Goal: Task Accomplishment & Management: Complete application form

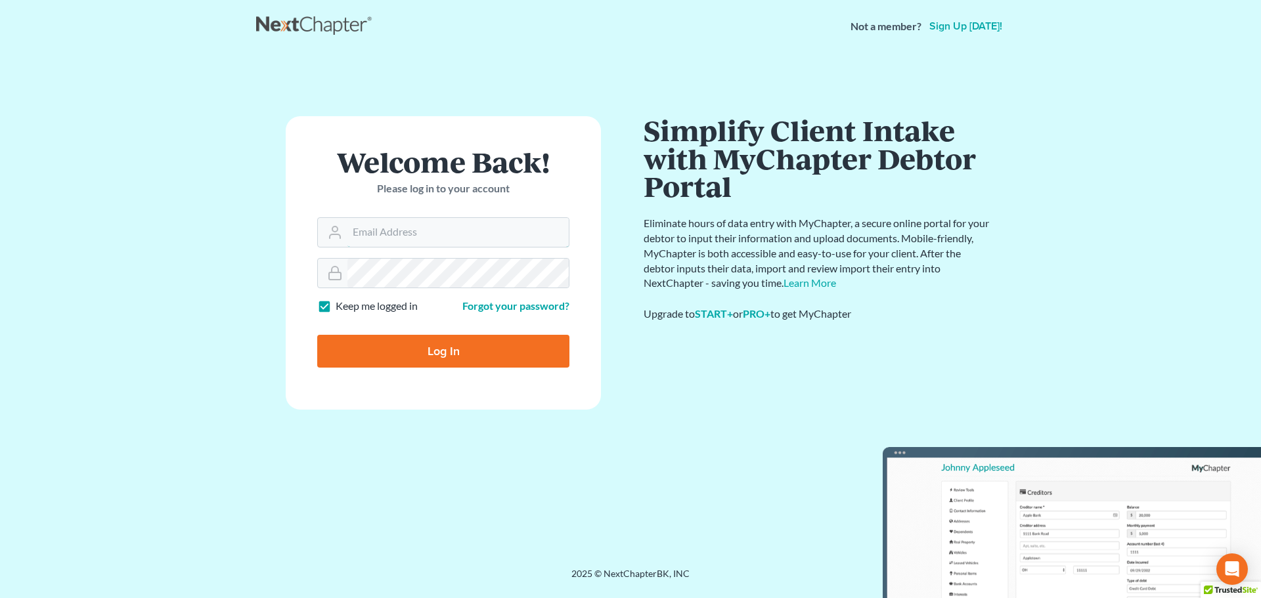
type input "[EMAIL_ADDRESS][DOMAIN_NAME]"
click at [405, 343] on input "Log In" at bounding box center [443, 351] width 252 height 33
type input "Thinking..."
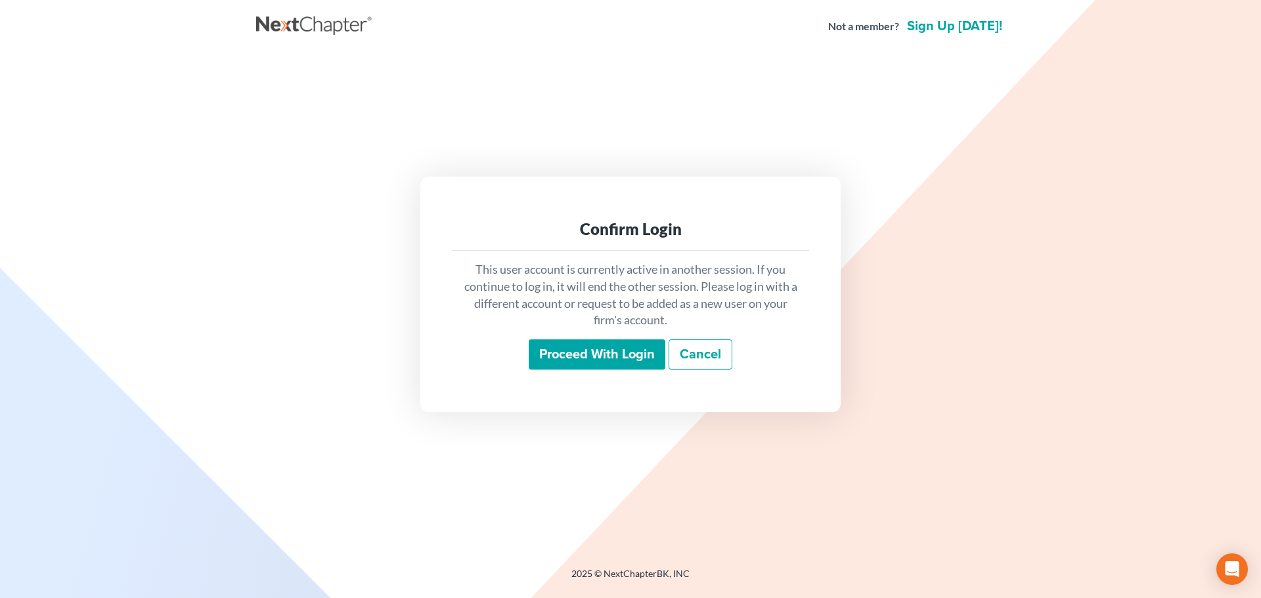
click at [597, 351] on input "Proceed with login" at bounding box center [597, 355] width 137 height 30
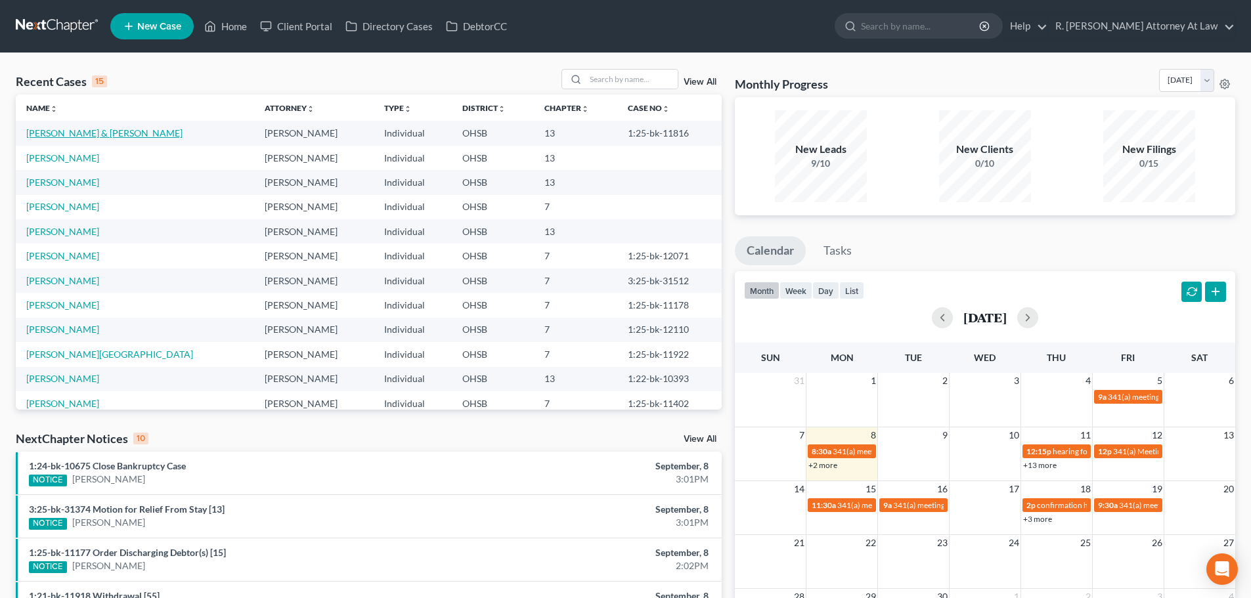
click at [70, 134] on link "Brown, Jerry & Kyndra" at bounding box center [104, 132] width 156 height 11
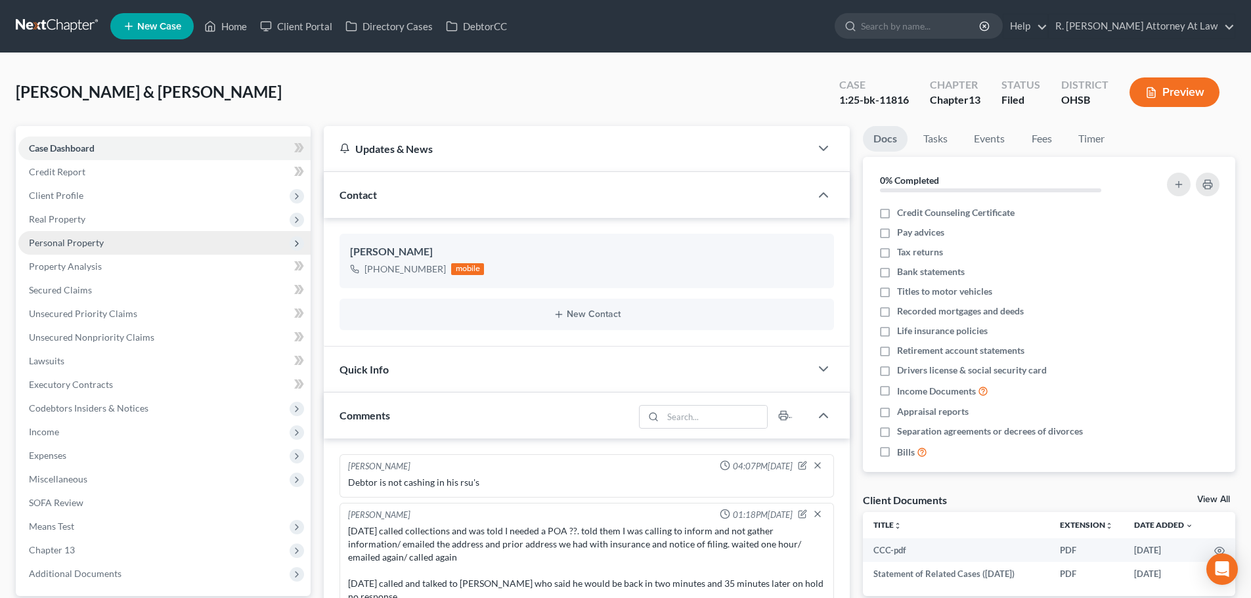
click at [43, 241] on span "Personal Property" at bounding box center [66, 242] width 75 height 11
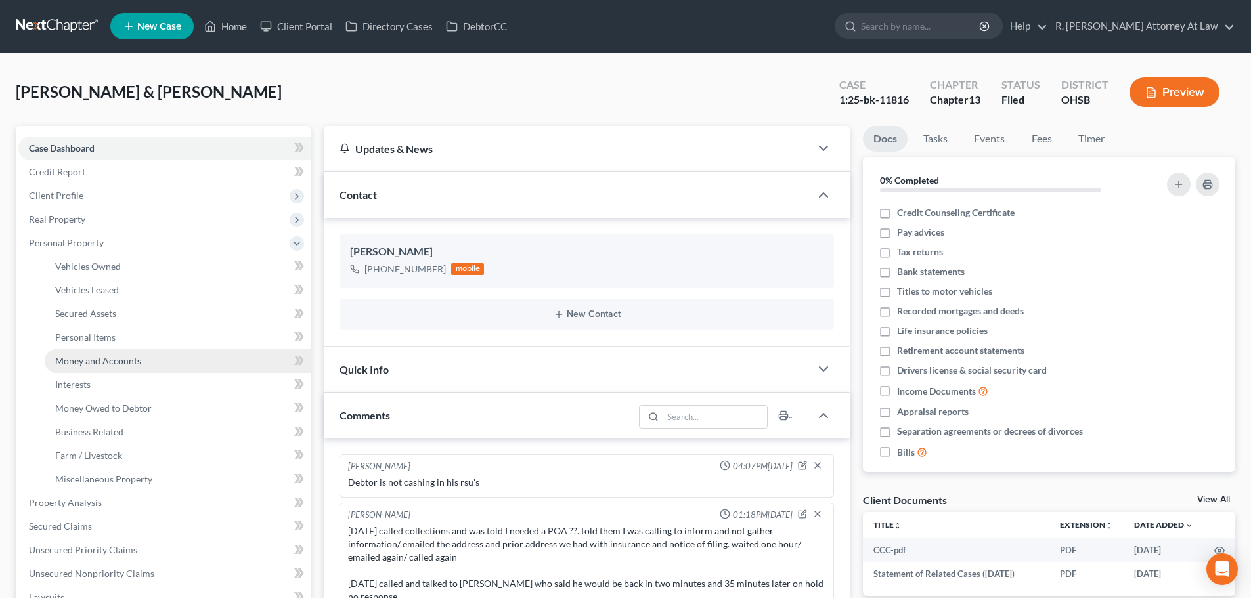
click at [75, 356] on span "Money and Accounts" at bounding box center [98, 360] width 86 height 11
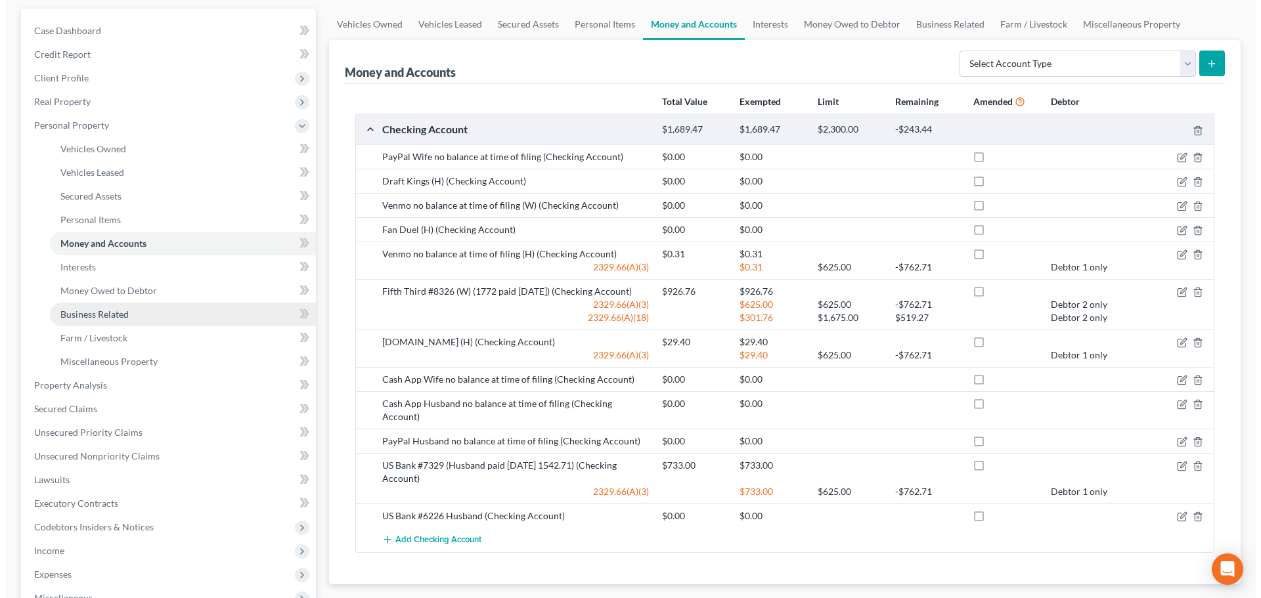
scroll to position [131, 0]
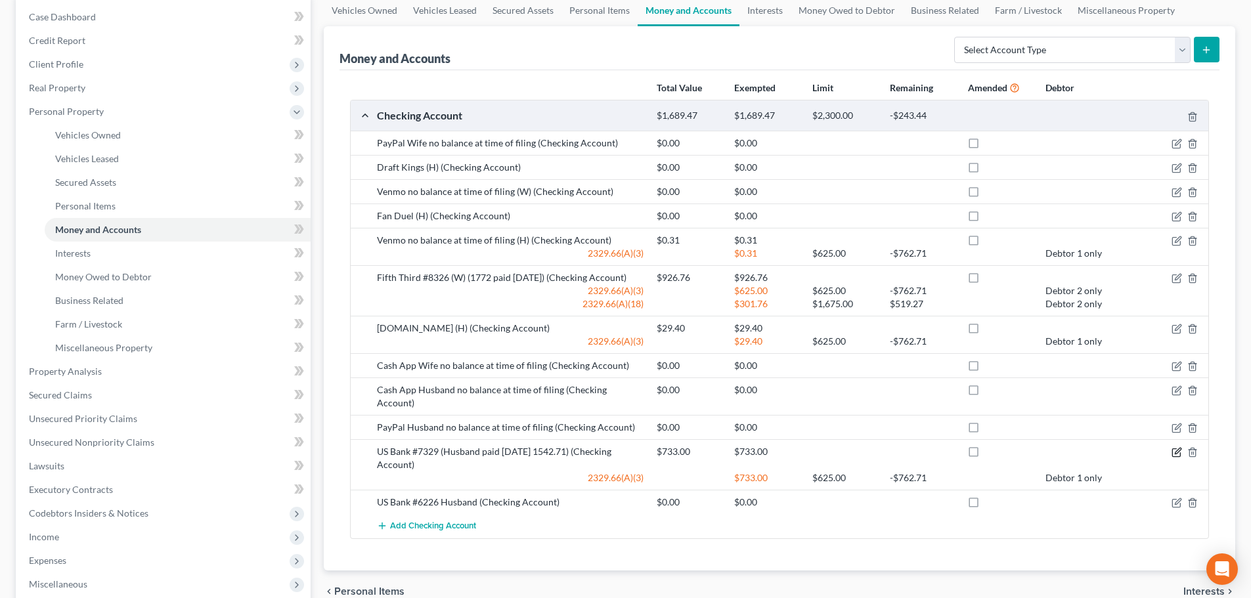
click at [1175, 447] on icon "button" at bounding box center [1177, 452] width 11 height 11
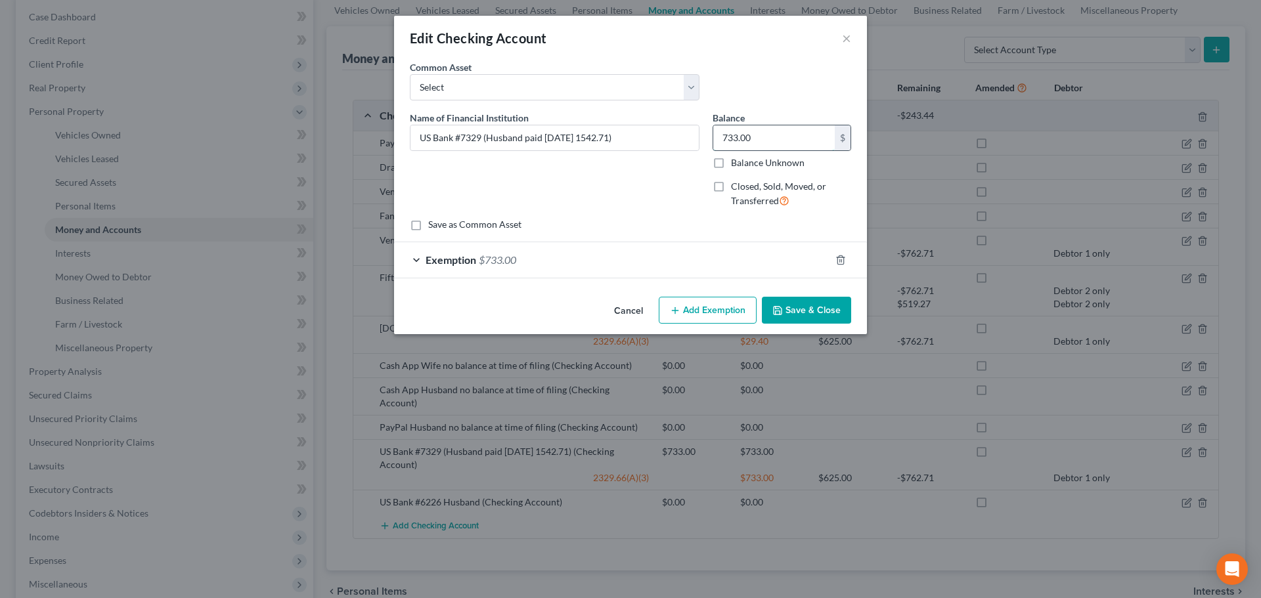
drag, startPoint x: 771, startPoint y: 143, endPoint x: 763, endPoint y: 141, distance: 8.1
click at [770, 143] on input "733.00" at bounding box center [774, 137] width 122 height 25
type input "1,079.24"
click at [596, 260] on div "Exemption $733.00" at bounding box center [612, 259] width 436 height 35
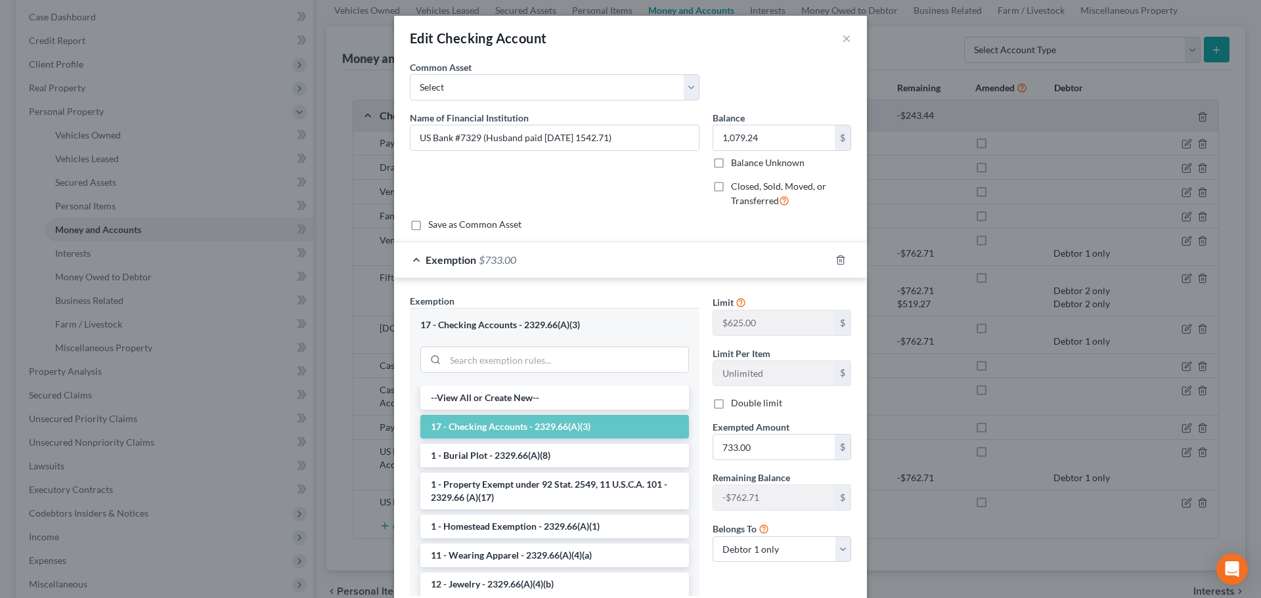
click at [437, 429] on li "17 - Checking Accounts - 2329.66(A)(3)" at bounding box center [554, 427] width 269 height 24
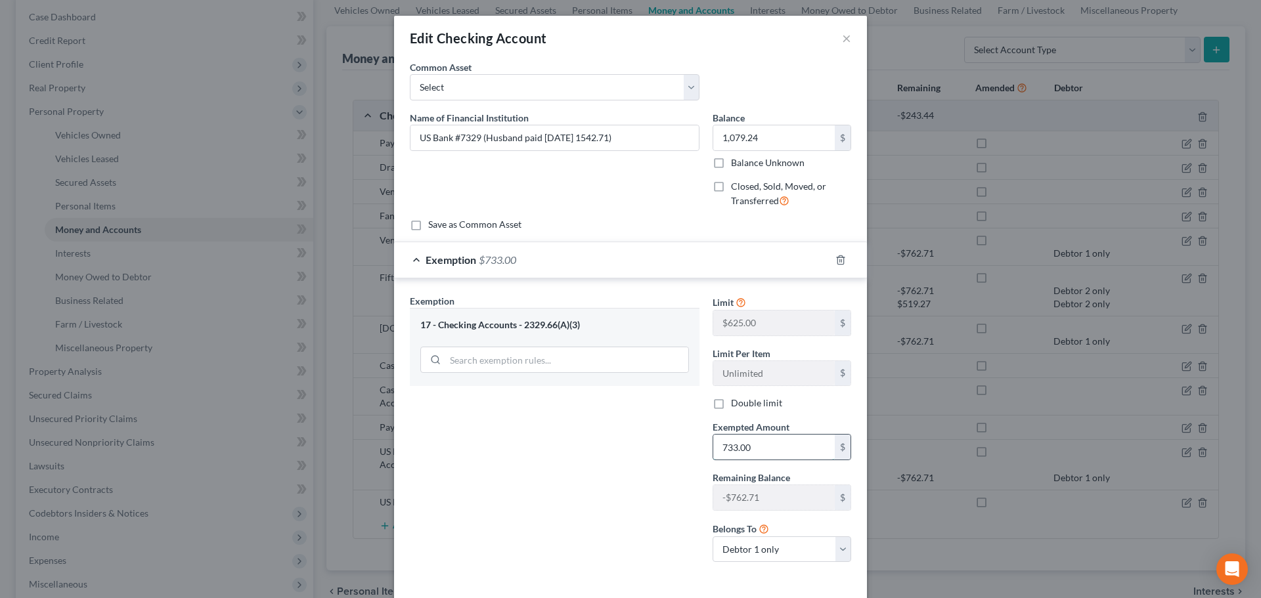
click at [766, 453] on input "733.00" at bounding box center [774, 447] width 122 height 25
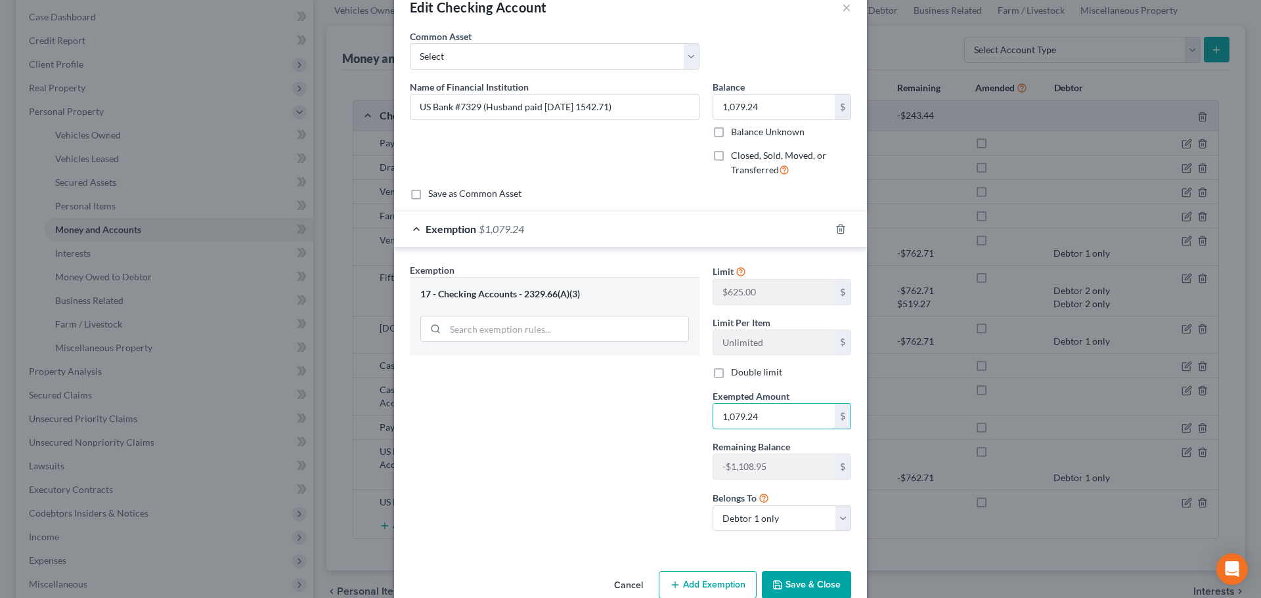
scroll to position [58, 0]
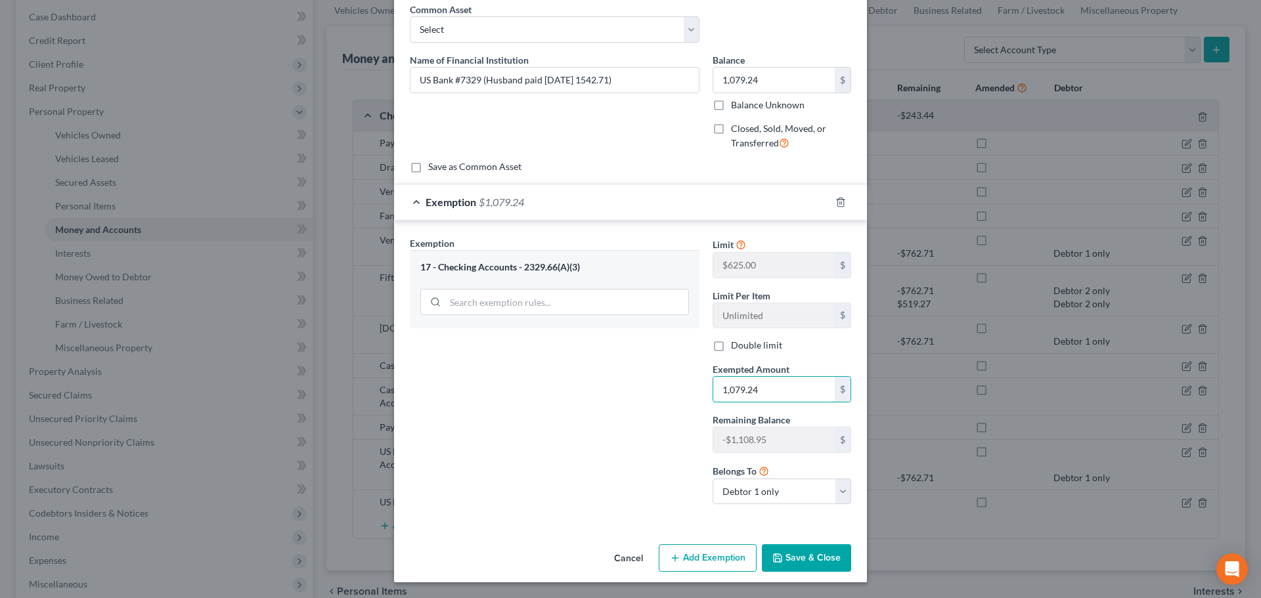
type input "1,079.24"
click at [698, 552] on button "Add Exemption" at bounding box center [708, 558] width 98 height 28
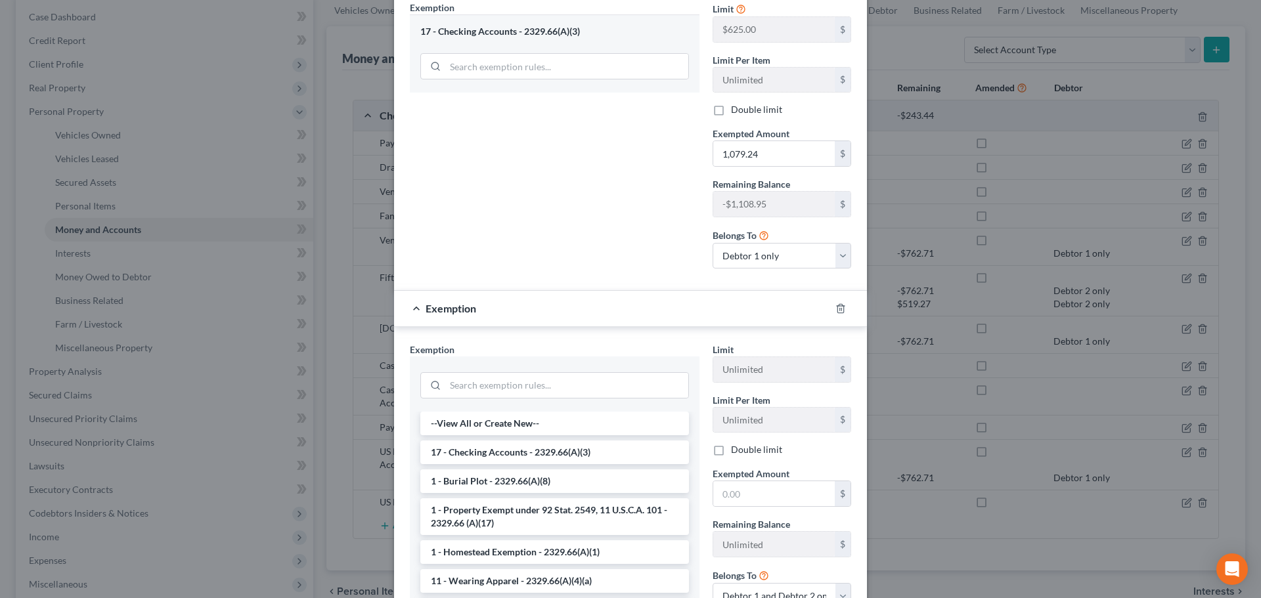
scroll to position [321, 0]
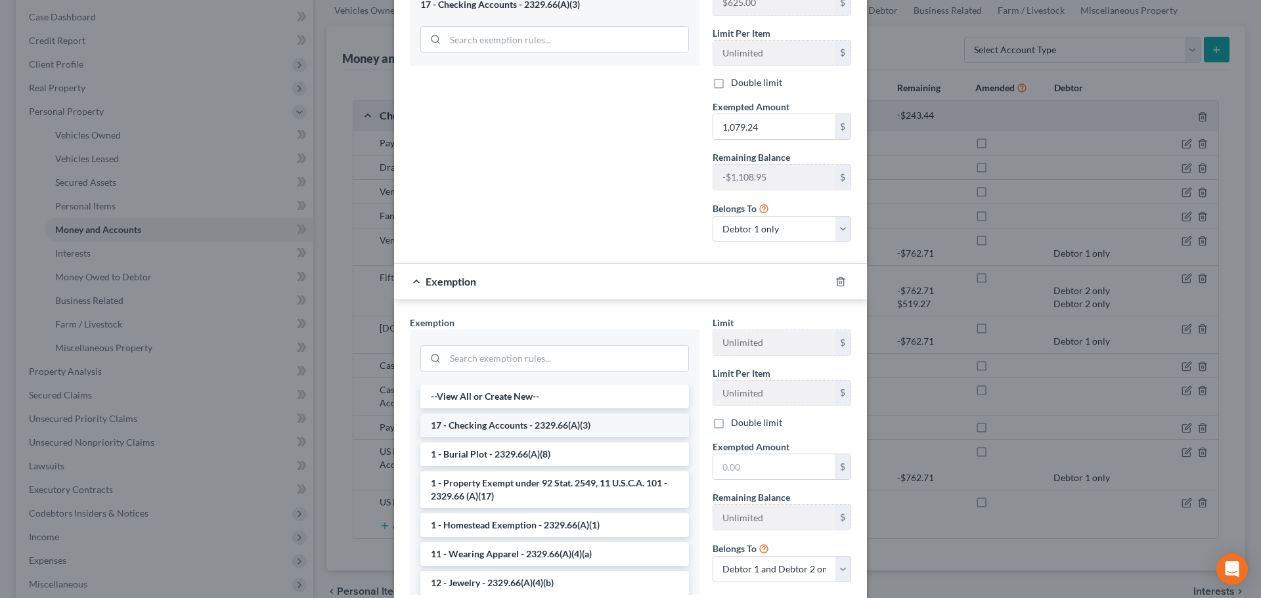
click at [458, 421] on li "17 - Checking Accounts - 2329.66(A)(3)" at bounding box center [554, 426] width 269 height 24
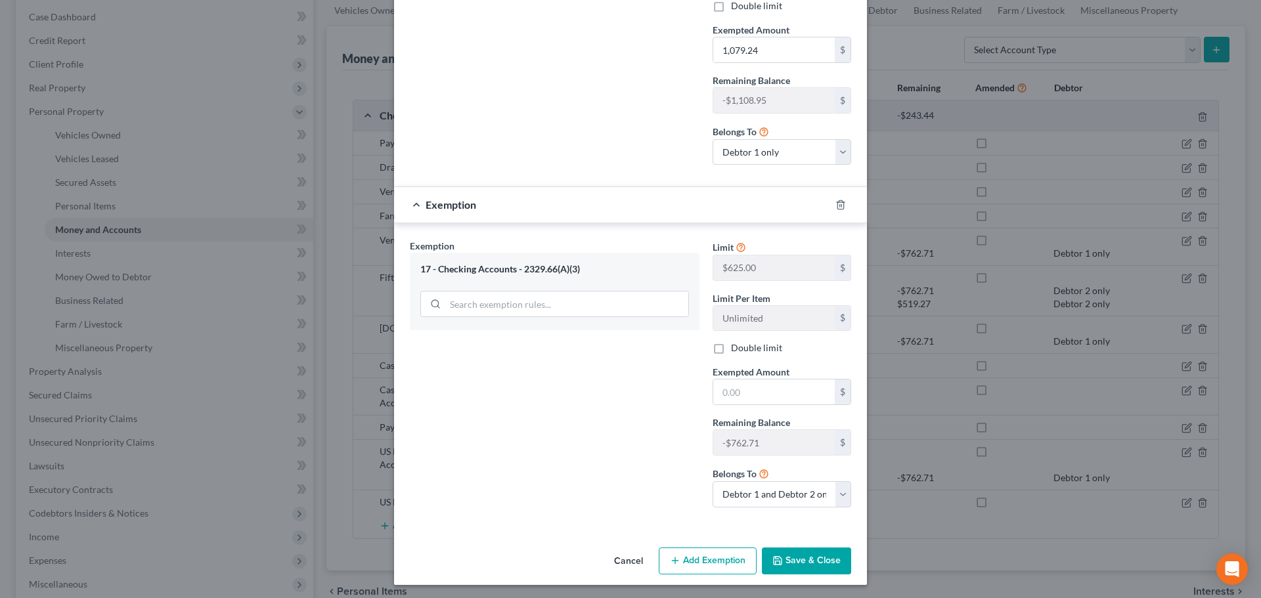
scroll to position [400, 0]
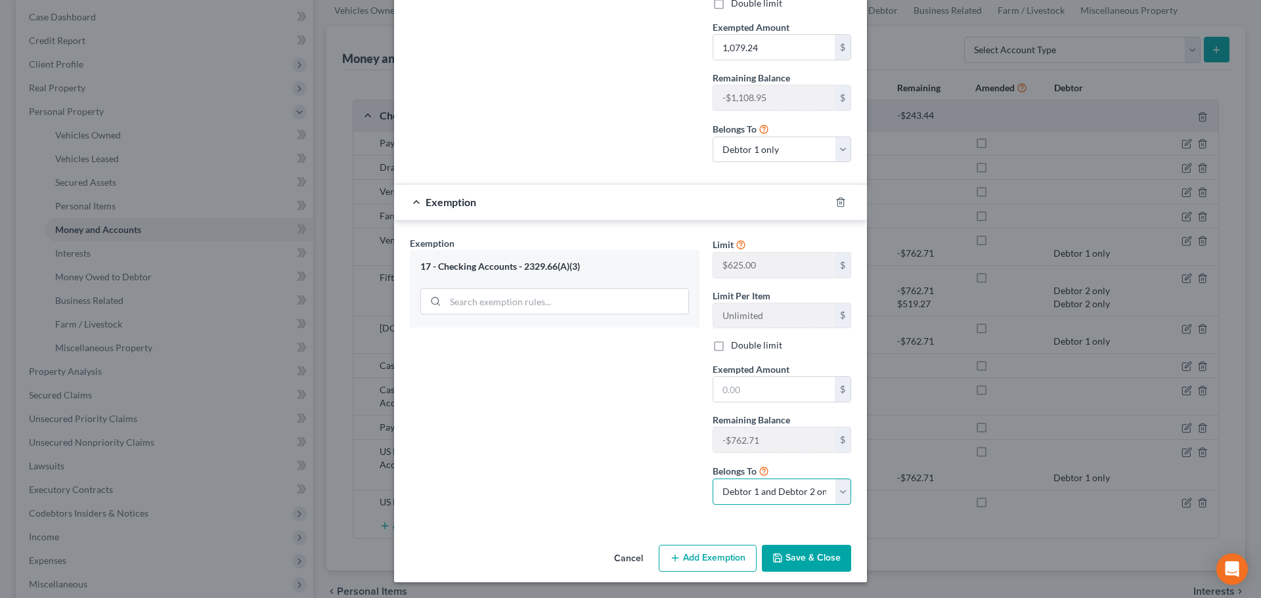
click at [771, 487] on select "Debtor 1 only Debtor 2 only Debtor 1 and Debtor 2 only" at bounding box center [782, 492] width 139 height 26
click at [592, 449] on div "Exemption Set must be selected for CA. Exemption * 17 - Checking Accounts - 232…" at bounding box center [554, 375] width 303 height 279
click at [795, 552] on button "Save & Close" at bounding box center [806, 559] width 89 height 28
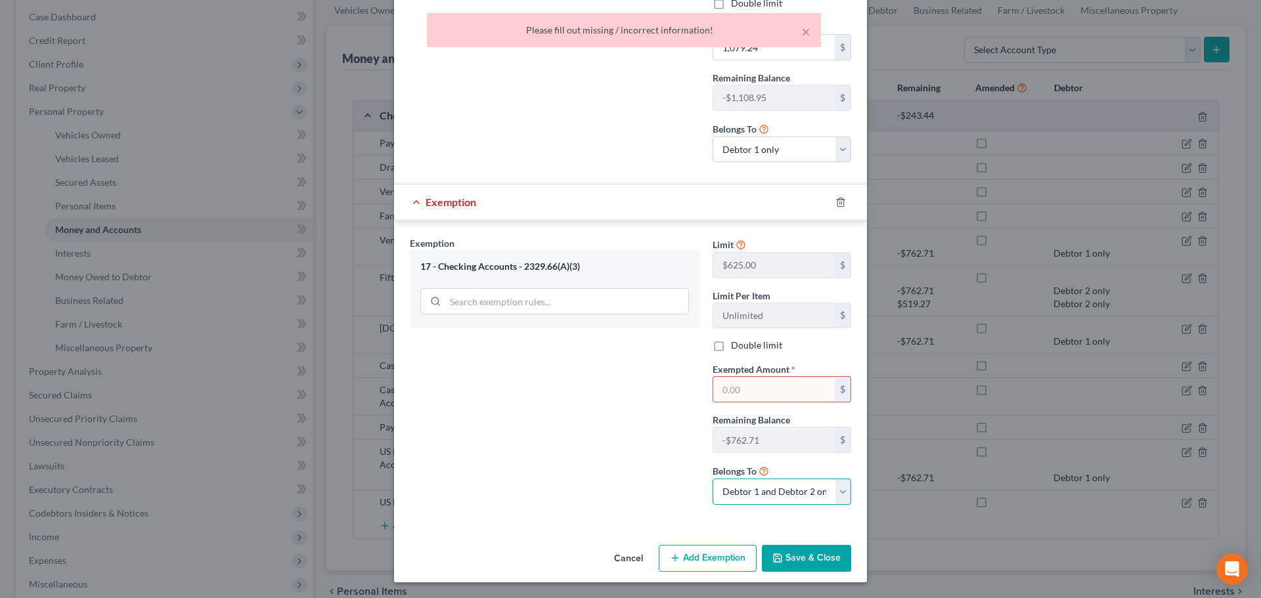
click at [720, 493] on select "Debtor 1 only Debtor 2 only Debtor 1 and Debtor 2 only" at bounding box center [782, 492] width 139 height 26
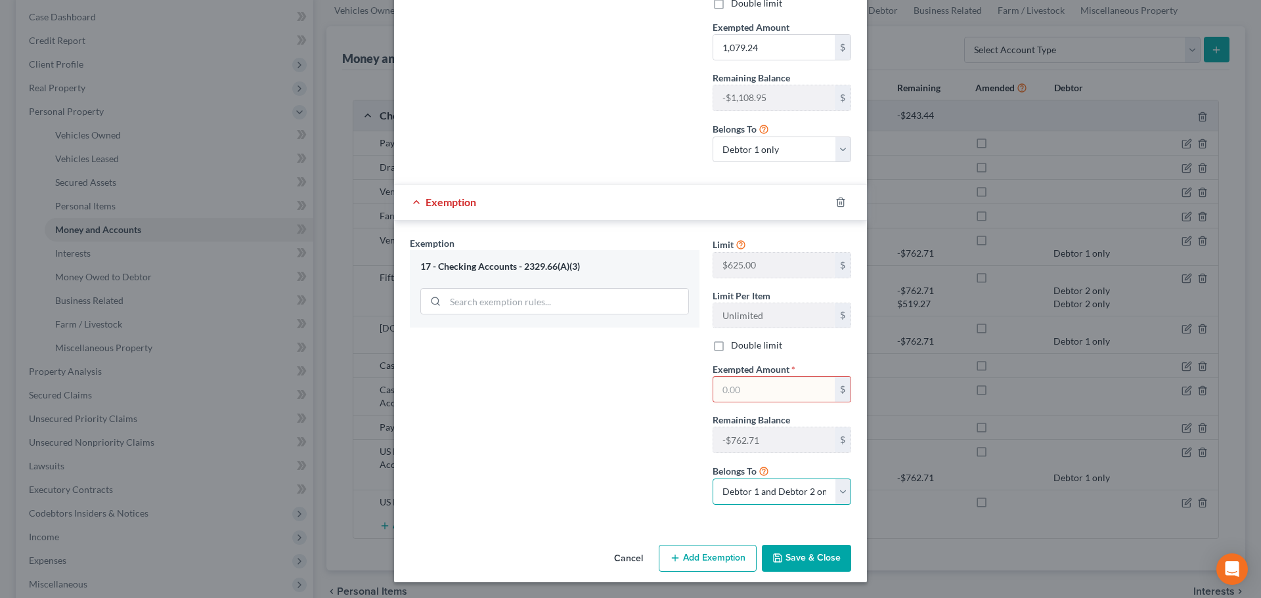
select select "0"
click at [713, 479] on select "Debtor 1 only Debtor 2 only Debtor 1 and Debtor 2 only" at bounding box center [782, 492] width 139 height 26
click at [727, 380] on input "text" at bounding box center [774, 389] width 122 height 25
click at [835, 203] on icon "button" at bounding box center [840, 202] width 11 height 11
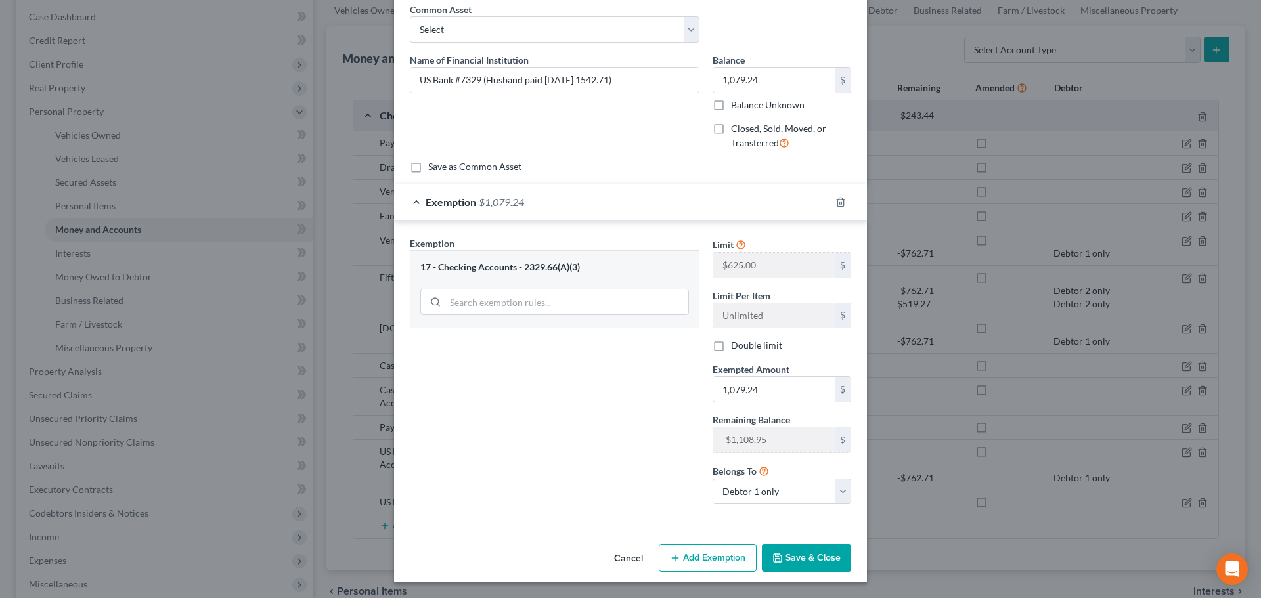
scroll to position [58, 0]
click at [837, 200] on icon "button" at bounding box center [840, 202] width 6 height 9
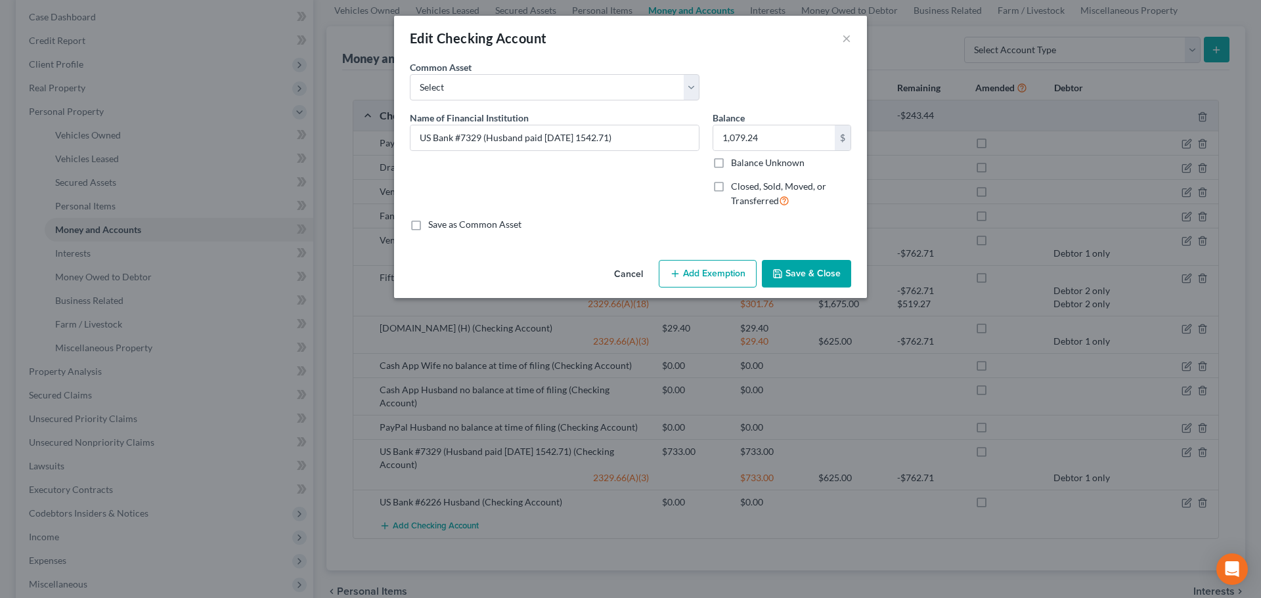
click at [680, 265] on button "Add Exemption" at bounding box center [708, 274] width 98 height 28
select select "2"
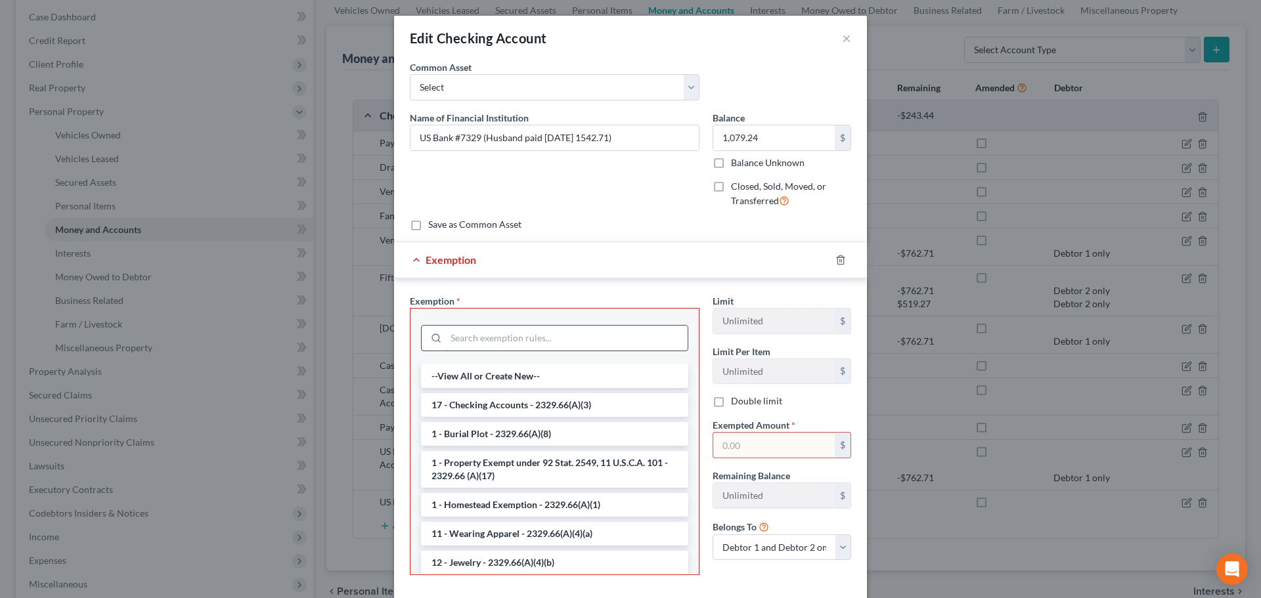
click at [470, 336] on input "search" at bounding box center [567, 338] width 242 height 25
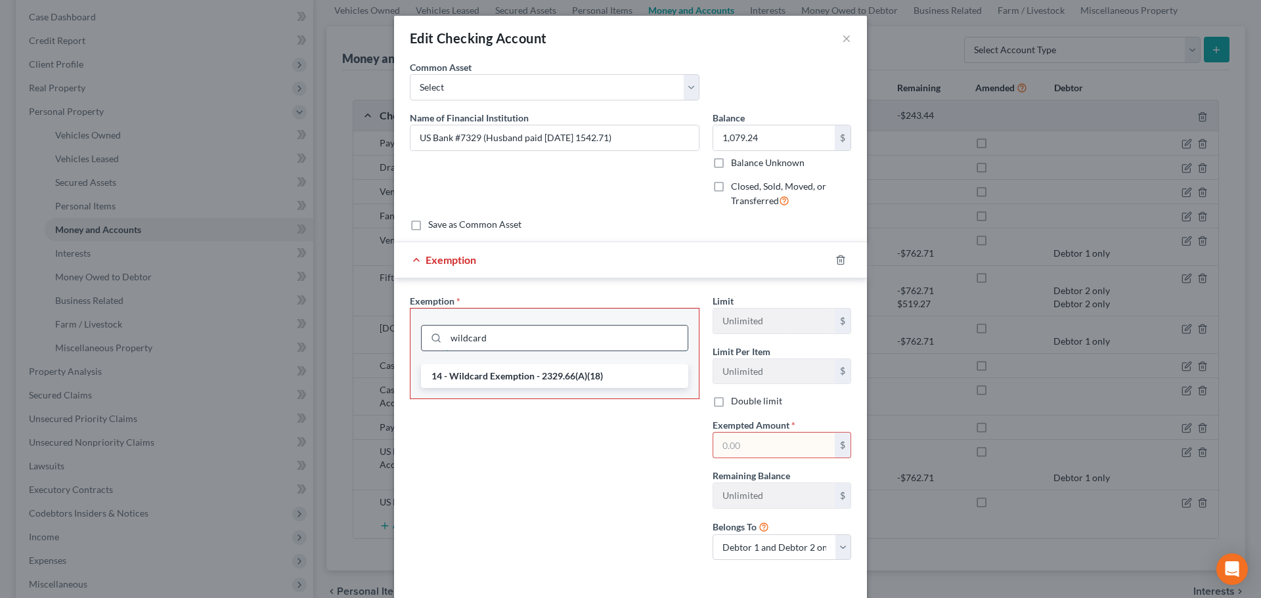
type input "wildcard"
click at [535, 371] on li "14 - Wildcard Exemption - 2329.66(A)(18)" at bounding box center [554, 377] width 267 height 24
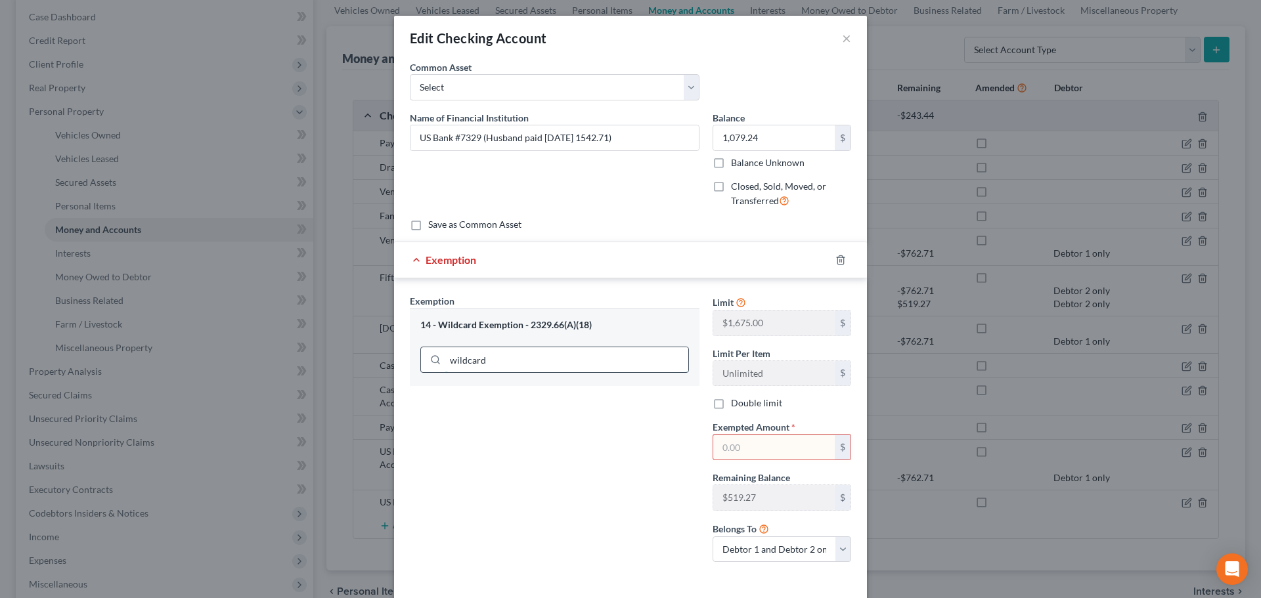
click at [486, 368] on input "wildcard" at bounding box center [566, 359] width 243 height 25
click at [759, 450] on input "text" at bounding box center [774, 447] width 122 height 25
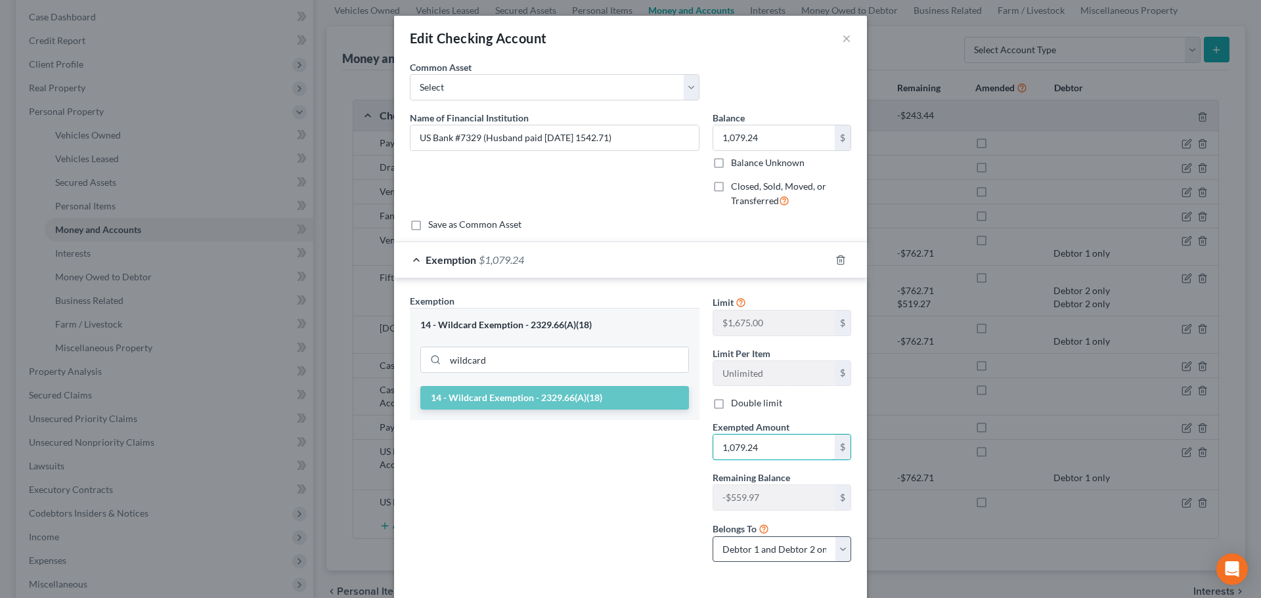
type input "1,079.24"
click at [736, 543] on select "Debtor 1 only Debtor 2 only Debtor 1 and Debtor 2 only" at bounding box center [782, 550] width 139 height 26
select select "0"
click at [713, 537] on select "Debtor 1 only Debtor 2 only Debtor 1 and Debtor 2 only" at bounding box center [782, 550] width 139 height 26
click at [652, 500] on div "Exemption Set must be selected for CA. Exemption * 14 - Wildcard Exemption - 23…" at bounding box center [554, 433] width 303 height 279
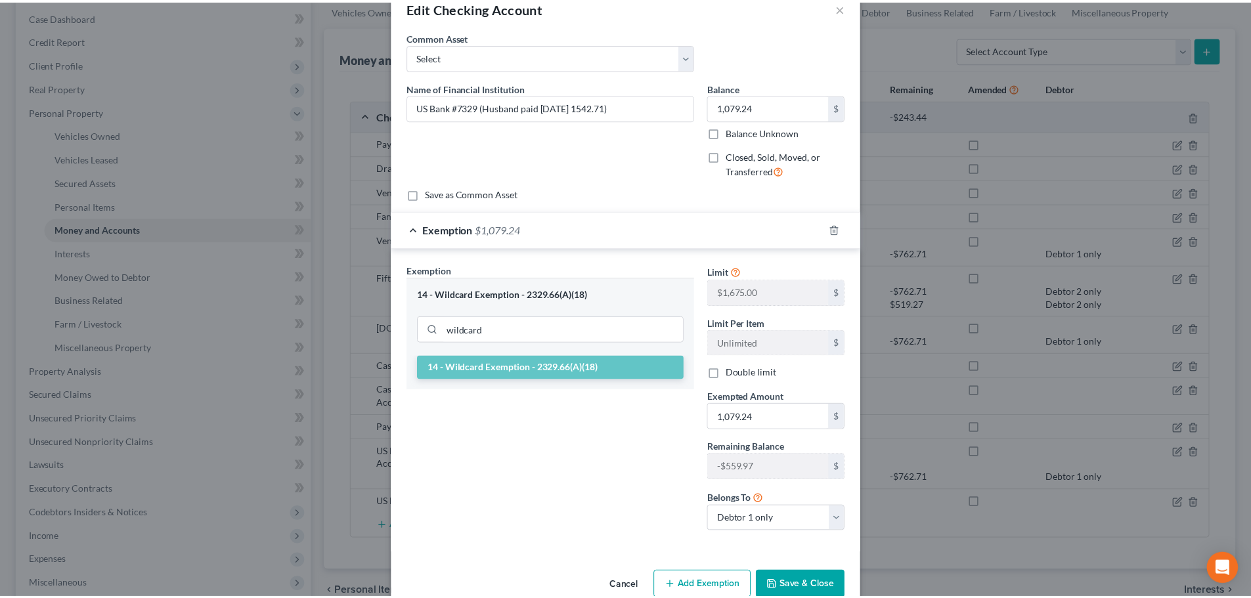
scroll to position [58, 0]
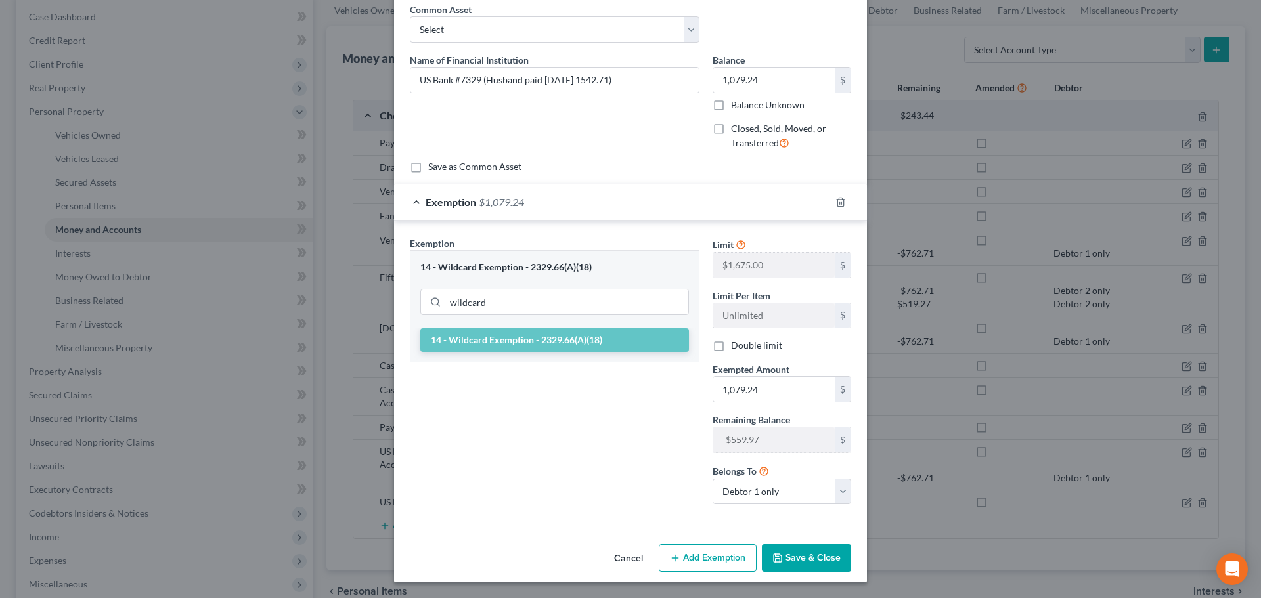
click at [800, 561] on button "Save & Close" at bounding box center [806, 558] width 89 height 28
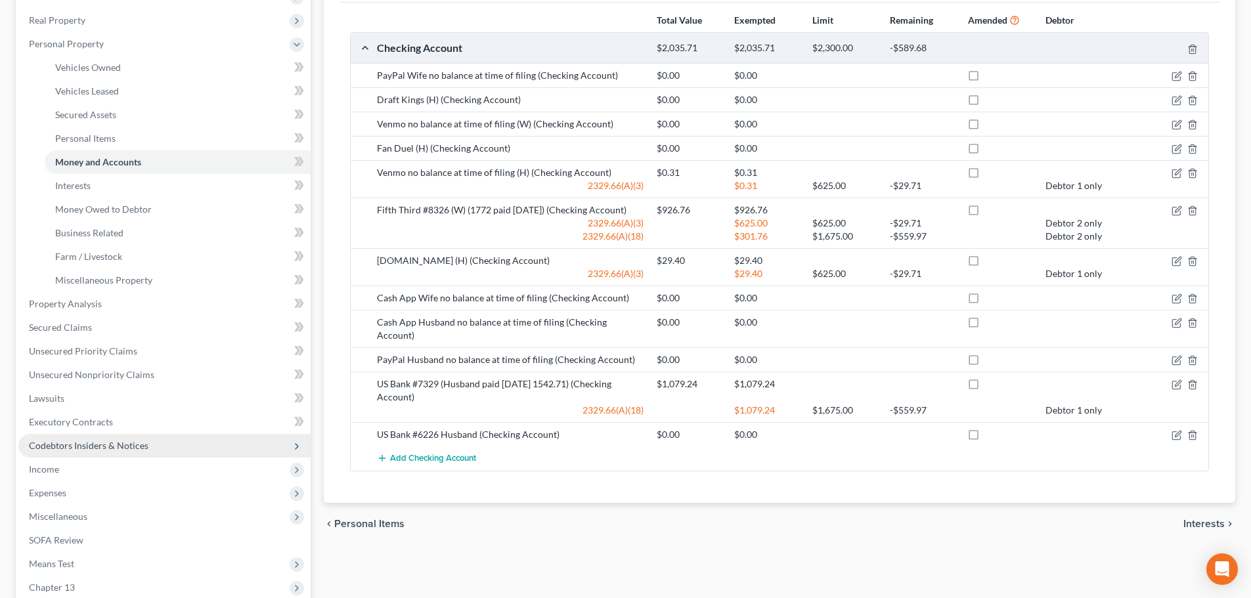
scroll to position [263, 0]
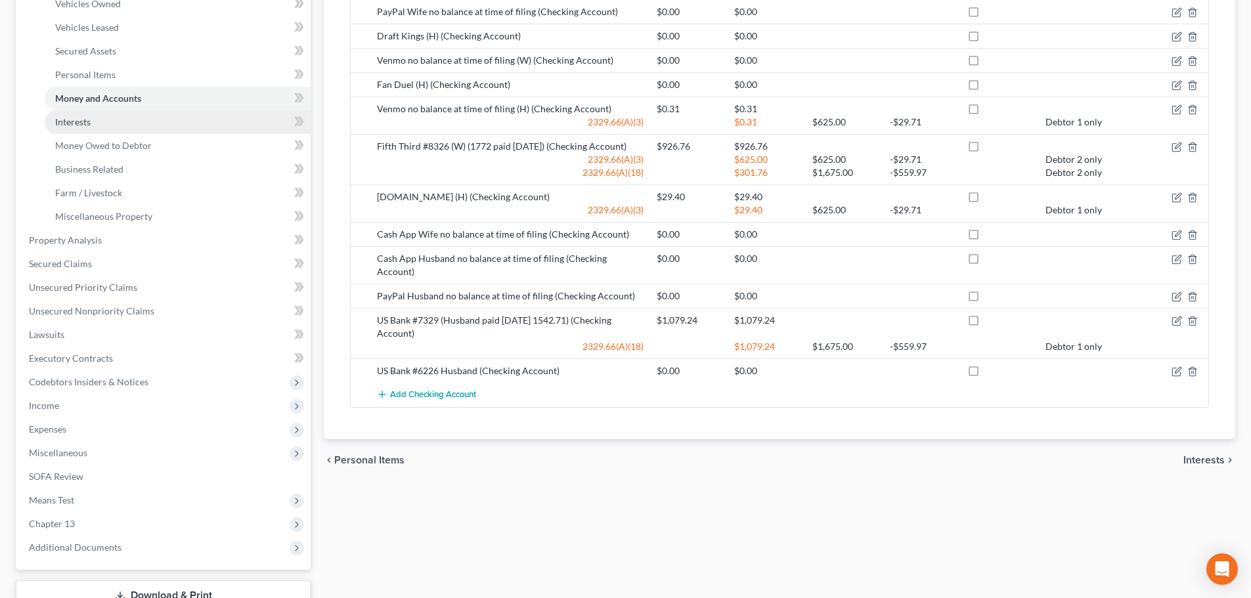
click at [68, 124] on span "Interests" at bounding box center [72, 121] width 35 height 11
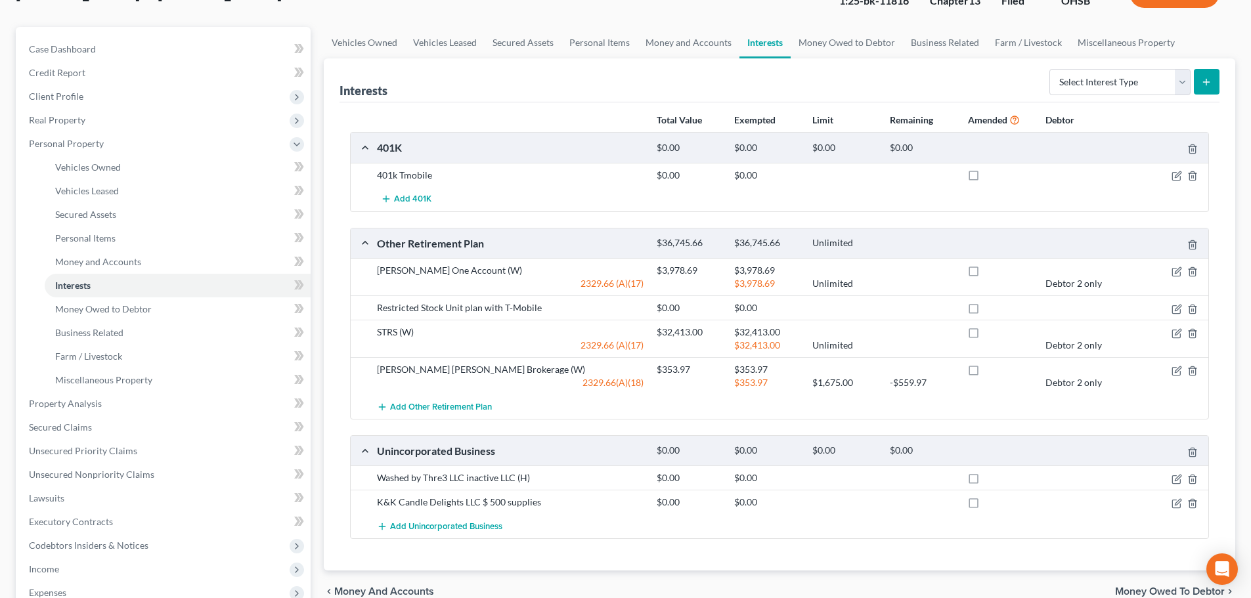
scroll to position [131, 0]
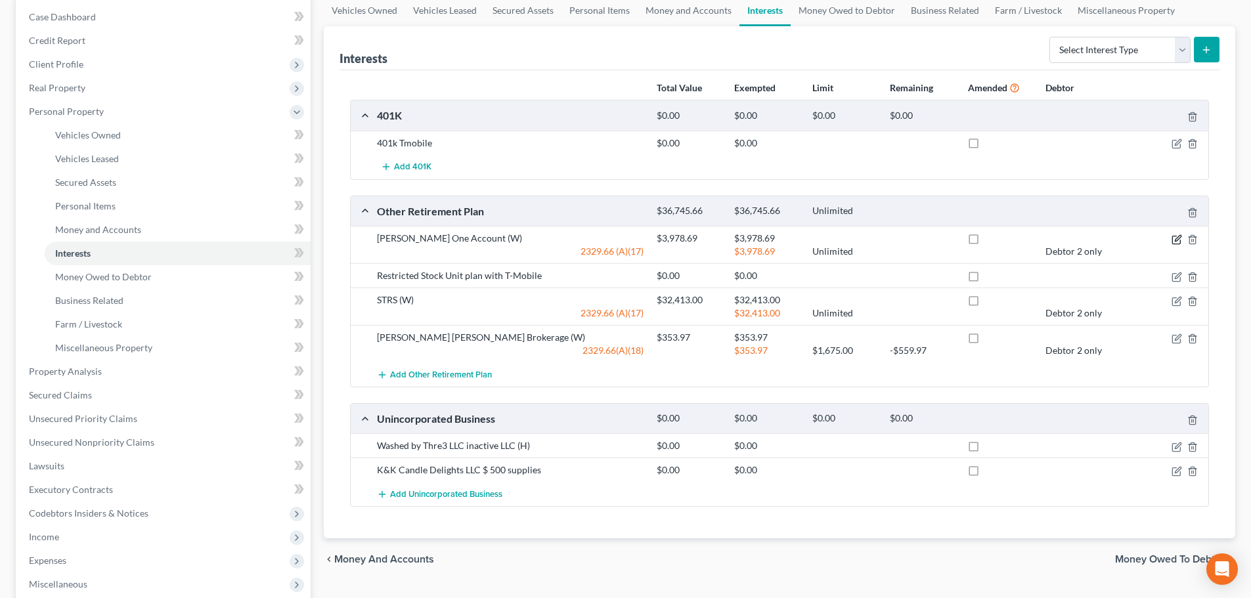
drag, startPoint x: 1174, startPoint y: 241, endPoint x: 1166, endPoint y: 240, distance: 8.6
click at [1175, 241] on icon "button" at bounding box center [1177, 239] width 11 height 11
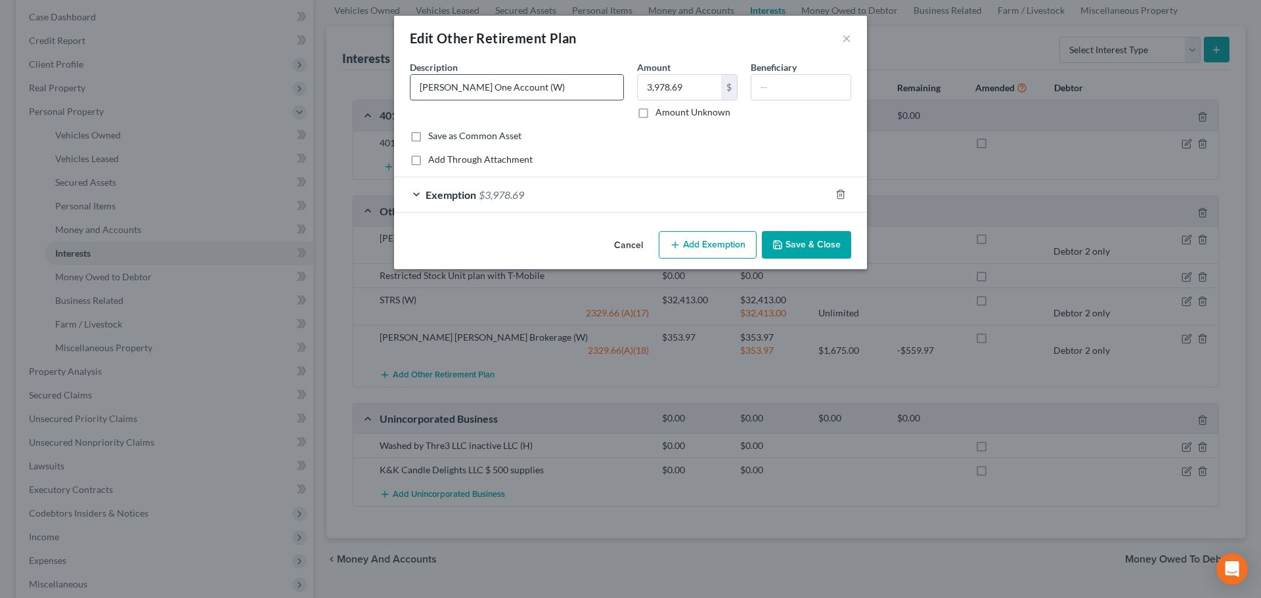
click at [534, 88] on input "Schwab One Account (W)" at bounding box center [517, 87] width 213 height 25
type input "Schwab One Account (W) IRA Rollover"
click at [807, 245] on button "Save & Close" at bounding box center [806, 245] width 89 height 28
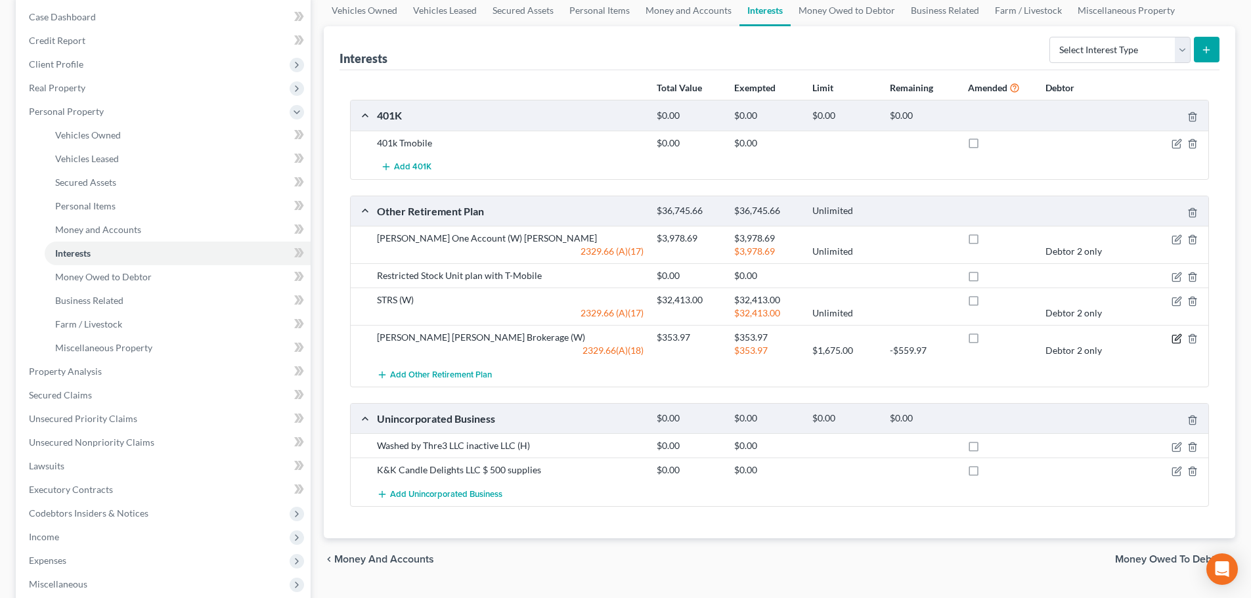
click at [1181, 340] on icon "button" at bounding box center [1177, 339] width 11 height 11
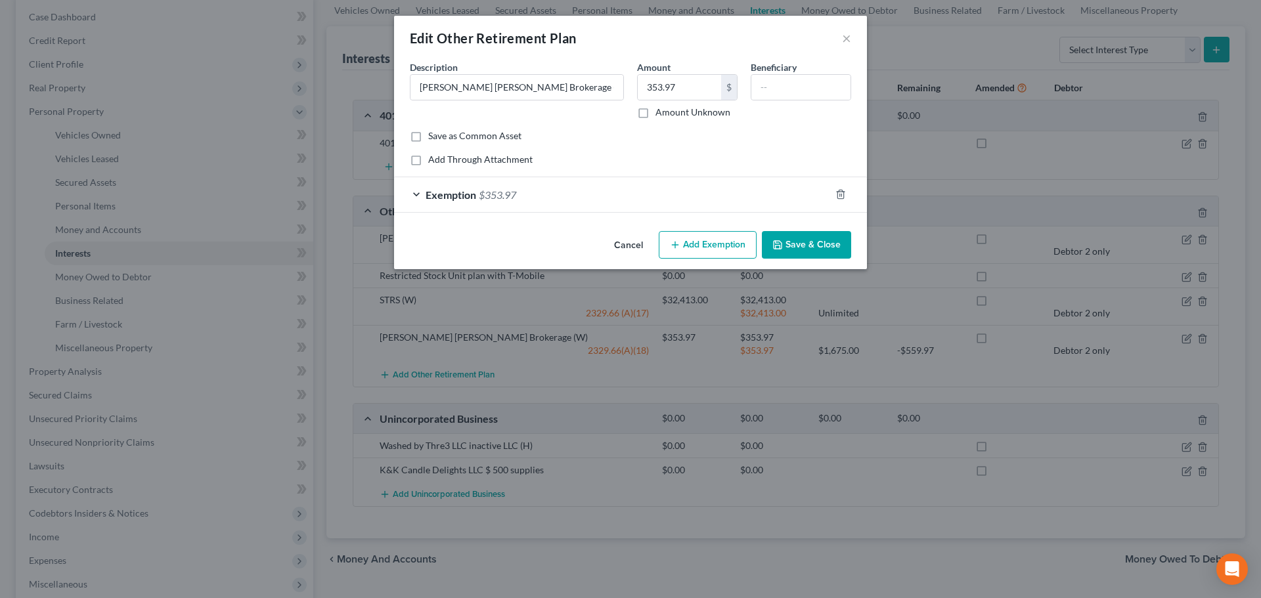
click at [786, 240] on button "Save & Close" at bounding box center [806, 245] width 89 height 28
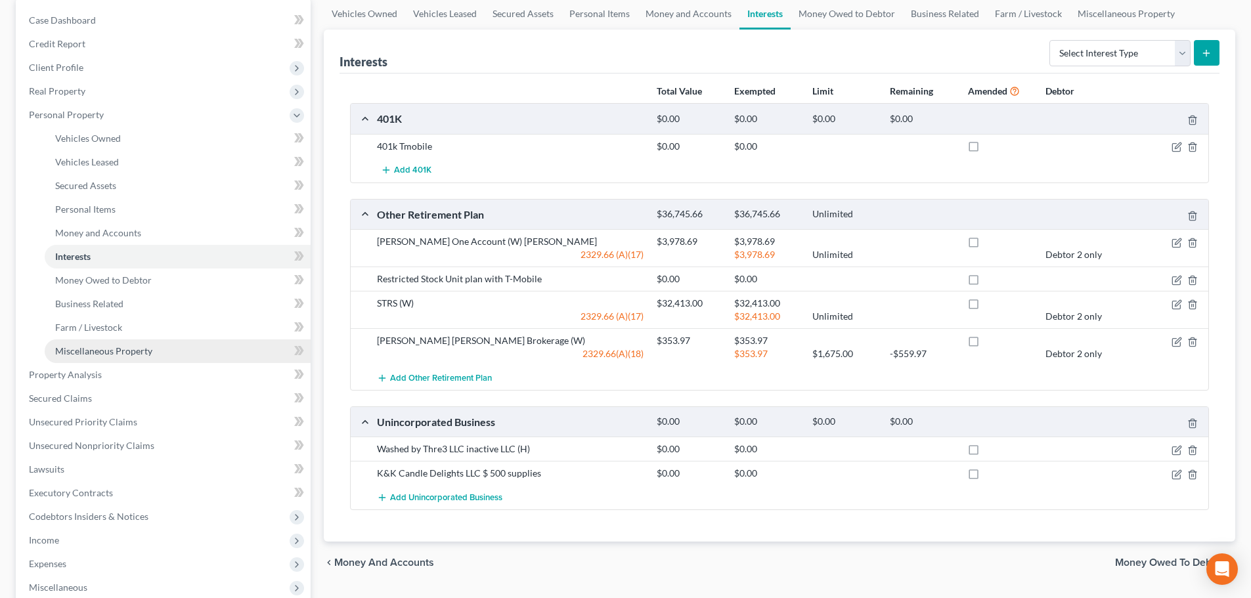
scroll to position [263, 0]
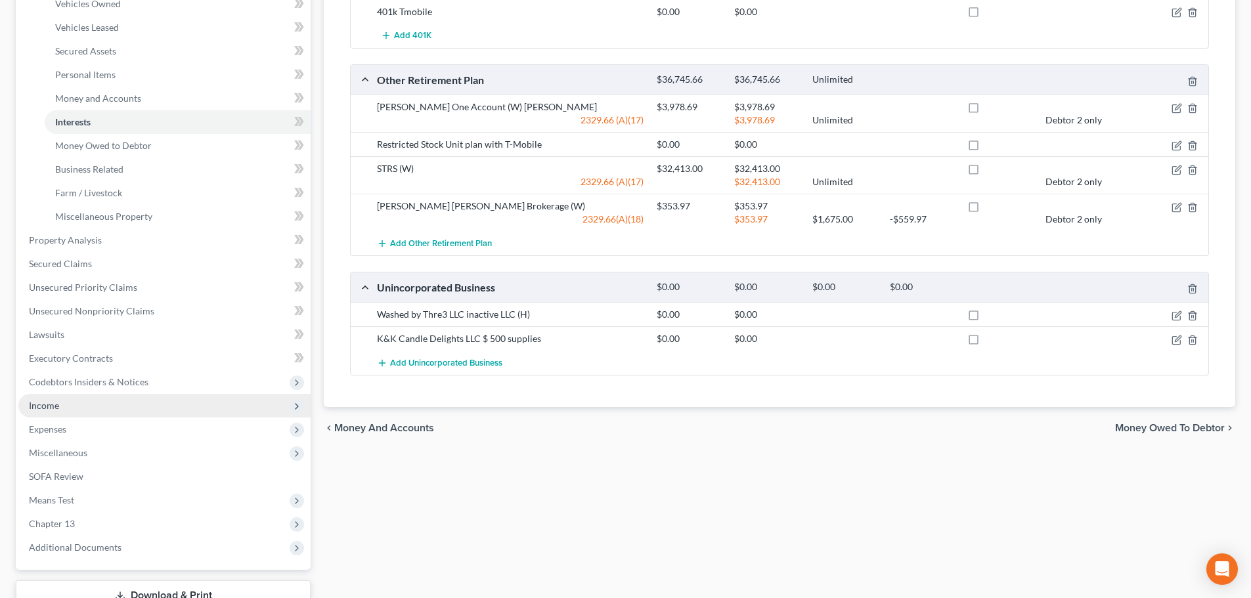
click at [47, 408] on span "Income" at bounding box center [44, 405] width 30 height 11
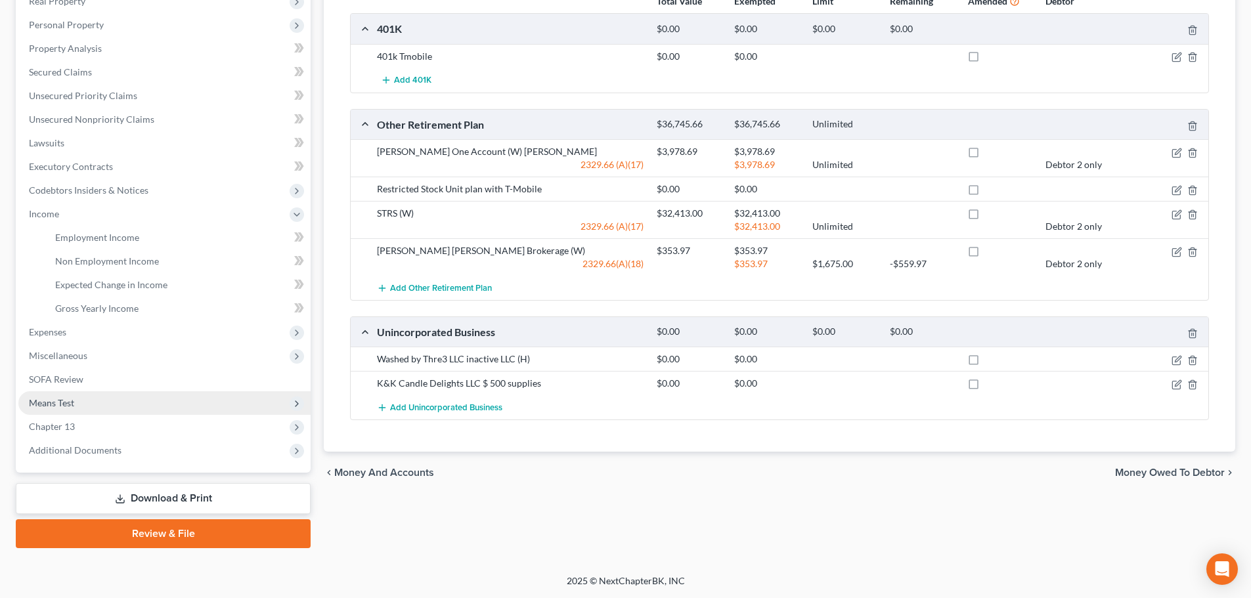
scroll to position [218, 0]
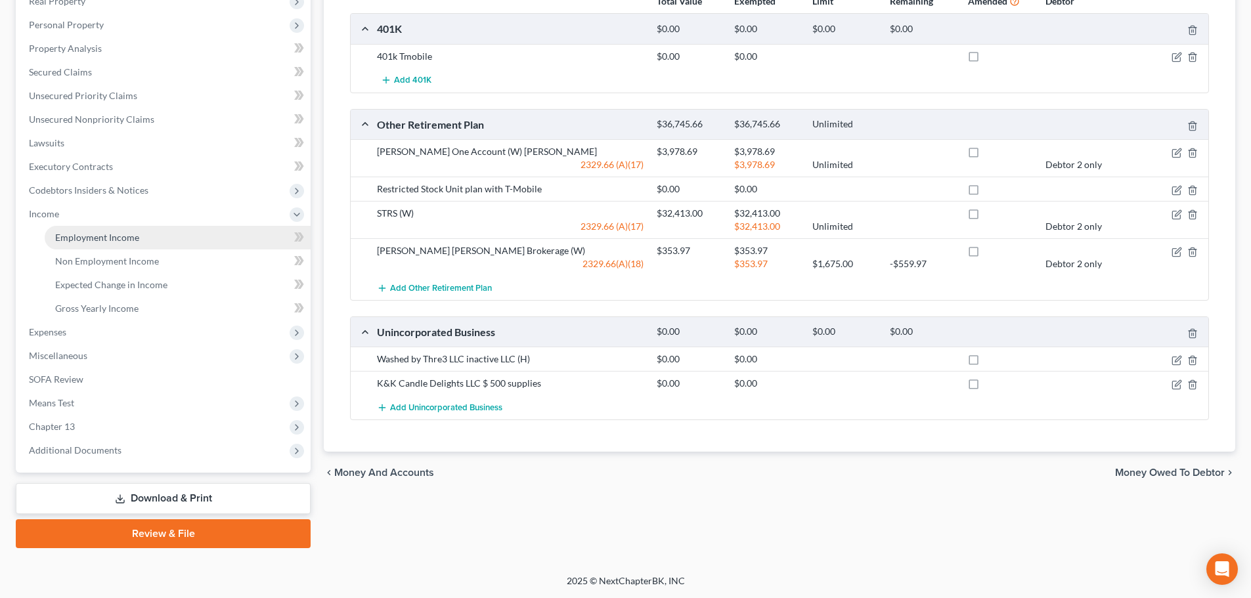
click at [85, 243] on link "Employment Income" at bounding box center [178, 238] width 266 height 24
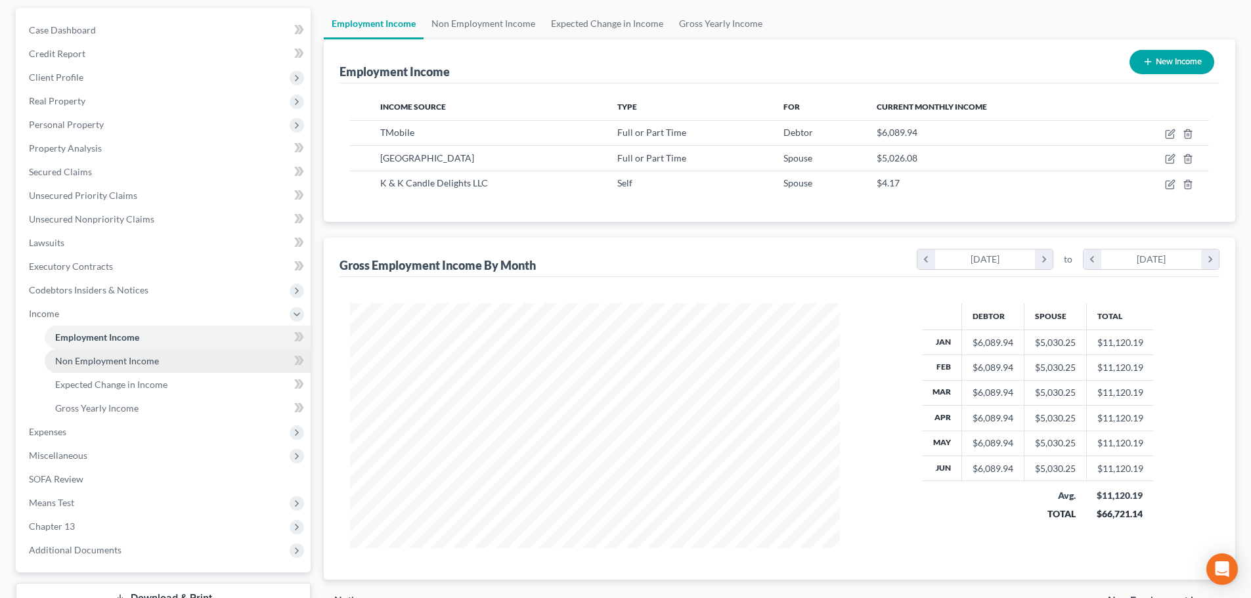
scroll to position [197, 0]
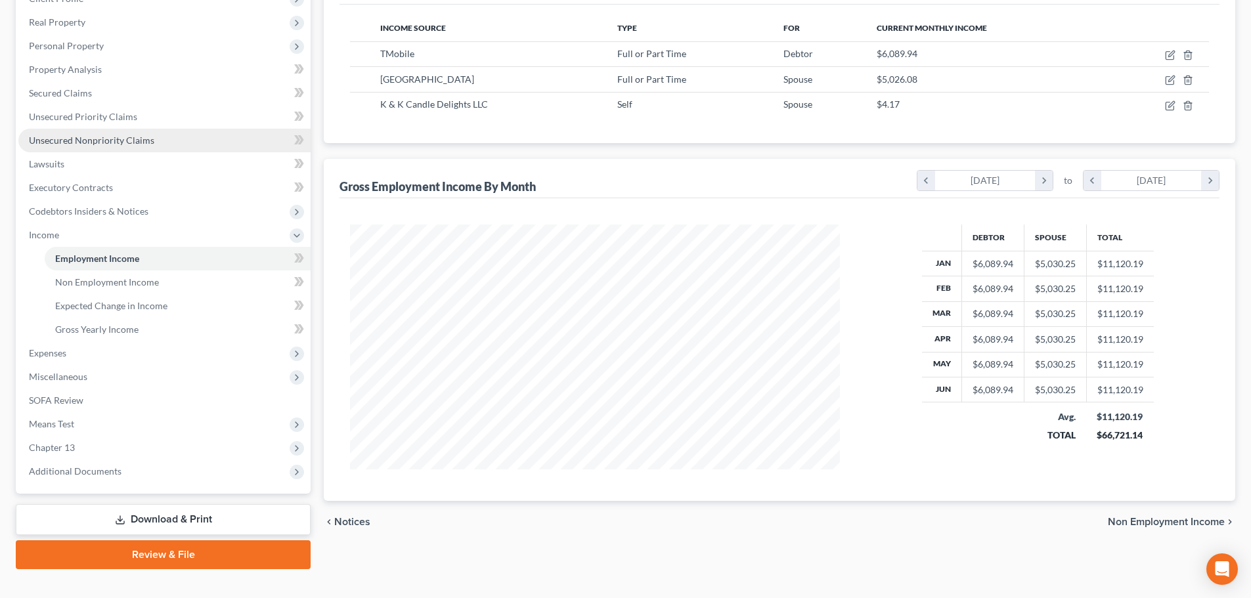
click at [102, 139] on span "Unsecured Nonpriority Claims" at bounding box center [91, 140] width 125 height 11
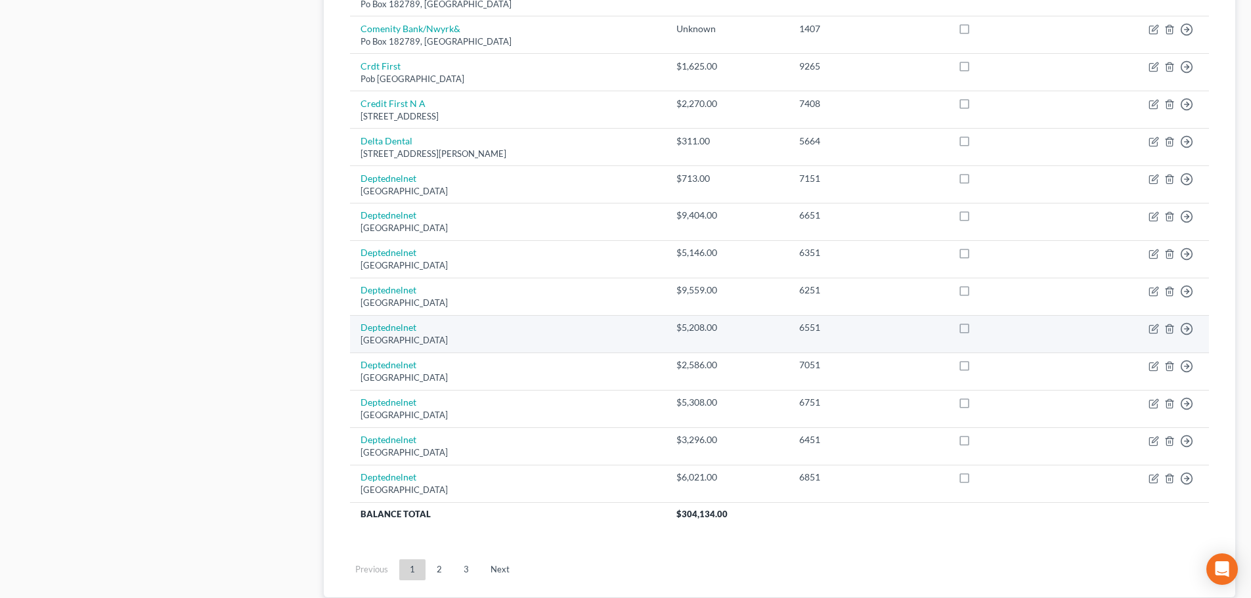
scroll to position [922, 0]
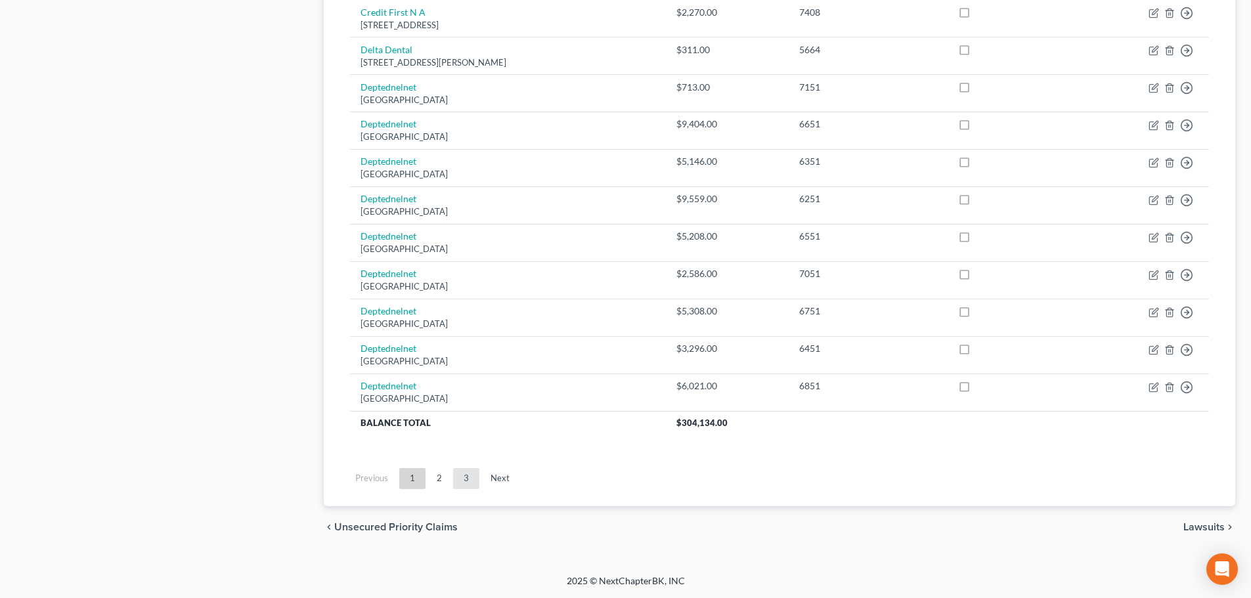
click at [460, 481] on link "3" at bounding box center [466, 478] width 26 height 21
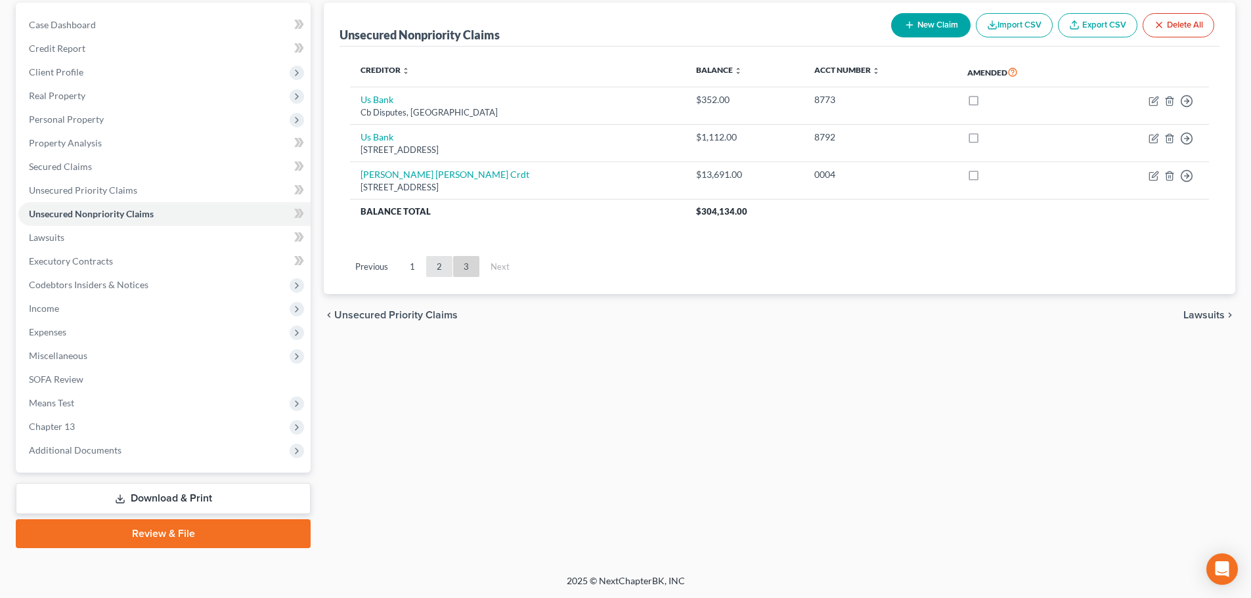
click at [439, 269] on link "2" at bounding box center [439, 266] width 26 height 21
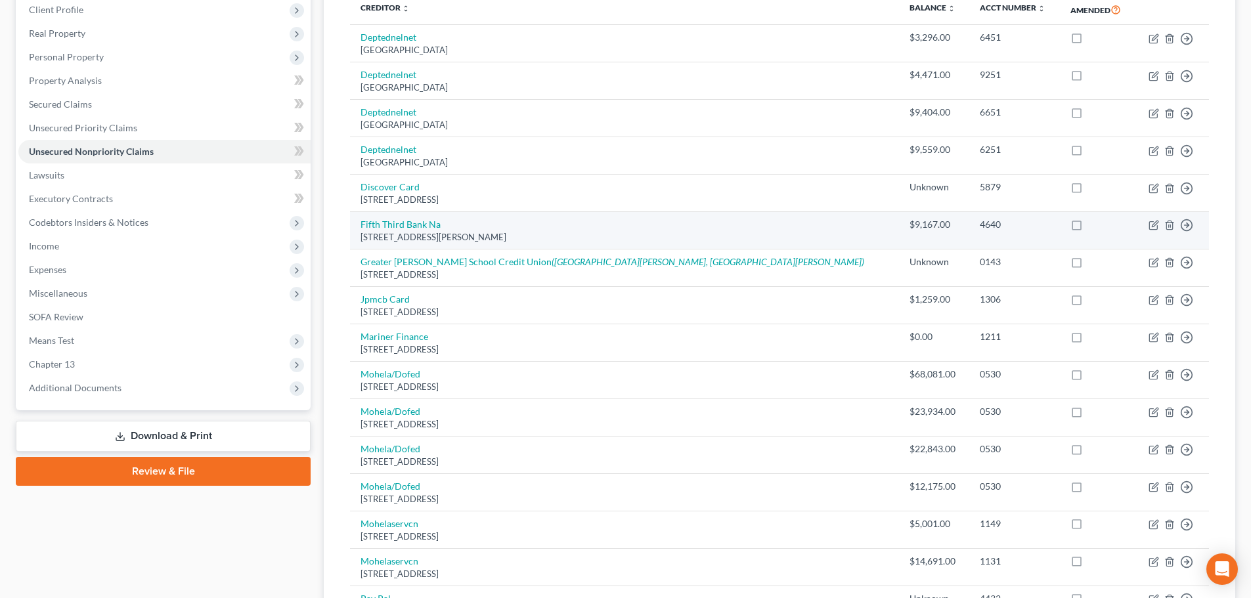
scroll to position [386, 0]
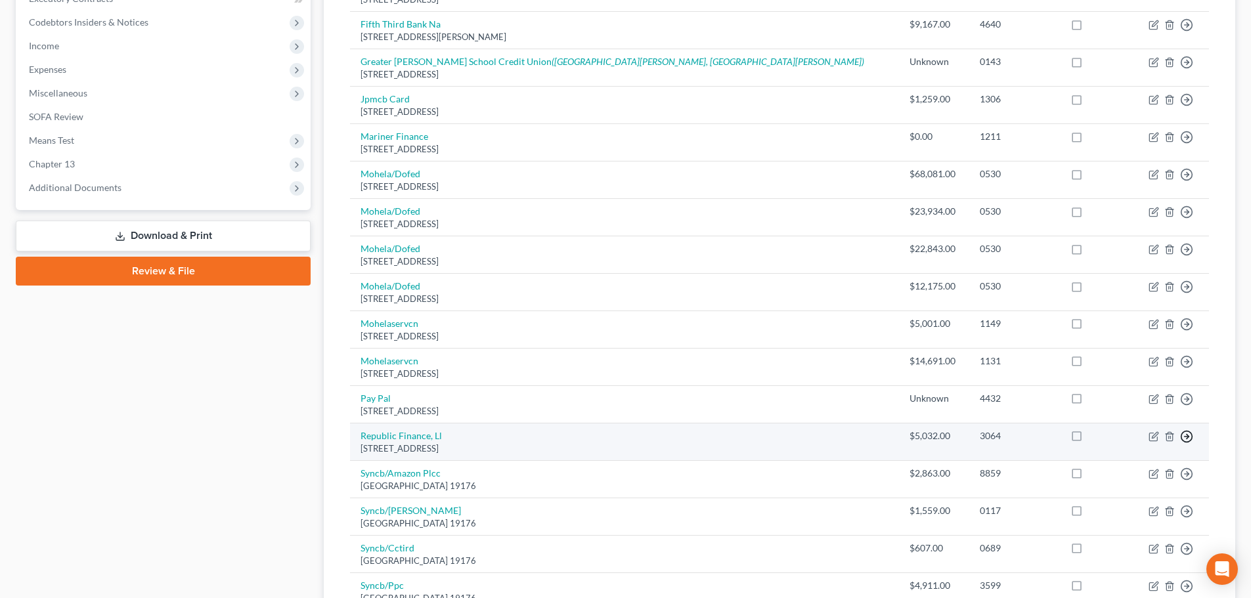
click at [1185, 435] on icon "button" at bounding box center [1186, 436] width 13 height 13
click at [1103, 447] on link "Move to D" at bounding box center [1127, 446] width 110 height 22
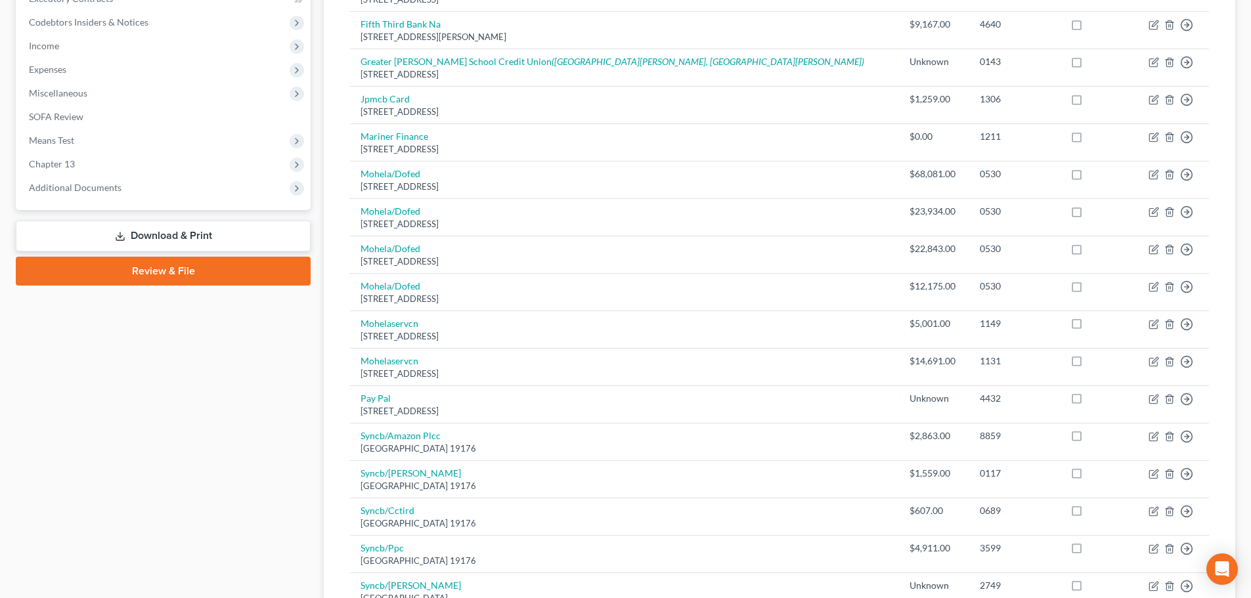
scroll to position [58, 0]
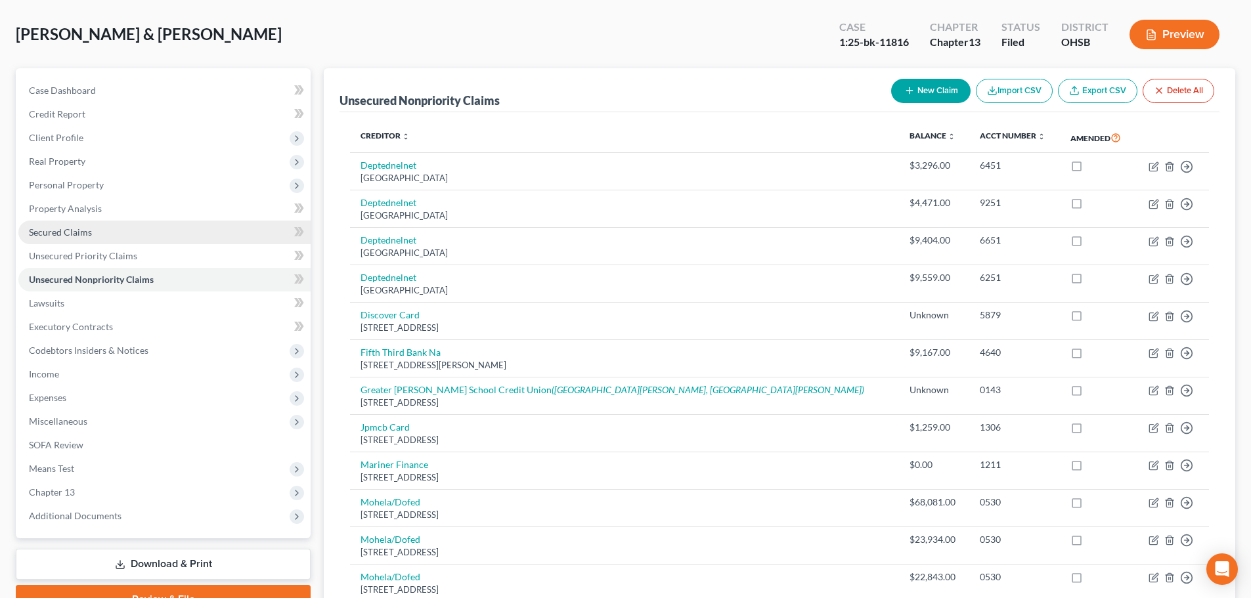
click at [42, 227] on span "Secured Claims" at bounding box center [60, 232] width 63 height 11
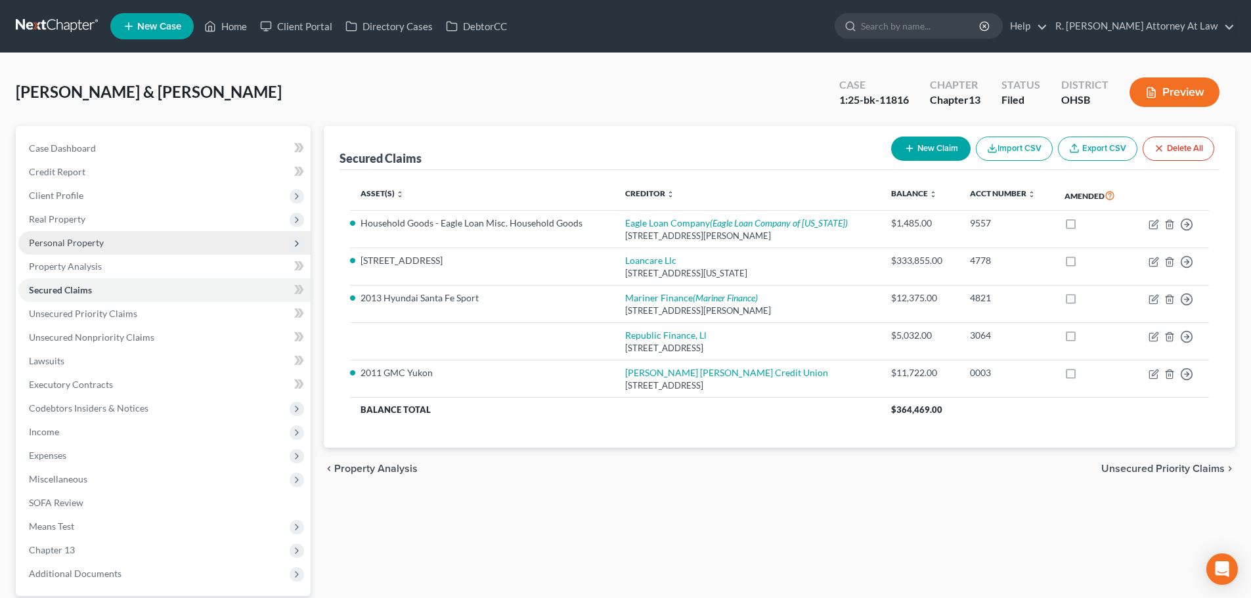
click at [49, 243] on span "Personal Property" at bounding box center [66, 242] width 75 height 11
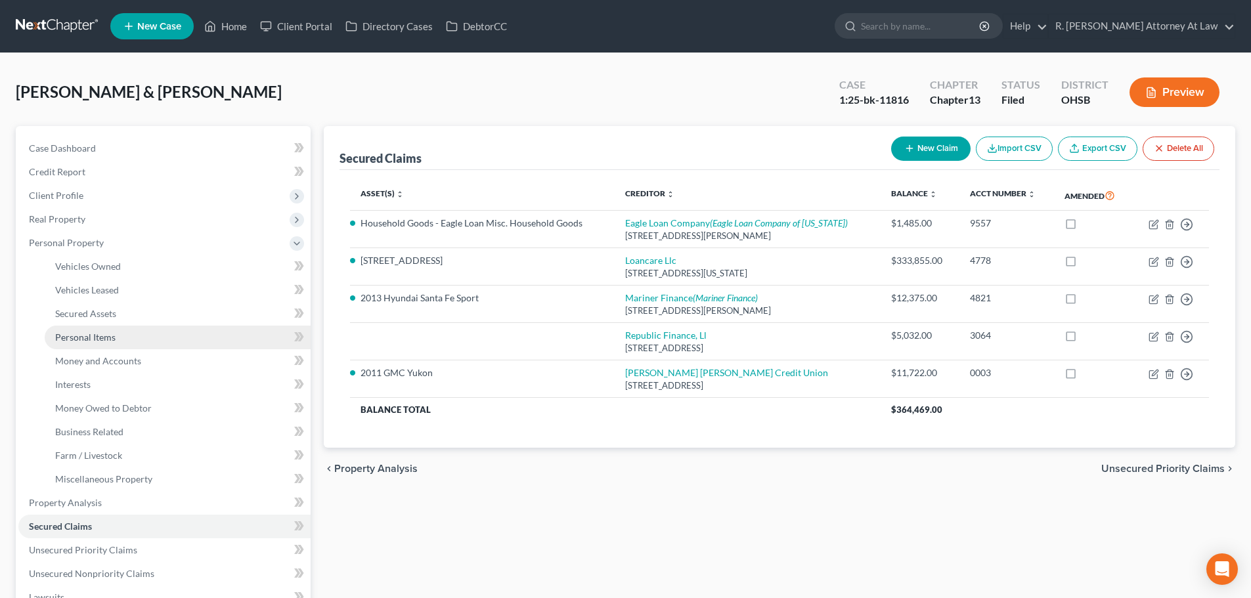
click at [75, 337] on span "Personal Items" at bounding box center [85, 337] width 60 height 11
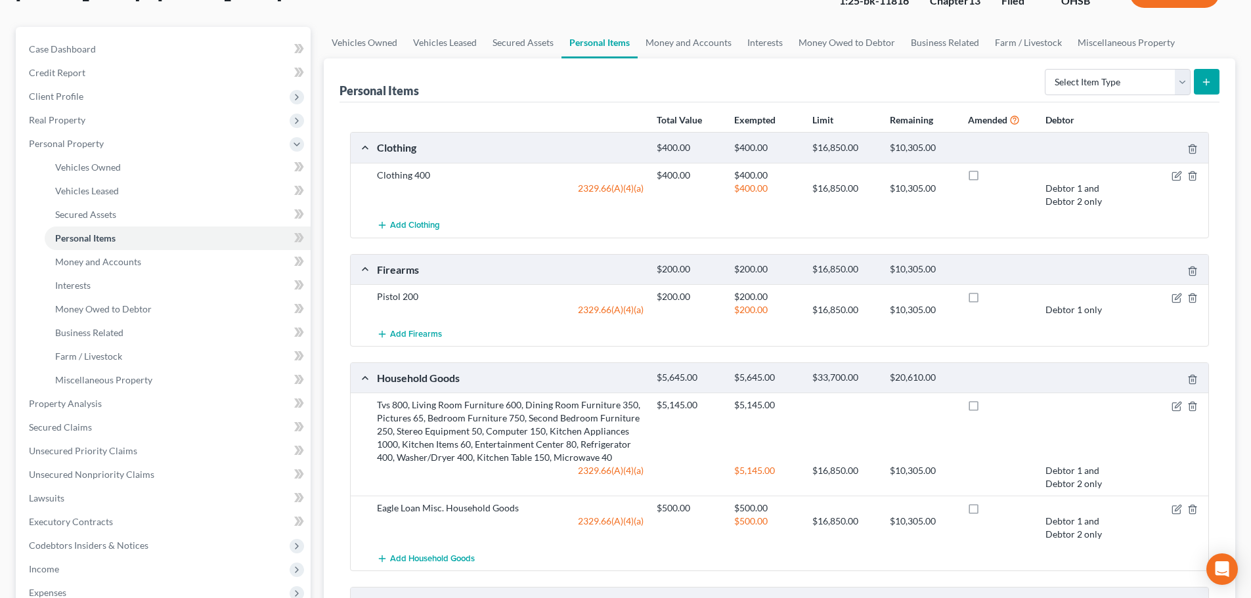
scroll to position [131, 0]
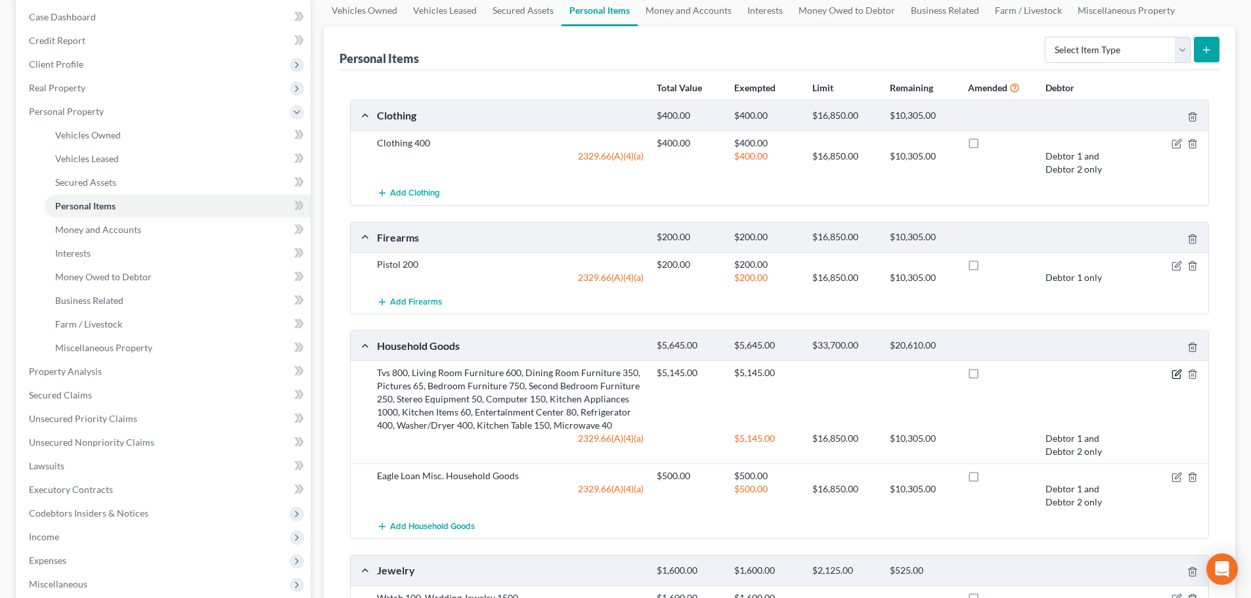
click at [1176, 374] on icon "button" at bounding box center [1178, 373] width 6 height 6
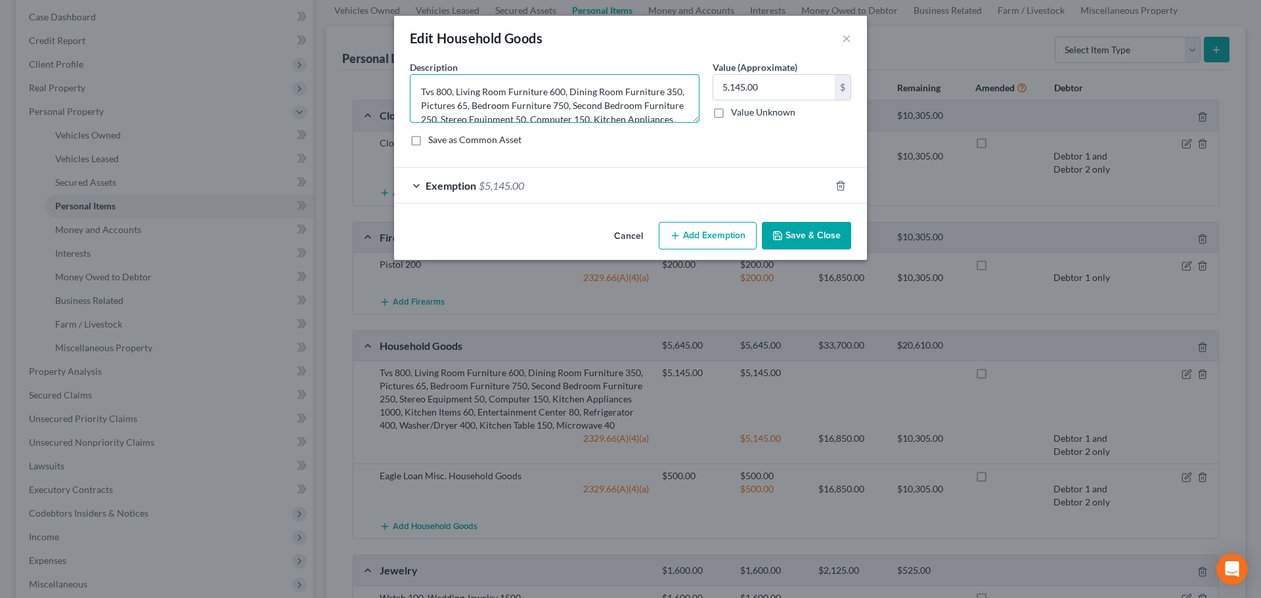
click at [455, 90] on textarea "Tvs 800, Living Room Furniture 600, Dining Room Furniture 350, Pictures 65, Bed…" at bounding box center [555, 98] width 290 height 49
type textarea "Living Room Furniture 600, Dining Room Furniture 350, Pictures 65, Bedroom Furn…"
click at [788, 236] on button "Save & Close" at bounding box center [806, 236] width 89 height 28
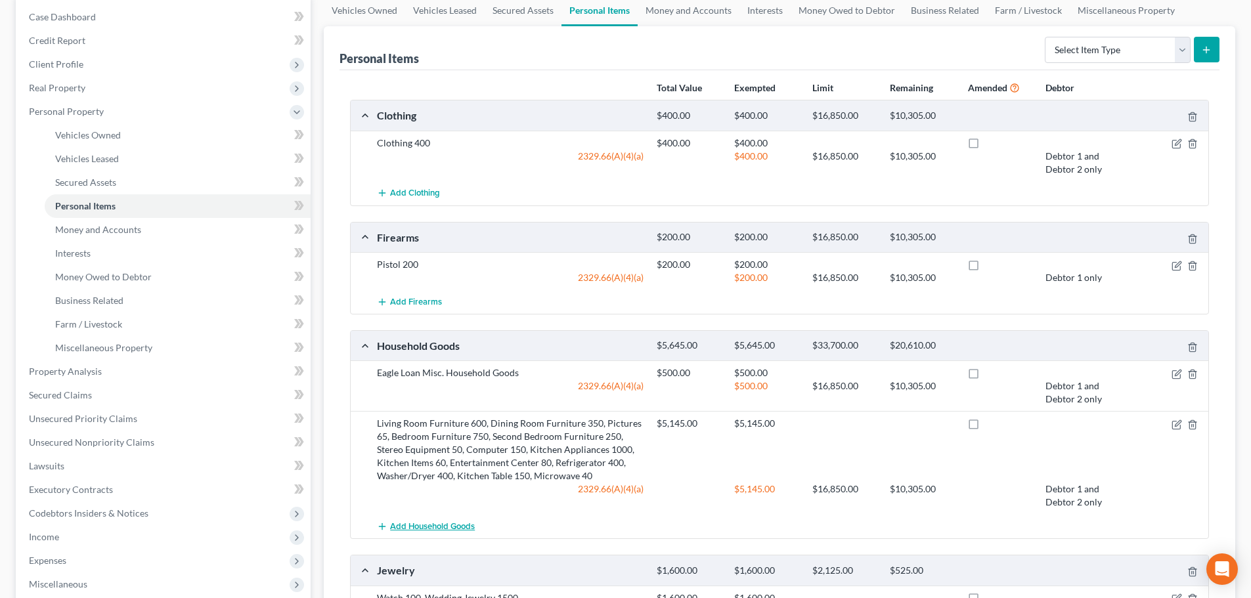
click at [397, 529] on span "Add Household Goods" at bounding box center [432, 527] width 85 height 11
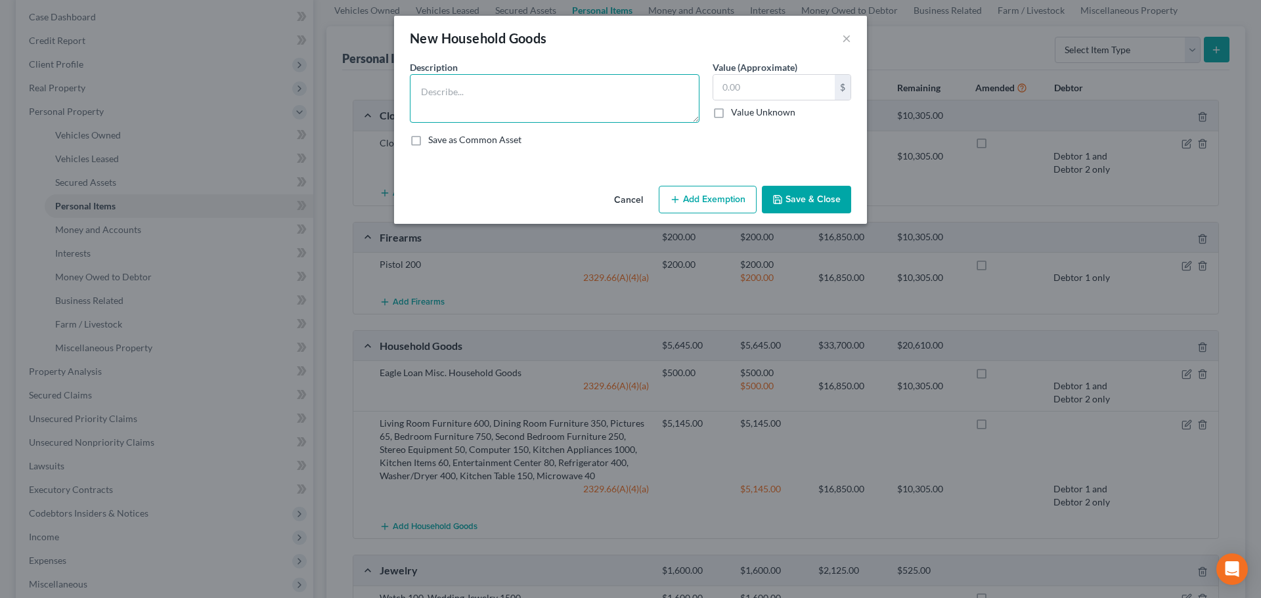
click at [431, 99] on textarea at bounding box center [555, 98] width 290 height 49
type textarea "Republic Finance, 3 TVs, 800; Macbook Pro, 500; HP Laser Printer, 400; John Dee…"
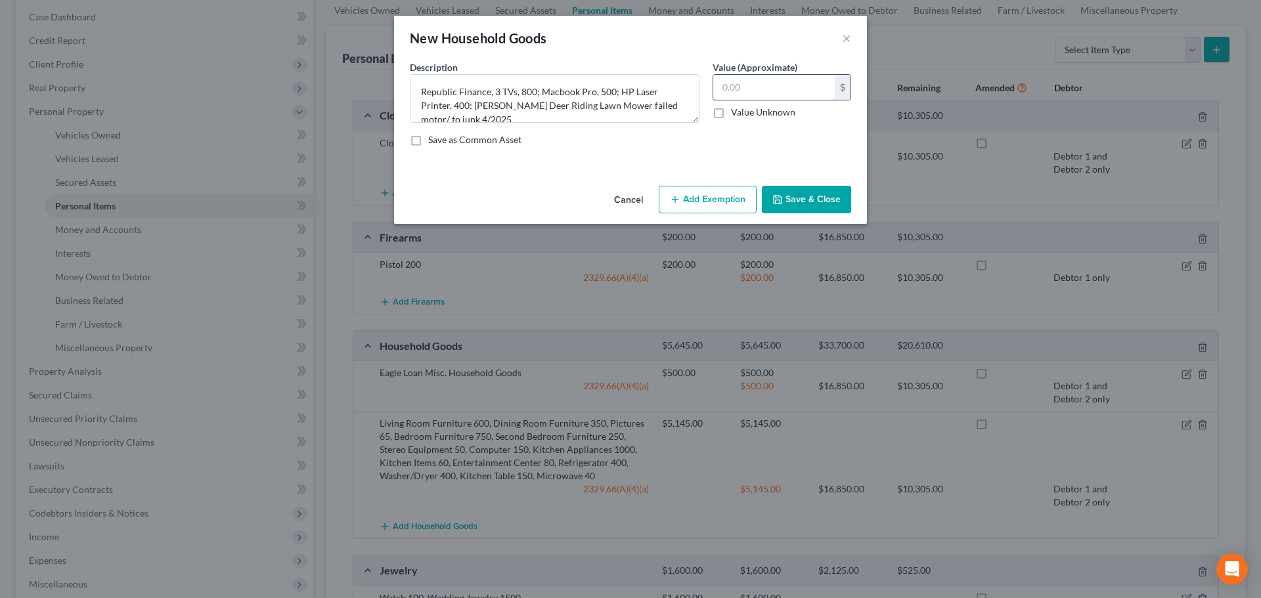
click at [797, 90] on input "text" at bounding box center [774, 87] width 122 height 25
type input "1,700"
click at [698, 196] on button "Add Exemption" at bounding box center [708, 200] width 98 height 28
select select "2"
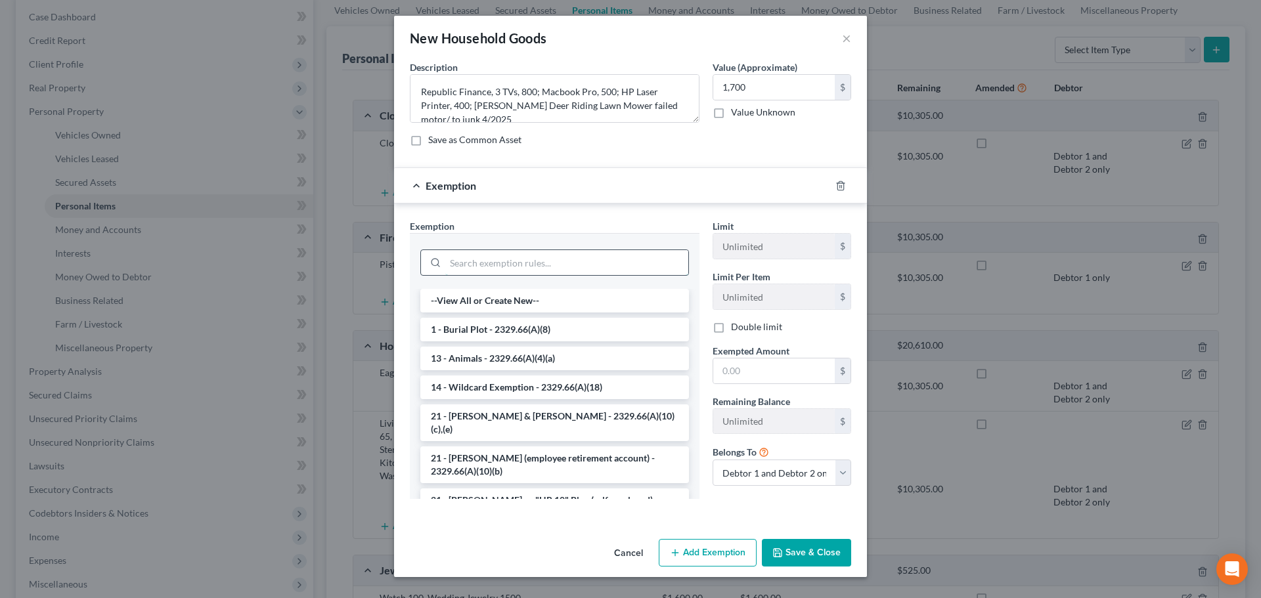
click at [481, 259] on input "search" at bounding box center [566, 262] width 243 height 25
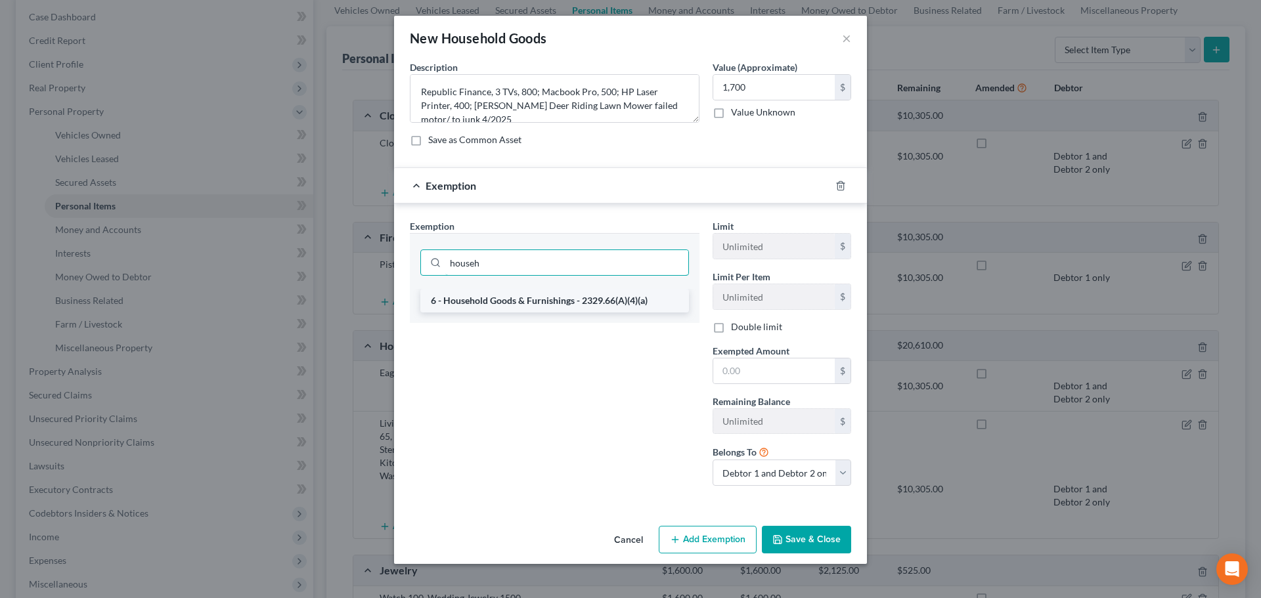
type input "househ"
click at [479, 301] on li "6 - Household Goods & Furnishings - 2329.66(A)(4)(a)" at bounding box center [554, 301] width 269 height 24
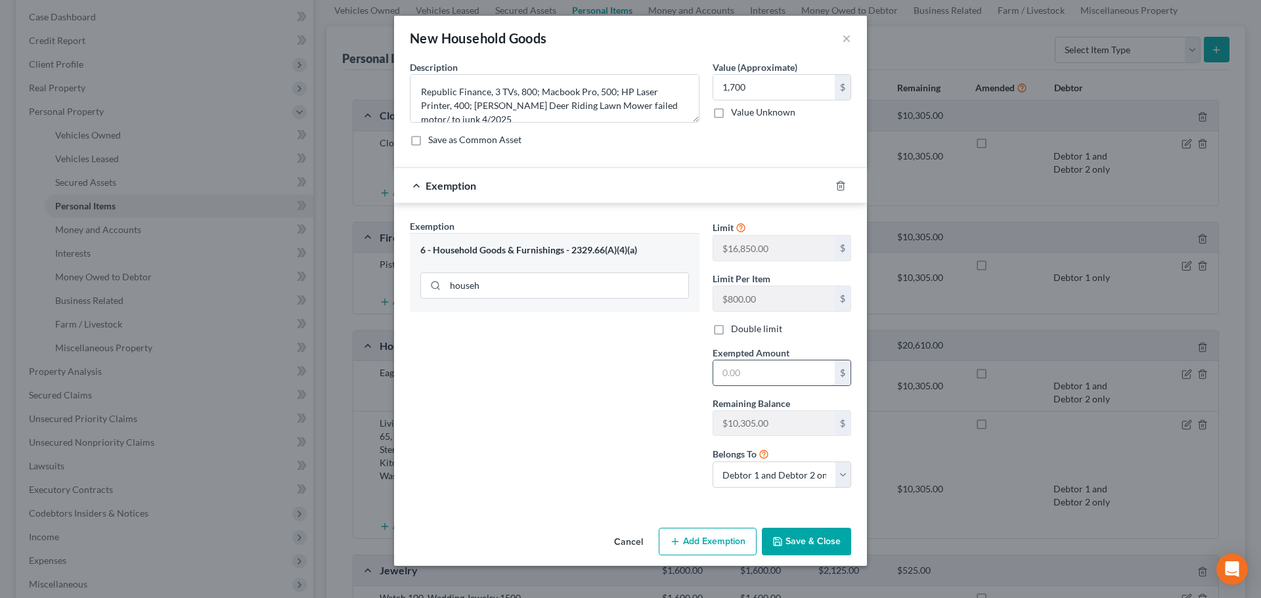
click at [735, 372] on input "text" at bounding box center [774, 373] width 122 height 25
type input "1,700"
click at [517, 469] on div "Exemption Set must be selected for CA. Exemption * 6 - Household Goods & Furnis…" at bounding box center [554, 358] width 303 height 279
click at [780, 537] on icon "button" at bounding box center [777, 542] width 11 height 11
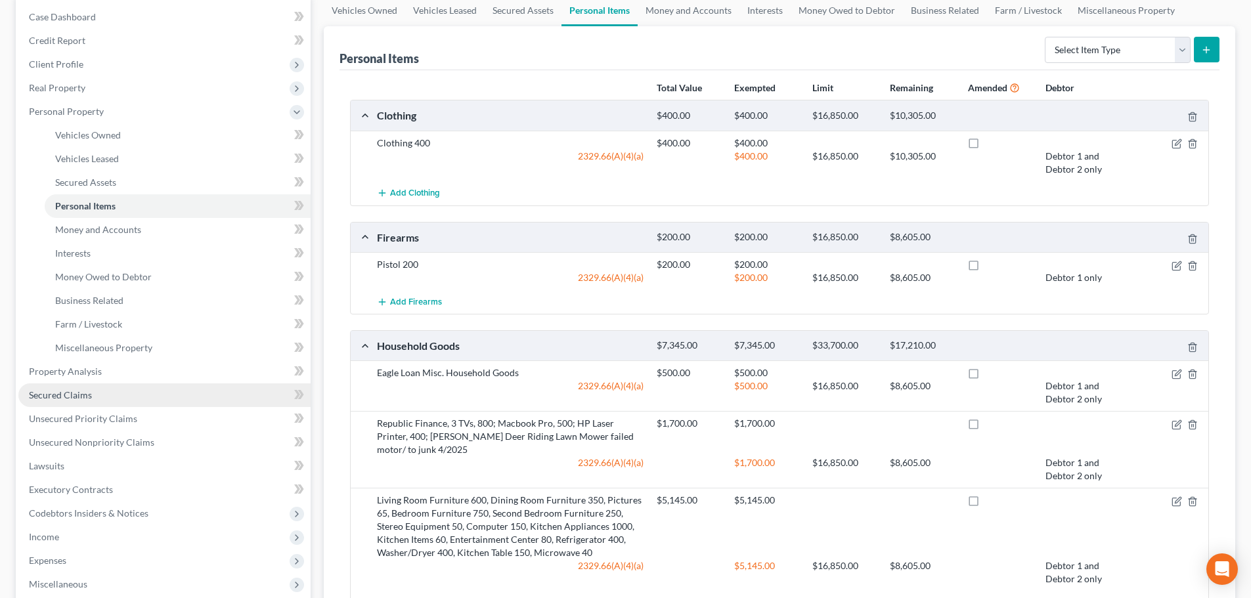
click at [51, 390] on span "Secured Claims" at bounding box center [60, 394] width 63 height 11
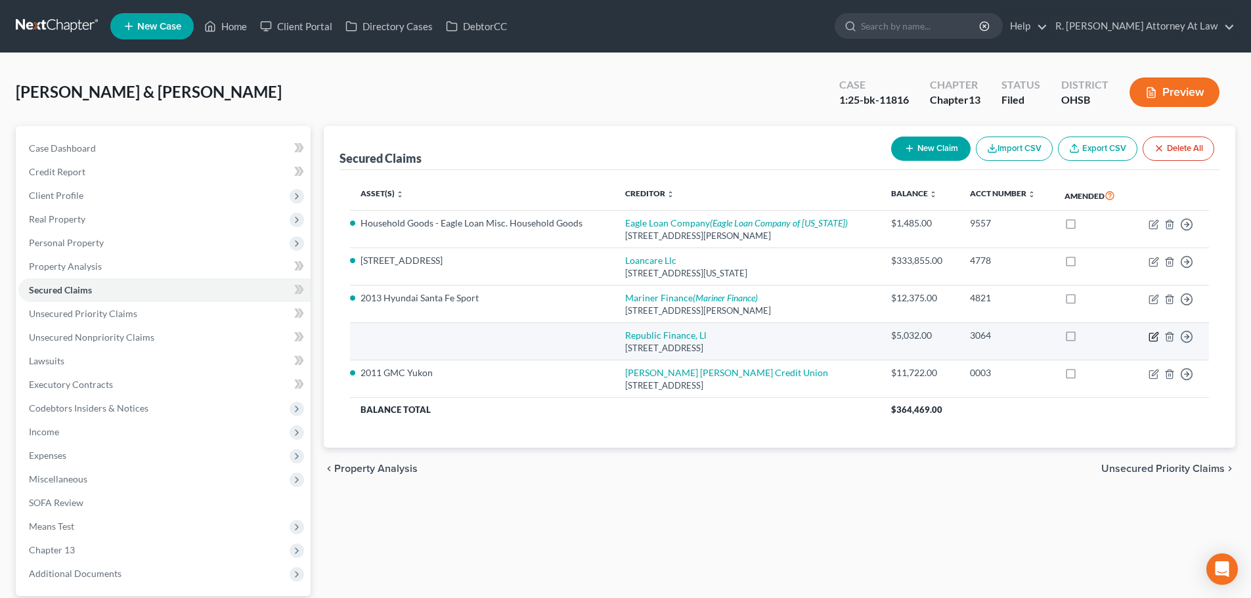
click at [1149, 336] on icon "button" at bounding box center [1154, 337] width 11 height 11
select select "19"
select select "0"
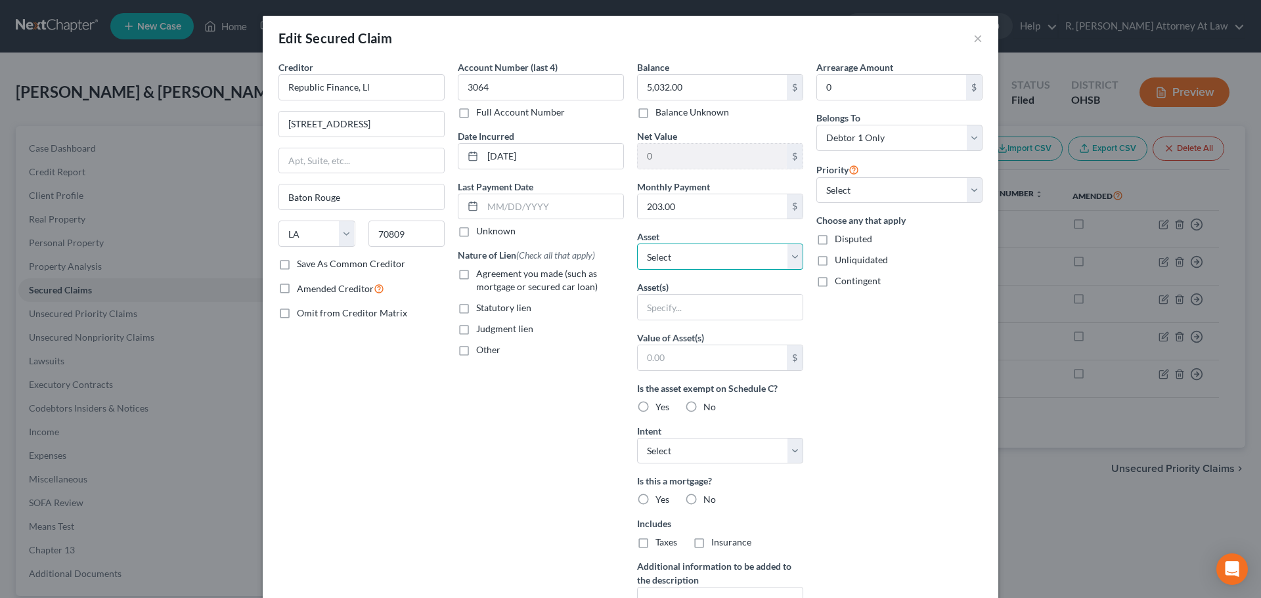
click at [658, 254] on select "Select Other Multiple Assets Clothing - Clothing 400 - $400.0 Jewelry - Watch 1…" at bounding box center [720, 257] width 166 height 26
select select "30"
click at [637, 244] on select "Select Other Multiple Assets Clothing - Clothing 400 - $400.0 Jewelry - Watch 1…" at bounding box center [720, 257] width 166 height 26
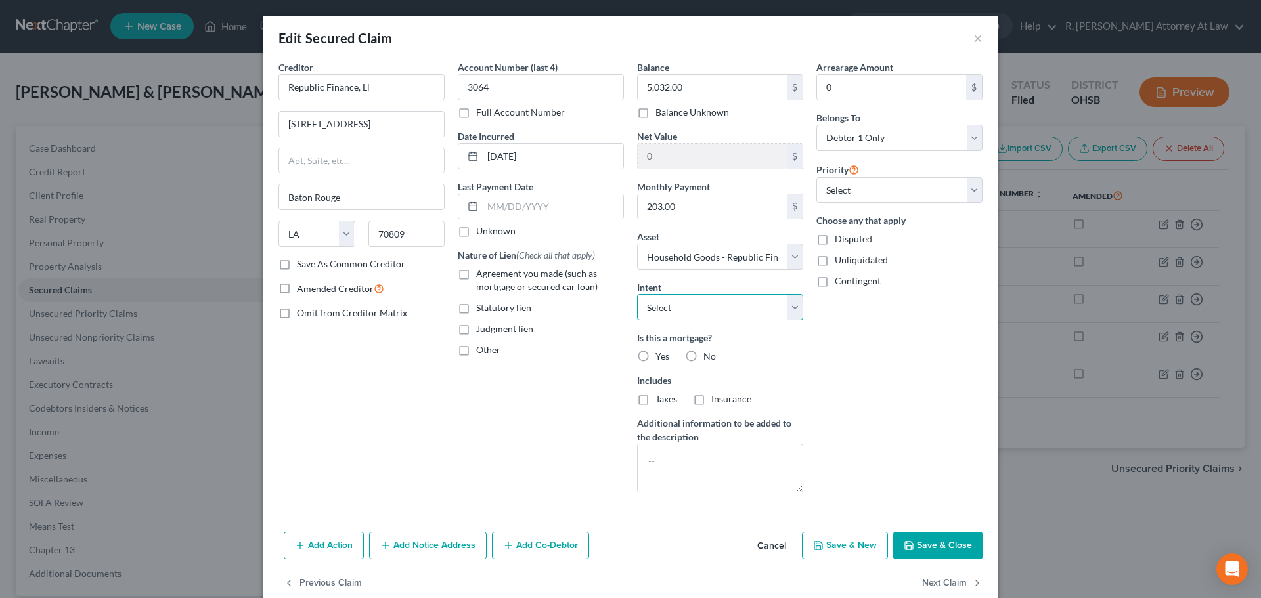
click at [650, 309] on select "Select Surrender Redeem Reaffirm Avoid Other" at bounding box center [720, 307] width 166 height 26
select select "2"
click at [637, 294] on select "Select Surrender Redeem Reaffirm Avoid Other" at bounding box center [720, 307] width 166 height 26
drag, startPoint x: 686, startPoint y: 357, endPoint x: 680, endPoint y: 349, distance: 9.5
click at [703, 355] on label "No" at bounding box center [709, 356] width 12 height 13
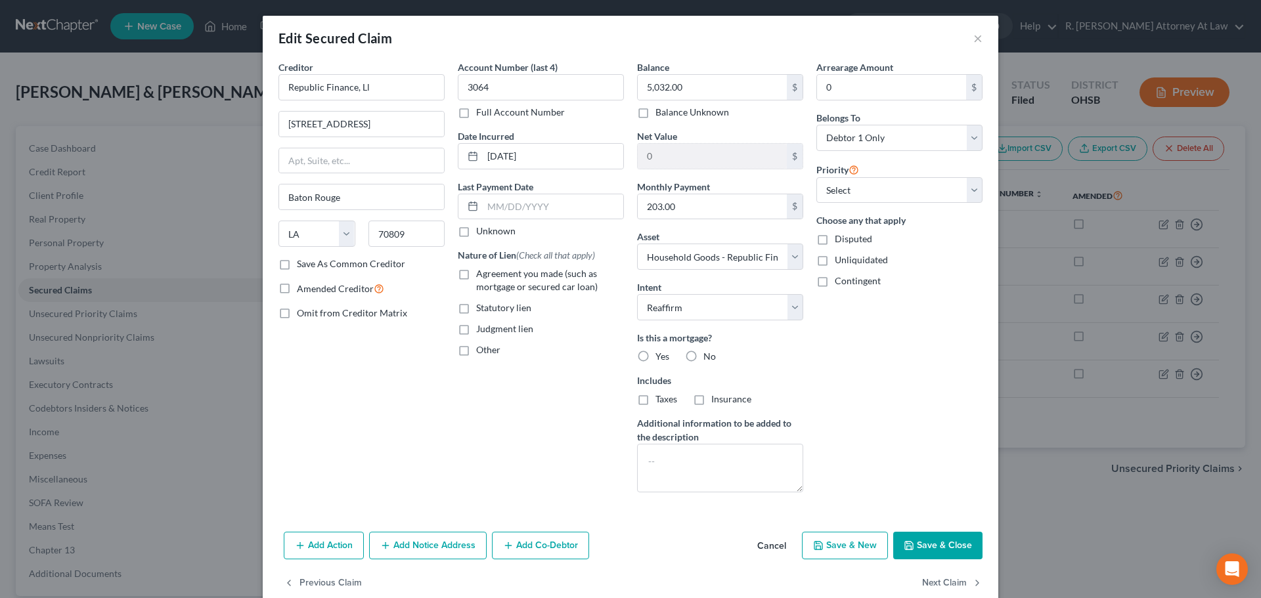
click at [709, 355] on input "No" at bounding box center [713, 354] width 9 height 9
radio input "true"
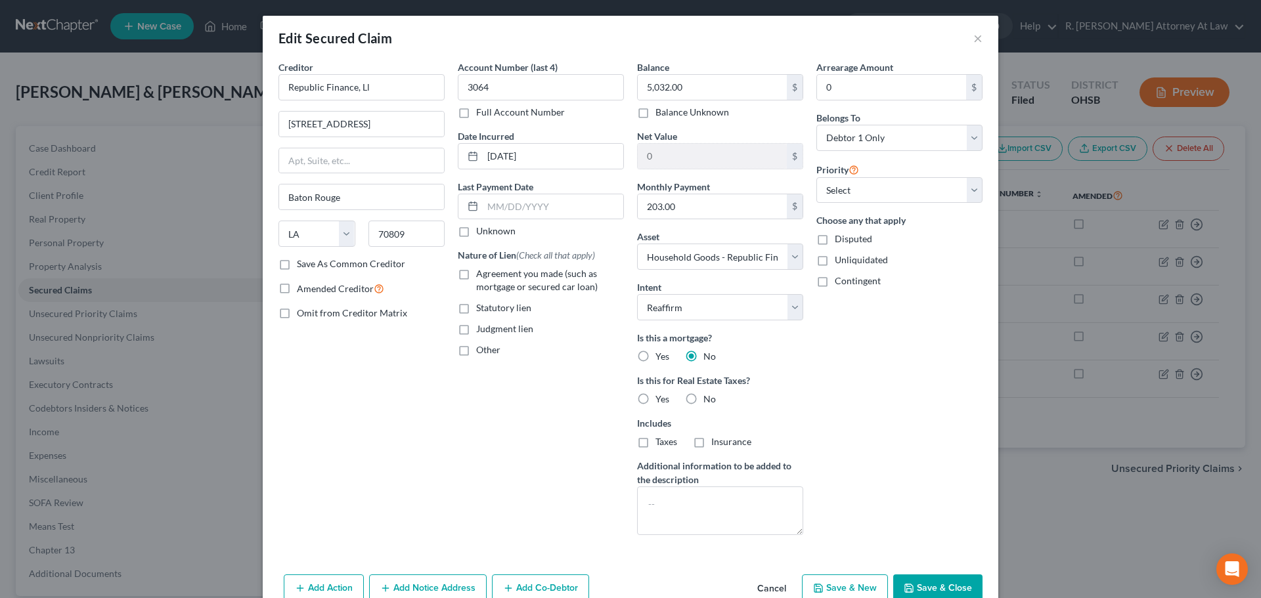
drag, startPoint x: 460, startPoint y: 278, endPoint x: 508, endPoint y: 238, distance: 62.5
click at [476, 274] on label "Agreement you made (such as mortgage or secured car loan)" at bounding box center [550, 280] width 148 height 26
click at [481, 274] on input "Agreement you made (such as mortgage or secured car loan)" at bounding box center [485, 271] width 9 height 9
checkbox input "true"
click at [679, 202] on input "203.00" at bounding box center [712, 206] width 149 height 25
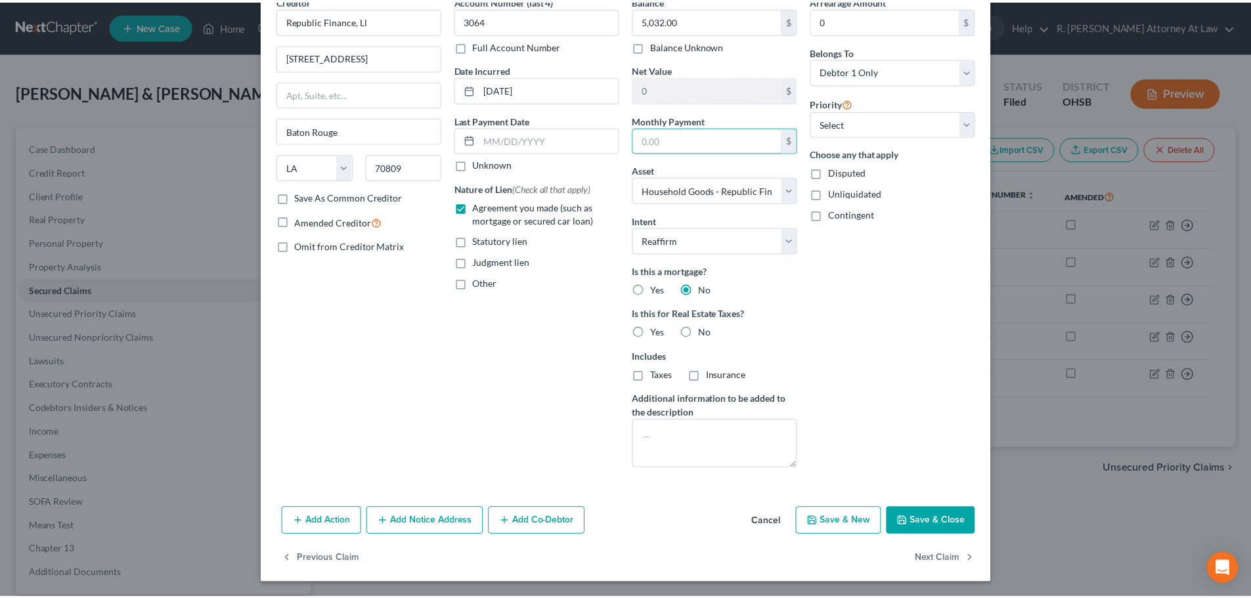
scroll to position [68, 0]
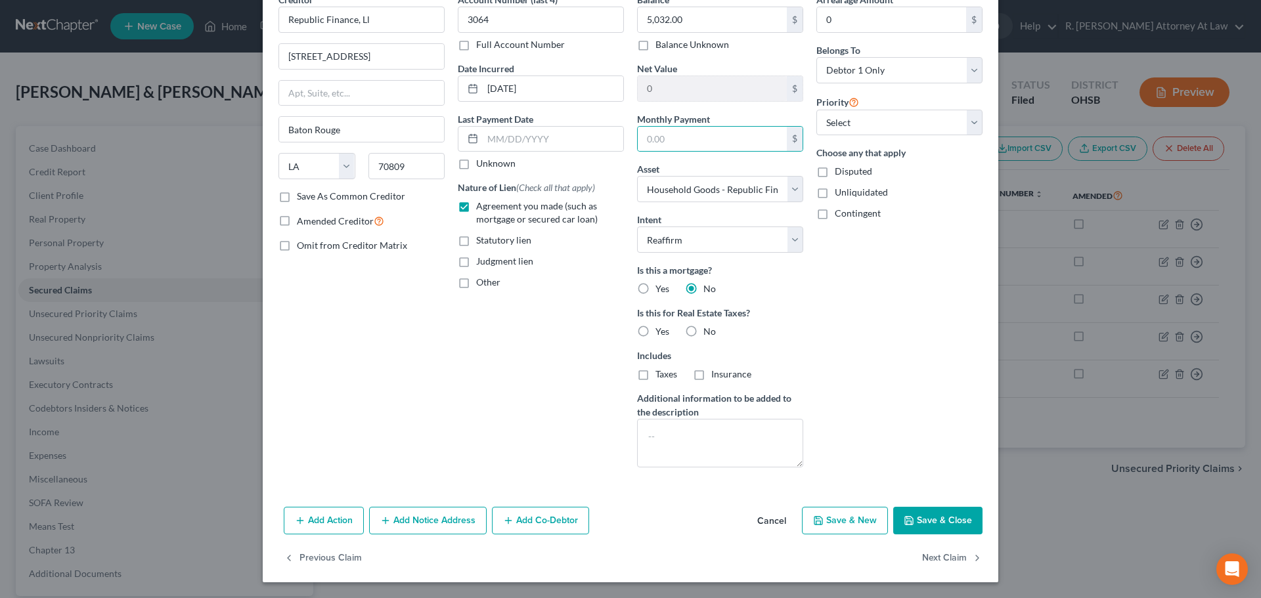
click at [913, 520] on button "Save & Close" at bounding box center [937, 521] width 89 height 28
select select
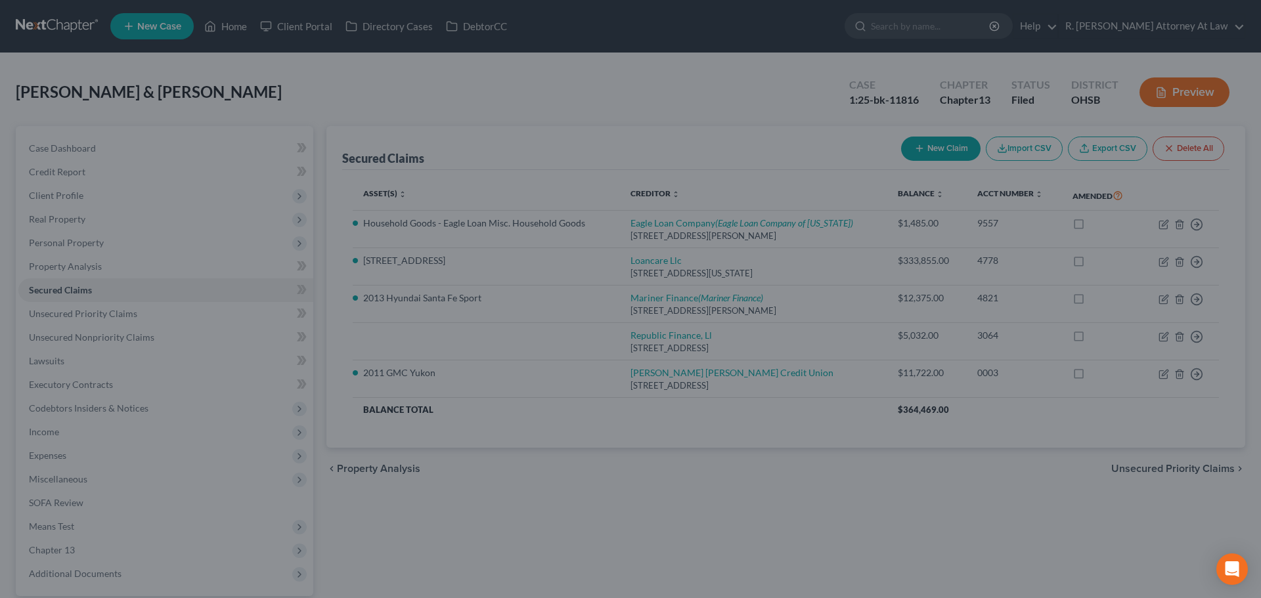
type input "-3,332.00"
select select "30"
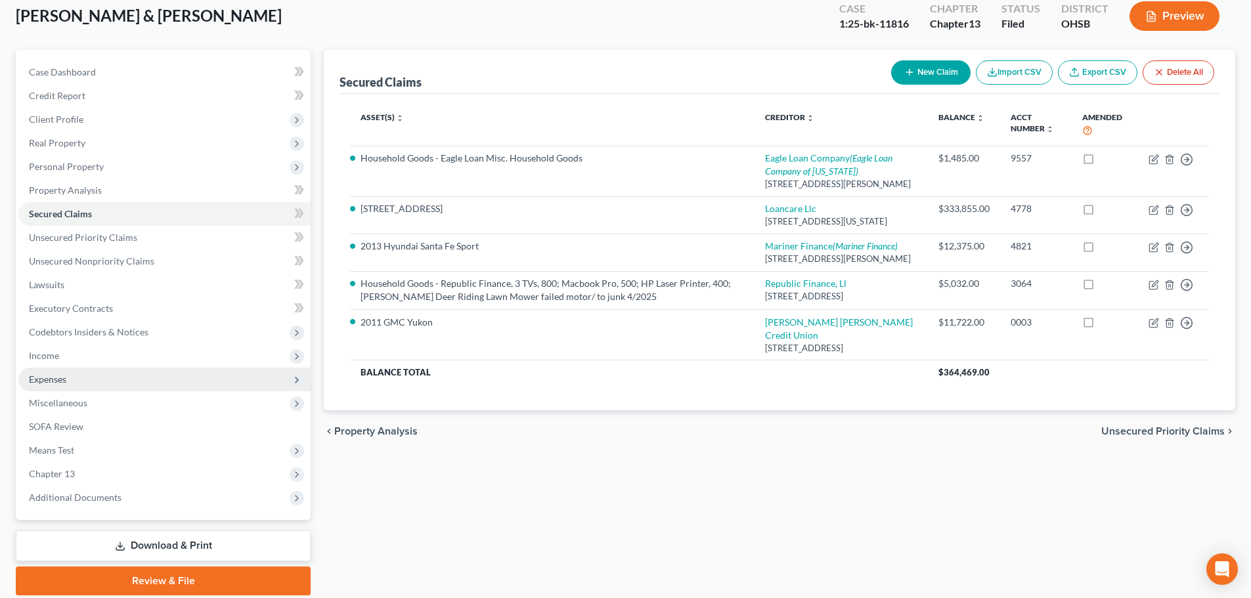
scroll to position [123, 0]
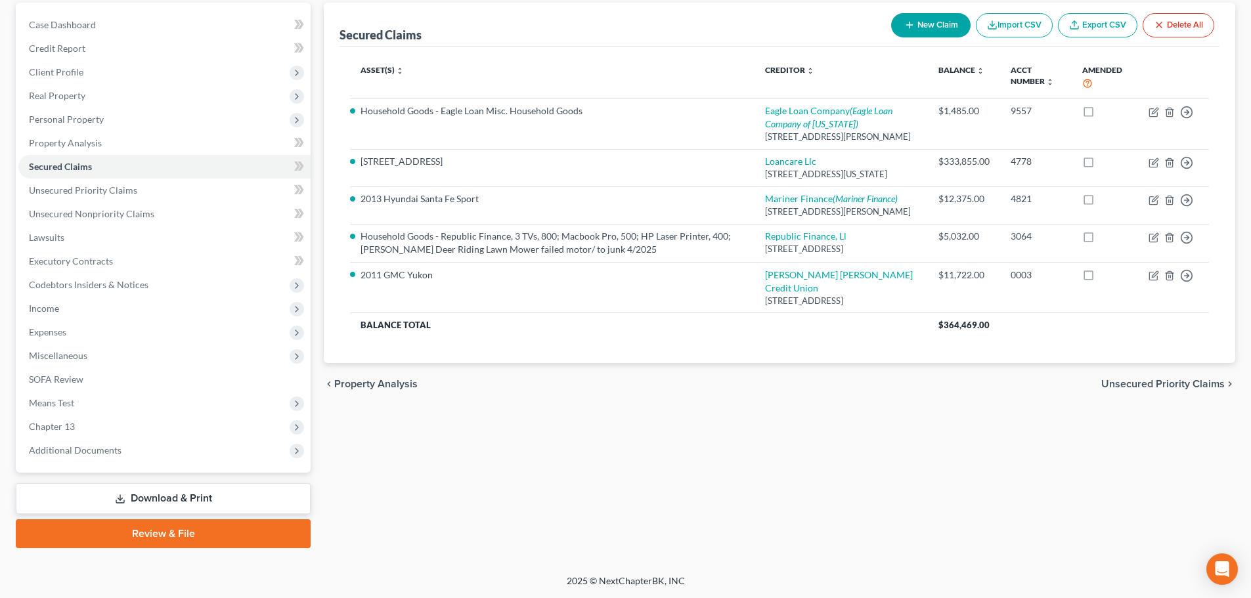
click at [160, 535] on link "Review & File" at bounding box center [163, 534] width 295 height 29
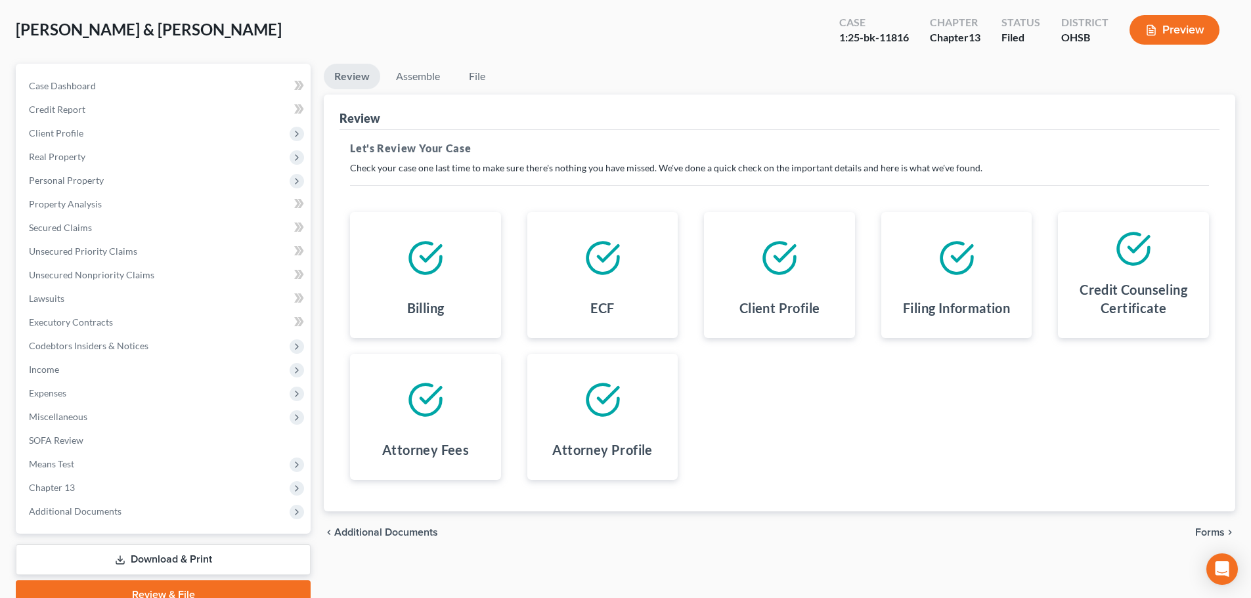
scroll to position [123, 0]
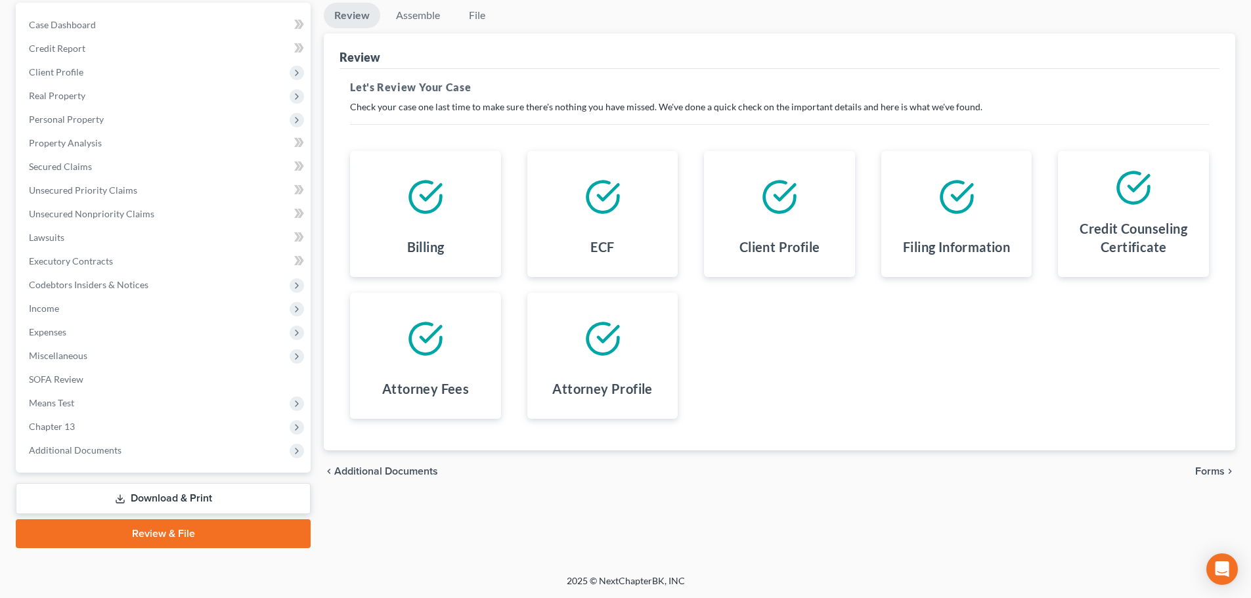
click at [148, 499] on link "Download & Print" at bounding box center [163, 498] width 295 height 31
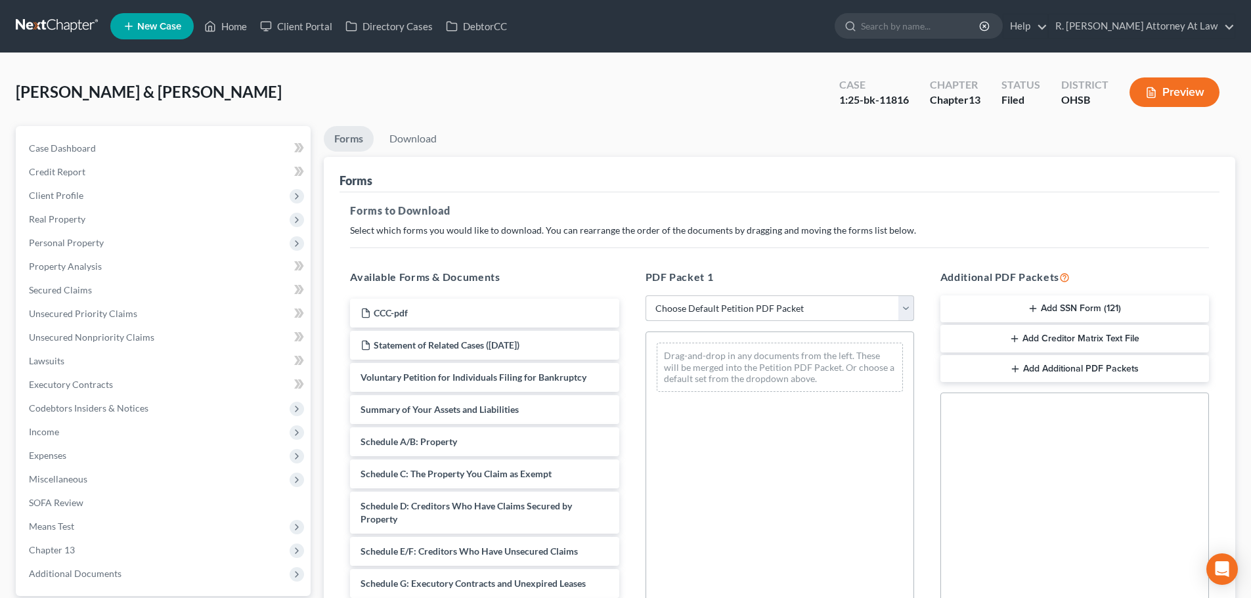
click at [701, 300] on select "Choose Default Petition PDF Packet Complete Bankruptcy Petition (all forms and …" at bounding box center [780, 309] width 269 height 26
select select "2"
click at [646, 296] on select "Choose Default Petition PDF Packet Complete Bankruptcy Petition (all forms and …" at bounding box center [780, 309] width 269 height 26
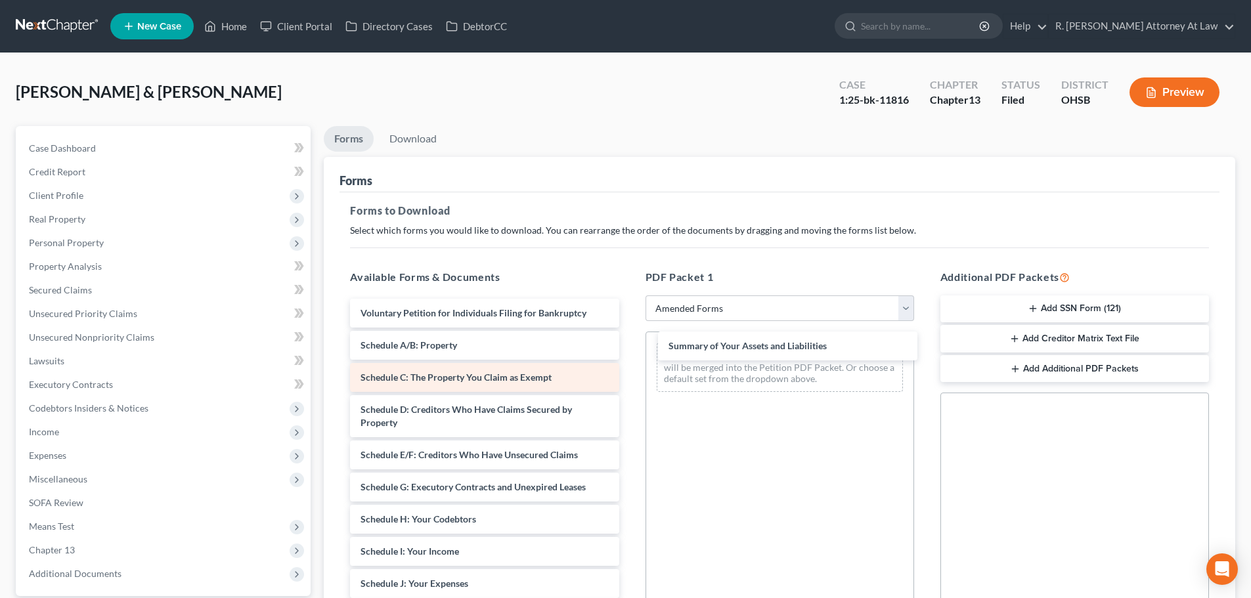
drag, startPoint x: 398, startPoint y: 344, endPoint x: 607, endPoint y: 388, distance: 213.3
click at [629, 346] on div "Summary of Your Assets and Liabilities Voluntary Petition for Individuals Filin…" at bounding box center [485, 590] width 290 height 583
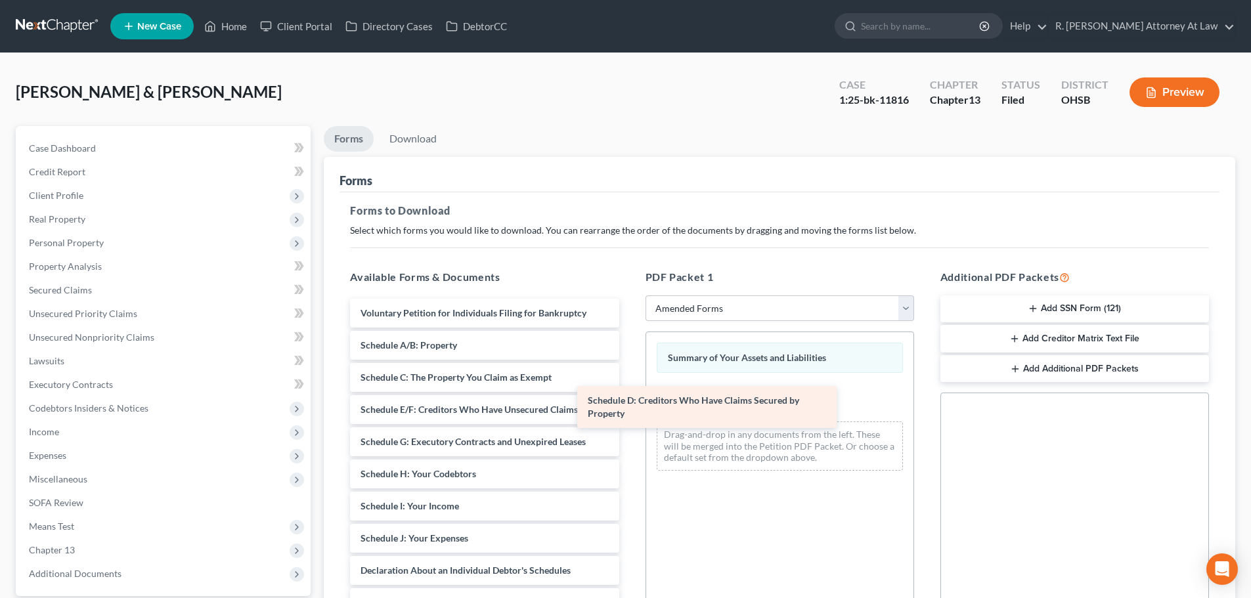
drag, startPoint x: 424, startPoint y: 416, endPoint x: 650, endPoint y: 407, distance: 226.1
click at [629, 407] on div "Schedule D: Creditors Who Have Claims Secured by Property Voluntary Petition fo…" at bounding box center [485, 568] width 290 height 538
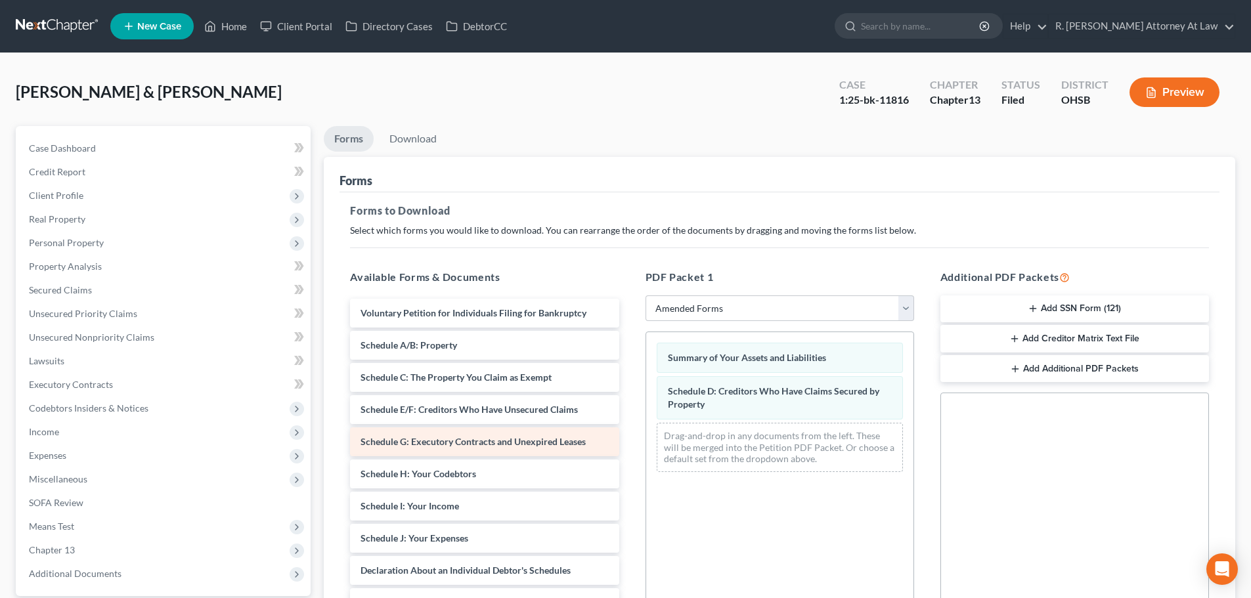
scroll to position [131, 0]
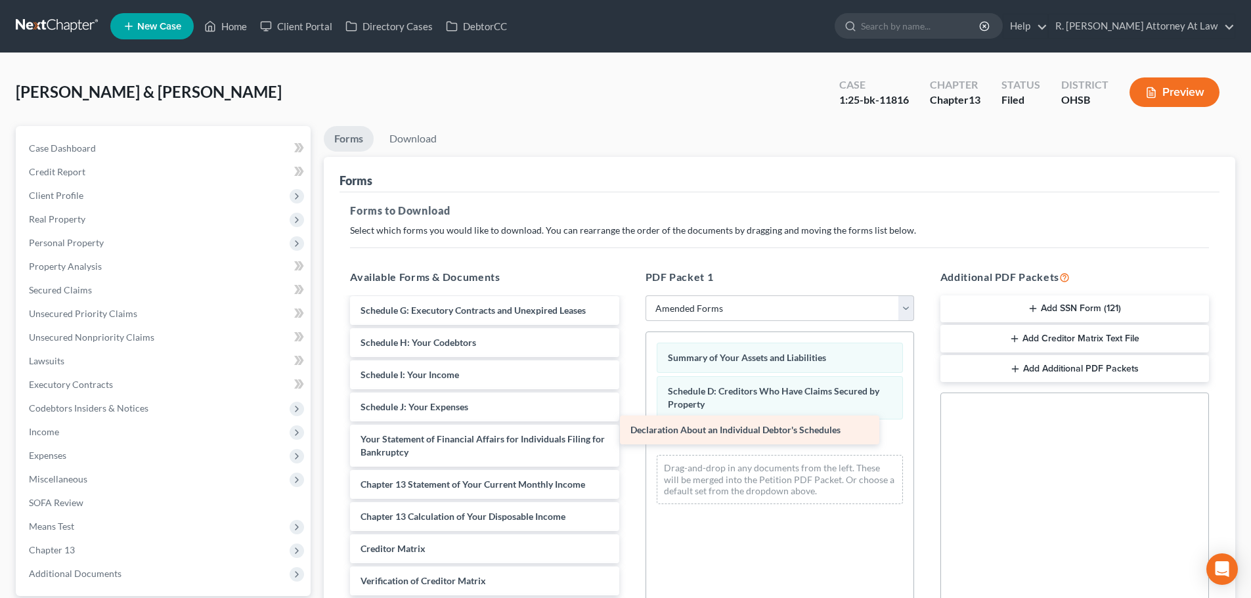
drag, startPoint x: 432, startPoint y: 437, endPoint x: 731, endPoint y: 426, distance: 299.0
click at [629, 429] on div "Declaration About an Individual Debtor's Schedules Voluntary Petition for Indiv…" at bounding box center [485, 420] width 290 height 506
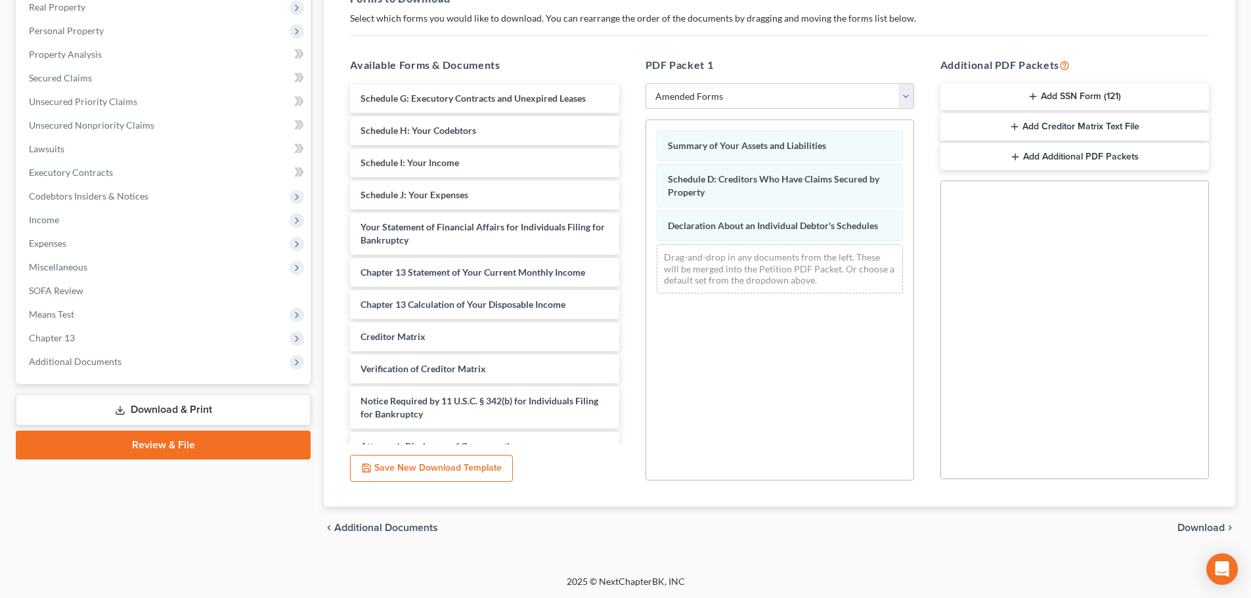
scroll to position [213, 0]
click at [1207, 532] on span "Download" at bounding box center [1201, 527] width 47 height 11
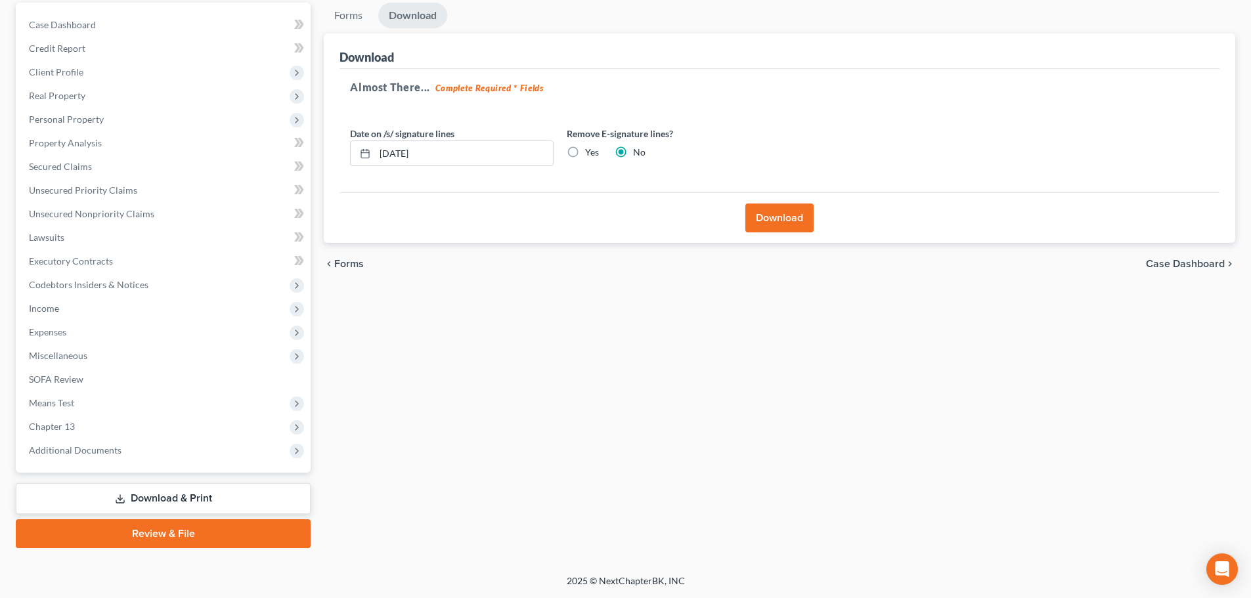
scroll to position [123, 0]
click at [779, 225] on button "Download" at bounding box center [779, 218] width 68 height 29
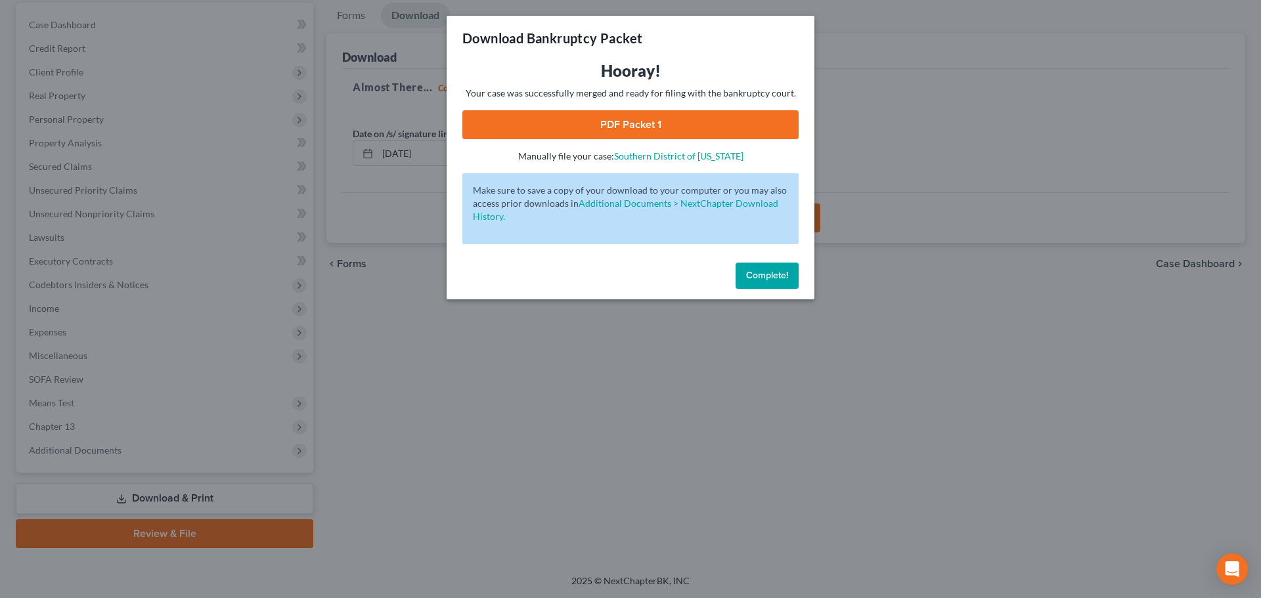
click at [608, 109] on div "Hooray! Your case was successfully merged and ready for filing with the bankrup…" at bounding box center [630, 111] width 336 height 102
click at [623, 121] on link "PDF Packet 1" at bounding box center [630, 124] width 336 height 29
drag, startPoint x: 761, startPoint y: 277, endPoint x: 759, endPoint y: 269, distance: 7.3
click at [761, 276] on span "Complete!" at bounding box center [767, 275] width 42 height 11
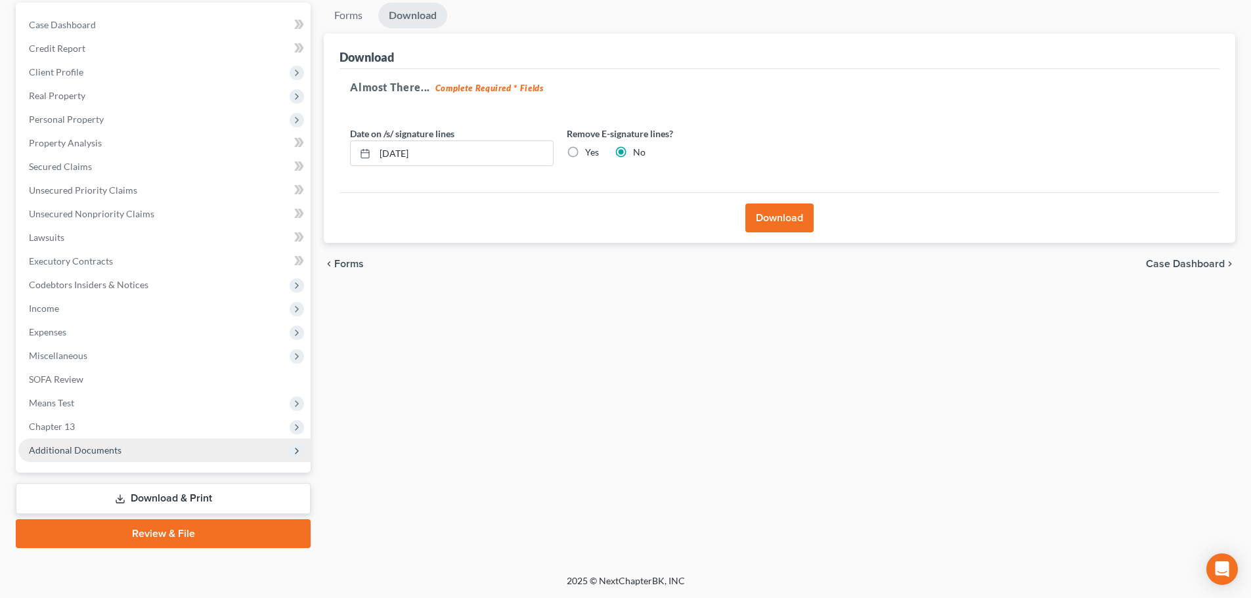
click at [67, 455] on span "Additional Documents" at bounding box center [75, 450] width 93 height 11
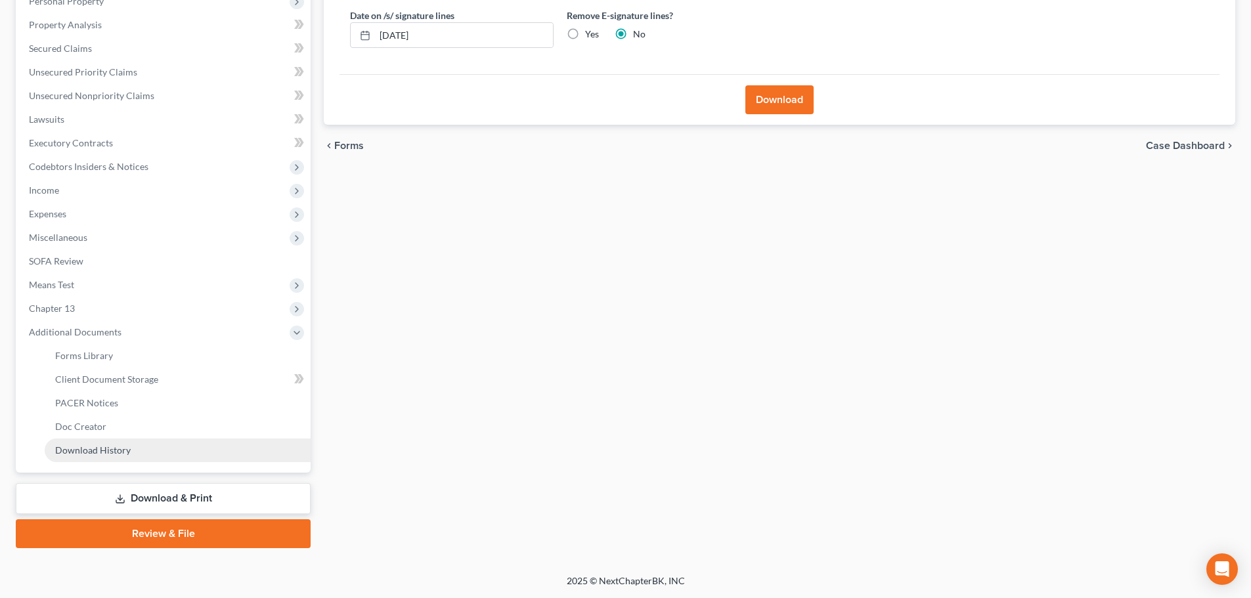
click at [106, 451] on span "Download History" at bounding box center [93, 450] width 76 height 11
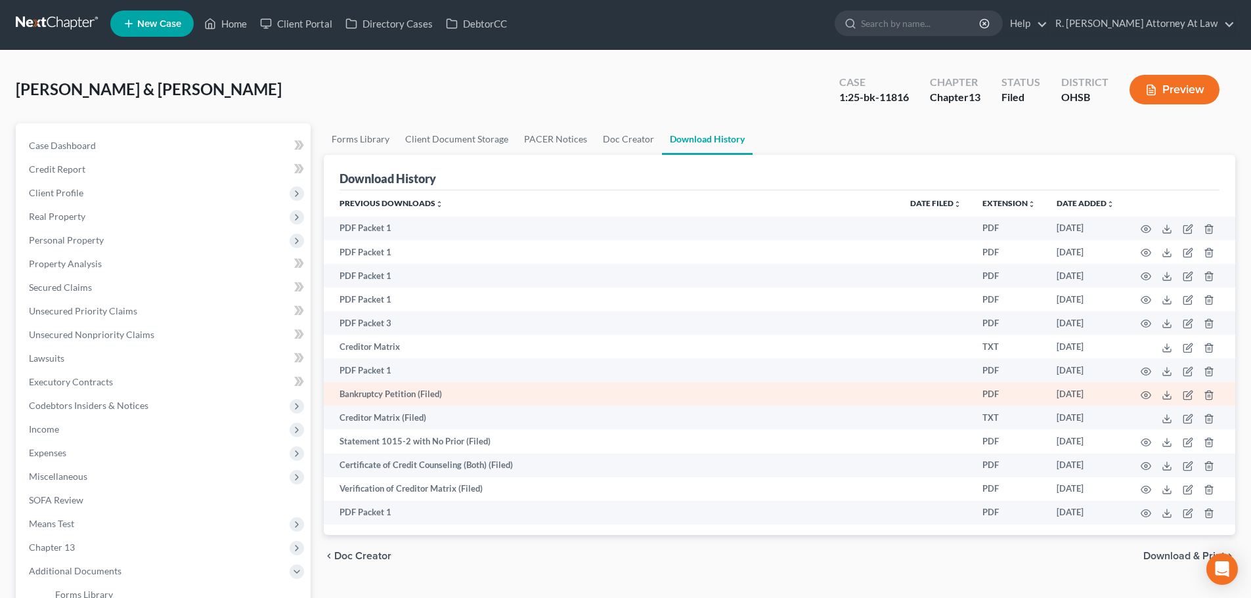
scroll to position [242, 0]
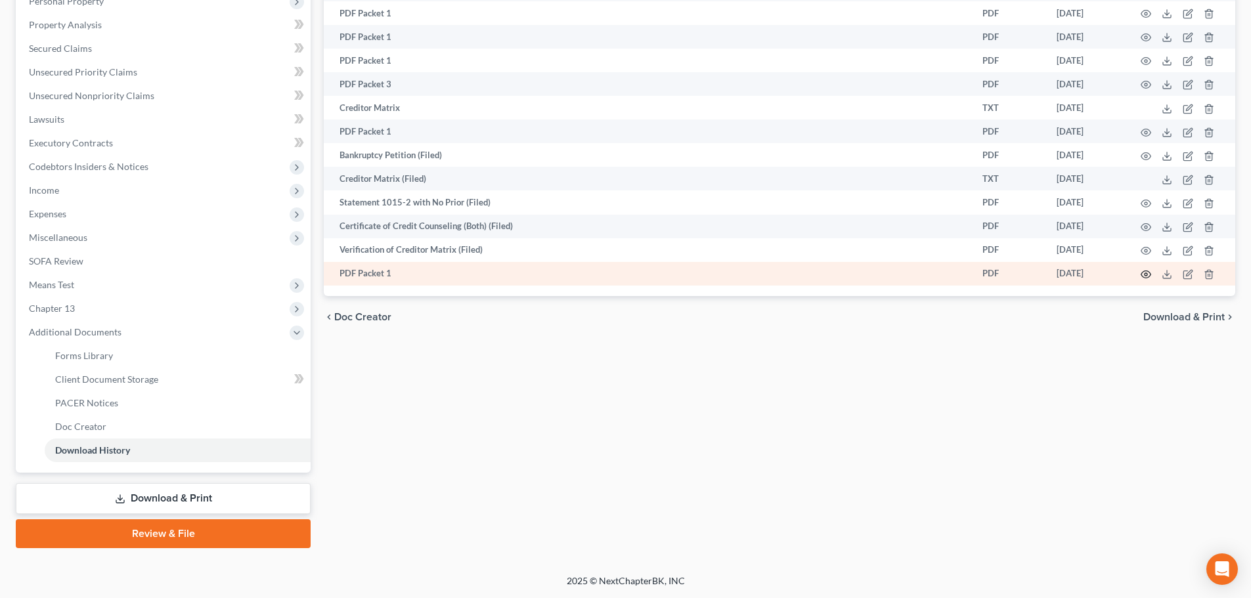
click at [1145, 274] on circle "button" at bounding box center [1146, 274] width 3 height 3
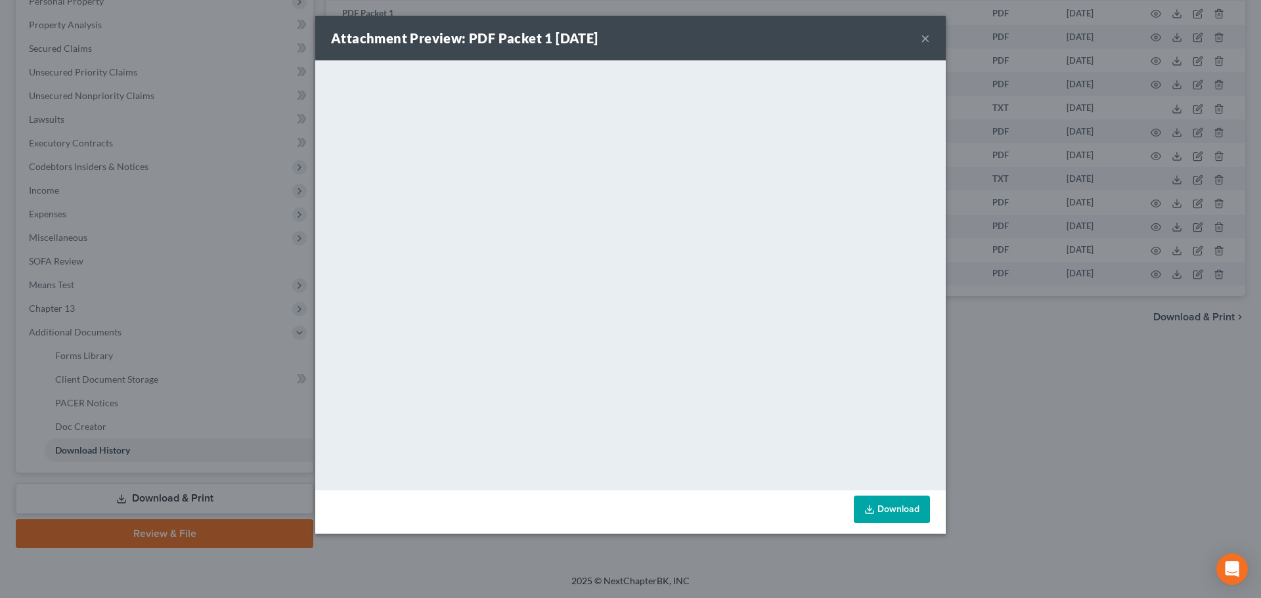
click at [962, 18] on div "Attachment Preview: PDF Packet 1 09/08/2025 × <object ng-attr-data='https://nex…" at bounding box center [630, 299] width 1261 height 598
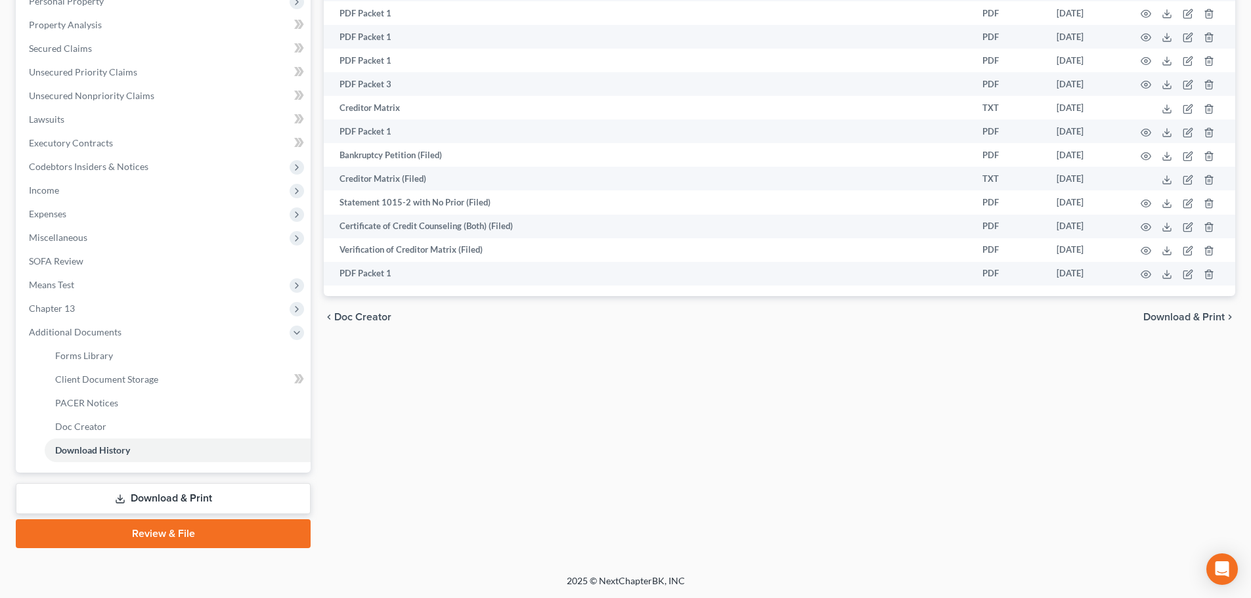
click at [167, 495] on link "Download & Print" at bounding box center [163, 498] width 295 height 31
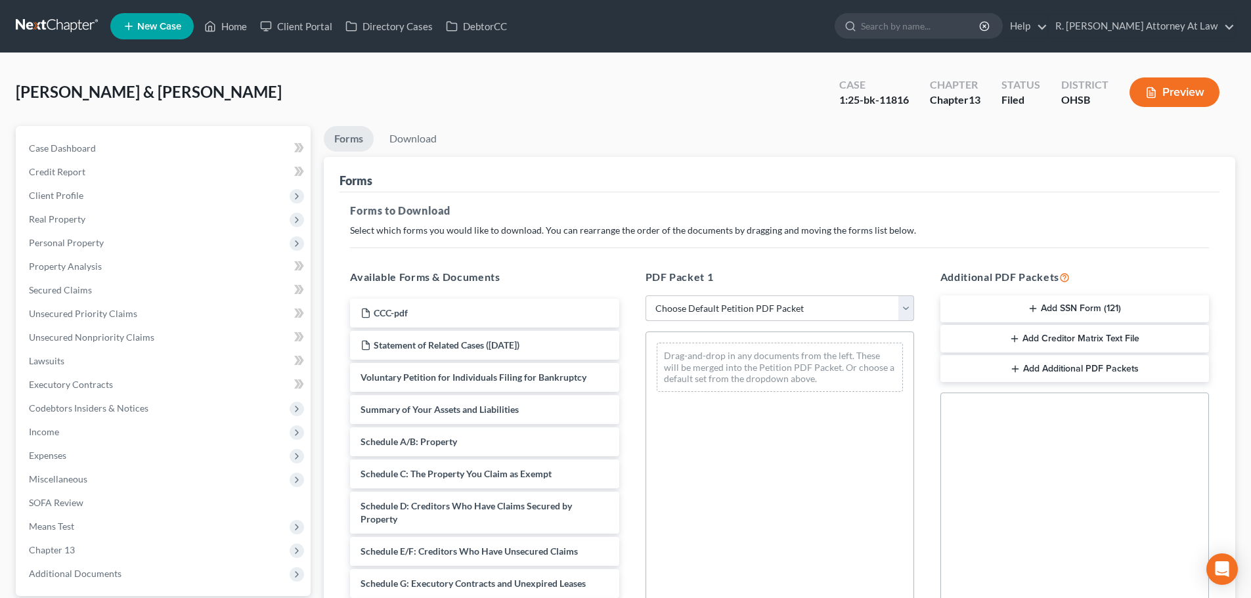
drag, startPoint x: 761, startPoint y: 314, endPoint x: 754, endPoint y: 303, distance: 12.4
click at [757, 307] on select "Choose Default Petition PDF Packet Complete Bankruptcy Petition (all forms and …" at bounding box center [780, 309] width 269 height 26
select select "2"
click at [646, 296] on select "Choose Default Petition PDF Packet Complete Bankruptcy Petition (all forms and …" at bounding box center [780, 309] width 269 height 26
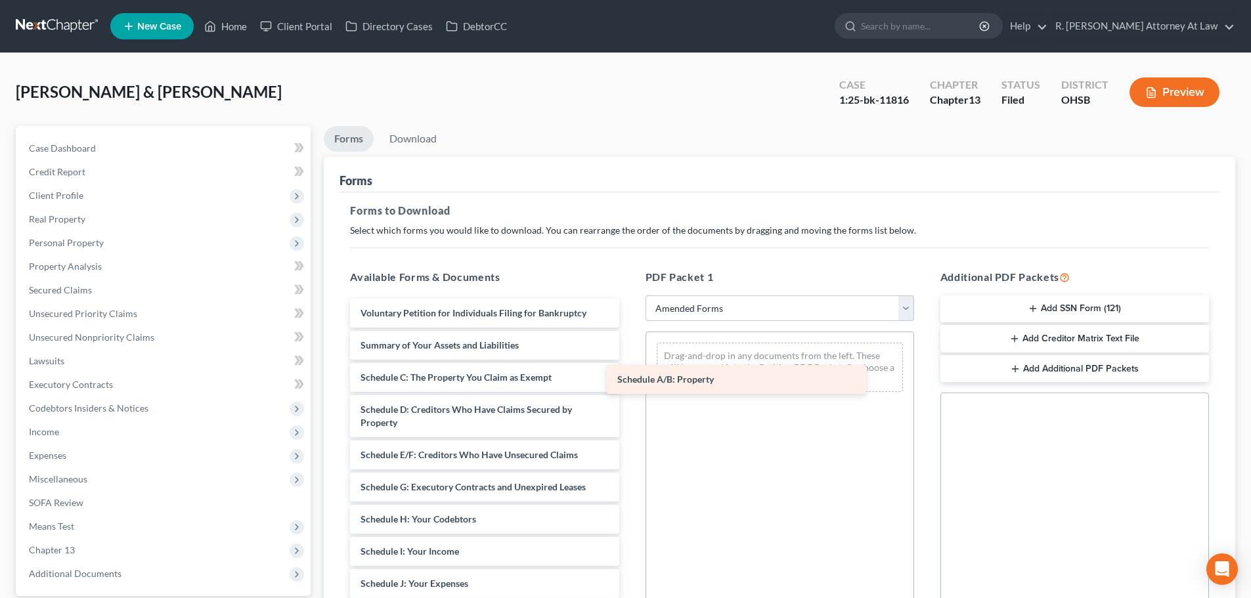
drag, startPoint x: 411, startPoint y: 376, endPoint x: 668, endPoint y: 378, distance: 256.8
click at [629, 378] on div "Schedule A/B: Property Voluntary Petition for Individuals Filing for Bankruptcy…" at bounding box center [485, 590] width 290 height 583
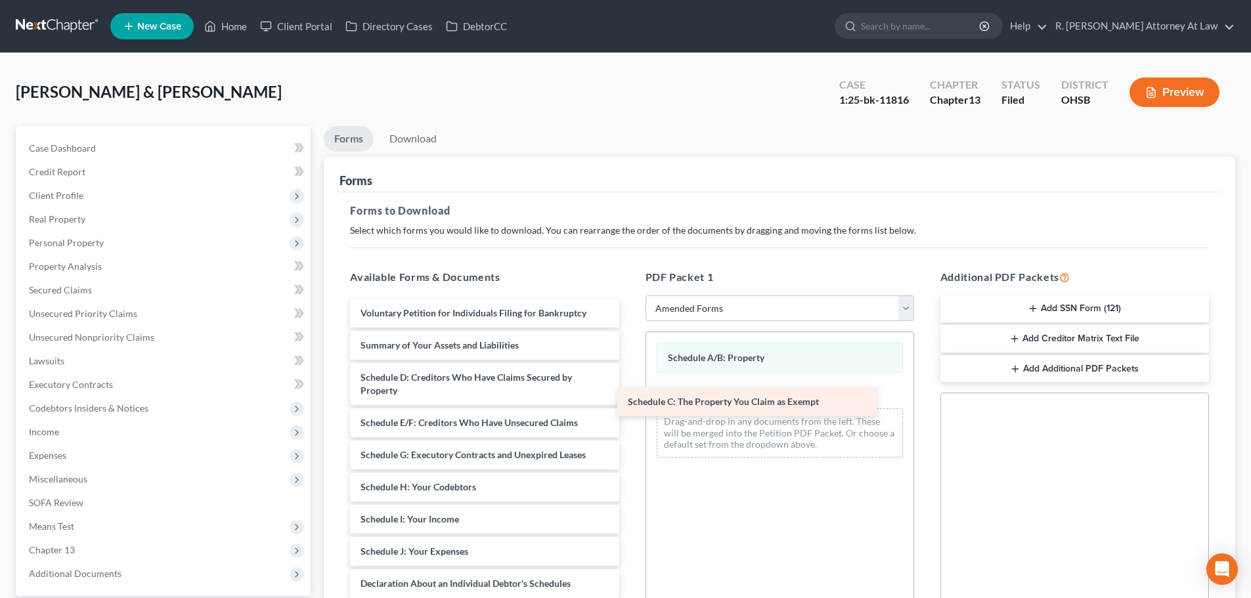
drag, startPoint x: 418, startPoint y: 380, endPoint x: 701, endPoint y: 401, distance: 283.9
click at [629, 403] on div "Schedule C: The Property You Claim as Exempt Voluntary Petition for Individuals…" at bounding box center [485, 574] width 290 height 551
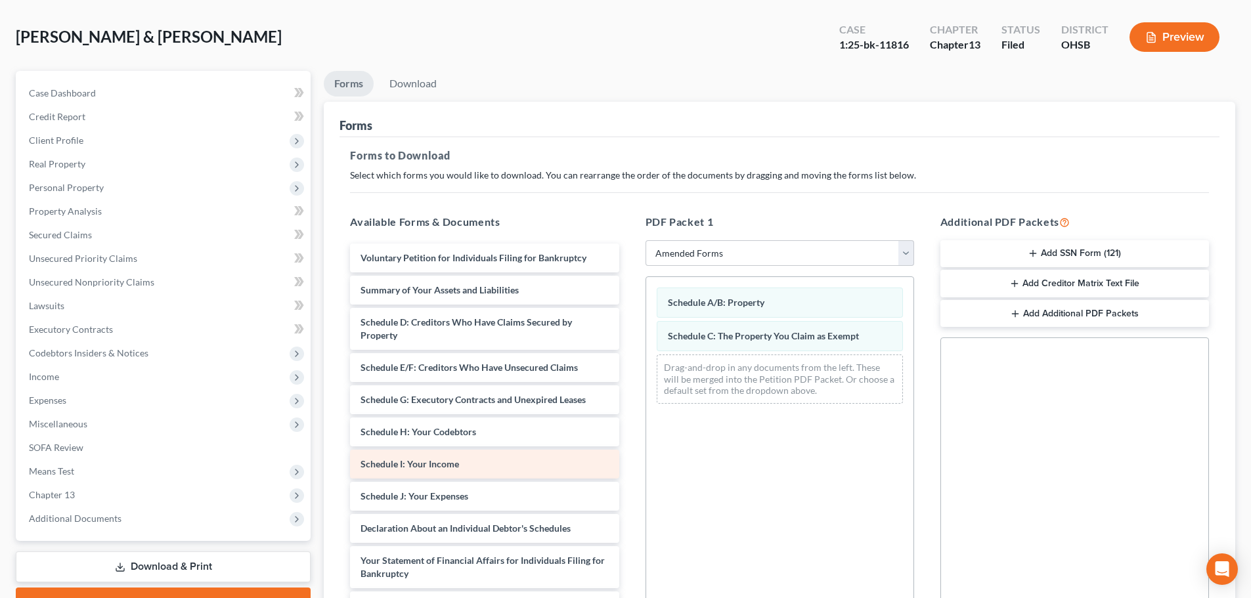
scroll to position [131, 0]
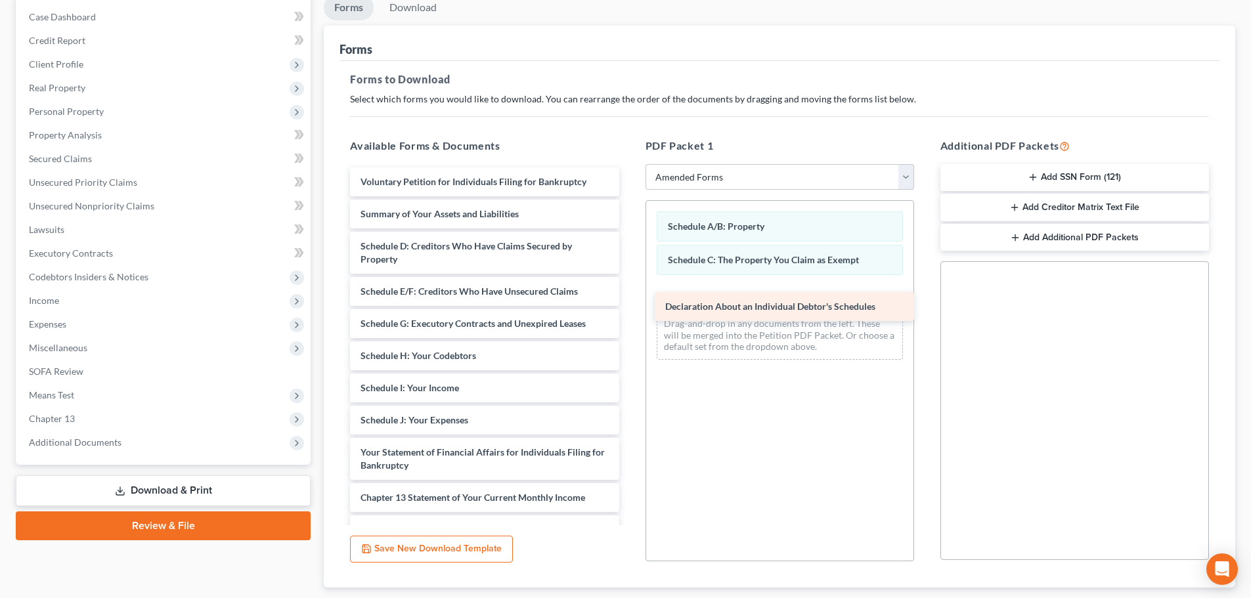
drag, startPoint x: 392, startPoint y: 455, endPoint x: 698, endPoint y: 305, distance: 340.2
click at [629, 307] on div "Declaration About an Individual Debtor's Schedules Voluntary Petition for Indiv…" at bounding box center [485, 426] width 290 height 519
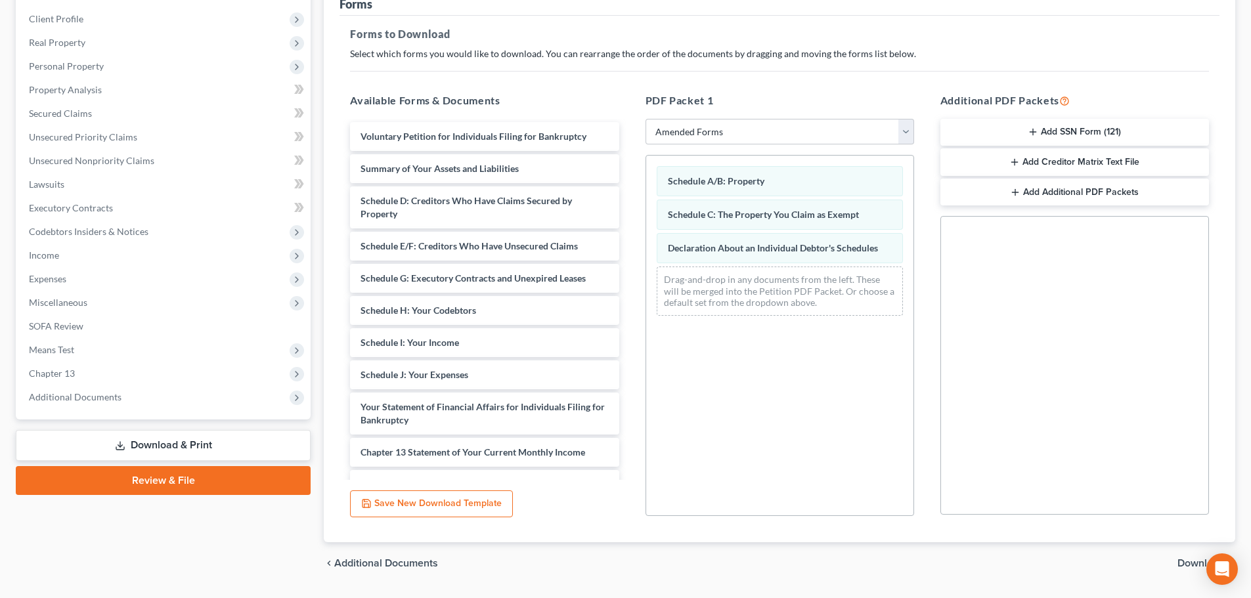
scroll to position [213, 0]
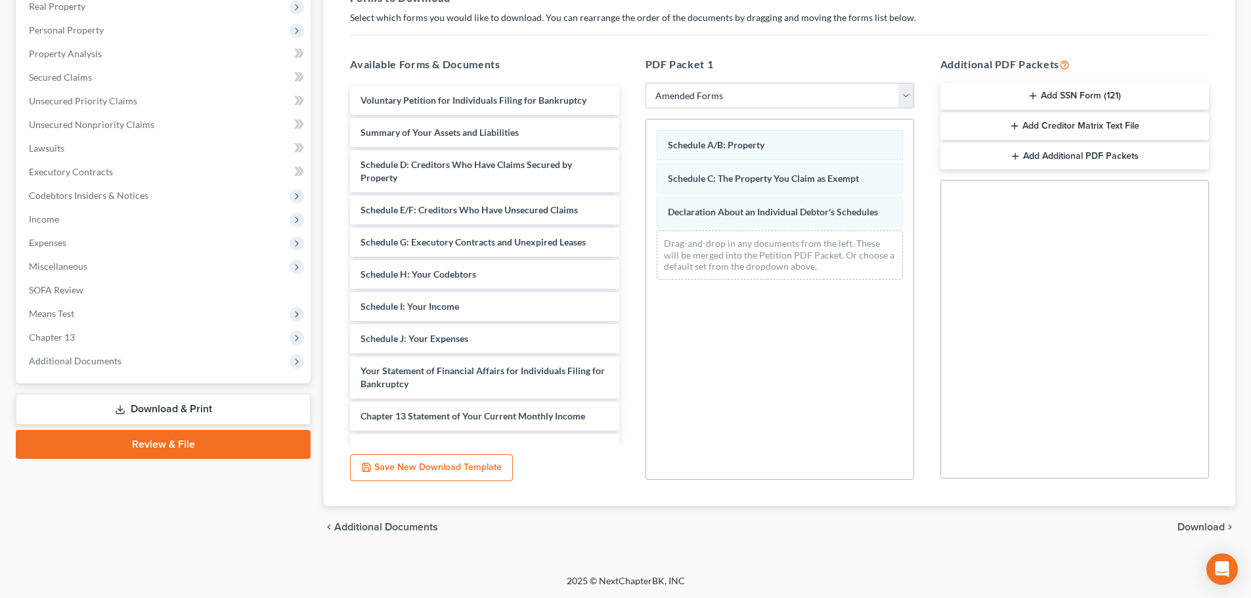
click at [1212, 520] on div "chevron_left Additional Documents Download chevron_right" at bounding box center [780, 527] width 912 height 42
click at [1206, 527] on span "Download" at bounding box center [1201, 527] width 47 height 11
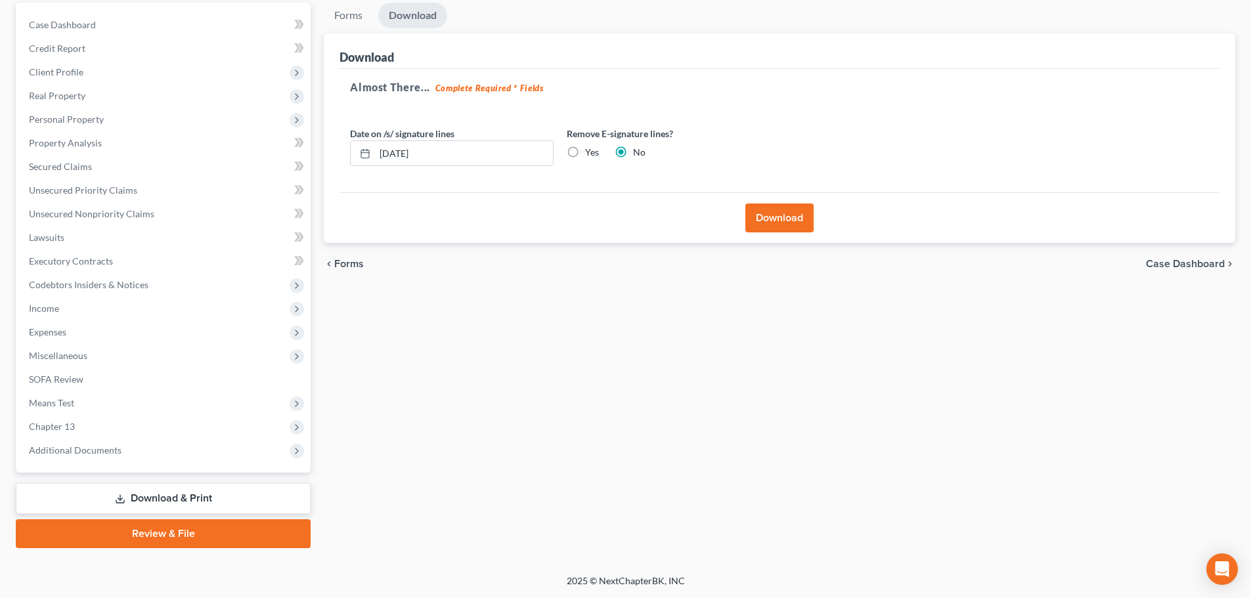
click at [783, 215] on button "Download" at bounding box center [779, 218] width 68 height 29
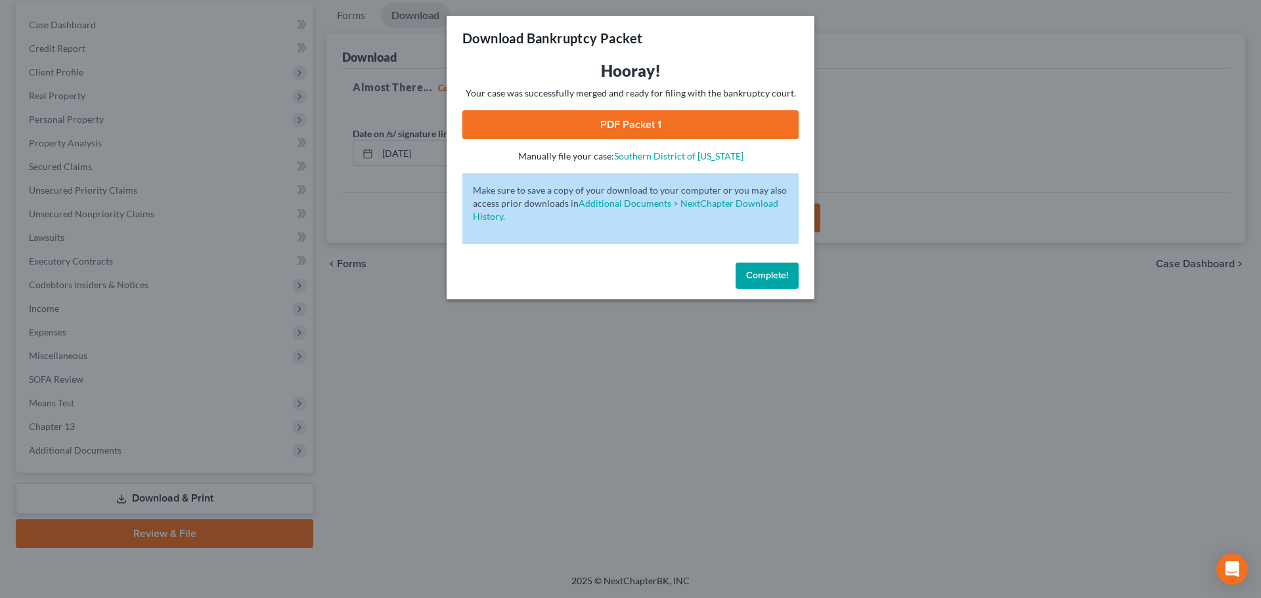
click at [631, 127] on link "PDF Packet 1" at bounding box center [630, 124] width 336 height 29
click at [763, 282] on button "Complete!" at bounding box center [767, 276] width 63 height 26
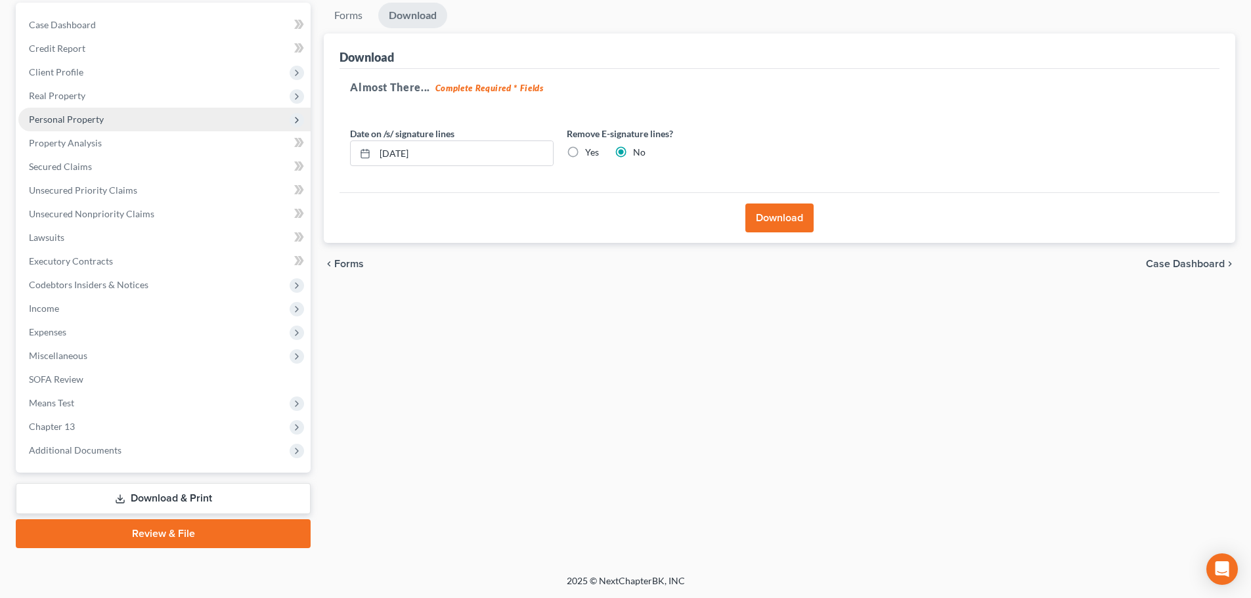
click at [47, 120] on span "Personal Property" at bounding box center [66, 119] width 75 height 11
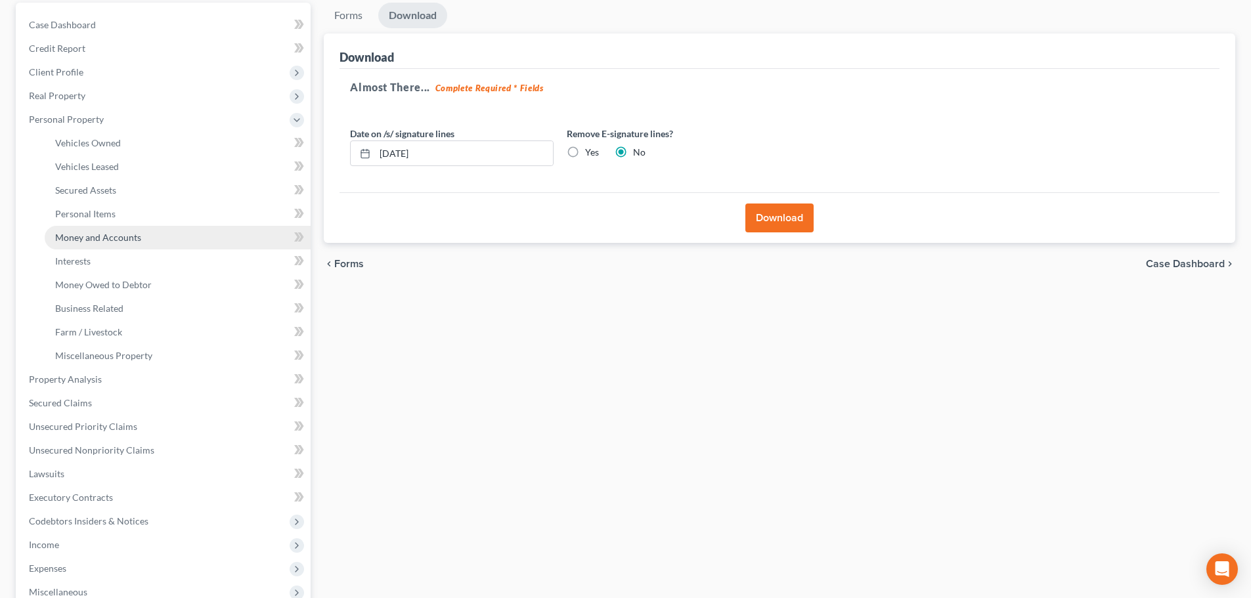
click at [94, 236] on span "Money and Accounts" at bounding box center [98, 237] width 86 height 11
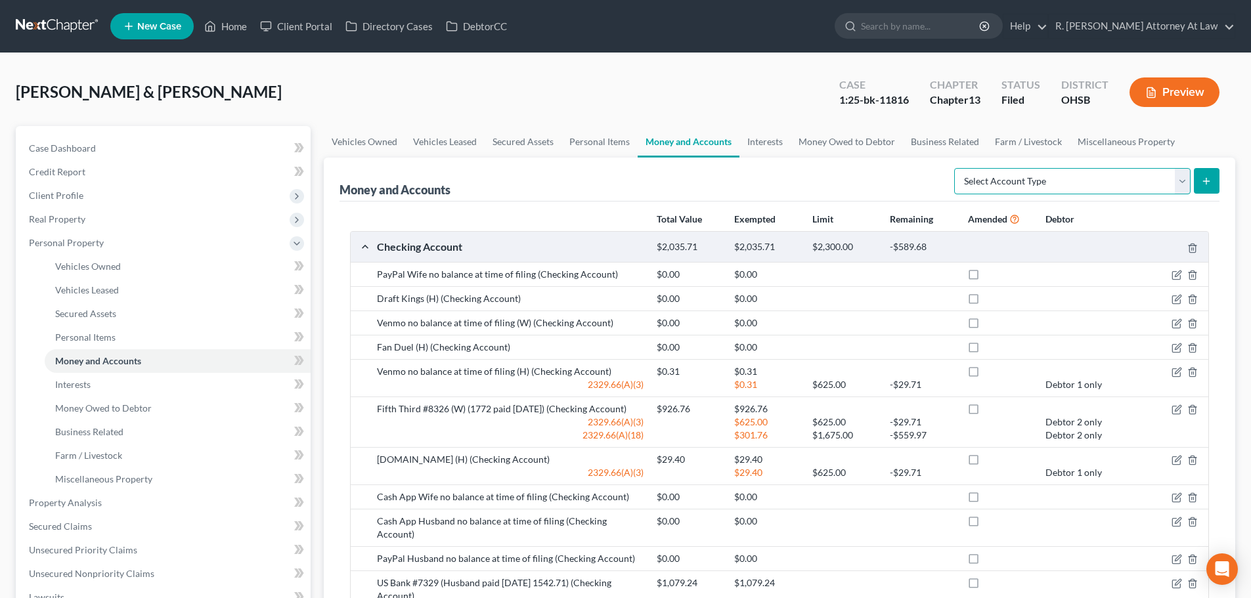
click at [998, 183] on select "Select Account Type Brokerage Cash on Hand Certificates of Deposit Checking Acc…" at bounding box center [1072, 181] width 236 height 26
click at [887, 185] on div "Money and Accounts Select Account Type Brokerage Cash on Hand Certificates of D…" at bounding box center [780, 180] width 880 height 44
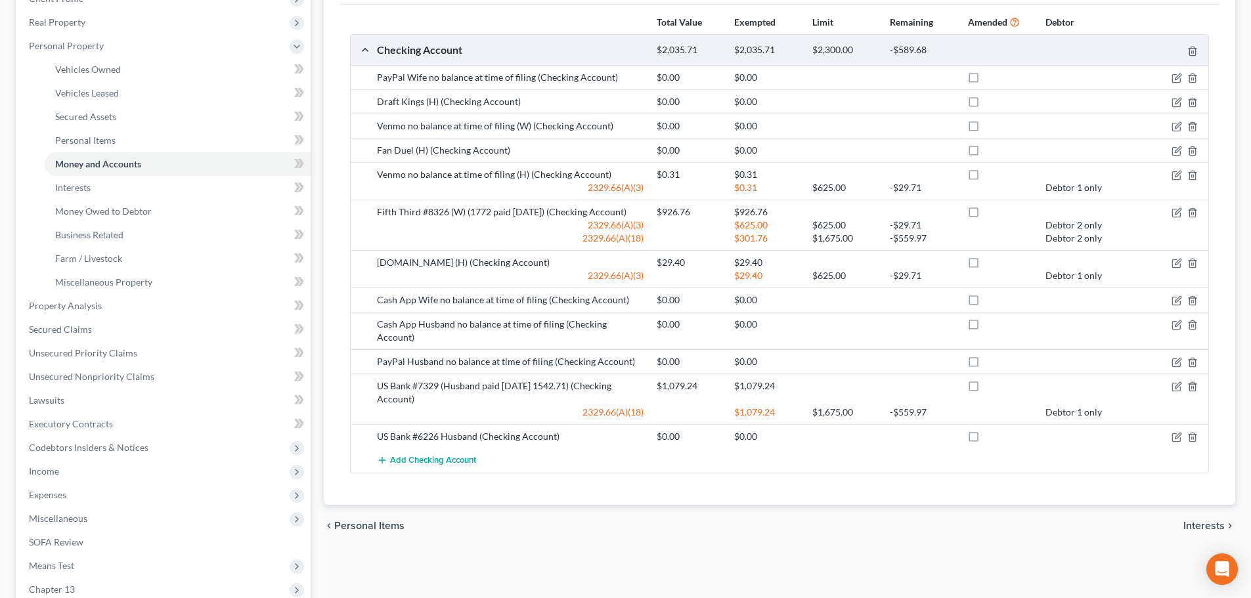
scroll to position [360, 0]
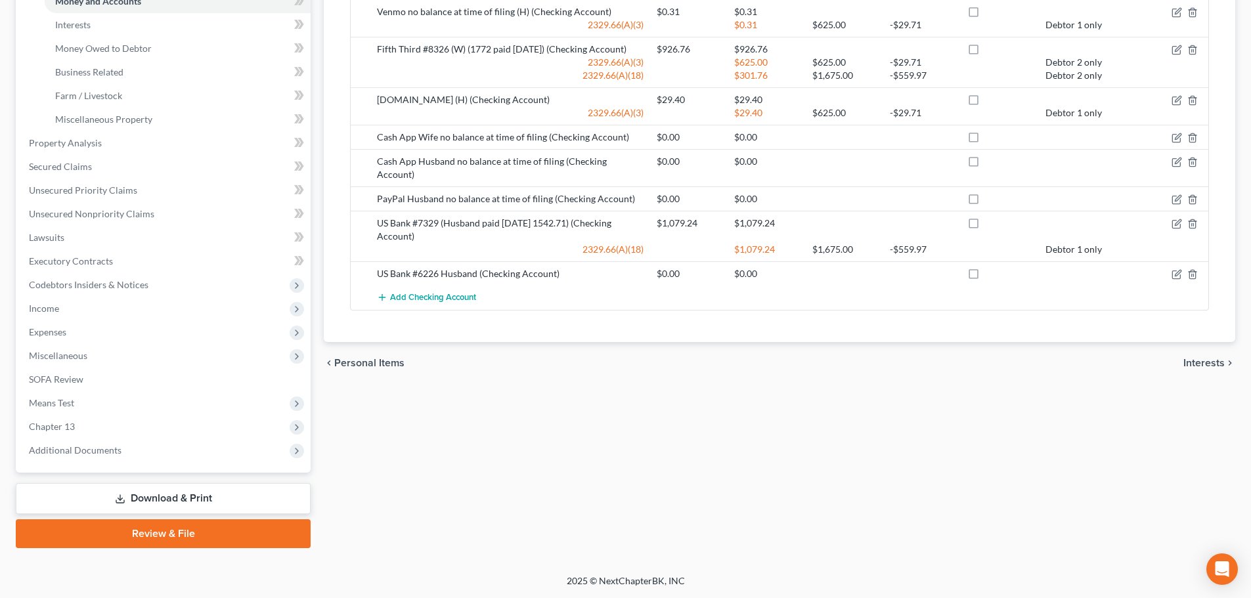
click at [123, 491] on link "Download & Print" at bounding box center [163, 498] width 295 height 31
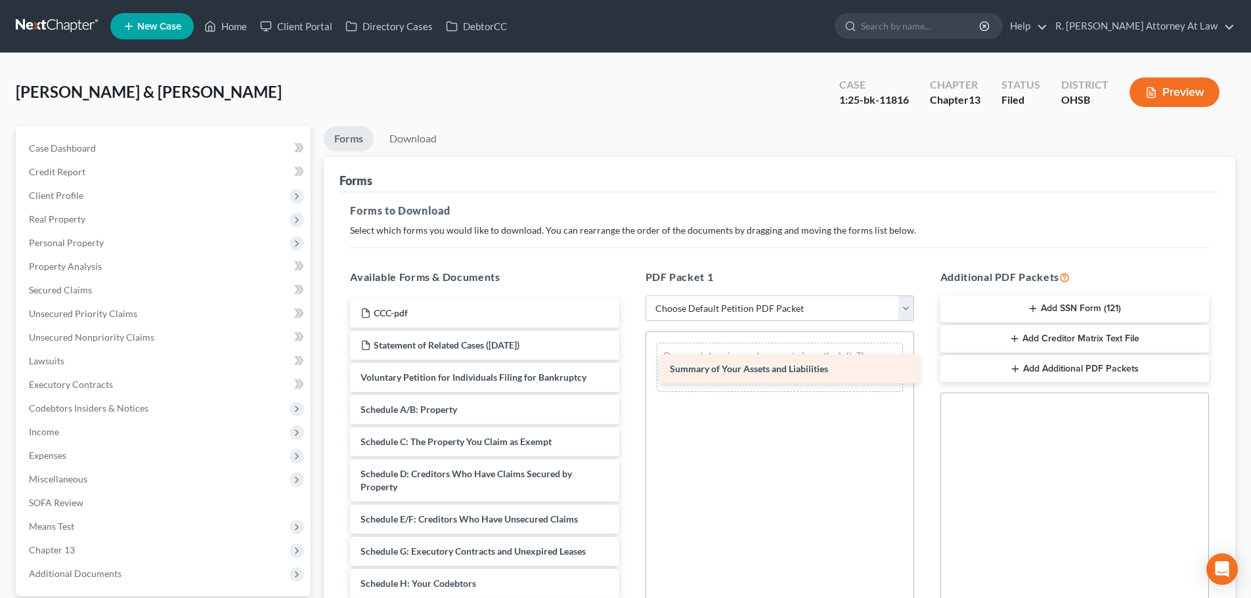
drag, startPoint x: 397, startPoint y: 413, endPoint x: 707, endPoint y: 372, distance: 312.0
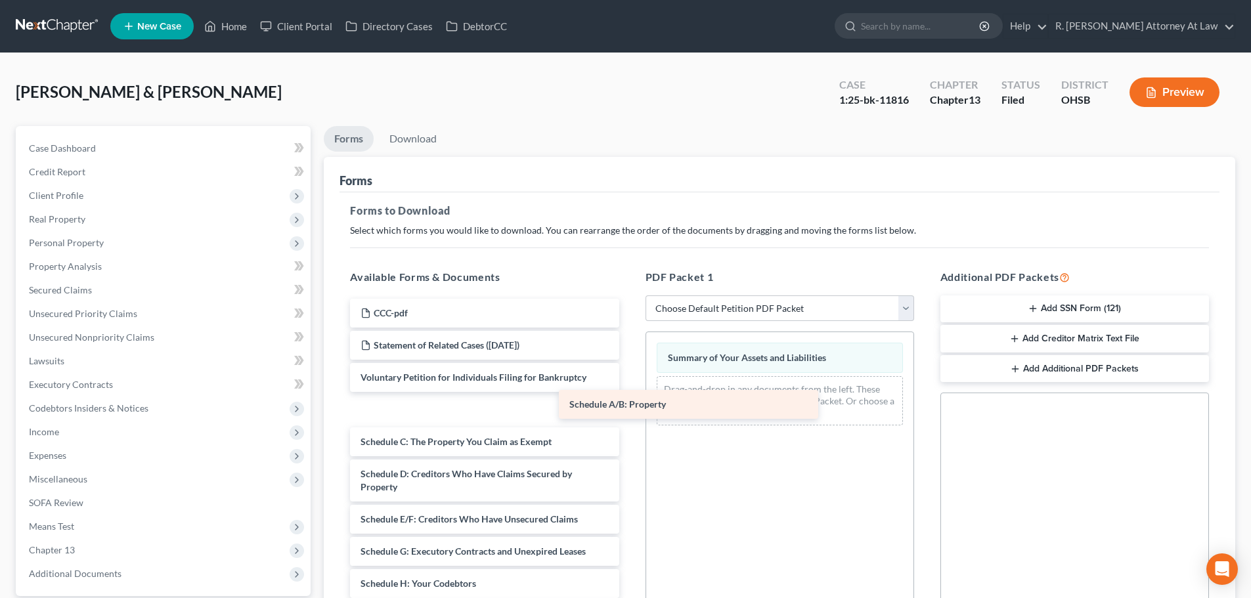
drag, startPoint x: 415, startPoint y: 414, endPoint x: 629, endPoint y: 397, distance: 214.7
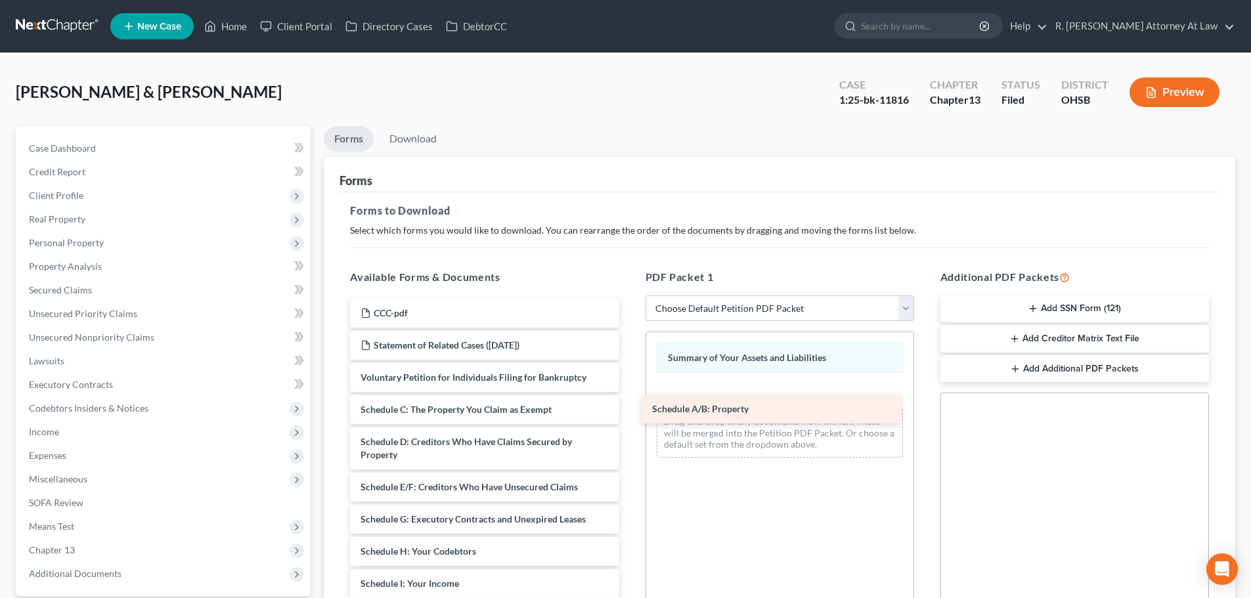
drag, startPoint x: 442, startPoint y: 409, endPoint x: 739, endPoint y: 407, distance: 296.9
click at [629, 407] on div "Schedule A/B: Property CCC-pdf Statement of Related Cases (07/28/2025) Voluntar…" at bounding box center [485, 606] width 290 height 615
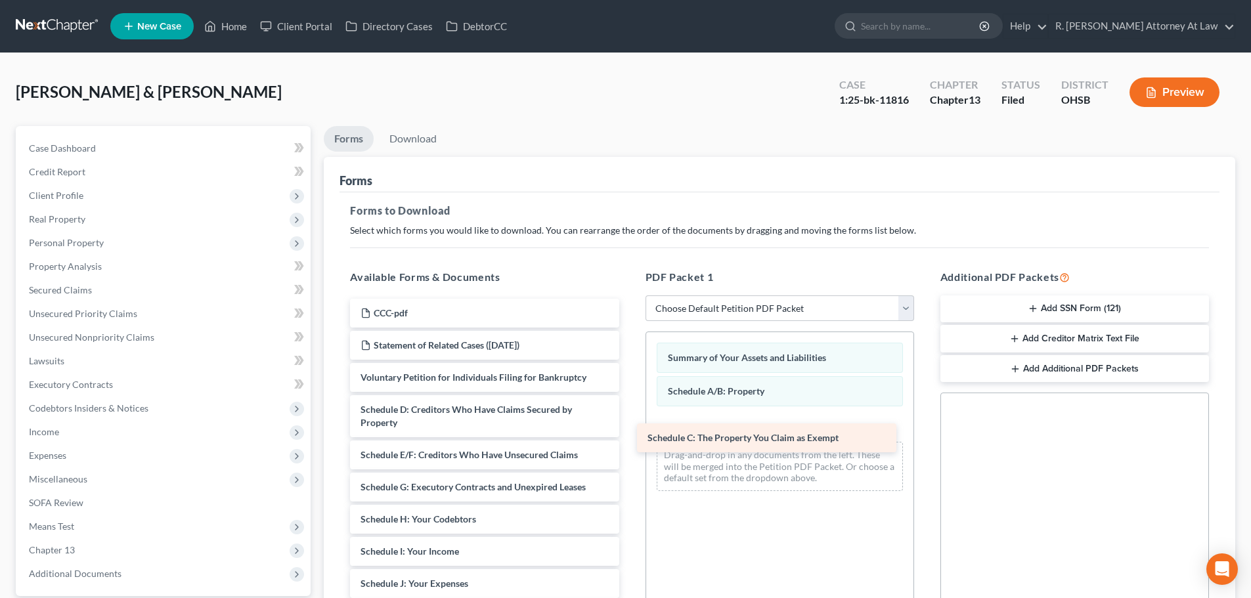
drag, startPoint x: 507, startPoint y: 408, endPoint x: 794, endPoint y: 436, distance: 288.4
click at [629, 436] on div "Schedule C: The Property You Claim as Exempt CCC-pdf Statement of Related Cases…" at bounding box center [485, 590] width 290 height 583
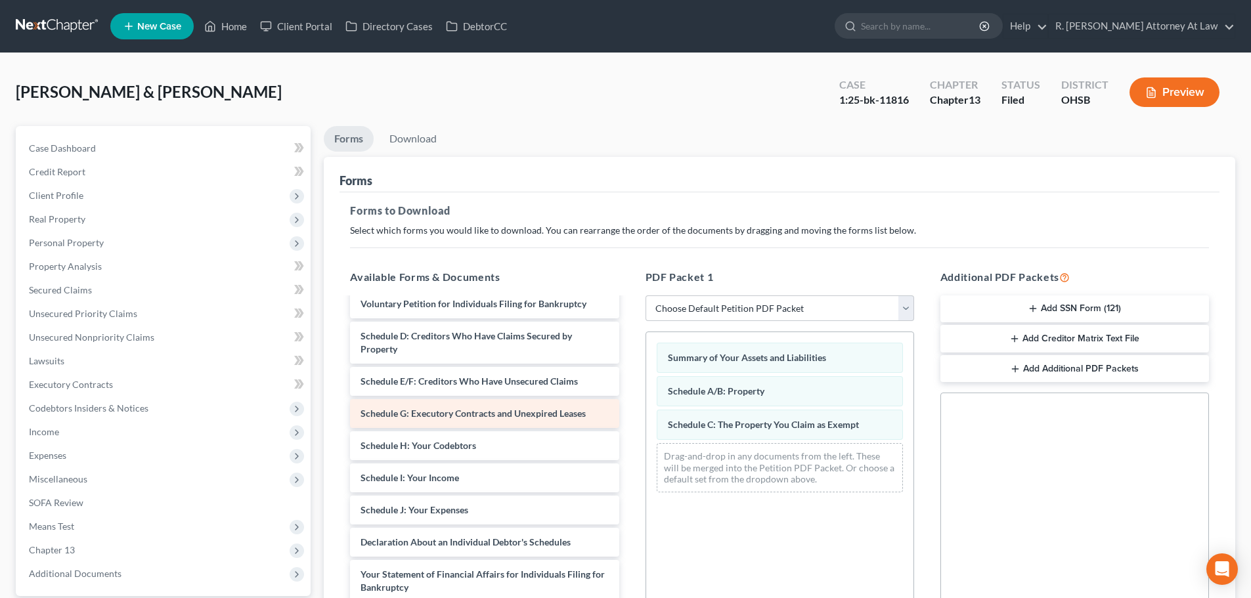
scroll to position [131, 0]
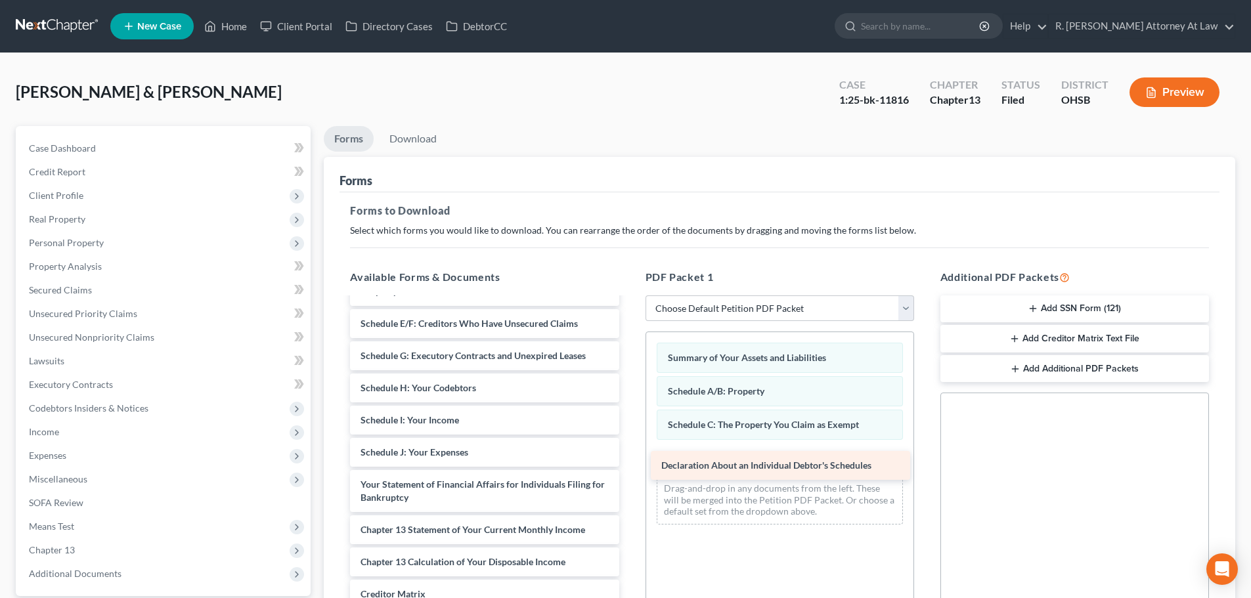
drag, startPoint x: 456, startPoint y: 486, endPoint x: 760, endPoint y: 466, distance: 304.1
click at [629, 466] on div "Declaration About an Individual Debtor's Schedules CCC-pdf Statement of Related…" at bounding box center [485, 442] width 290 height 551
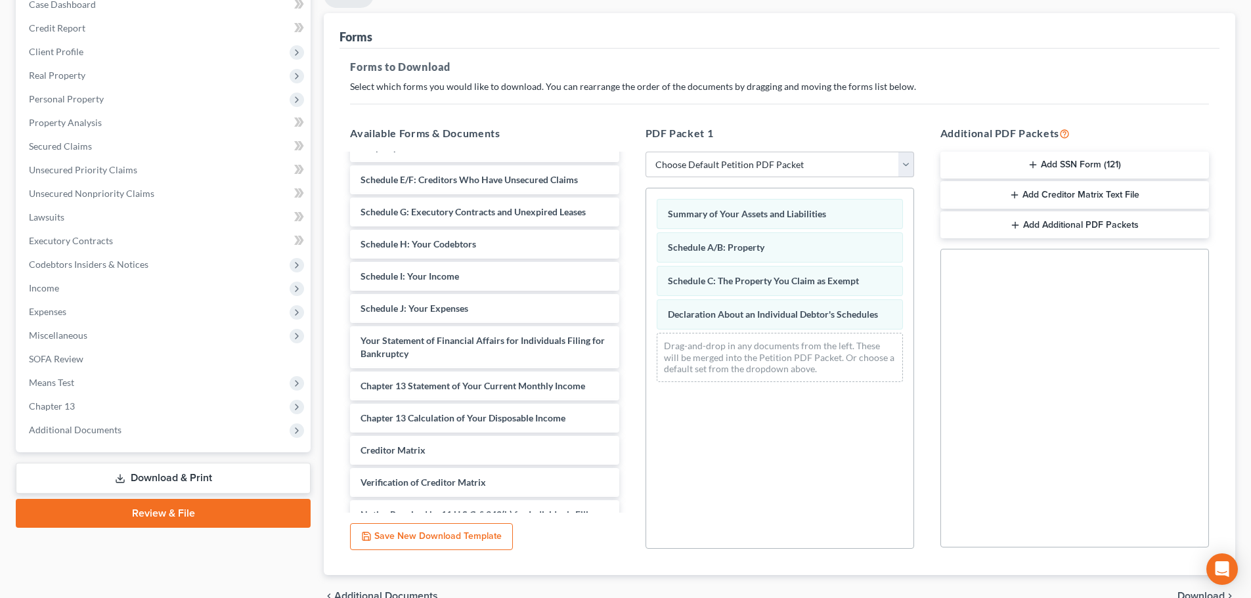
scroll to position [213, 0]
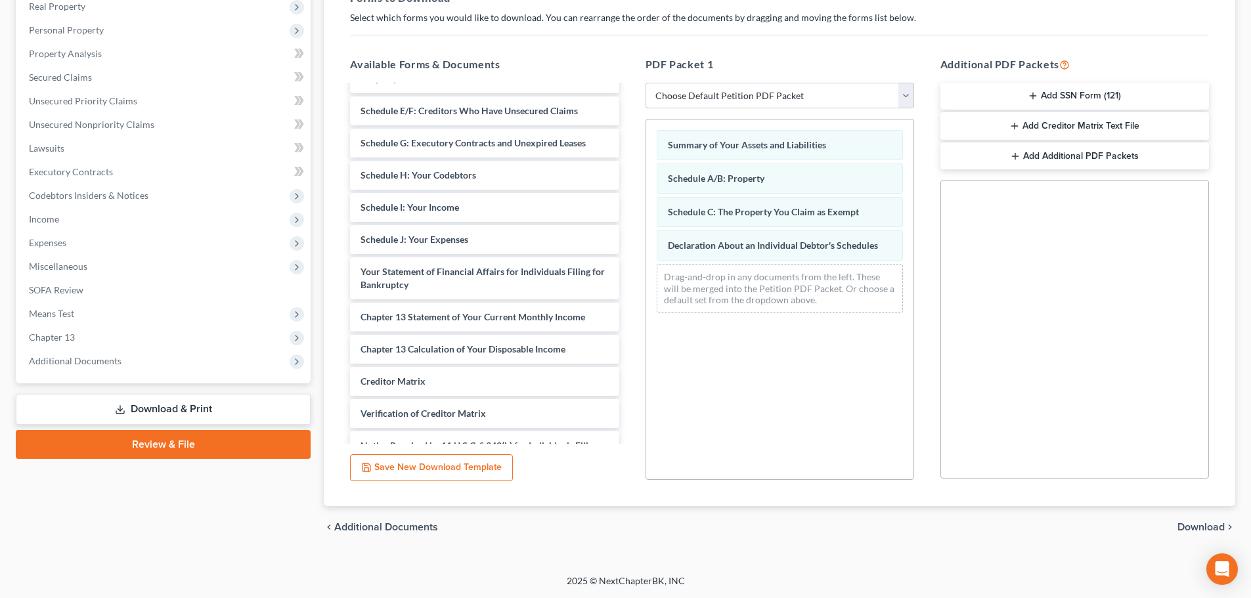
click at [1191, 526] on span "Download" at bounding box center [1201, 527] width 47 height 11
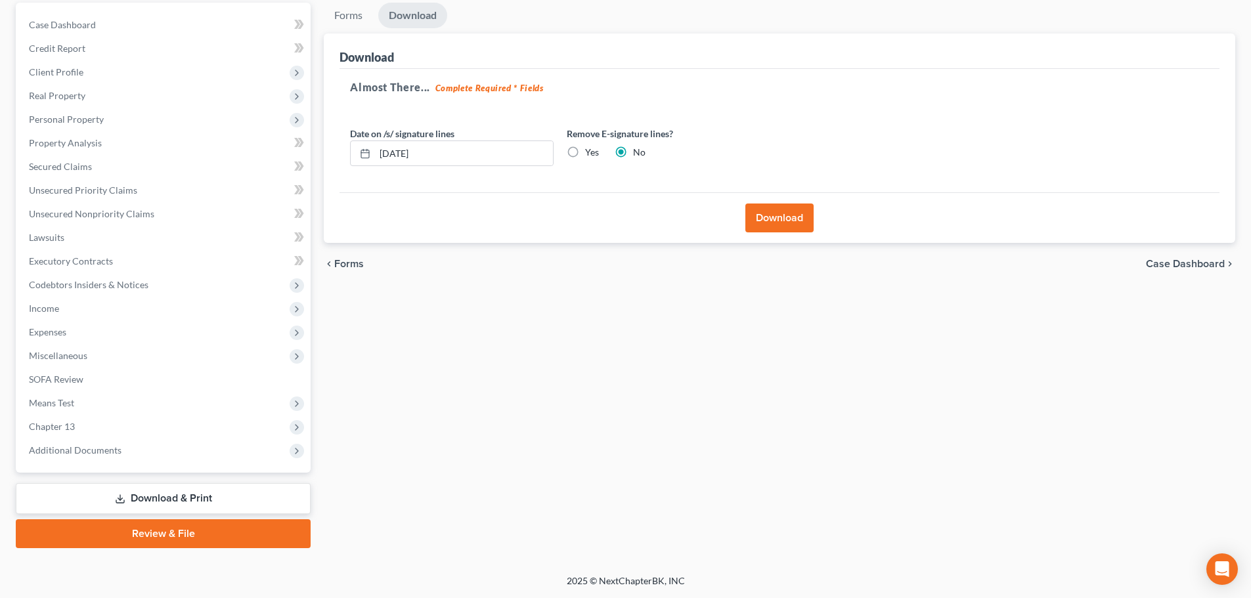
click at [778, 217] on button "Download" at bounding box center [779, 218] width 68 height 29
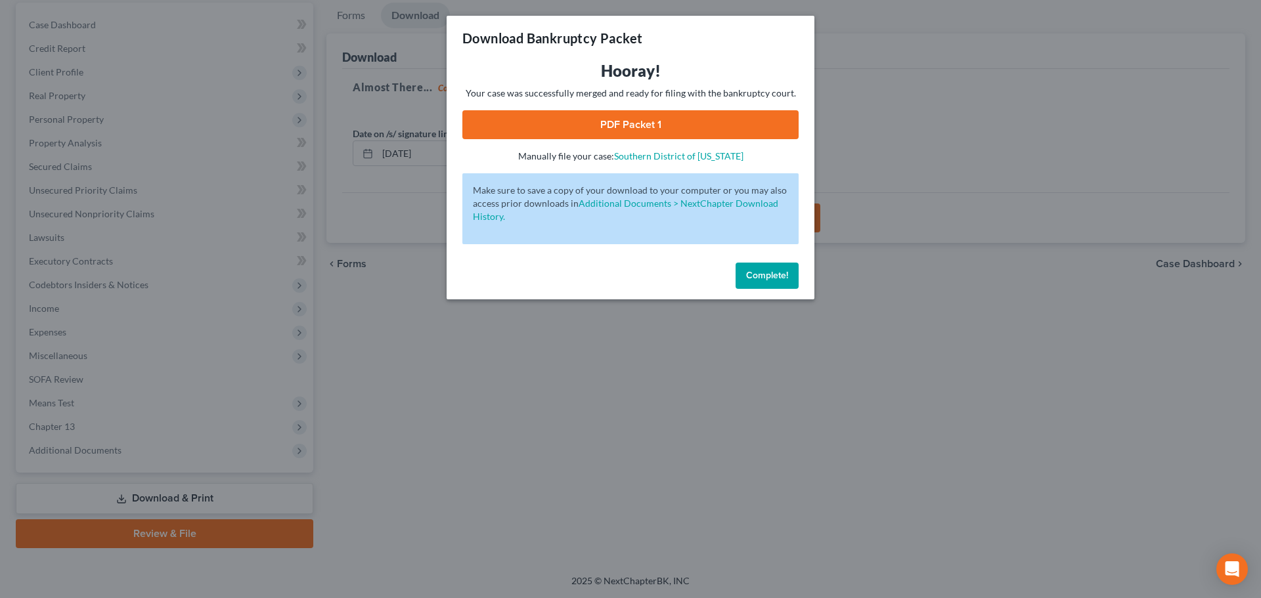
click at [615, 116] on link "PDF Packet 1" at bounding box center [630, 124] width 336 height 29
click at [759, 272] on span "Complete!" at bounding box center [767, 275] width 42 height 11
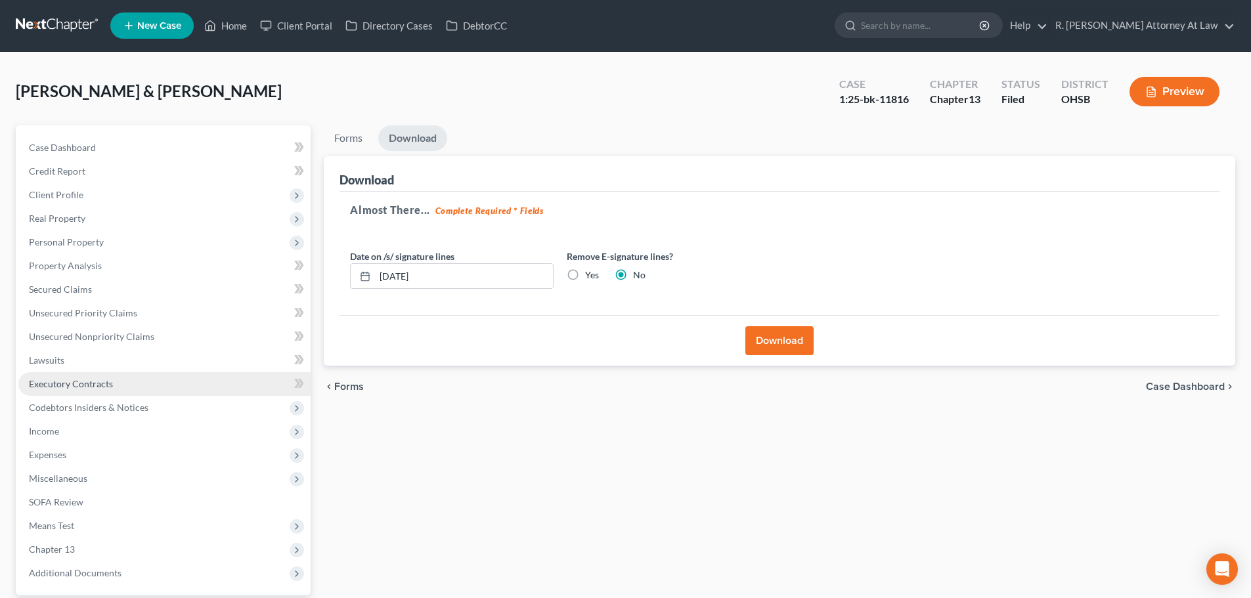
scroll to position [0, 0]
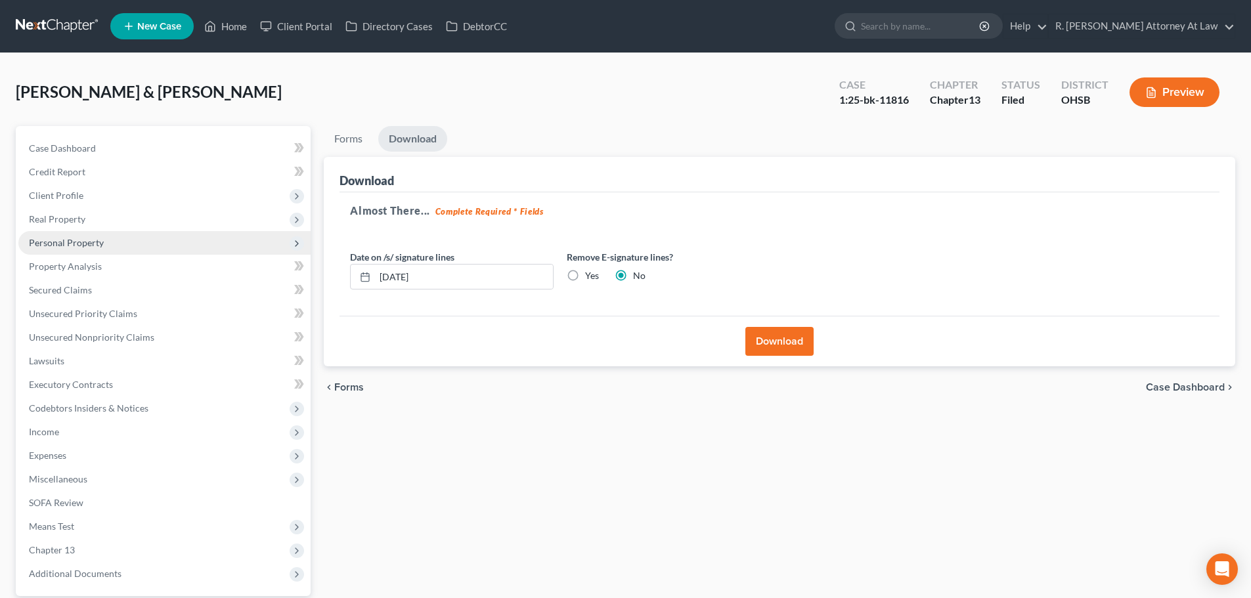
click at [61, 242] on span "Personal Property" at bounding box center [66, 242] width 75 height 11
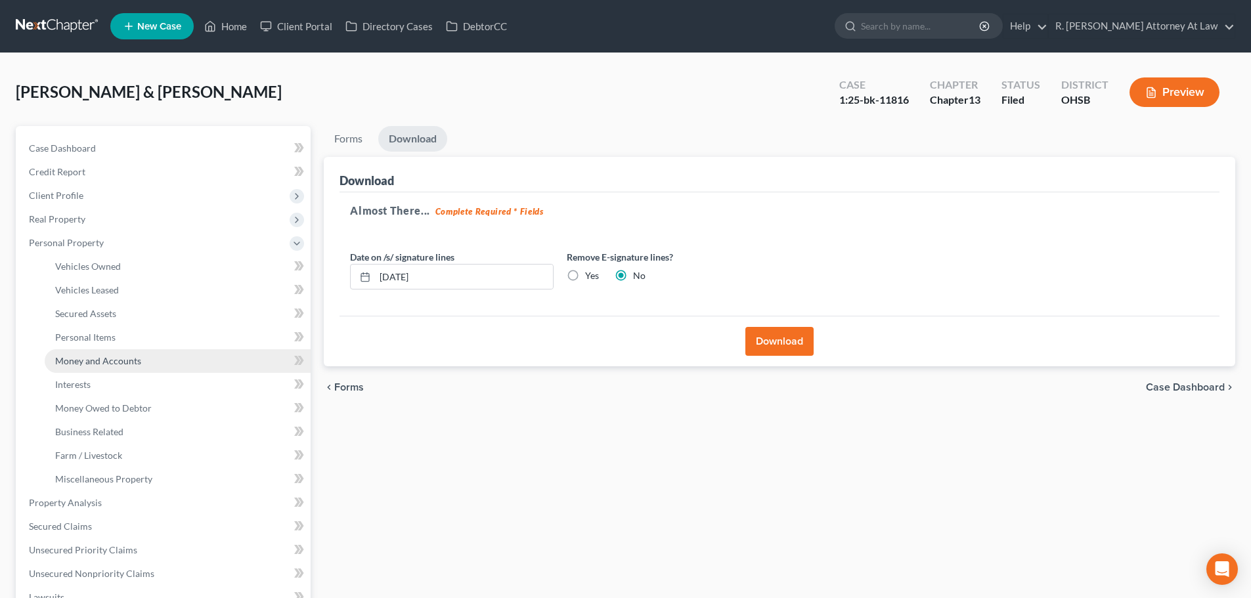
click at [85, 356] on span "Money and Accounts" at bounding box center [98, 360] width 86 height 11
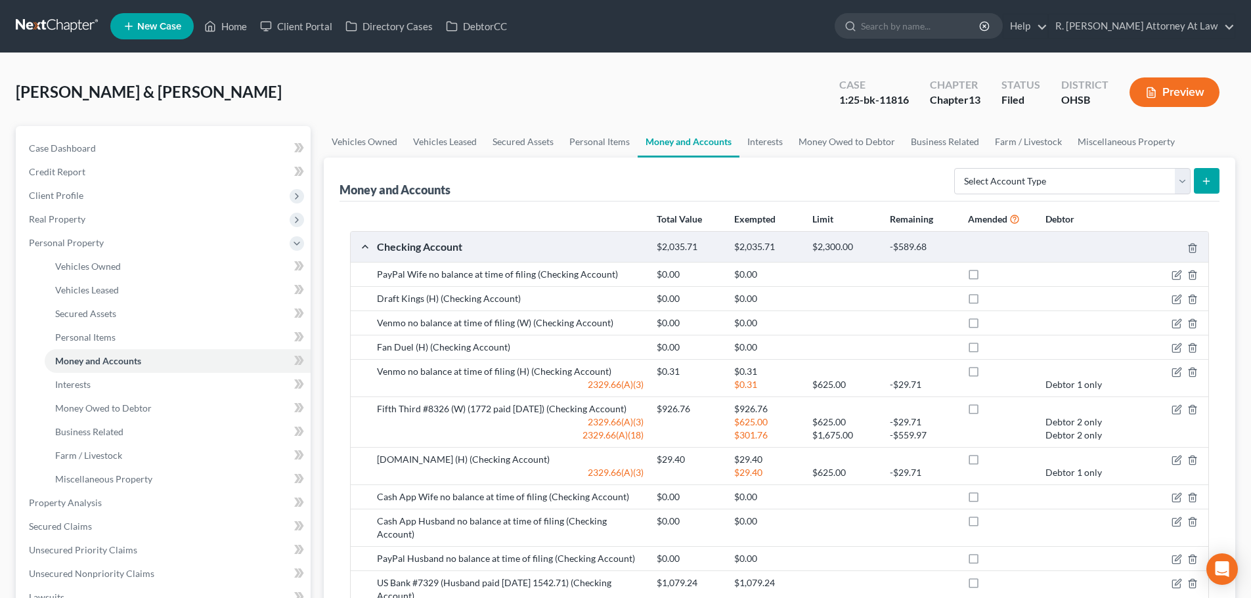
click at [986, 278] on label at bounding box center [986, 278] width 0 height 0
click at [991, 273] on input "checkbox" at bounding box center [995, 272] width 9 height 9
checkbox input "true"
drag, startPoint x: 973, startPoint y: 295, endPoint x: 972, endPoint y: 307, distance: 12.5
click at [986, 302] on label at bounding box center [986, 302] width 0 height 0
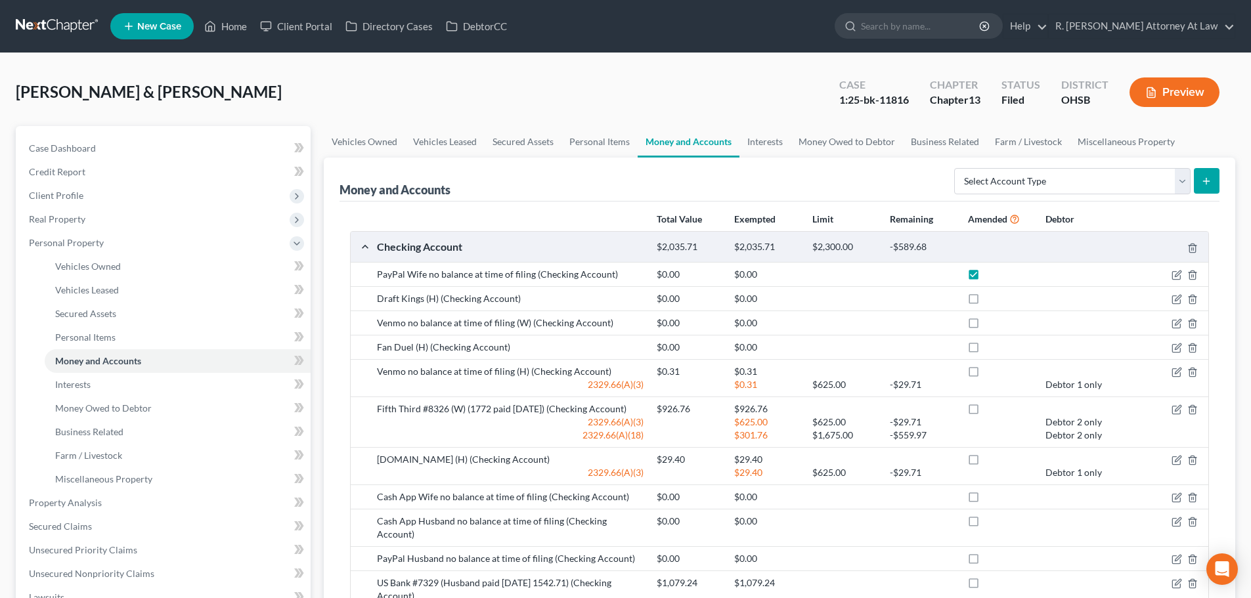
click at [991, 296] on input "checkbox" at bounding box center [995, 296] width 9 height 9
checkbox input "true"
click at [986, 326] on label at bounding box center [986, 326] width 0 height 0
click at [991, 319] on input "checkbox" at bounding box center [995, 321] width 9 height 9
checkbox input "true"
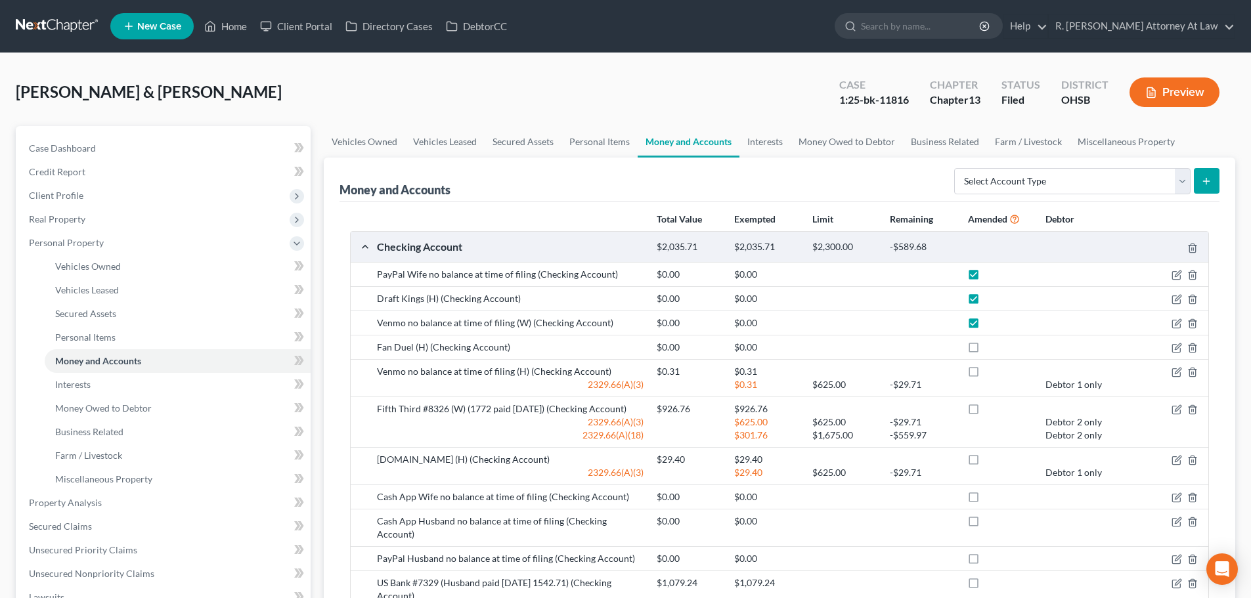
click at [986, 351] on label at bounding box center [986, 351] width 0 height 0
click at [991, 345] on input "checkbox" at bounding box center [995, 345] width 9 height 9
checkbox input "true"
drag, startPoint x: 975, startPoint y: 370, endPoint x: 973, endPoint y: 382, distance: 11.3
click at [986, 375] on label at bounding box center [986, 375] width 0 height 0
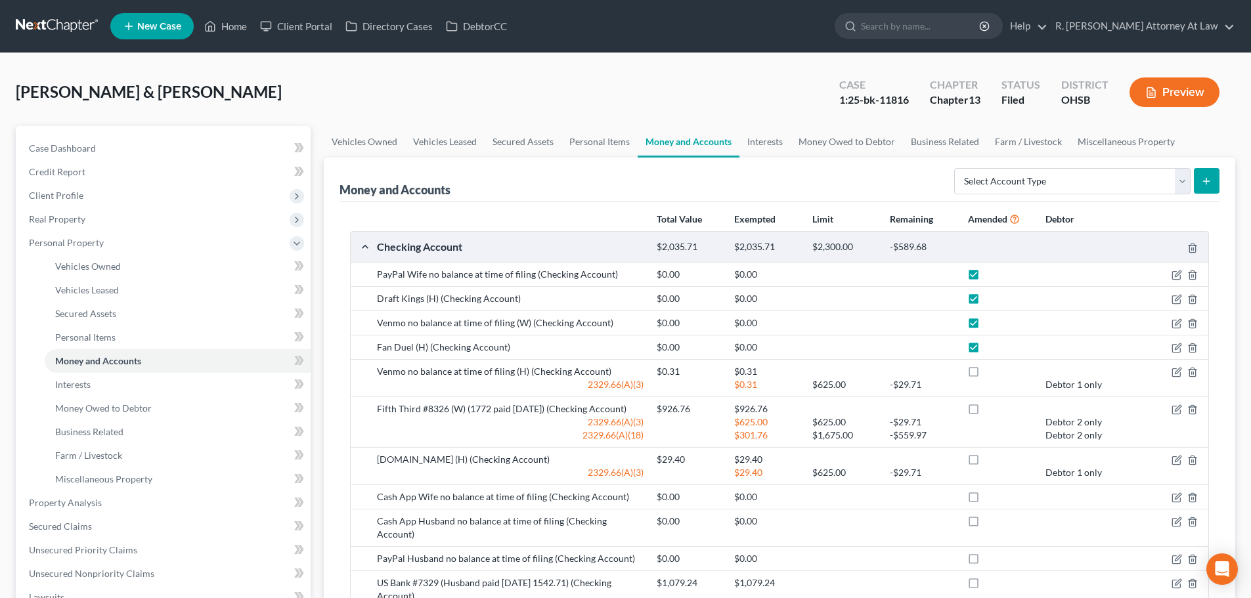
click at [991, 372] on input "checkbox" at bounding box center [995, 369] width 9 height 9
checkbox input "true"
click at [986, 412] on label at bounding box center [986, 412] width 0 height 0
click at [991, 410] on input "checkbox" at bounding box center [995, 407] width 9 height 9
checkbox input "true"
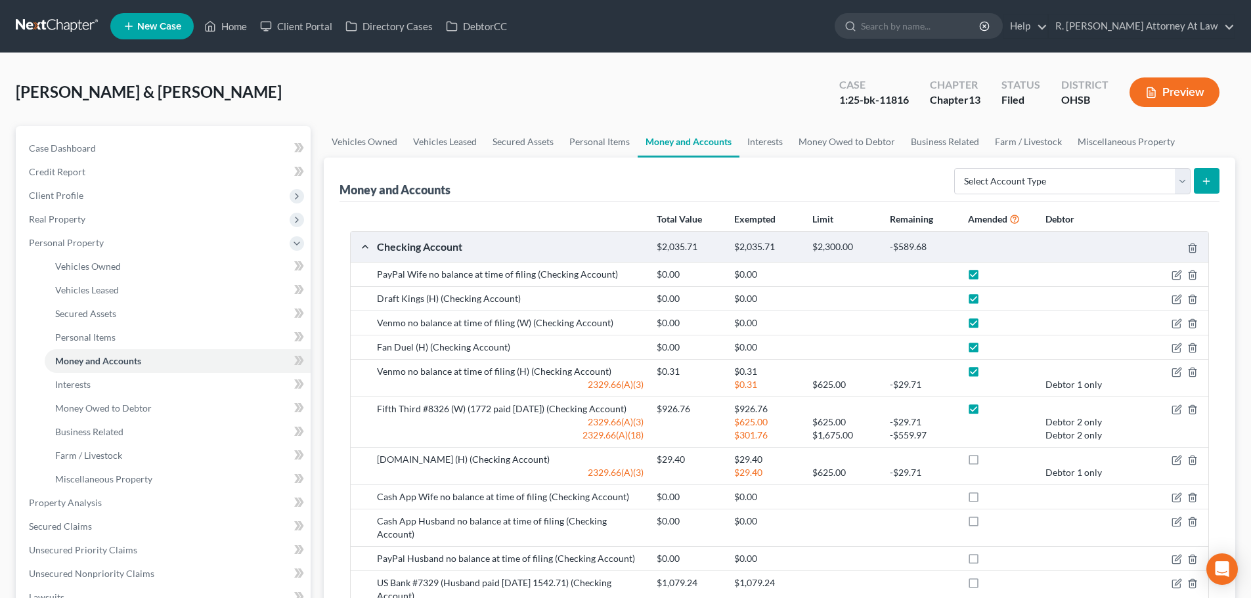
click at [986, 463] on label at bounding box center [986, 463] width 0 height 0
click at [991, 460] on input "checkbox" at bounding box center [995, 457] width 9 height 9
checkbox input "true"
click at [986, 500] on label at bounding box center [986, 500] width 0 height 0
click at [991, 499] on input "checkbox" at bounding box center [995, 495] width 9 height 9
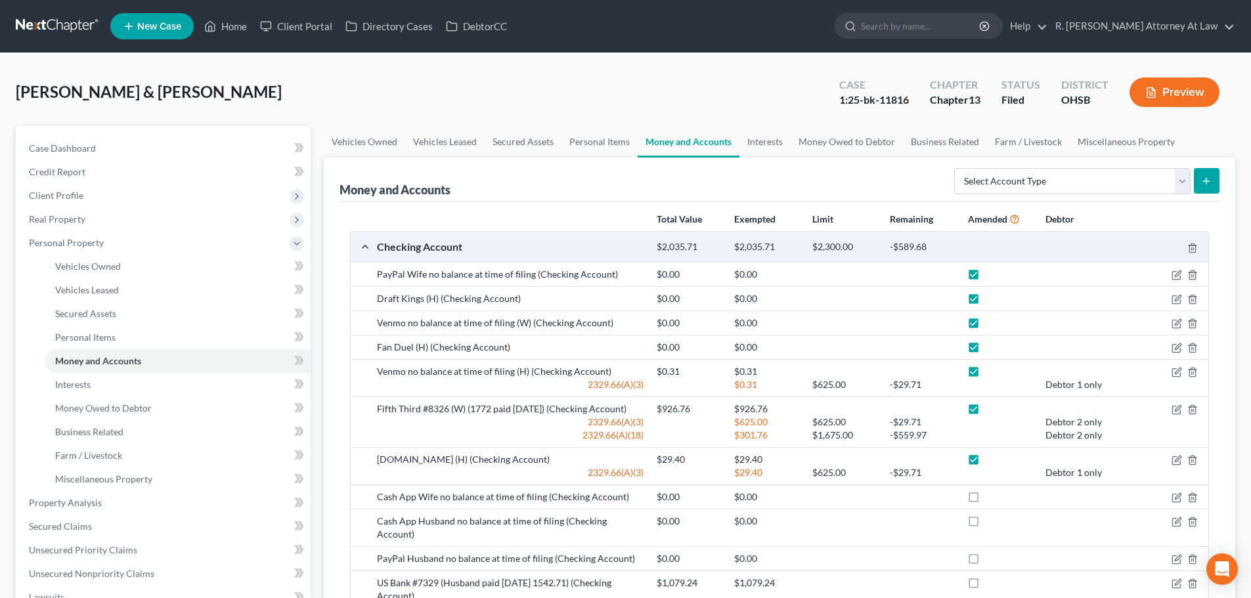
checkbox input "true"
drag, startPoint x: 977, startPoint y: 520, endPoint x: 965, endPoint y: 510, distance: 15.4
click at [986, 525] on label at bounding box center [986, 525] width 0 height 0
click at [991, 520] on input "checkbox" at bounding box center [995, 519] width 9 height 9
checkbox input "true"
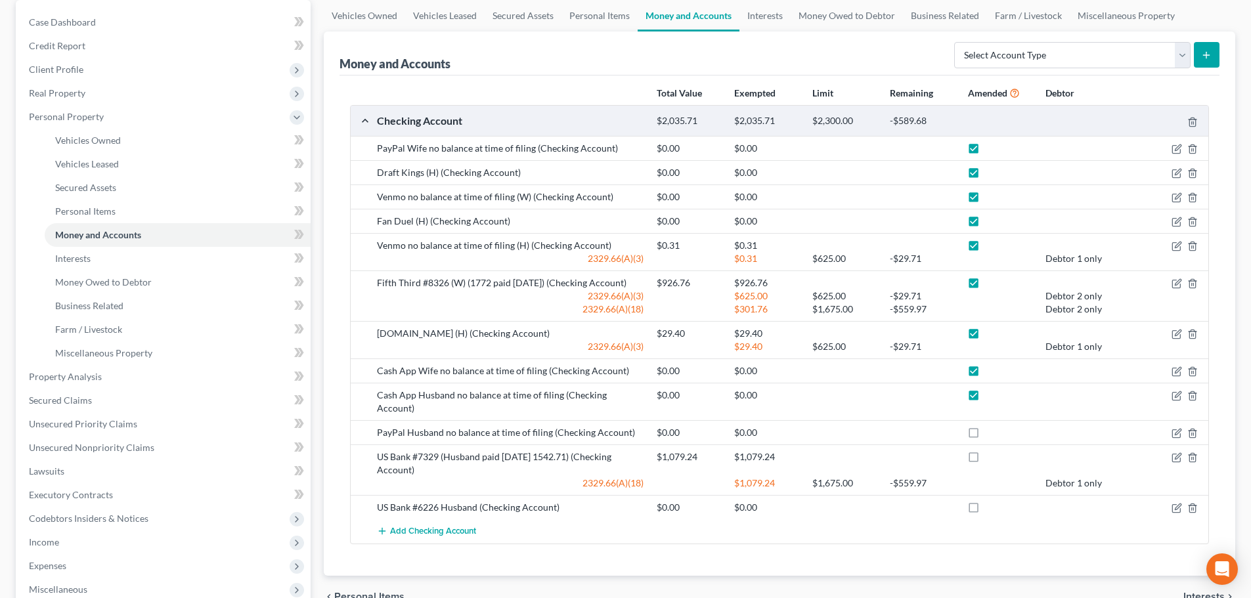
scroll to position [131, 0]
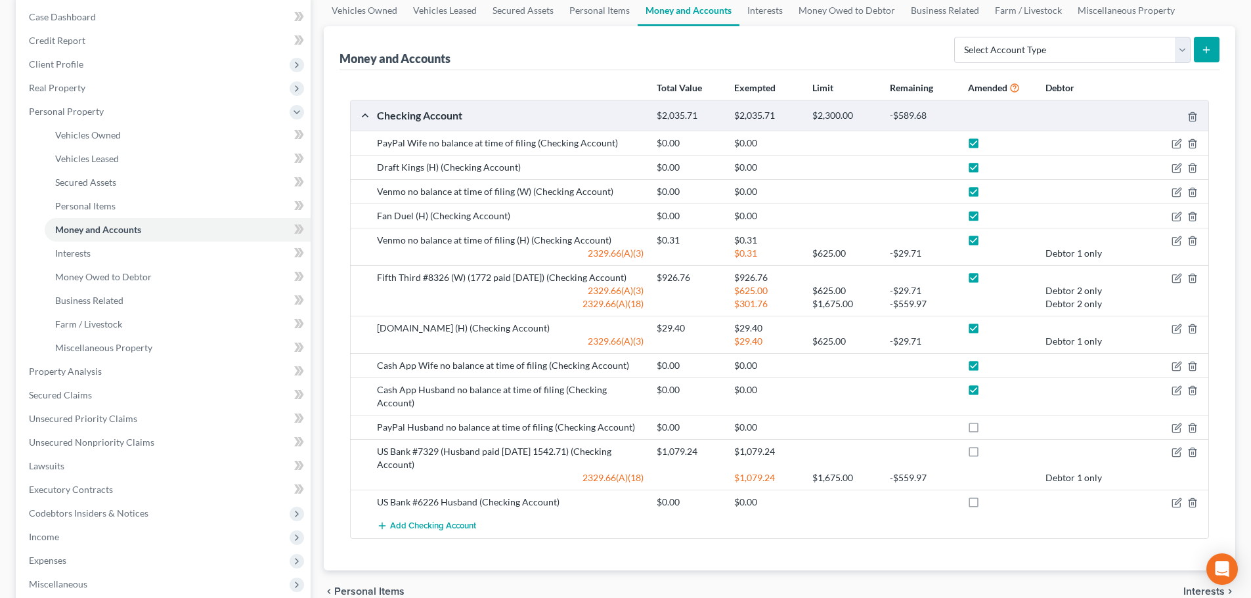
click at [986, 431] on label at bounding box center [986, 431] width 0 height 0
click at [991, 421] on input "checkbox" at bounding box center [995, 425] width 9 height 9
checkbox input "true"
click at [986, 455] on label at bounding box center [986, 455] width 0 height 0
click at [991, 445] on input "checkbox" at bounding box center [995, 449] width 9 height 9
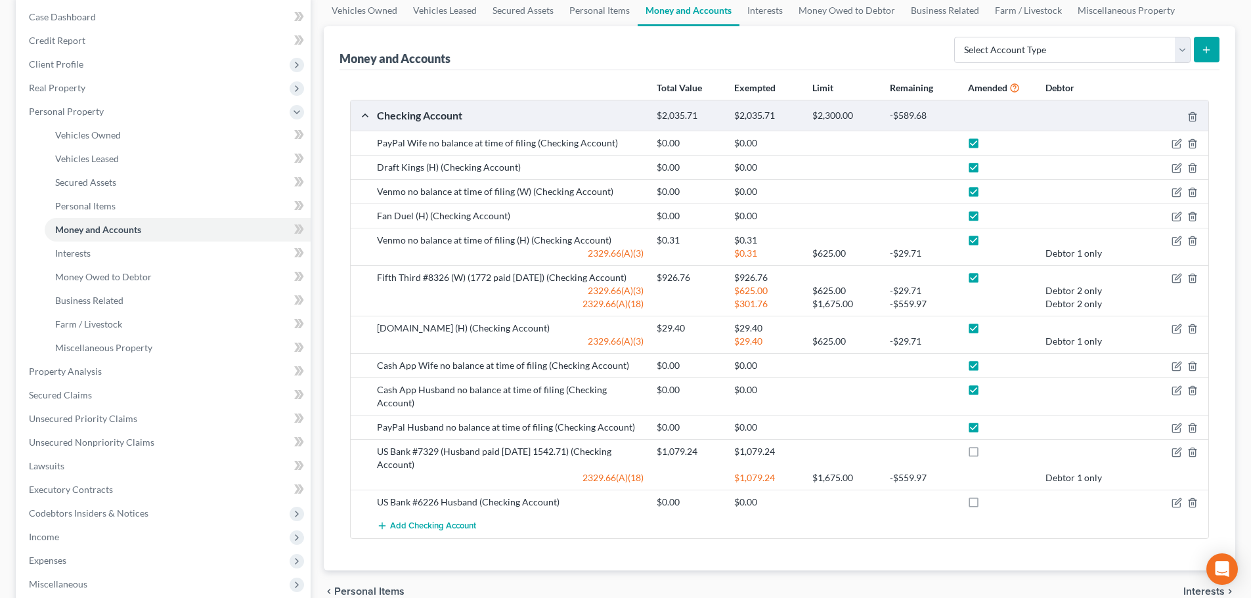
checkbox input "true"
drag, startPoint x: 972, startPoint y: 488, endPoint x: 966, endPoint y: 480, distance: 9.9
click at [986, 506] on label at bounding box center [986, 506] width 0 height 0
click at [991, 496] on input "checkbox" at bounding box center [995, 500] width 9 height 9
checkbox input "true"
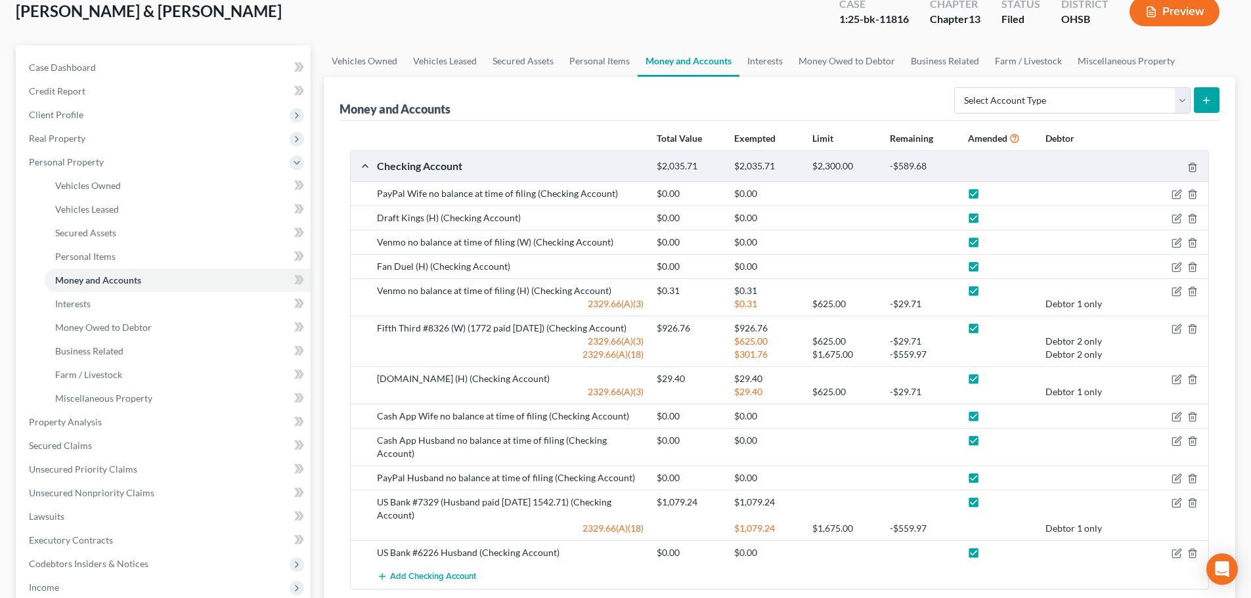
scroll to position [360, 0]
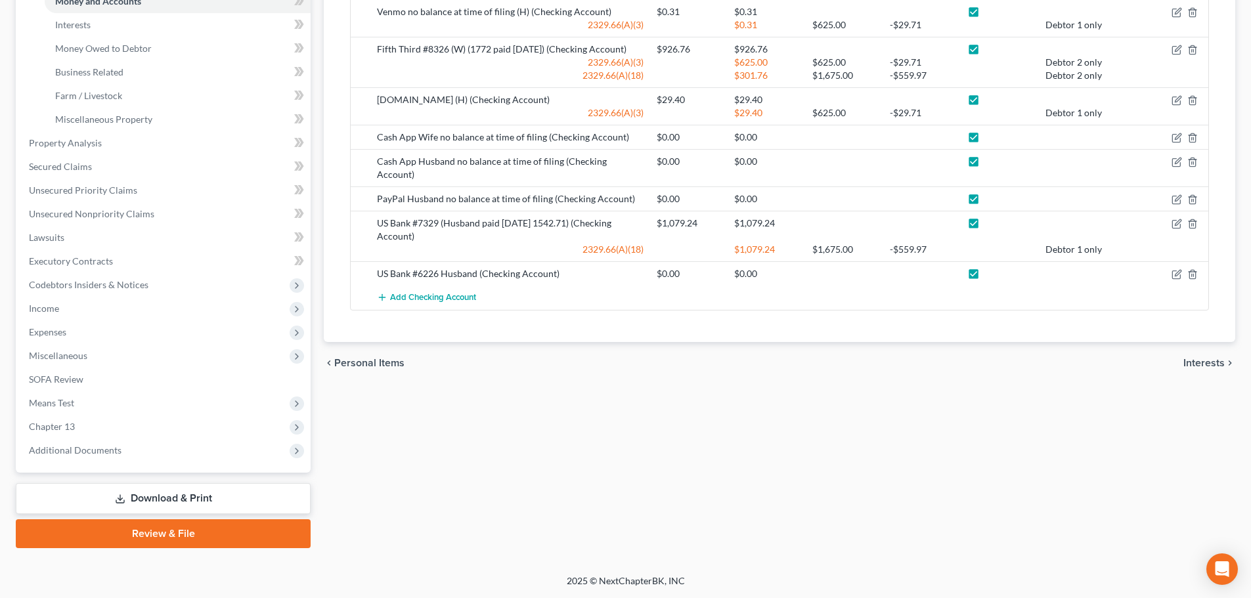
click at [201, 497] on link "Download & Print" at bounding box center [163, 498] width 295 height 31
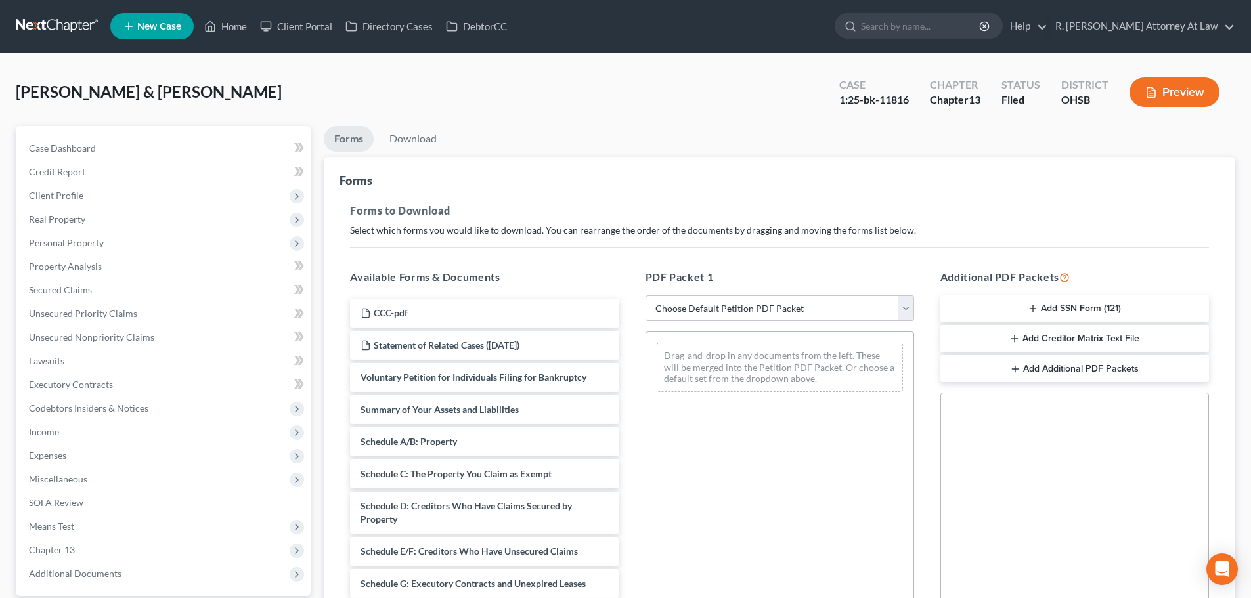
click at [689, 305] on select "Choose Default Petition PDF Packet Complete Bankruptcy Petition (all forms and …" at bounding box center [780, 309] width 269 height 26
select select "2"
click at [646, 296] on select "Choose Default Petition PDF Packet Complete Bankruptcy Petition (all forms and …" at bounding box center [780, 309] width 269 height 26
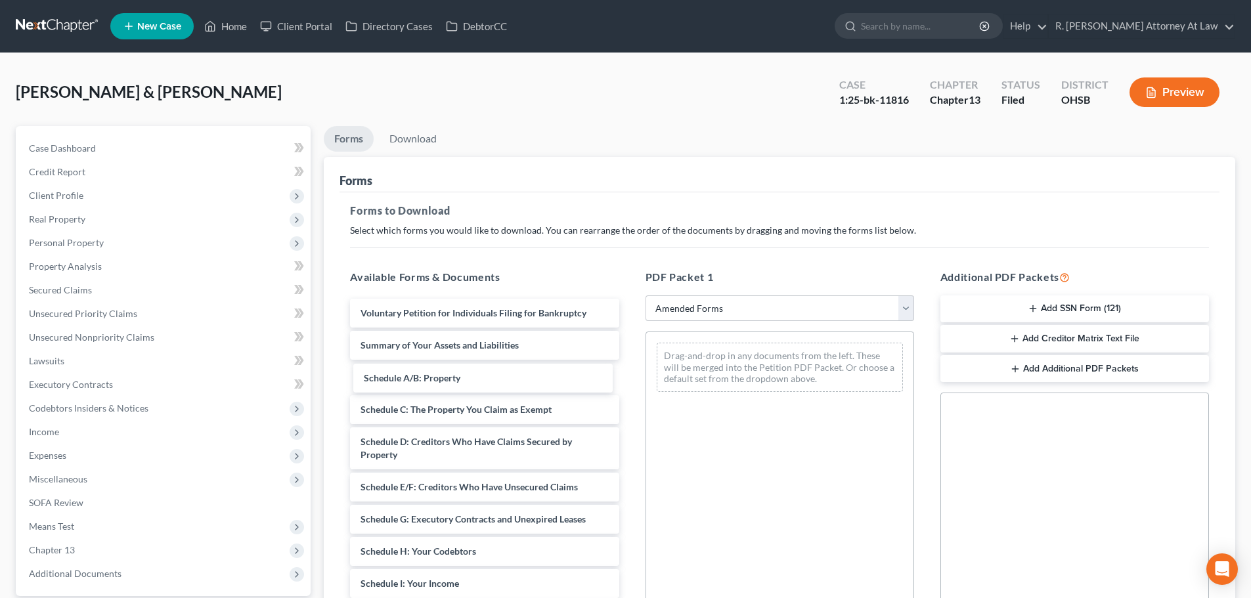
click at [397, 380] on div "Schedule A/B: Property Voluntary Petition for Individuals Filing for Bankruptcy…" at bounding box center [485, 606] width 290 height 615
drag, startPoint x: 390, startPoint y: 344, endPoint x: 631, endPoint y: 365, distance: 241.4
click at [629, 365] on div "Summary of Your Assets and Liabilities Voluntary Petition for Individuals Filin…" at bounding box center [485, 606] width 290 height 615
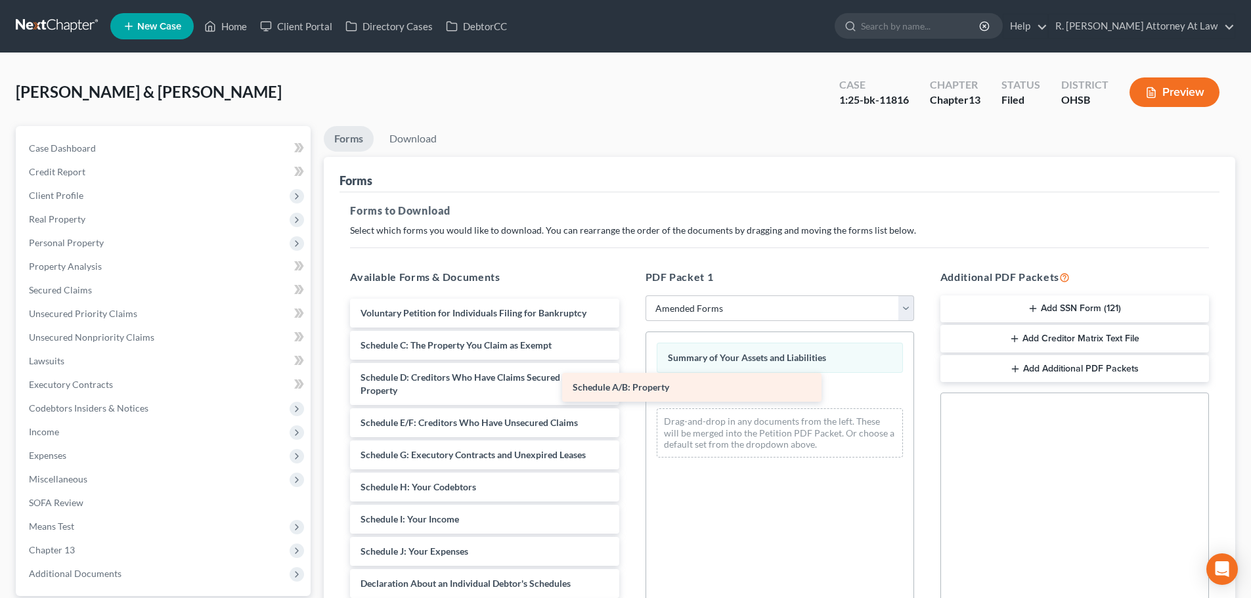
drag, startPoint x: 457, startPoint y: 342, endPoint x: 675, endPoint y: 384, distance: 222.1
click at [629, 384] on div "Schedule A/B: Property Voluntary Petition for Individuals Filing for Bankruptcy…" at bounding box center [485, 574] width 290 height 551
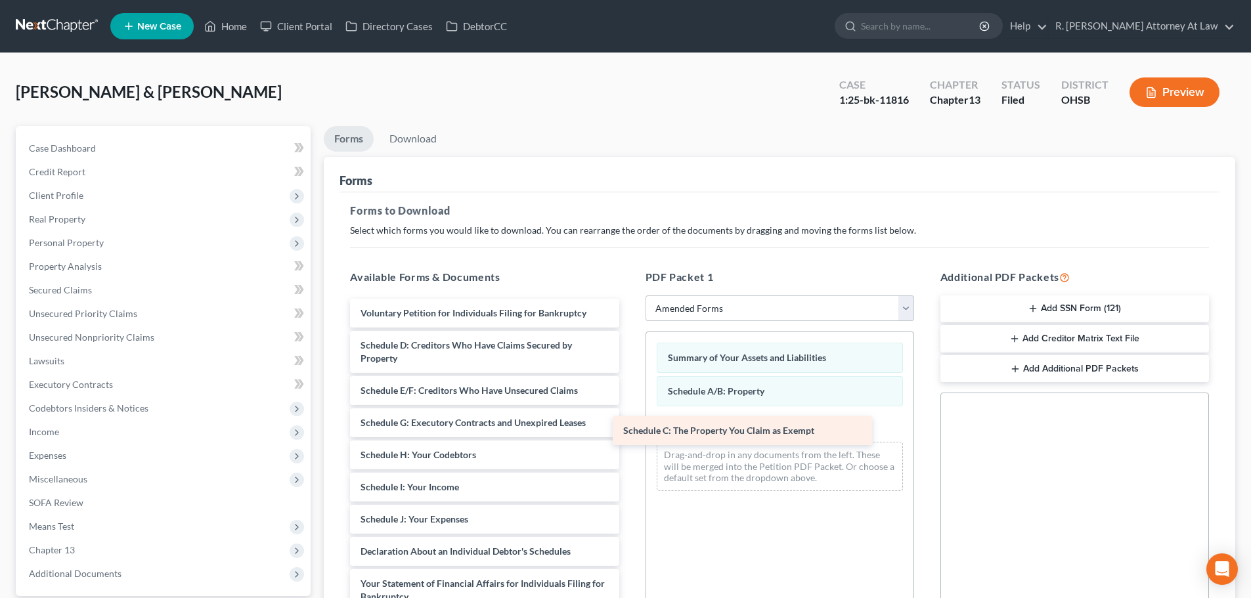
drag, startPoint x: 502, startPoint y: 348, endPoint x: 766, endPoint y: 432, distance: 276.3
click at [629, 432] on div "Schedule C: The Property You Claim as Exempt Voluntary Petition for Individuals…" at bounding box center [485, 558] width 290 height 519
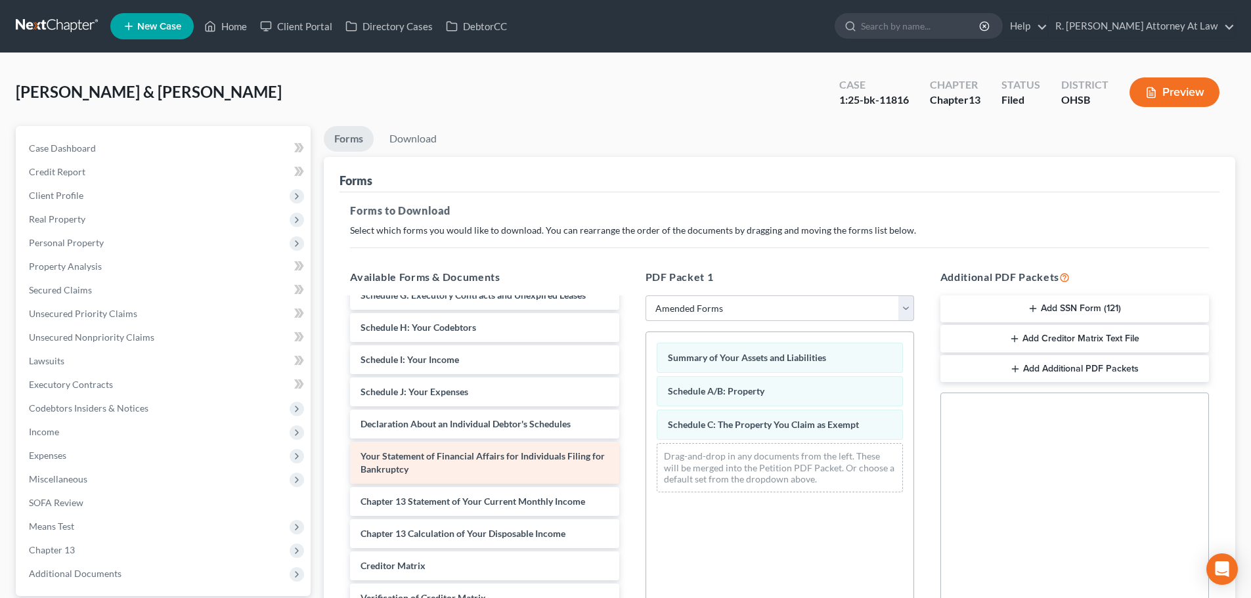
scroll to position [131, 0]
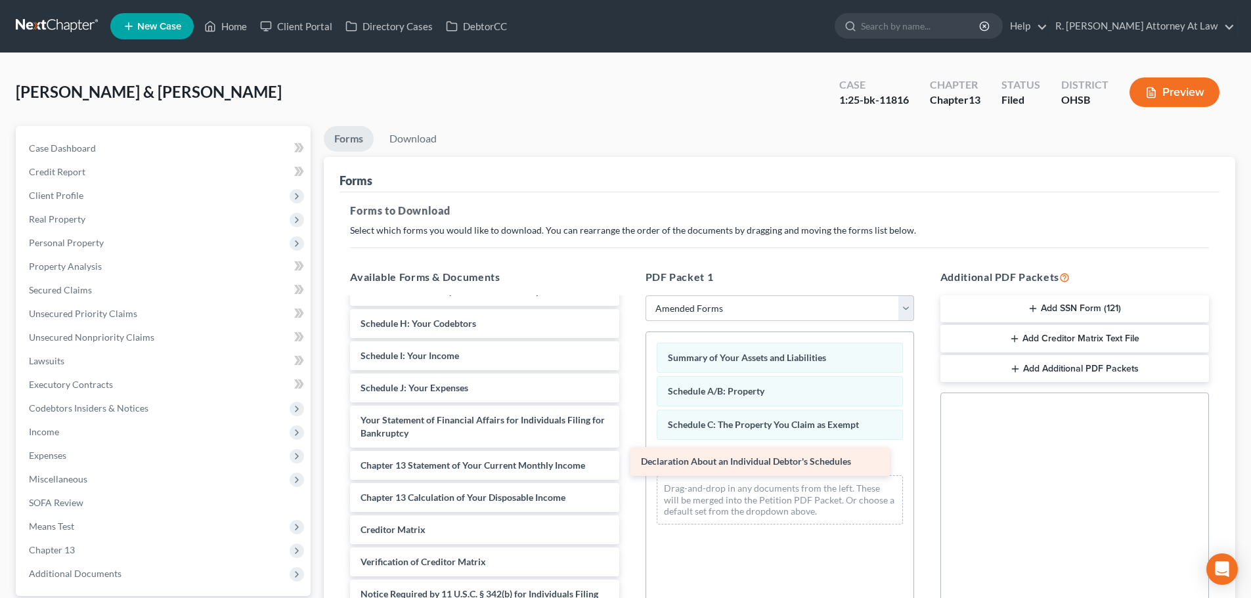
drag, startPoint x: 483, startPoint y: 418, endPoint x: 765, endPoint y: 450, distance: 283.5
click at [629, 458] on div "Declaration About an Individual Debtor's Schedules Voluntary Petition for Indiv…" at bounding box center [485, 410] width 290 height 487
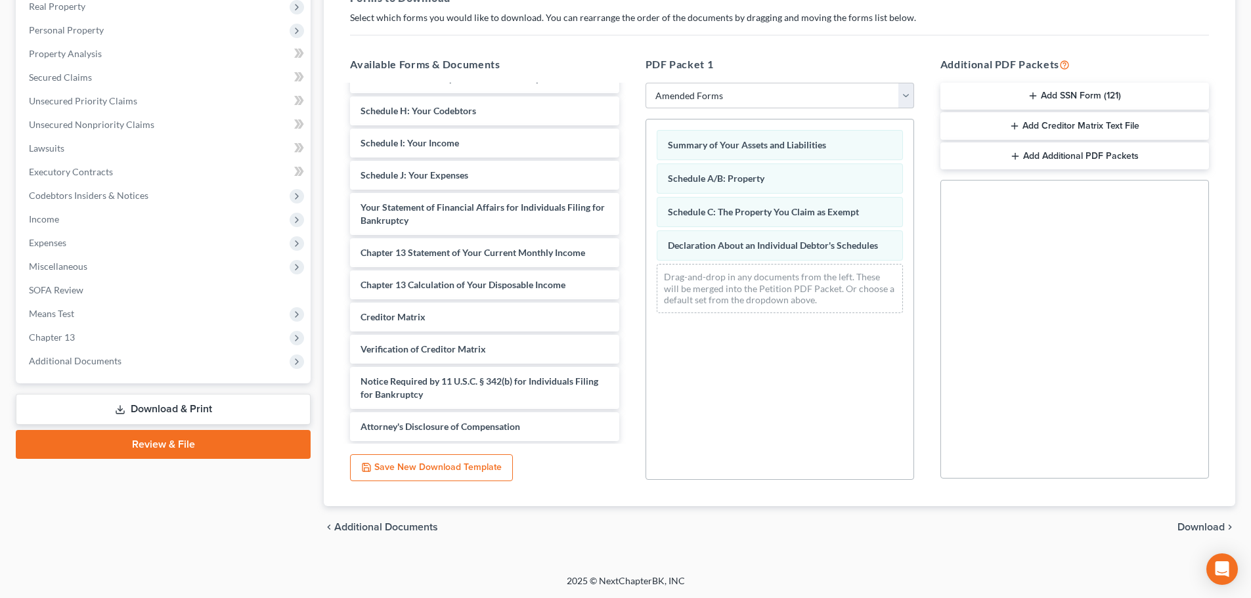
click at [1201, 529] on span "Download" at bounding box center [1201, 527] width 47 height 11
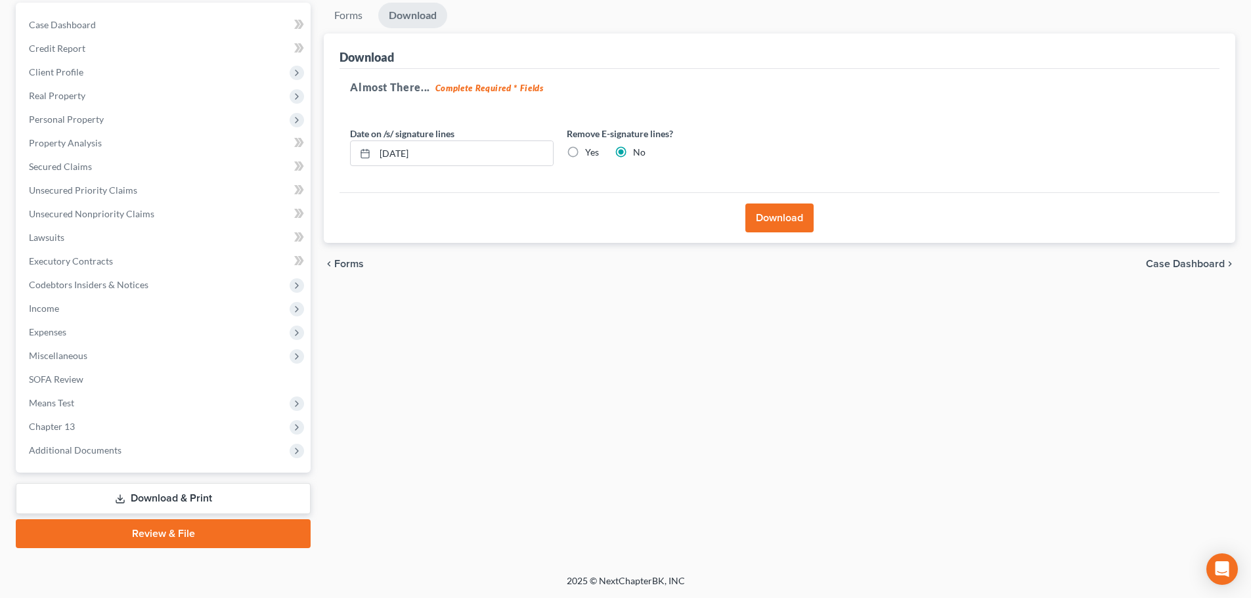
scroll to position [123, 0]
click at [775, 218] on button "Download" at bounding box center [779, 218] width 68 height 29
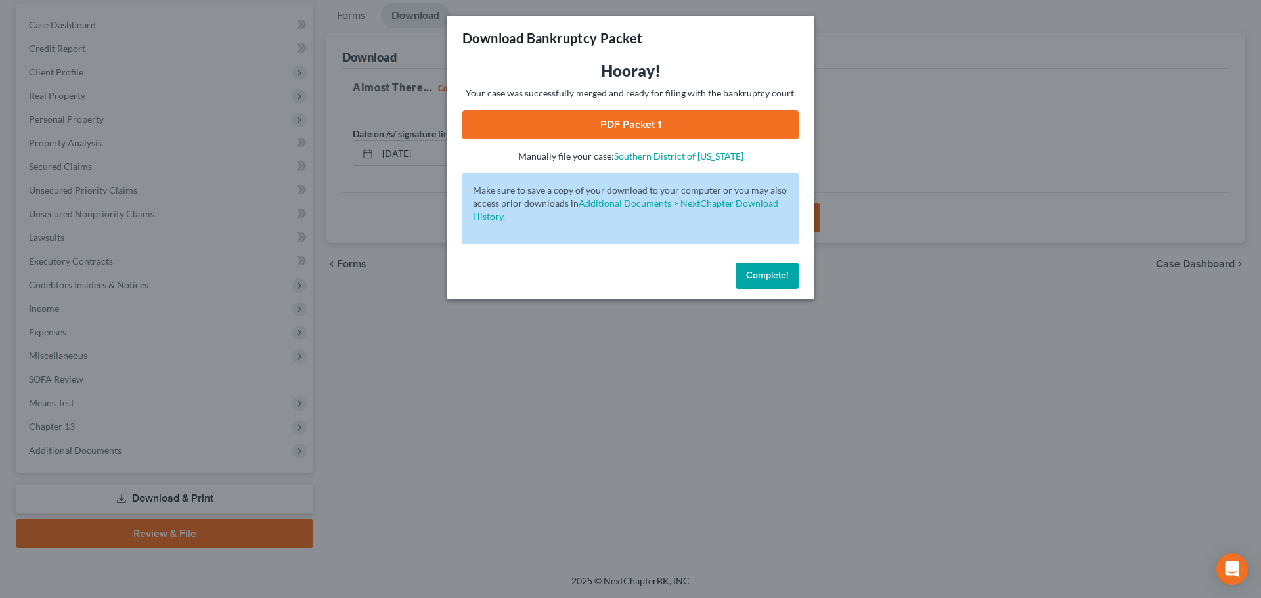
click at [617, 129] on link "PDF Packet 1" at bounding box center [630, 124] width 336 height 29
click at [757, 271] on span "Complete!" at bounding box center [767, 275] width 42 height 11
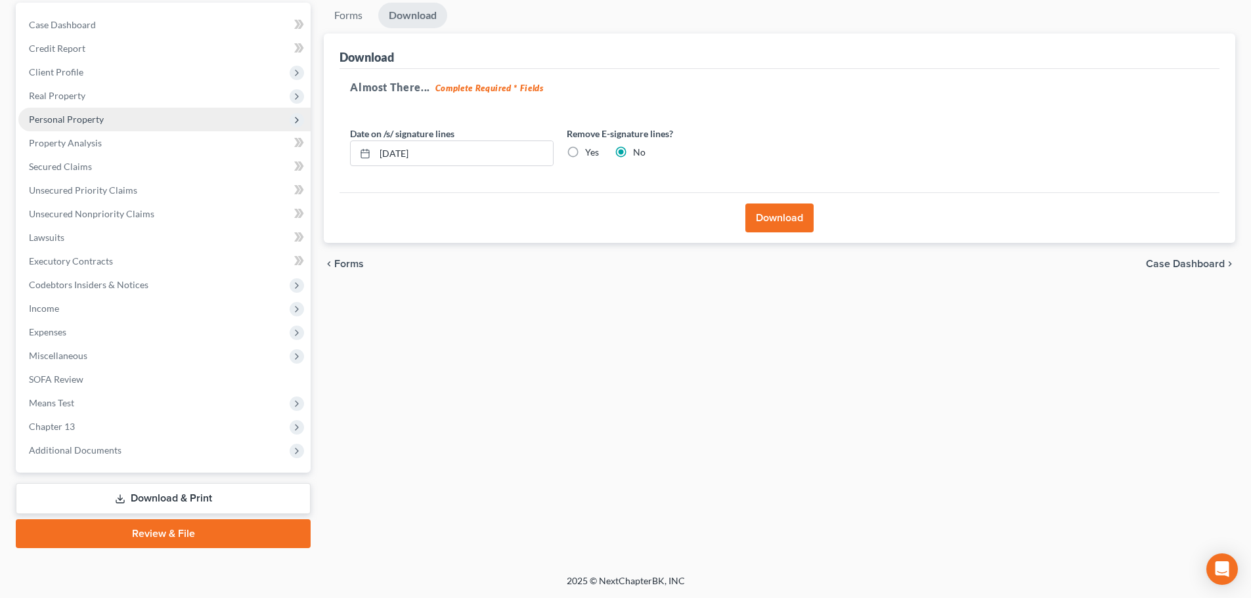
click at [68, 122] on span "Personal Property" at bounding box center [66, 119] width 75 height 11
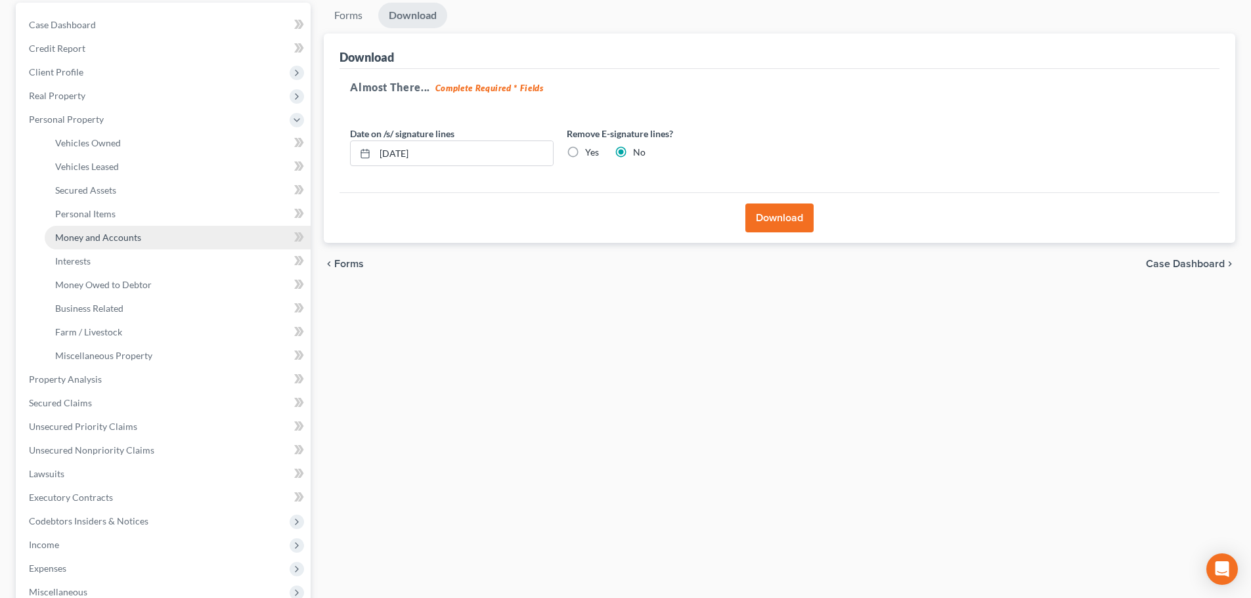
click at [89, 231] on link "Money and Accounts" at bounding box center [178, 238] width 266 height 24
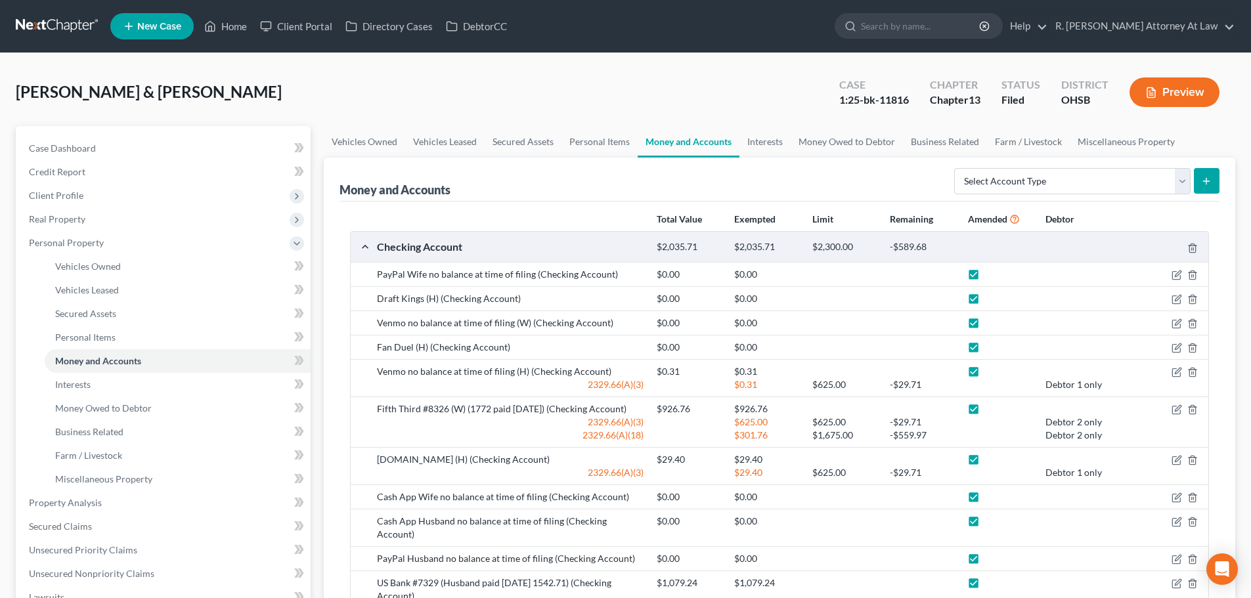
drag, startPoint x: 974, startPoint y: 271, endPoint x: 971, endPoint y: 284, distance: 13.4
click at [986, 278] on label at bounding box center [986, 278] width 0 height 0
click at [991, 271] on input "checkbox" at bounding box center [995, 272] width 9 height 9
checkbox input "false"
click at [986, 302] on label at bounding box center [986, 302] width 0 height 0
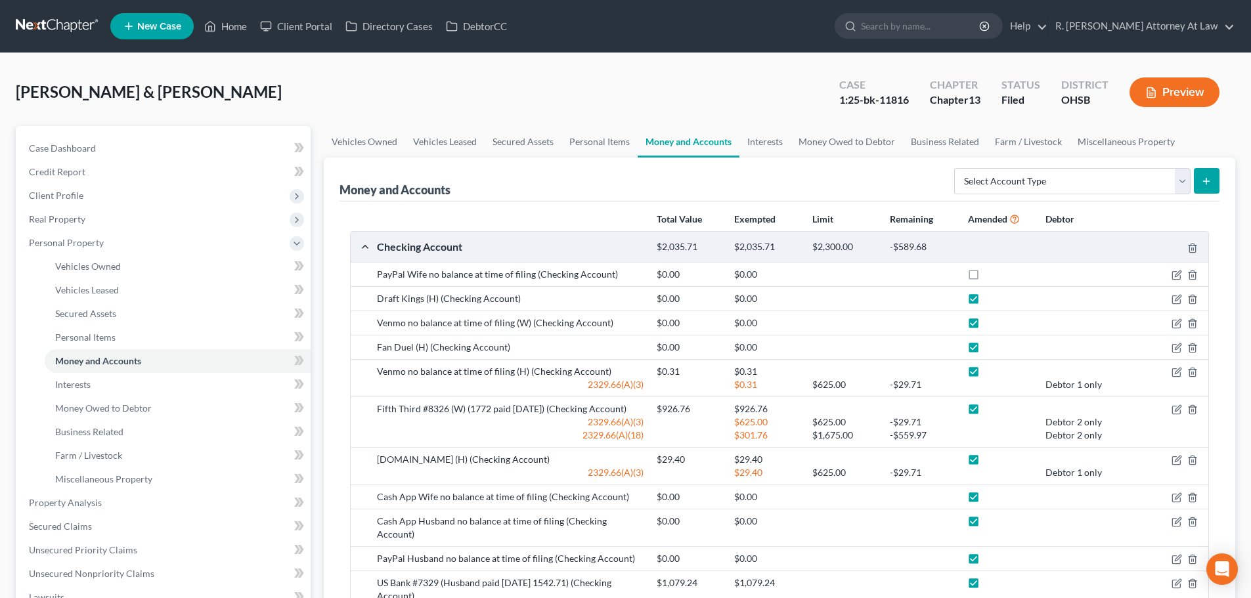
click at [991, 298] on input "checkbox" at bounding box center [995, 296] width 9 height 9
checkbox input "false"
click at [986, 326] on label at bounding box center [986, 326] width 0 height 0
click at [991, 322] on input "checkbox" at bounding box center [995, 321] width 9 height 9
checkbox input "false"
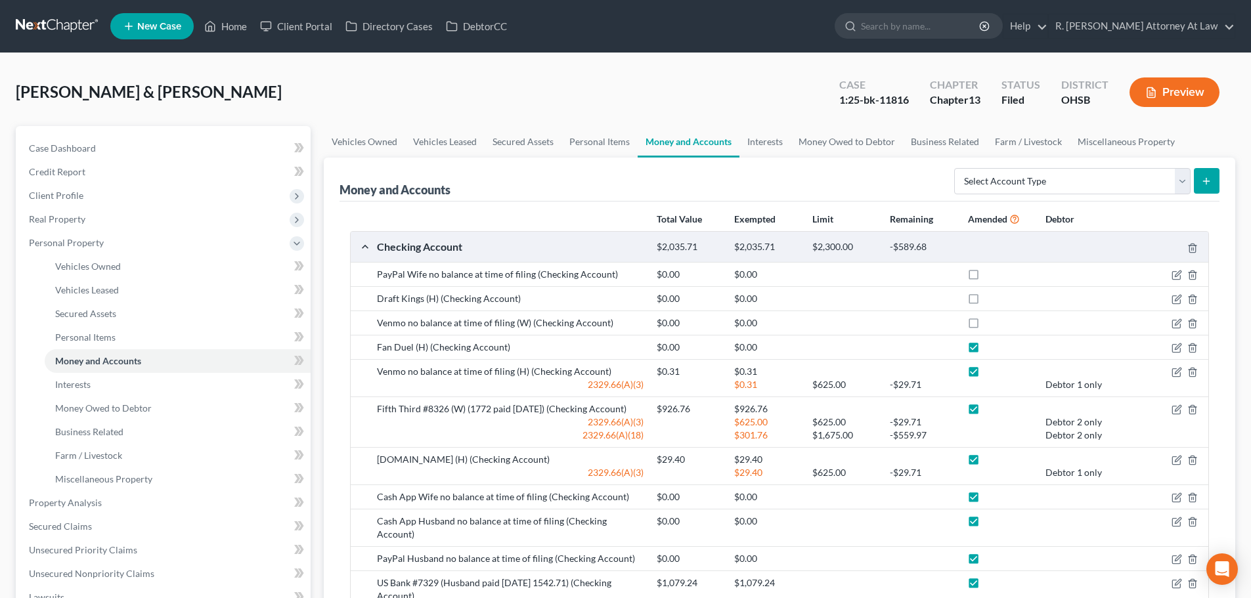
click at [986, 351] on label at bounding box center [986, 351] width 0 height 0
click at [991, 349] on input "checkbox" at bounding box center [995, 345] width 9 height 9
checkbox input "false"
click at [986, 375] on label at bounding box center [986, 375] width 0 height 0
click at [991, 372] on input "checkbox" at bounding box center [995, 369] width 9 height 9
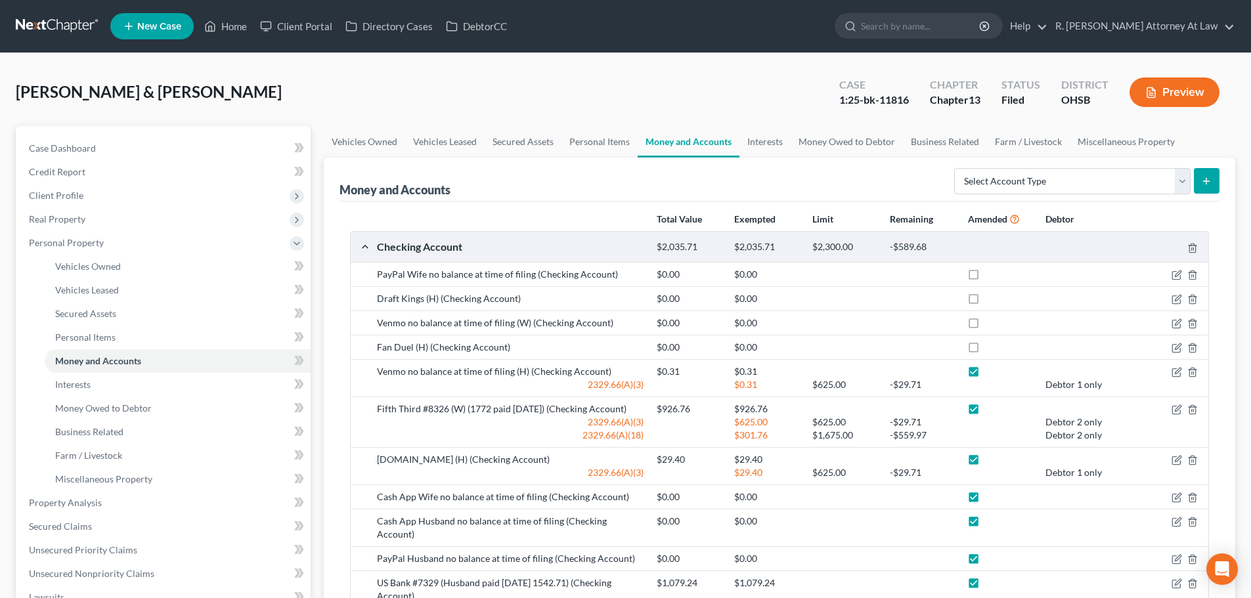
checkbox input "false"
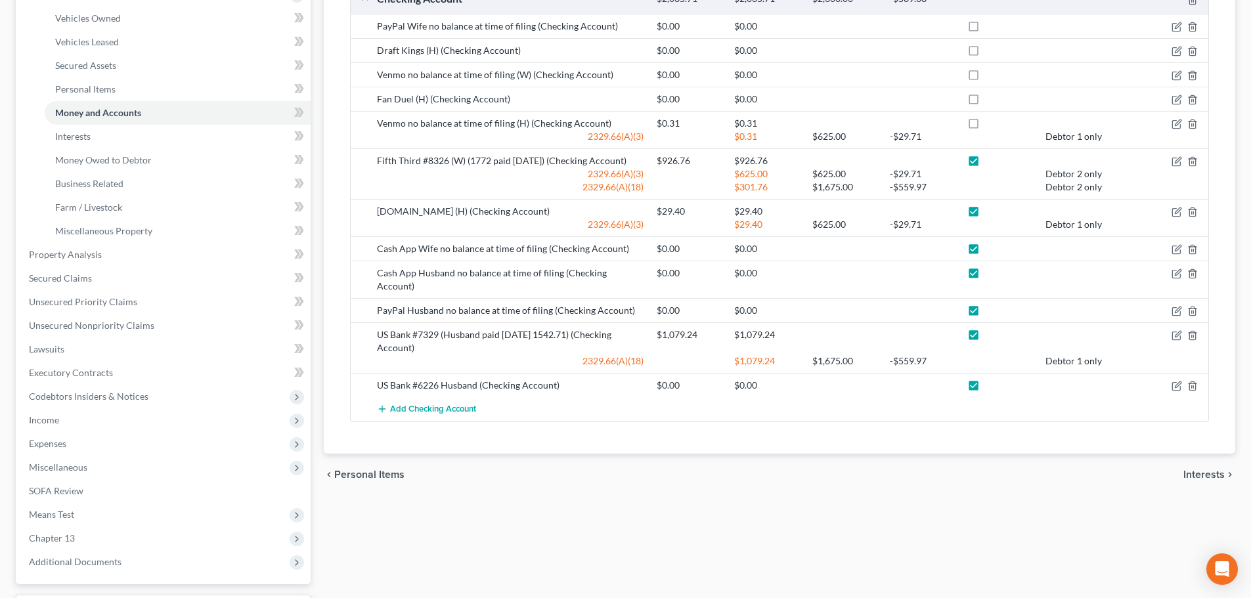
scroll to position [263, 0]
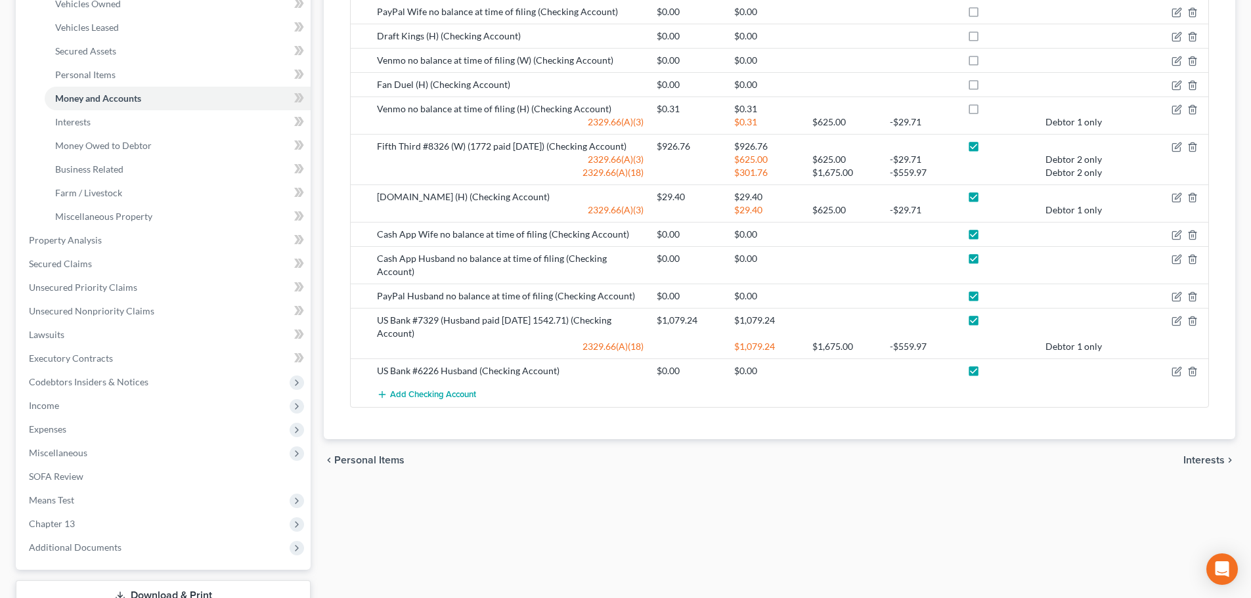
click at [986, 150] on label at bounding box center [986, 150] width 0 height 0
click at [991, 143] on input "checkbox" at bounding box center [995, 144] width 9 height 9
checkbox input "false"
click at [986, 200] on label at bounding box center [986, 200] width 0 height 0
click at [991, 194] on input "checkbox" at bounding box center [995, 194] width 9 height 9
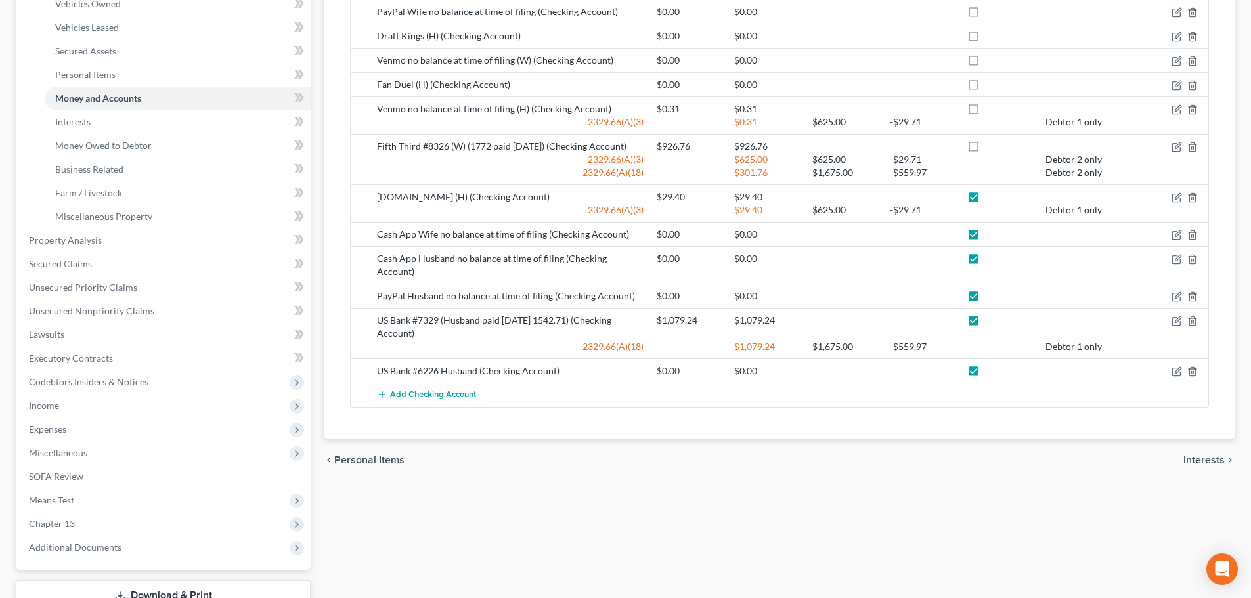
checkbox input "false"
click at [986, 238] on label at bounding box center [986, 238] width 0 height 0
click at [991, 235] on input "checkbox" at bounding box center [995, 232] width 9 height 9
checkbox input "false"
click at [986, 262] on label at bounding box center [986, 262] width 0 height 0
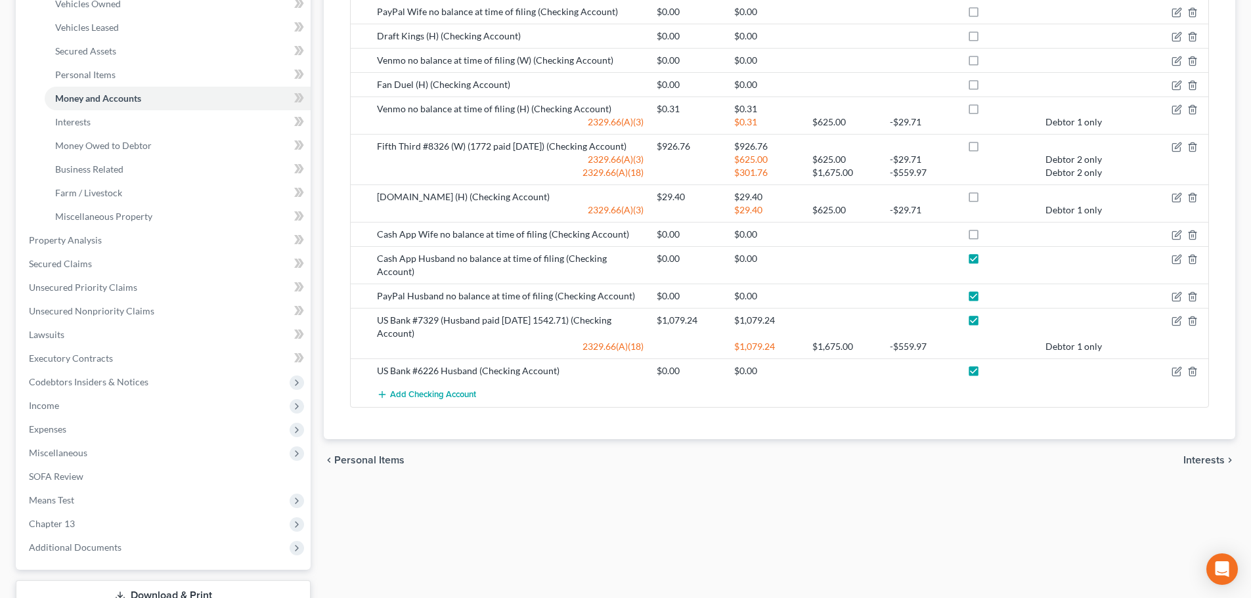
click at [991, 257] on input "checkbox" at bounding box center [995, 256] width 9 height 9
checkbox input "false"
click at [975, 308] on div "US Bank #7329 (Husband paid 7/25/2025 1542.71) (Checking Account) $1,079.24 $1,…" at bounding box center [780, 333] width 858 height 51
drag, startPoint x: 973, startPoint y: 279, endPoint x: 969, endPoint y: 286, distance: 7.7
click at [986, 300] on label at bounding box center [986, 300] width 0 height 0
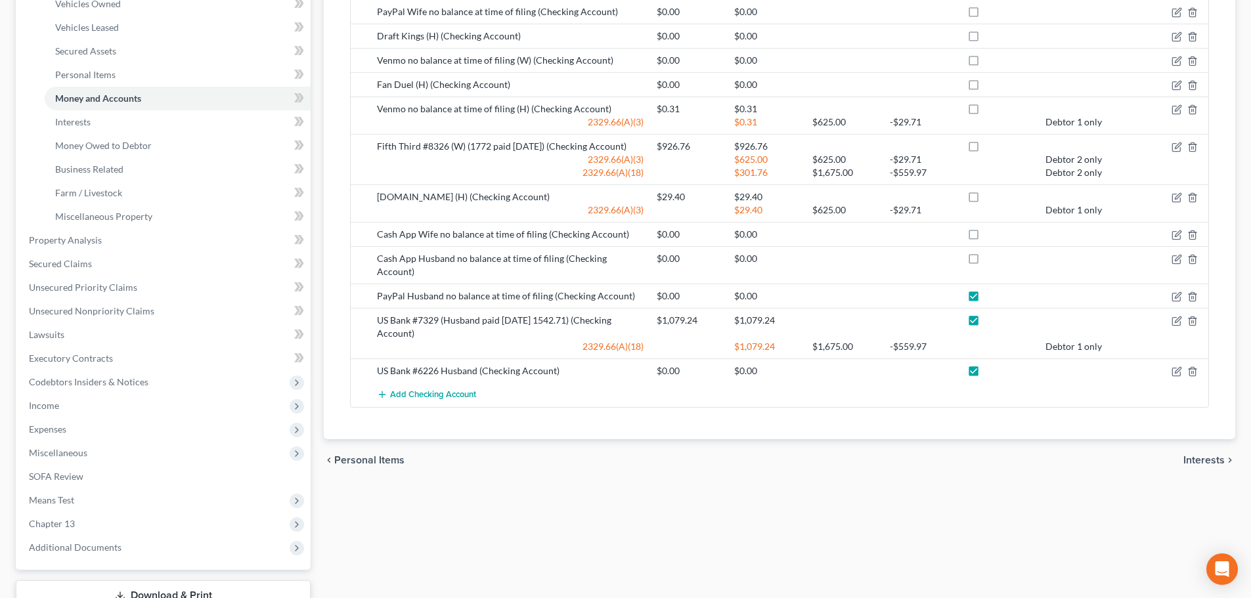
click at [991, 290] on input "checkbox" at bounding box center [995, 294] width 9 height 9
checkbox input "false"
click at [986, 324] on label at bounding box center [986, 324] width 0 height 0
click at [991, 314] on input "checkbox" at bounding box center [995, 318] width 9 height 9
checkbox input "false"
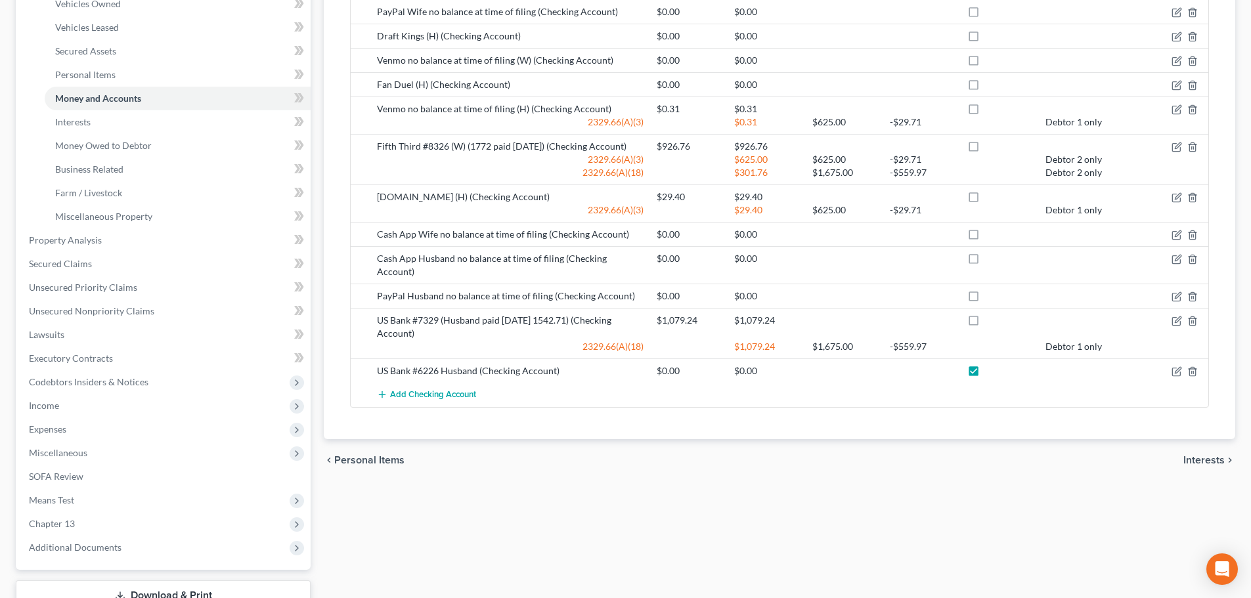
click at [986, 374] on label at bounding box center [986, 374] width 0 height 0
click at [991, 365] on input "checkbox" at bounding box center [995, 369] width 9 height 9
checkbox input "false"
click at [1173, 316] on icon "button" at bounding box center [1177, 321] width 11 height 11
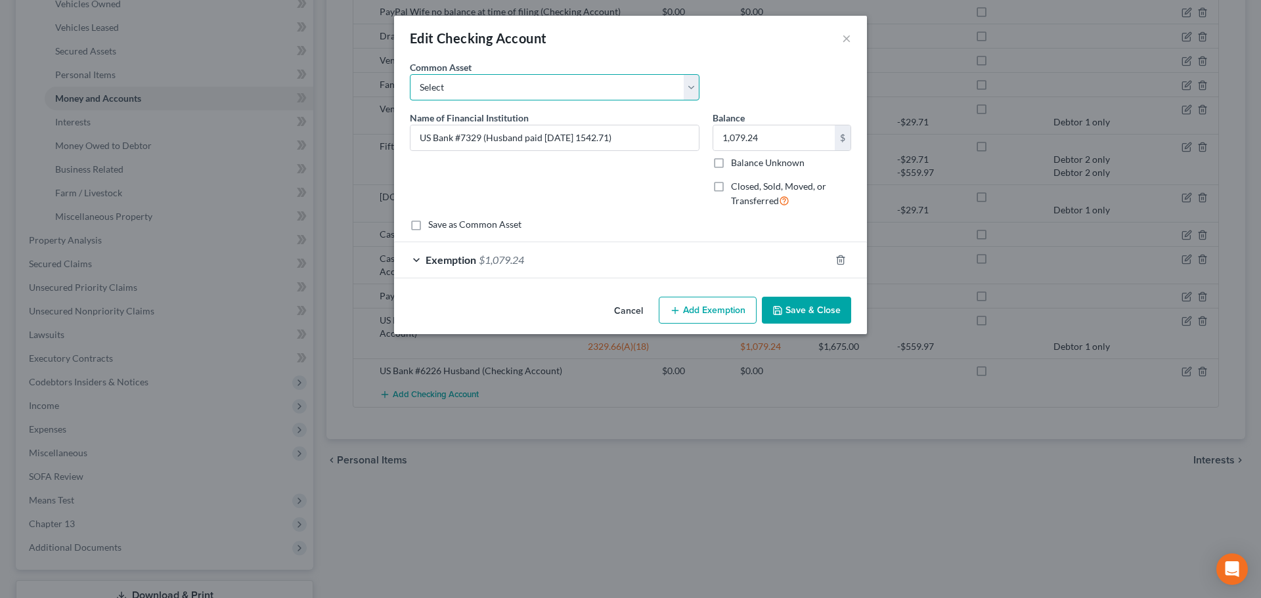
click at [477, 91] on select "Select Kemba Credit Union Checking" at bounding box center [555, 87] width 290 height 26
click at [410, 74] on select "Select Kemba Credit Union Checking" at bounding box center [555, 87] width 290 height 26
click at [803, 310] on button "Save & Close" at bounding box center [806, 311] width 89 height 28
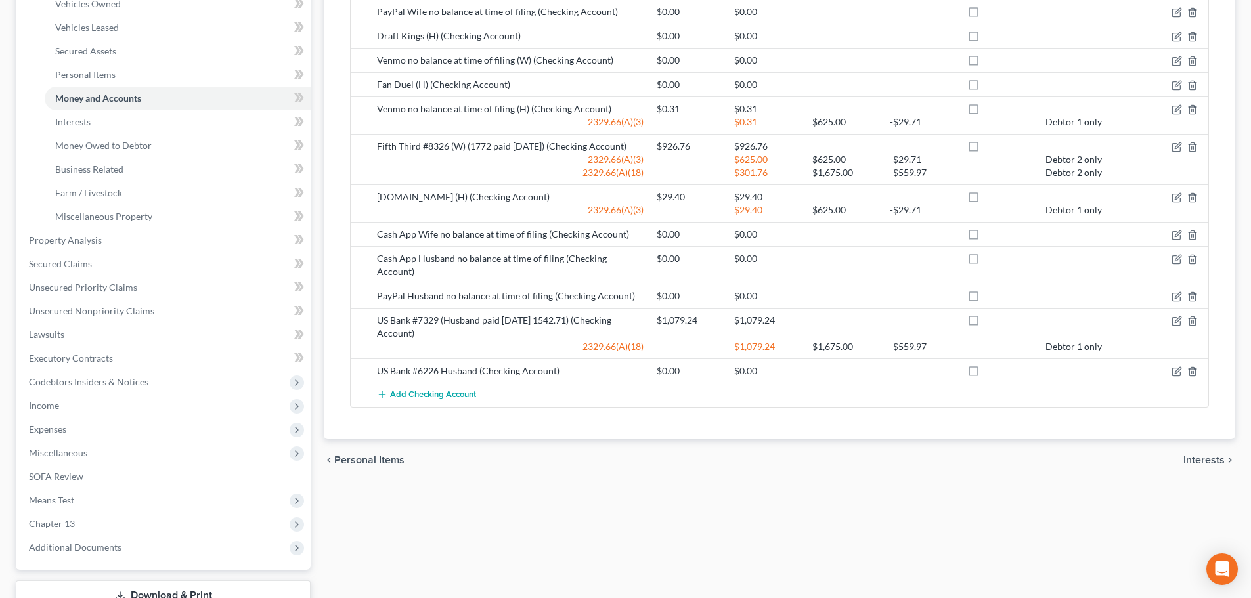
scroll to position [197, 0]
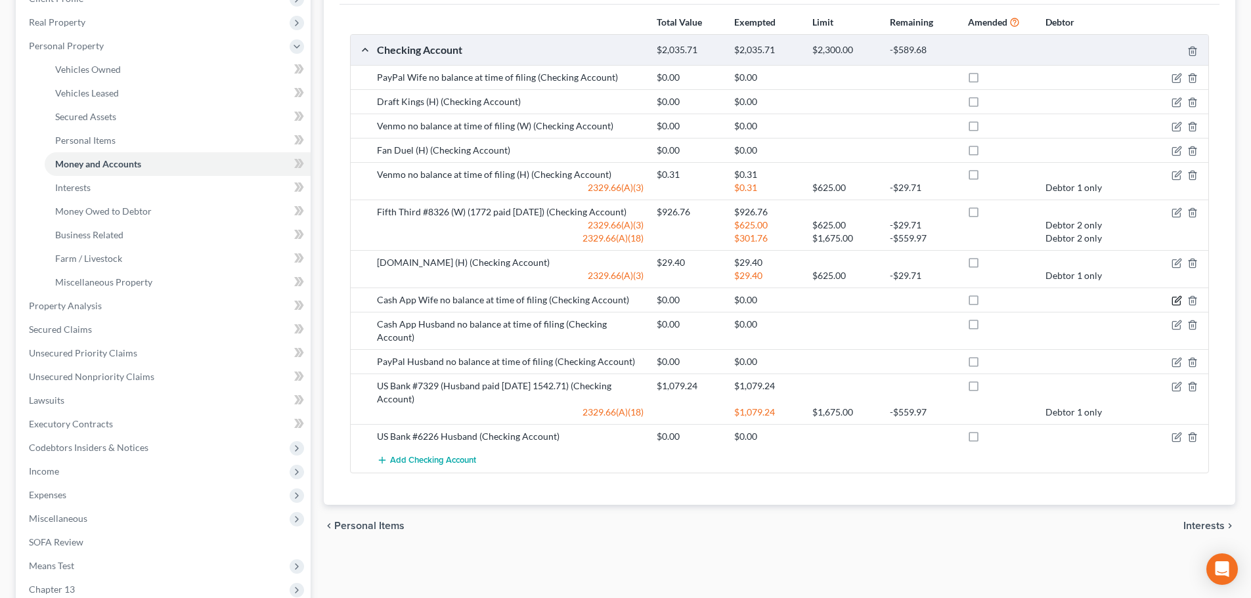
click at [1176, 296] on icon "button" at bounding box center [1177, 301] width 11 height 11
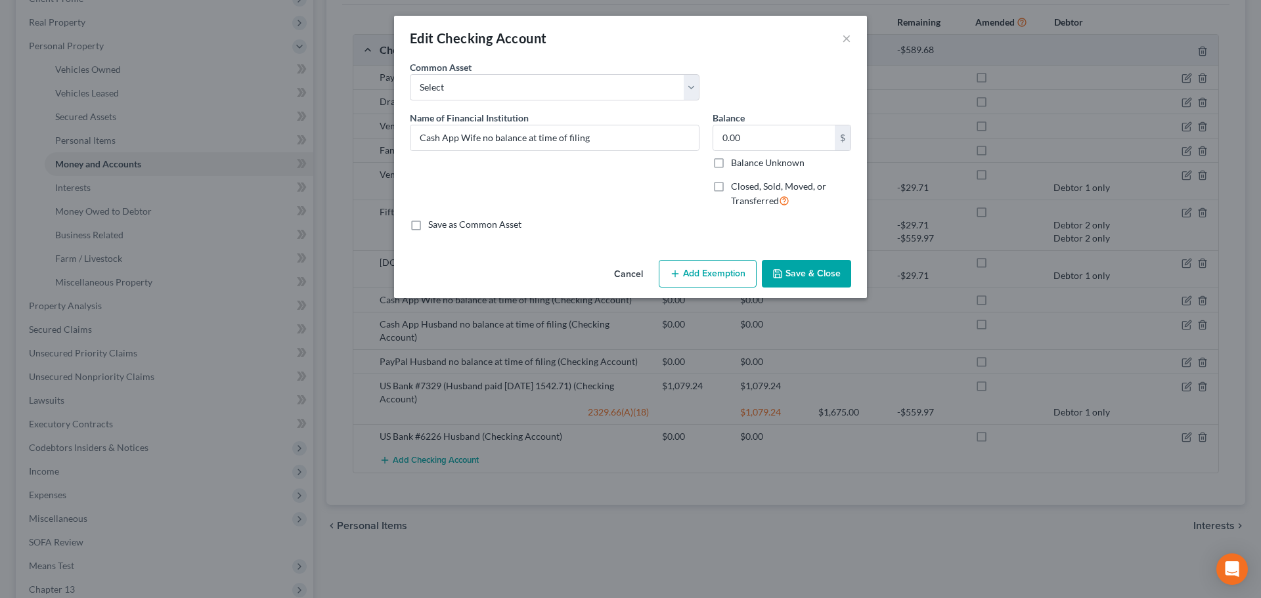
click at [799, 269] on button "Save & Close" at bounding box center [806, 274] width 89 height 28
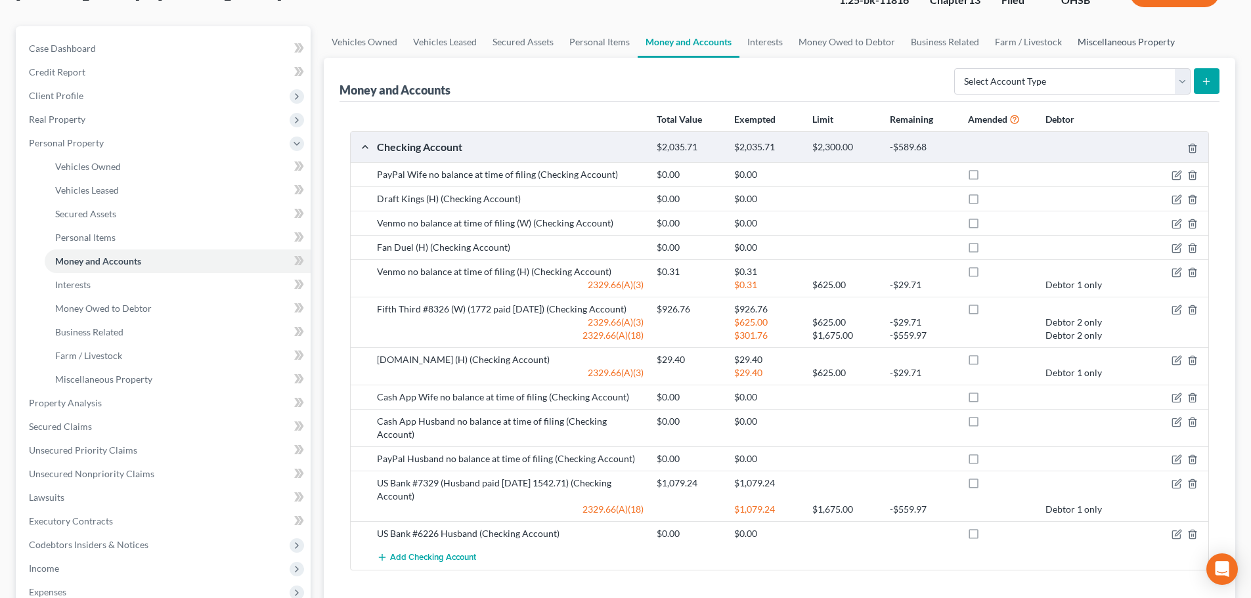
scroll to position [0, 0]
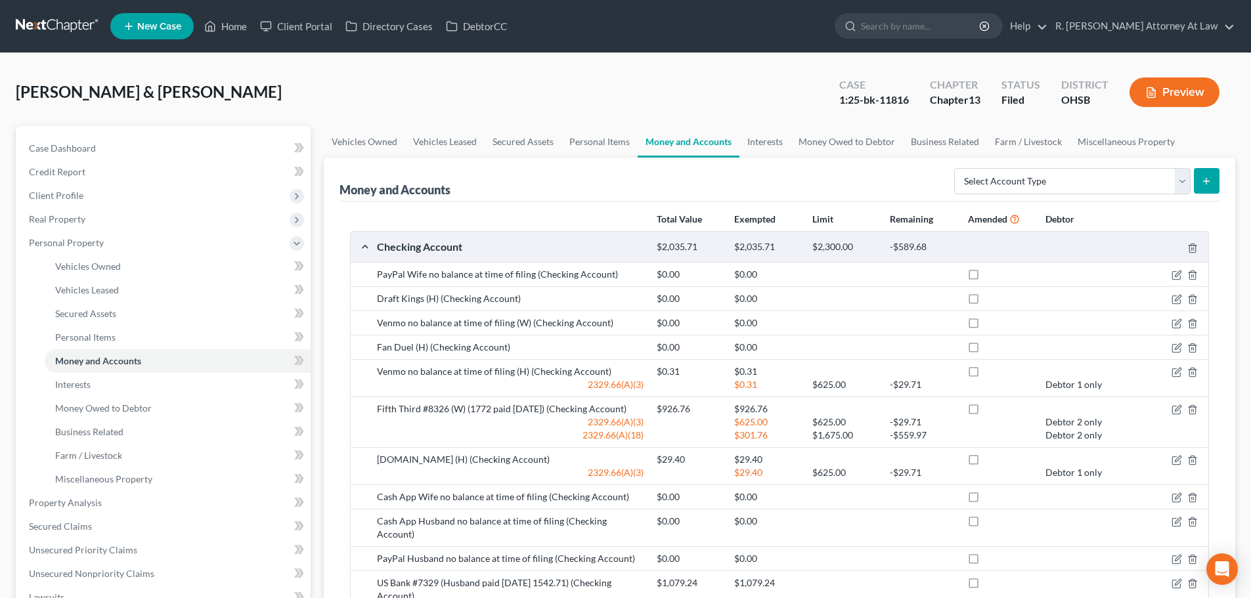
click at [1159, 93] on button "Preview" at bounding box center [1175, 93] width 90 height 30
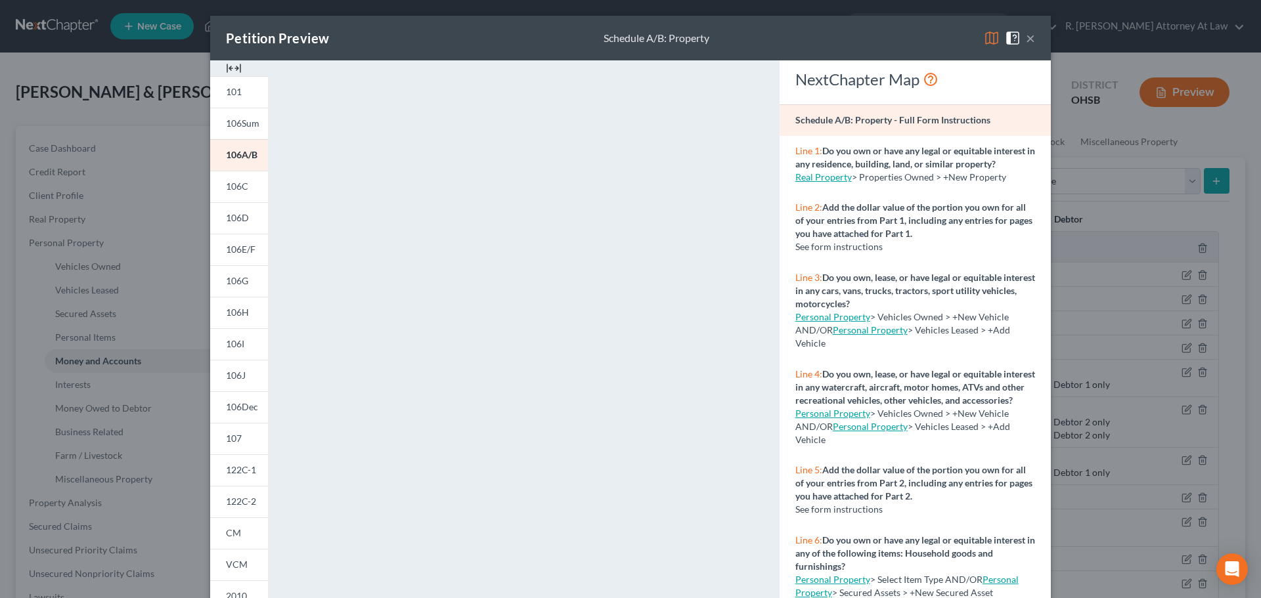
click at [1027, 33] on button "×" at bounding box center [1030, 38] width 9 height 16
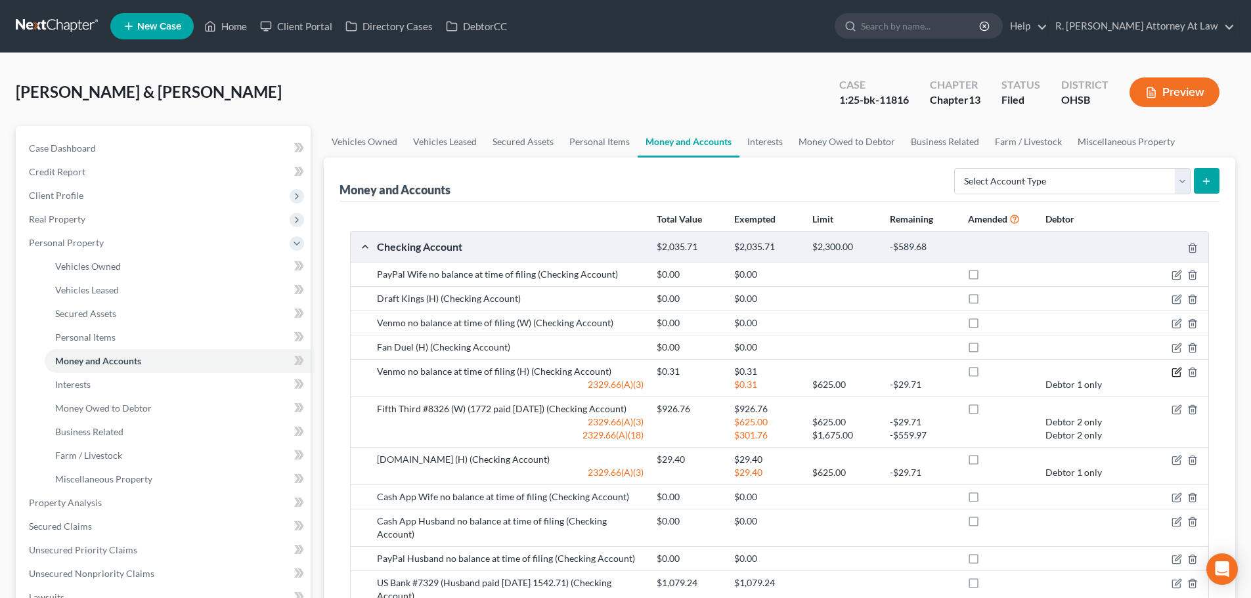
click at [1174, 368] on icon "button" at bounding box center [1177, 372] width 11 height 11
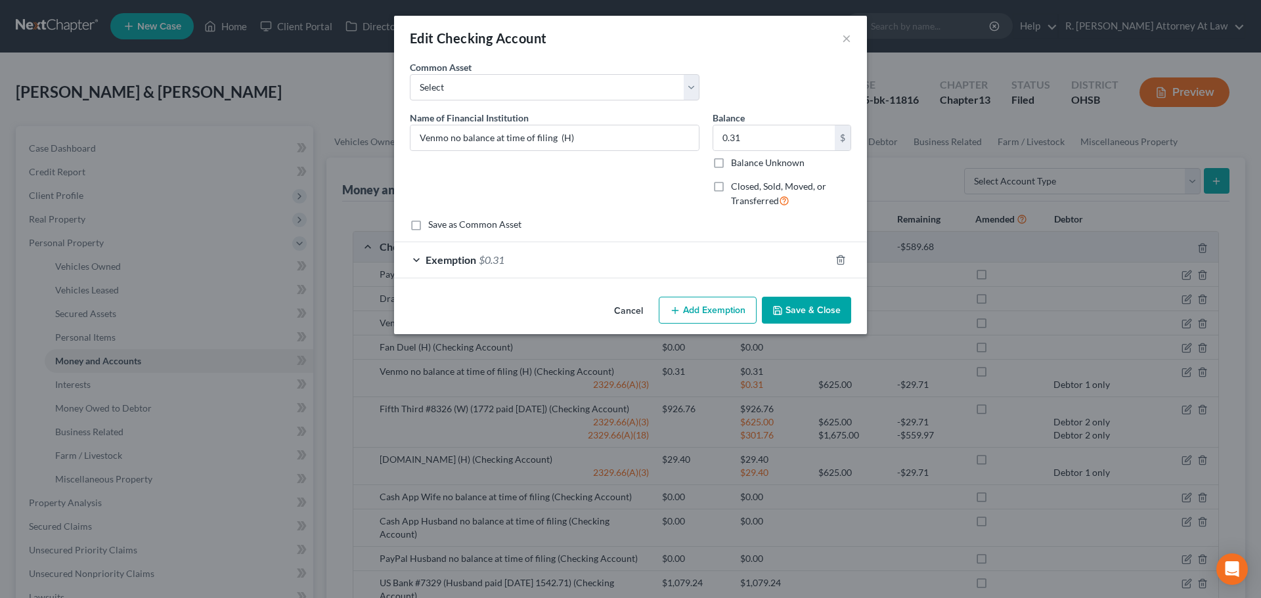
click at [793, 307] on button "Save & Close" at bounding box center [806, 311] width 89 height 28
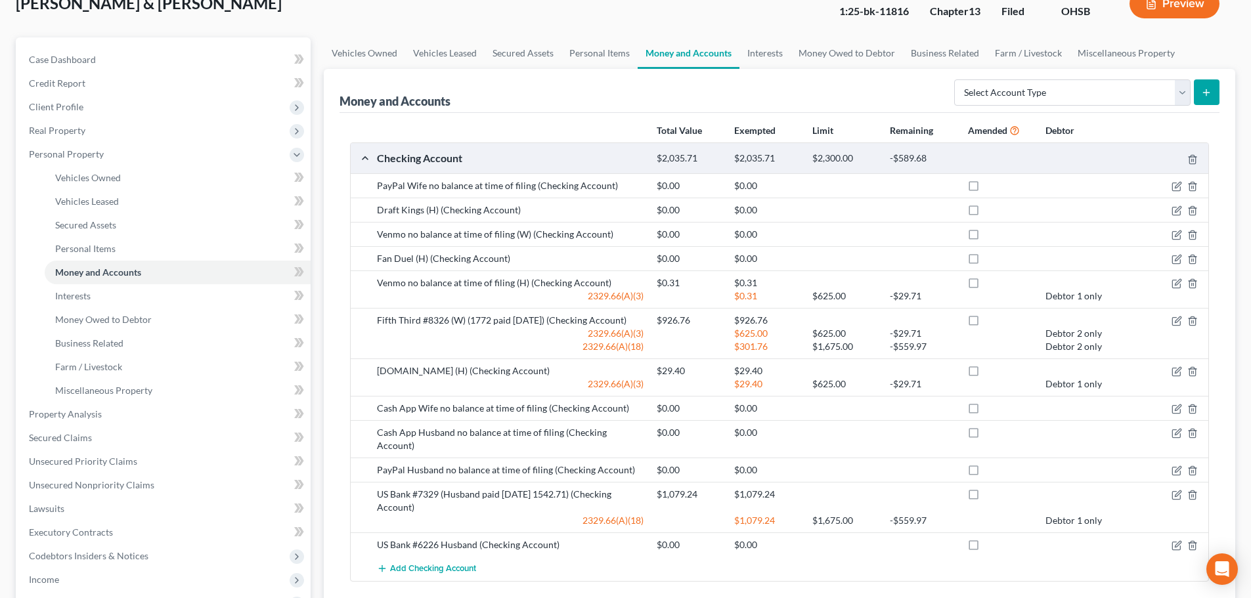
scroll to position [66, 0]
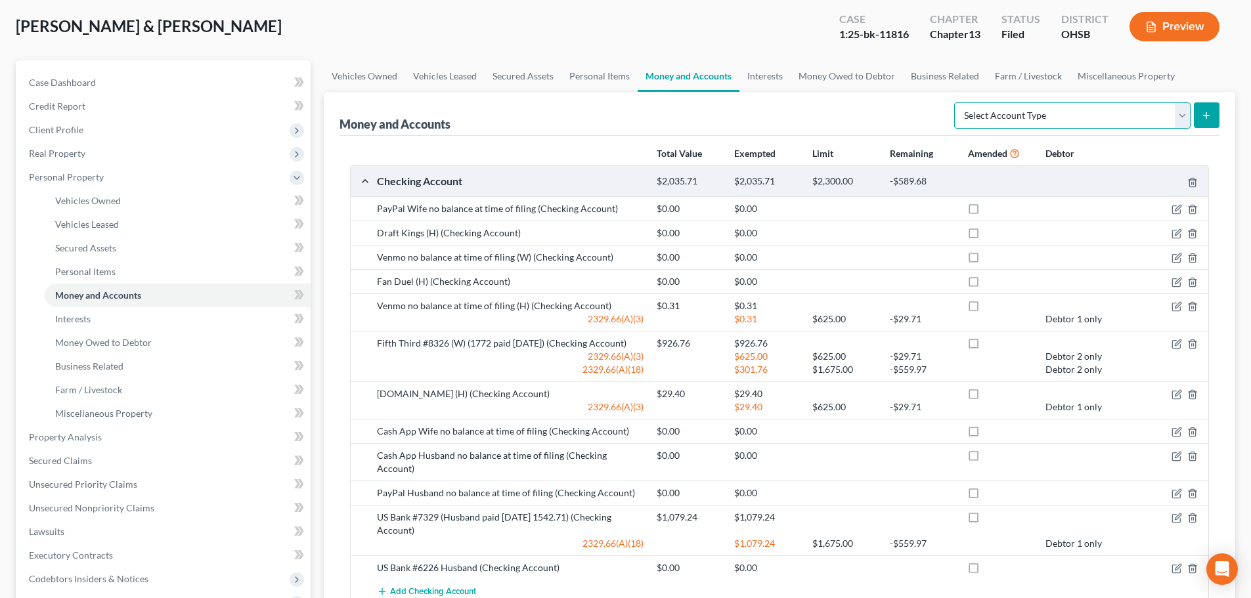
click at [969, 114] on select "Select Account Type Brokerage Cash on Hand Certificates of Deposit Checking Acc…" at bounding box center [1072, 115] width 236 height 26
click at [705, 105] on div "Money and Accounts Select Account Type Brokerage Cash on Hand Certificates of D…" at bounding box center [780, 114] width 880 height 44
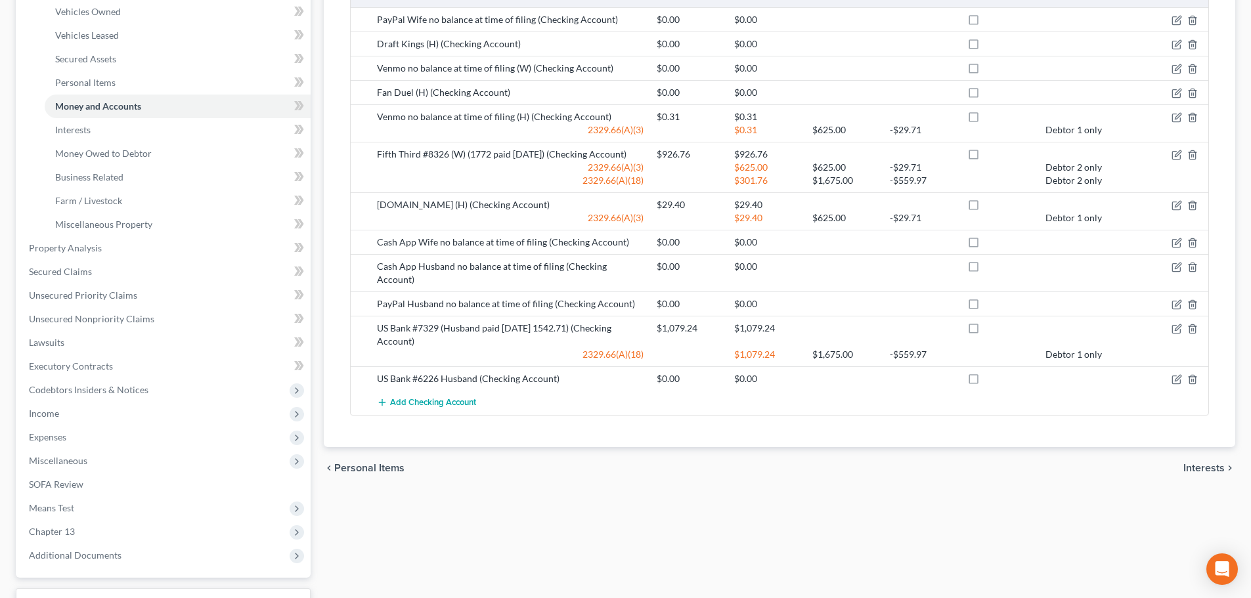
scroll to position [263, 0]
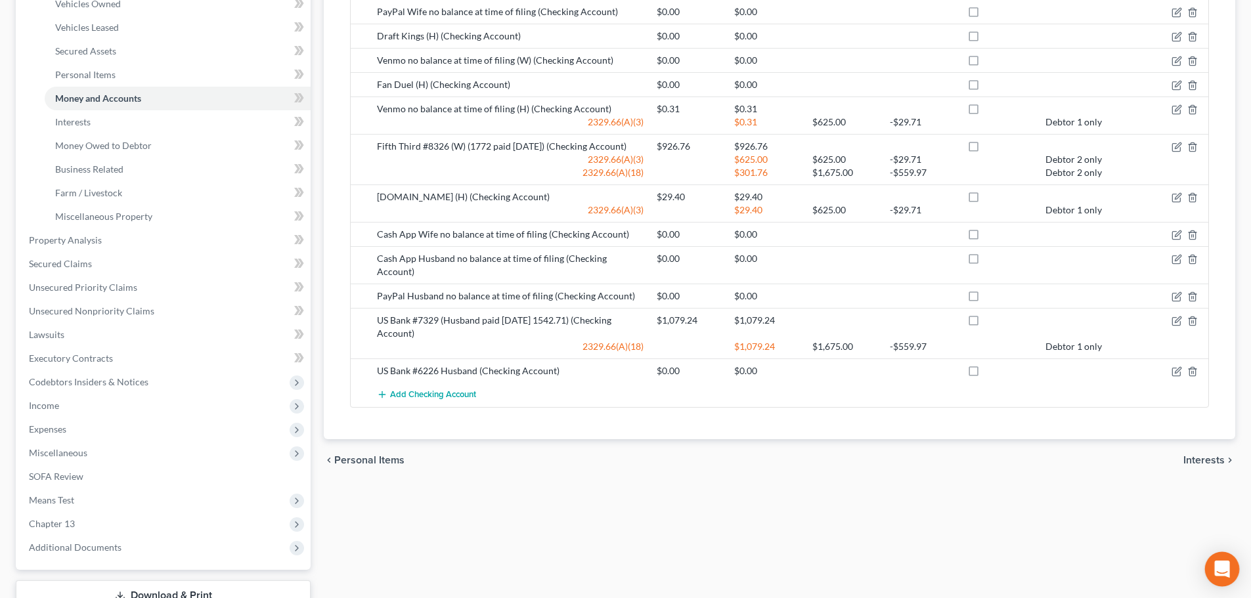
drag, startPoint x: 1227, startPoint y: 573, endPoint x: 1221, endPoint y: 563, distance: 11.5
click at [1227, 571] on icon "Open Intercom Messenger" at bounding box center [1222, 569] width 17 height 17
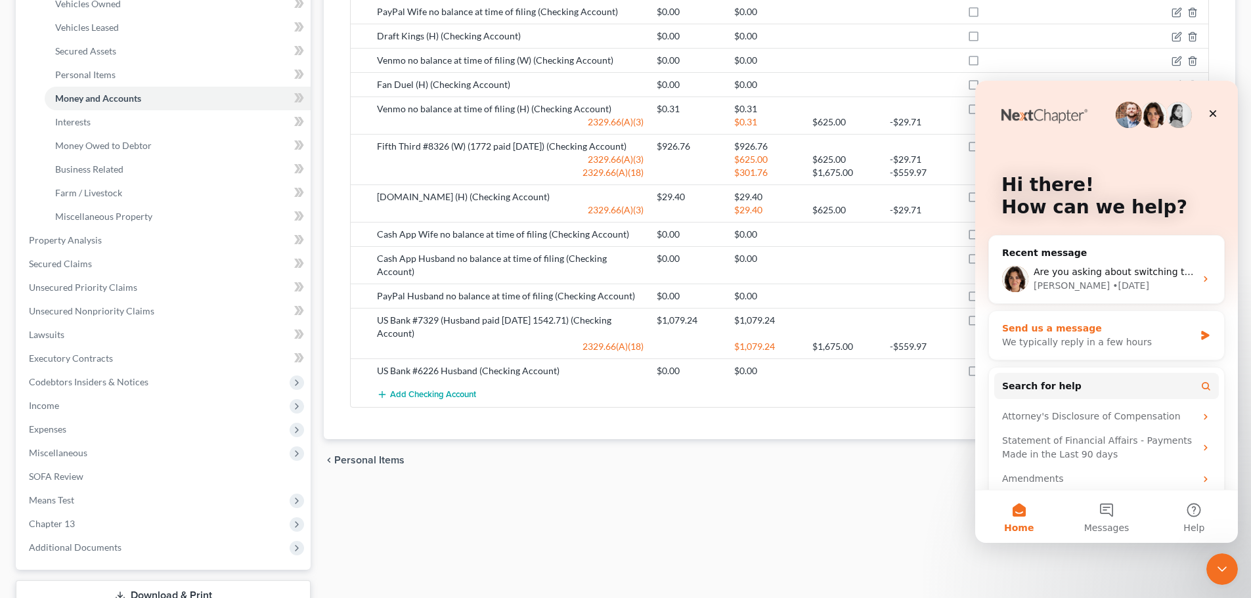
scroll to position [0, 0]
click at [1011, 329] on div "Send us a message" at bounding box center [1098, 329] width 192 height 14
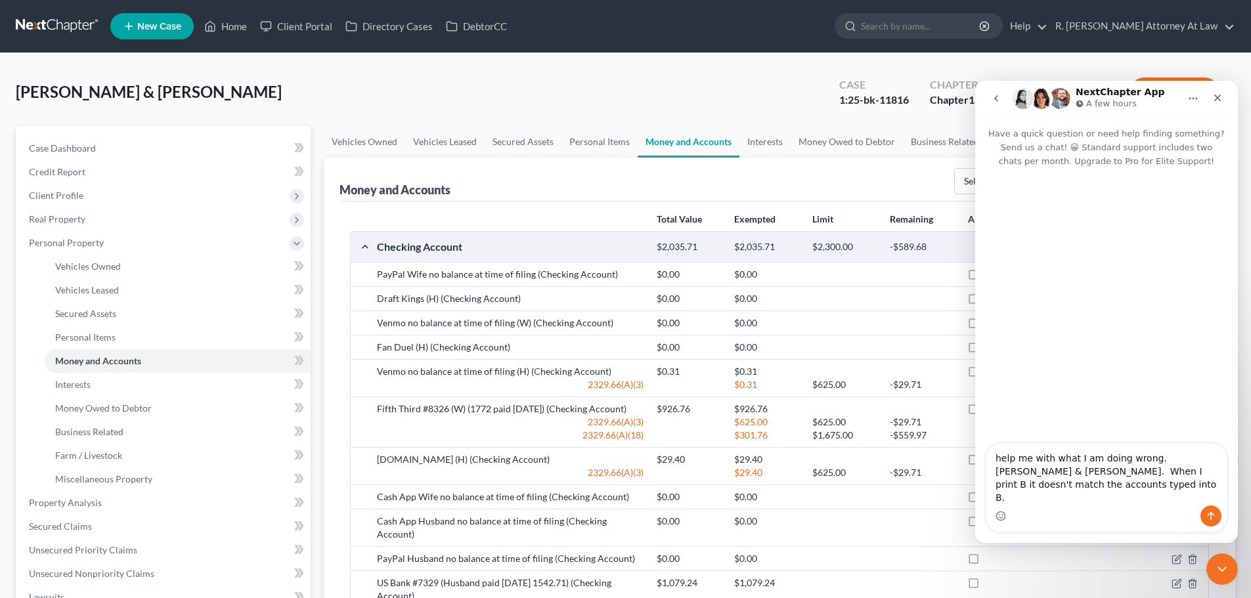
type textarea "help me with what I am doing wrong. Kyndra & Jerry Brown. When I print B it doe…"
click at [719, 58] on div "Brown, Jerry & Kyndra Upgraded Case 1:25-bk-11816 Chapter Chapter 13 Status Fil…" at bounding box center [625, 493] width 1251 height 881
drag, startPoint x: 1053, startPoint y: 497, endPoint x: 1000, endPoint y: 469, distance: 59.9
click at [982, 462] on div "help me with what I am doing wrong. Kyndra & Jerry Brown. When I print B it doe…" at bounding box center [1106, 487] width 263 height 89
click at [666, 111] on div "[PERSON_NAME] & [PERSON_NAME] Upgraded Case 1:25-bk-11816 Chapter Chapter 13 St…" at bounding box center [626, 97] width 1220 height 57
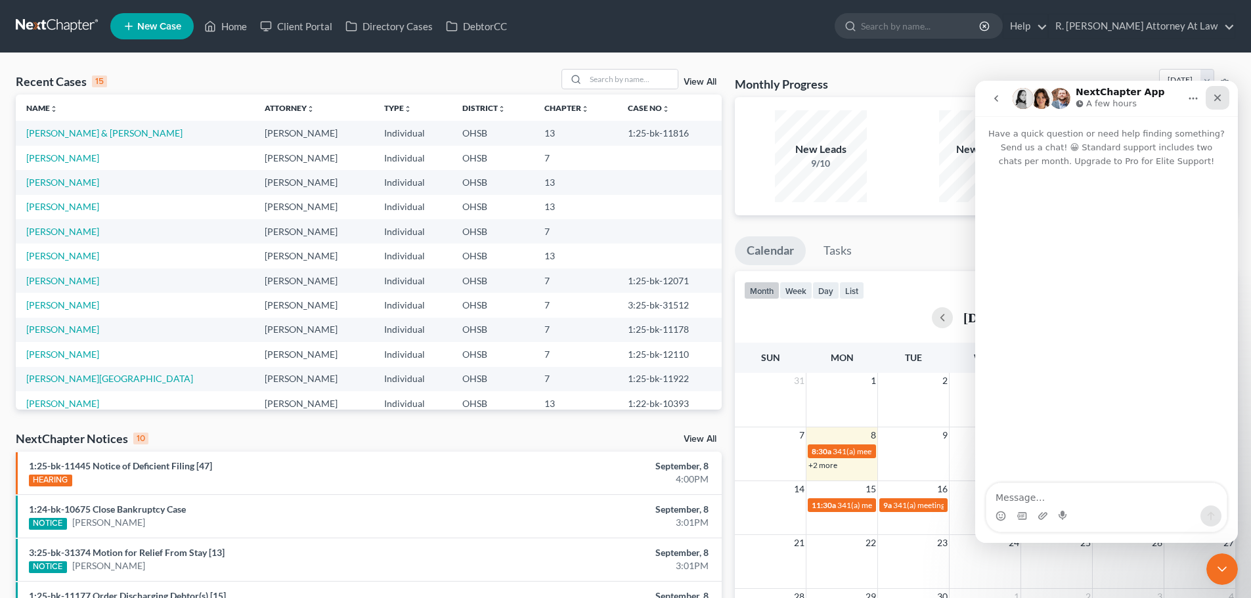
click at [1217, 97] on icon "Close" at bounding box center [1217, 98] width 7 height 7
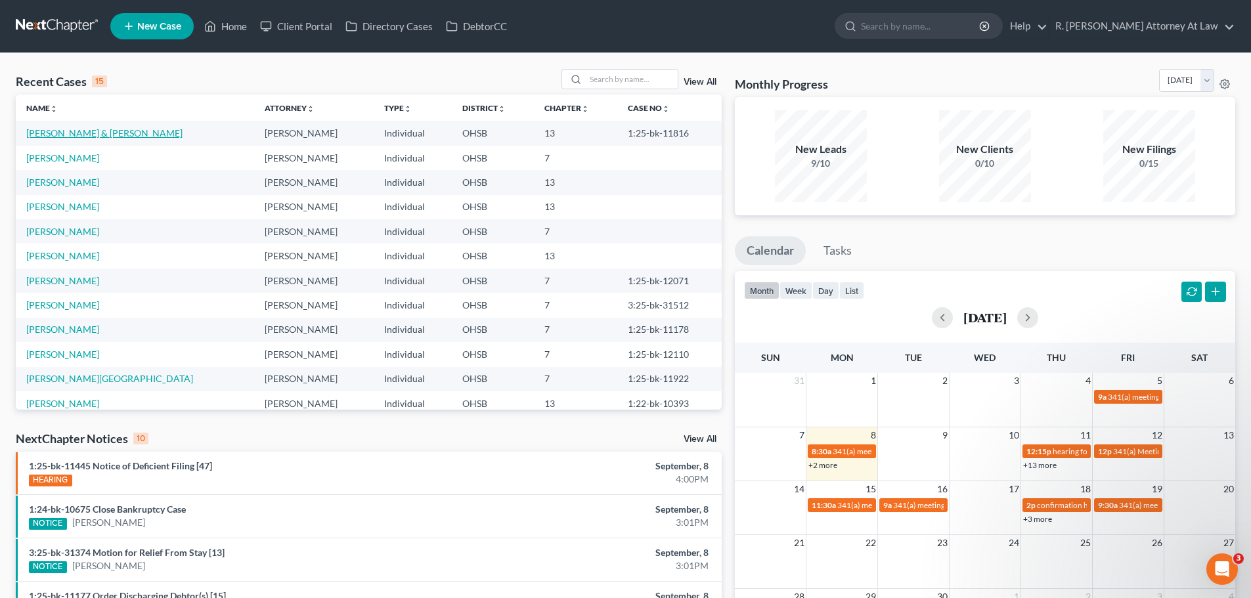
click at [62, 129] on link "Brown, Jerry & Kyndra" at bounding box center [104, 132] width 156 height 11
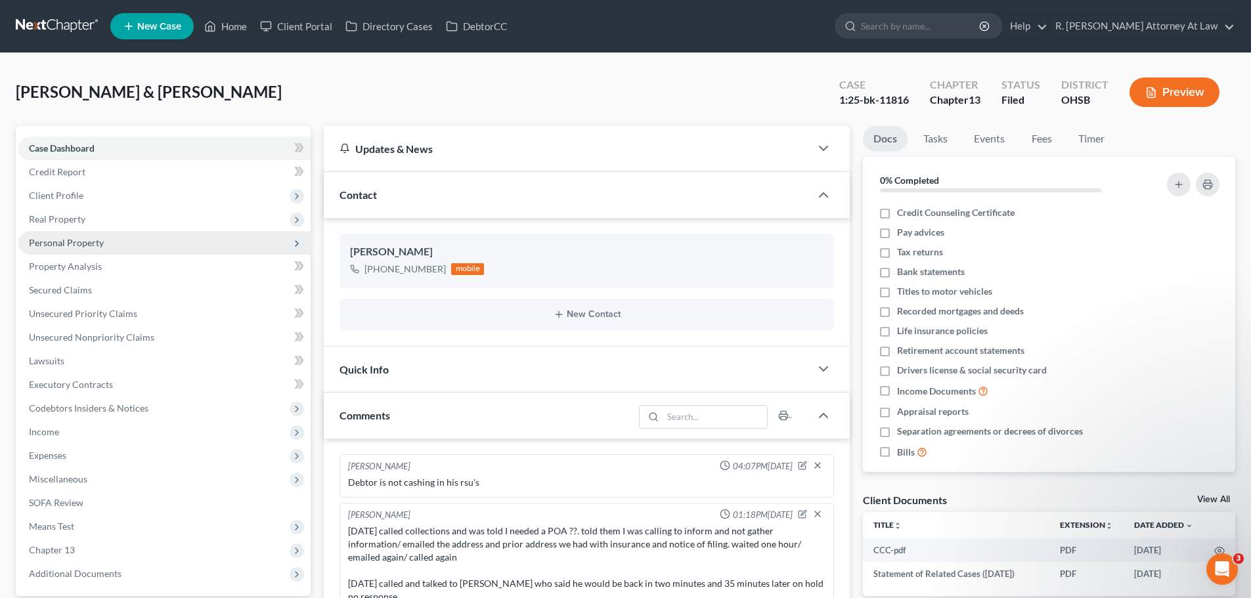
click at [55, 246] on span "Personal Property" at bounding box center [66, 242] width 75 height 11
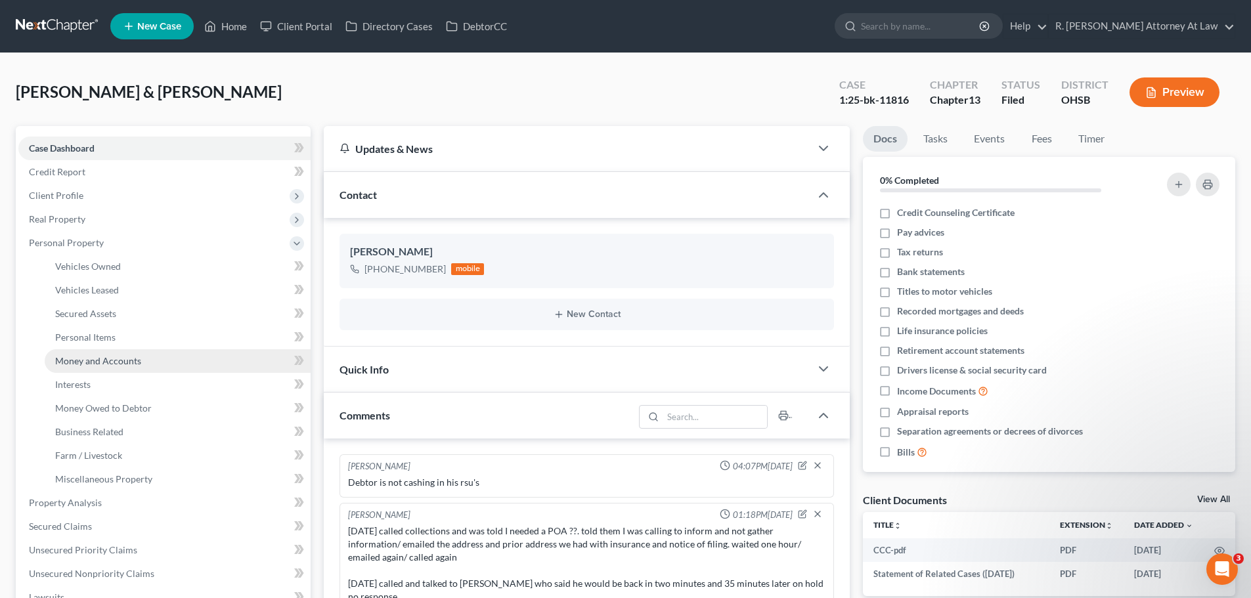
click at [84, 357] on span "Money and Accounts" at bounding box center [98, 360] width 86 height 11
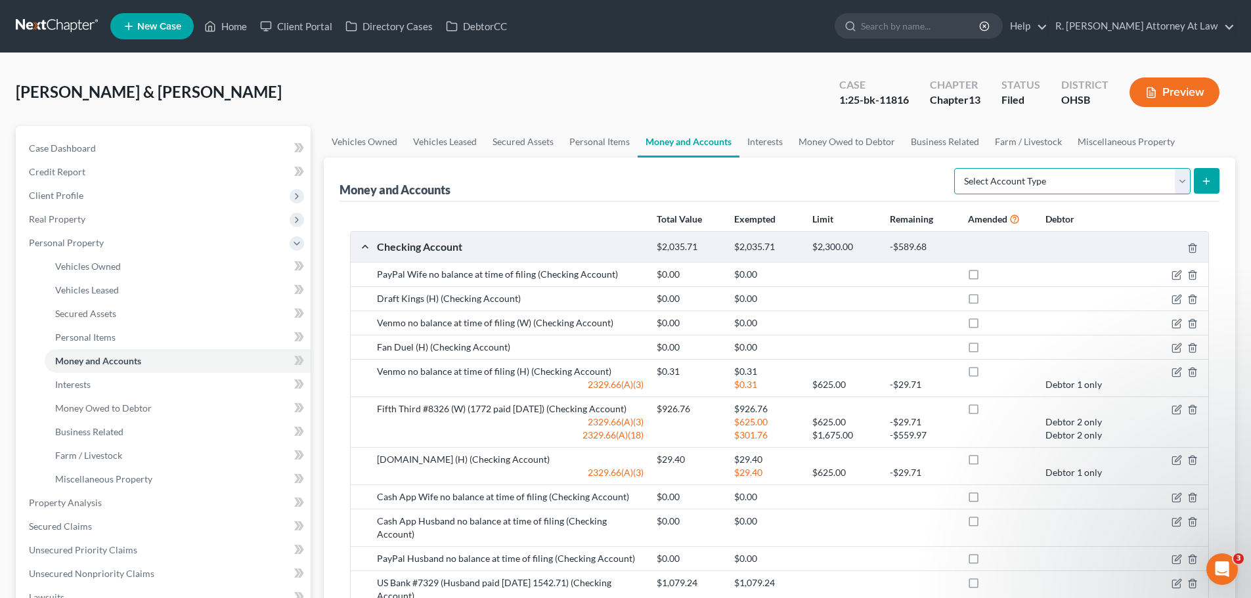
click at [1143, 177] on select "Select Account Type Brokerage Cash on Hand Certificates of Deposit Checking Acc…" at bounding box center [1072, 181] width 236 height 26
click at [1142, 176] on select "Select Account Type Brokerage Cash on Hand Certificates of Deposit Checking Acc…" at bounding box center [1072, 181] width 236 height 26
click at [1158, 99] on button "Preview" at bounding box center [1175, 93] width 90 height 30
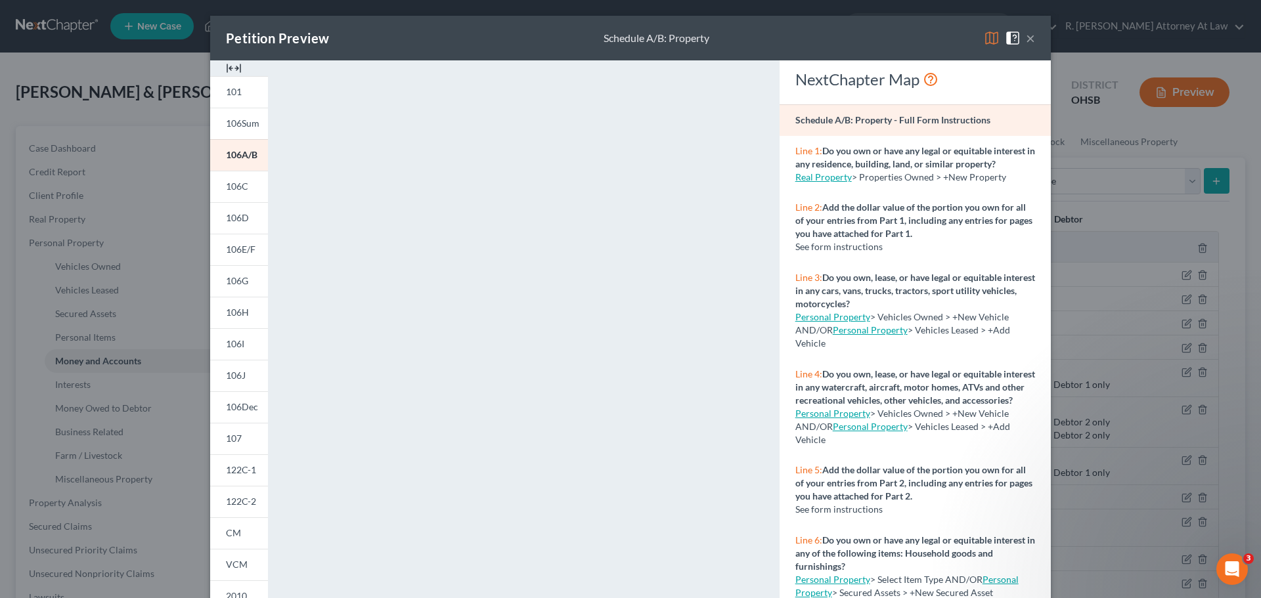
click at [1026, 38] on button "×" at bounding box center [1030, 38] width 9 height 16
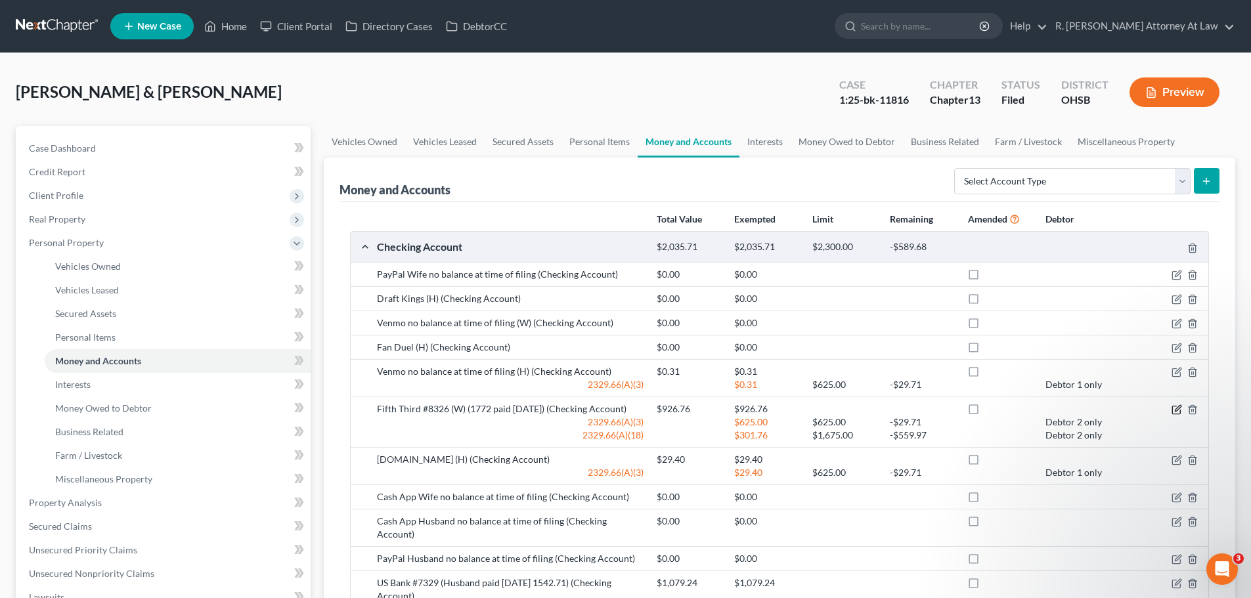
click at [1178, 408] on icon "button" at bounding box center [1178, 408] width 6 height 6
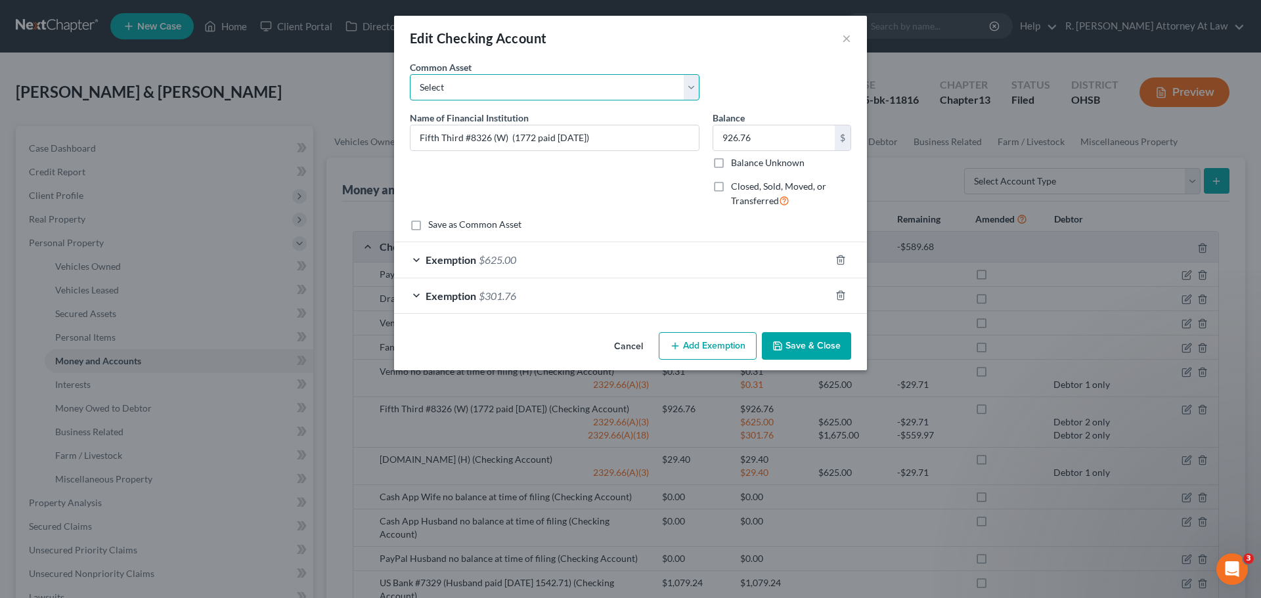
click at [685, 79] on select "Select Kemba Credit Union Checking" at bounding box center [555, 87] width 290 height 26
click at [682, 78] on select "Select Kemba Credit Union Checking" at bounding box center [555, 87] width 290 height 26
click at [801, 339] on button "Save & Close" at bounding box center [806, 346] width 89 height 28
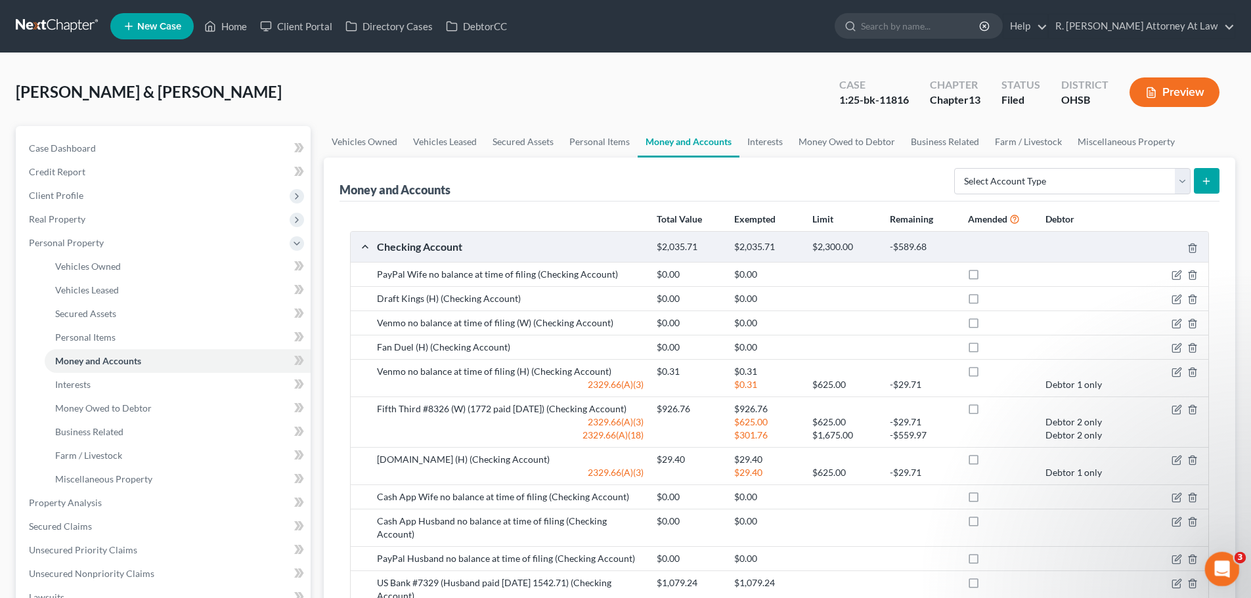
click at [1223, 568] on icon "Open Intercom Messenger" at bounding box center [1221, 568] width 22 height 22
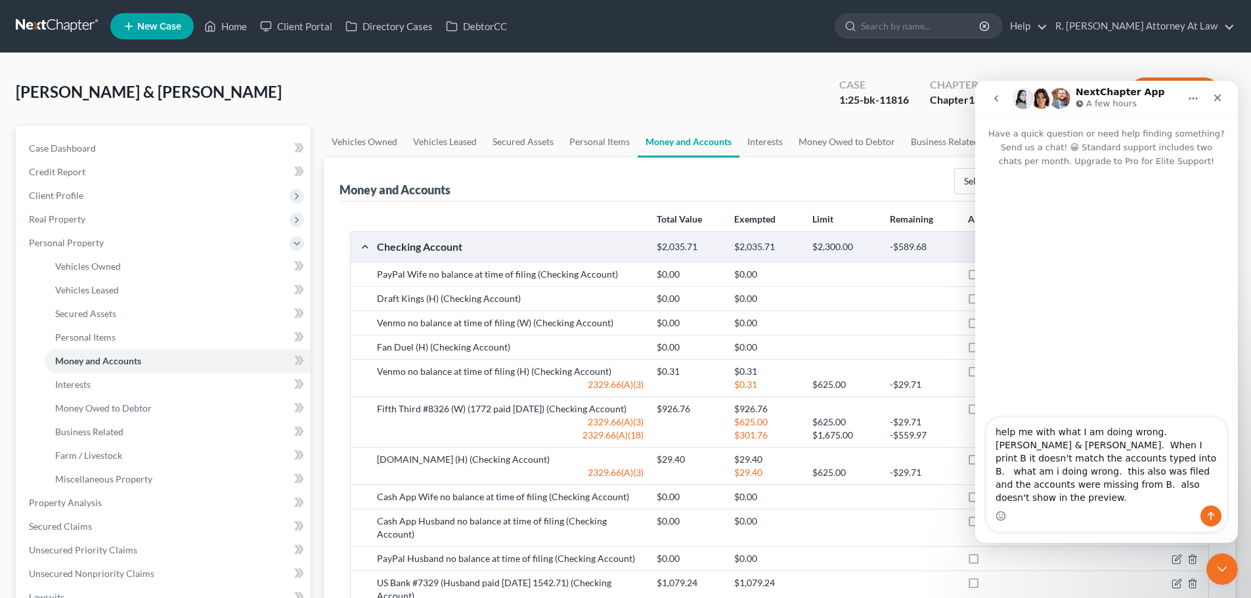
type textarea "help me with what I am doing wrong. [PERSON_NAME] & [PERSON_NAME]. When I print…"
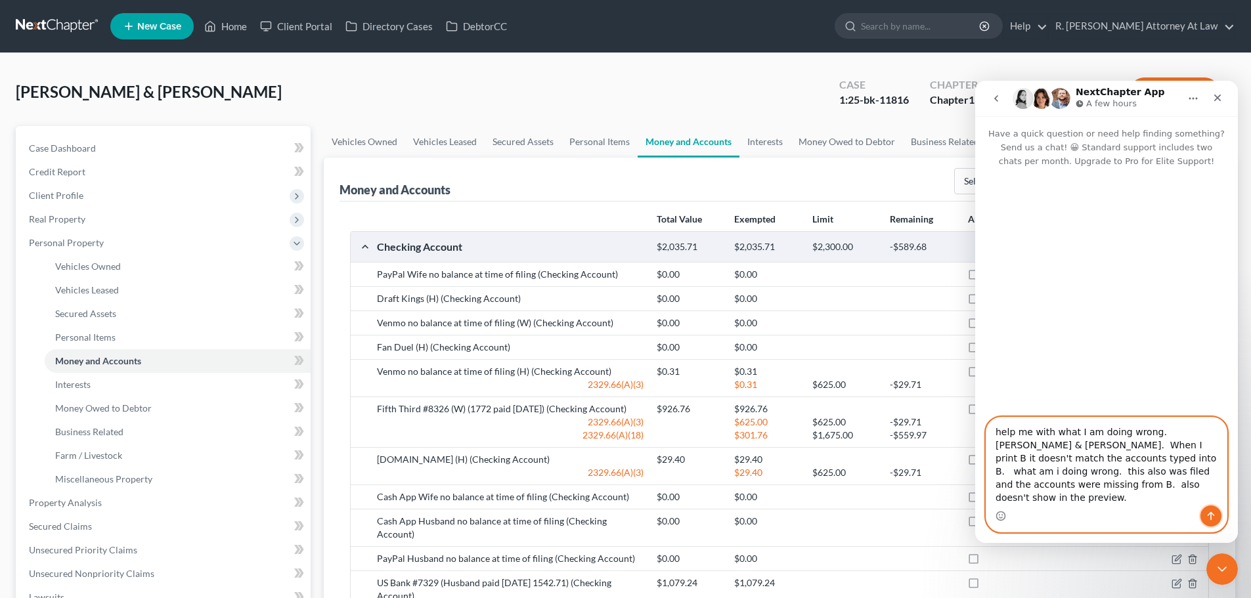
click at [1210, 515] on icon "Send a message…" at bounding box center [1211, 516] width 11 height 11
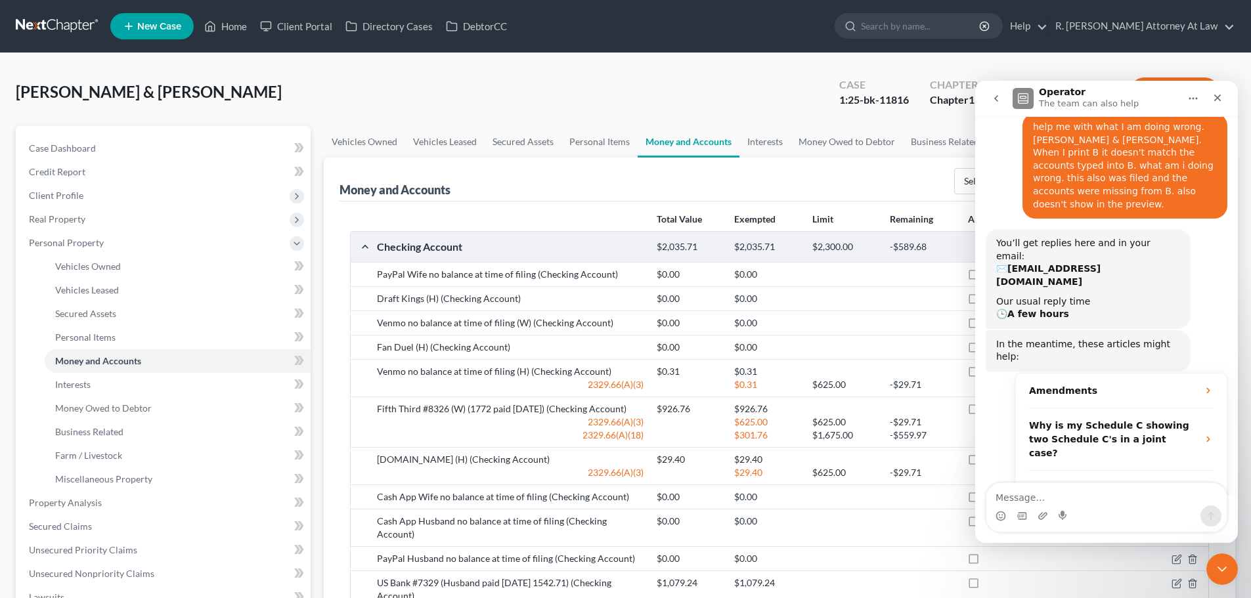
scroll to position [75, 0]
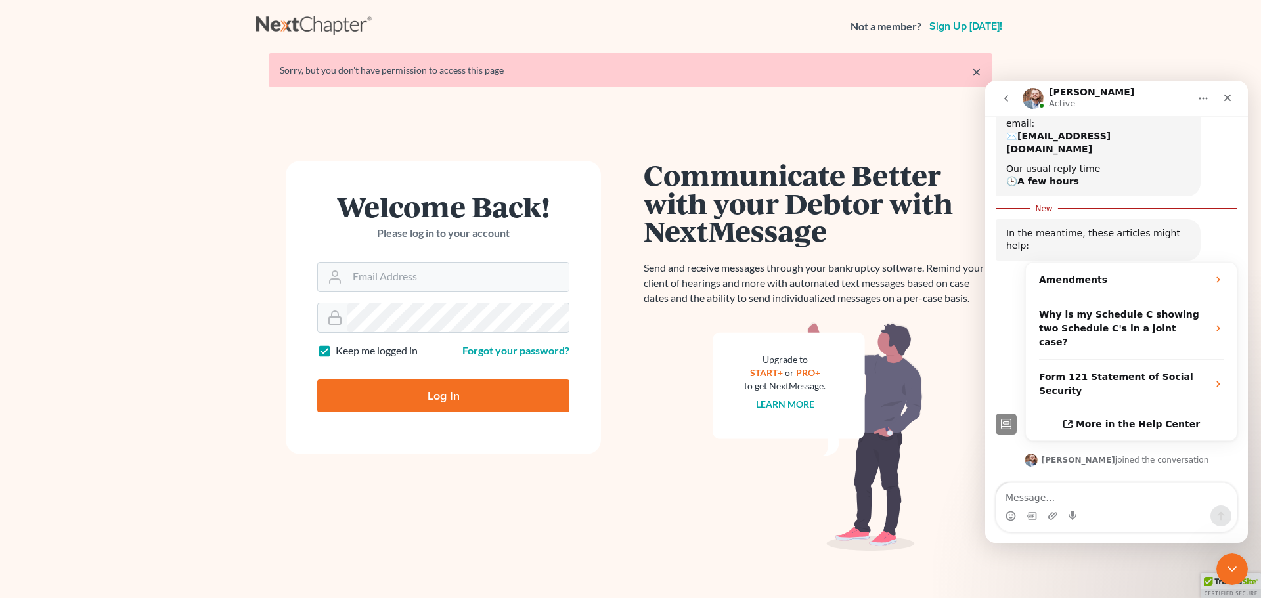
scroll to position [205, 0]
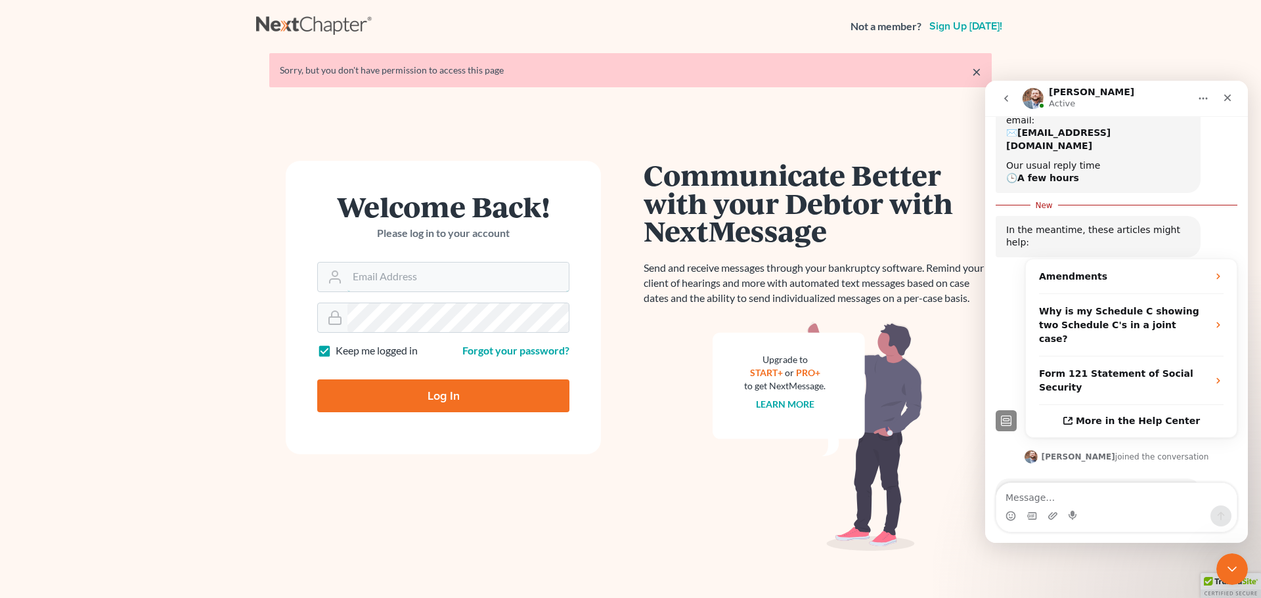
type input "[EMAIL_ADDRESS][DOMAIN_NAME]"
click at [432, 393] on input "Log In" at bounding box center [443, 396] width 252 height 33
type input "Thinking..."
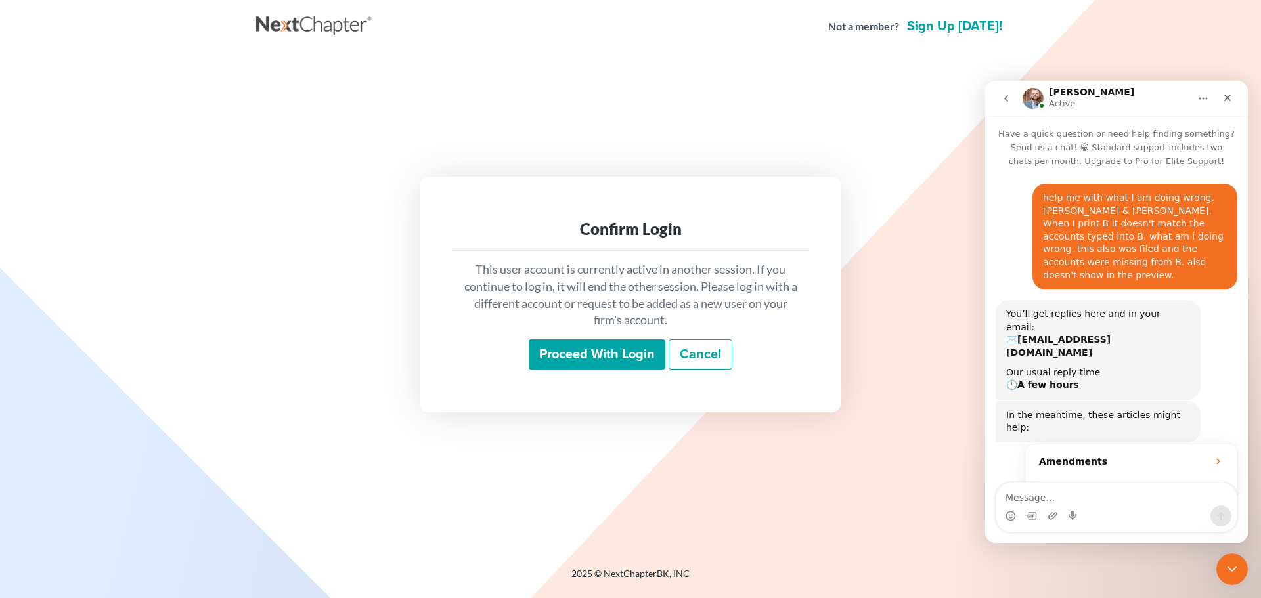
click at [597, 351] on input "Proceed with login" at bounding box center [597, 355] width 137 height 30
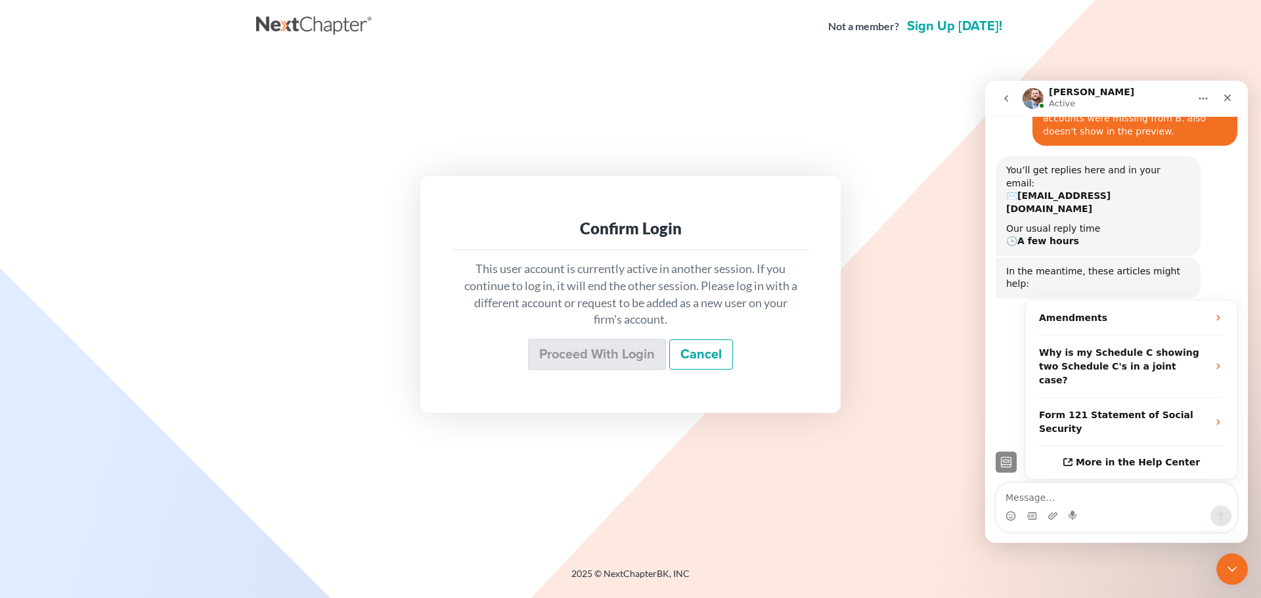
scroll to position [183, 0]
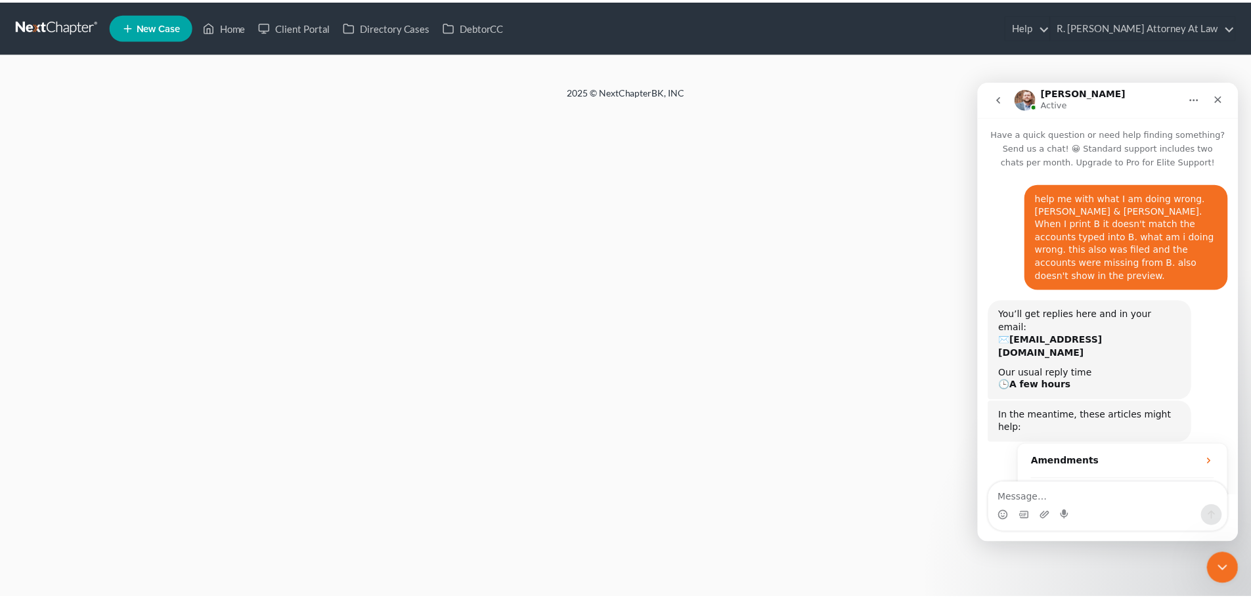
scroll to position [183, 0]
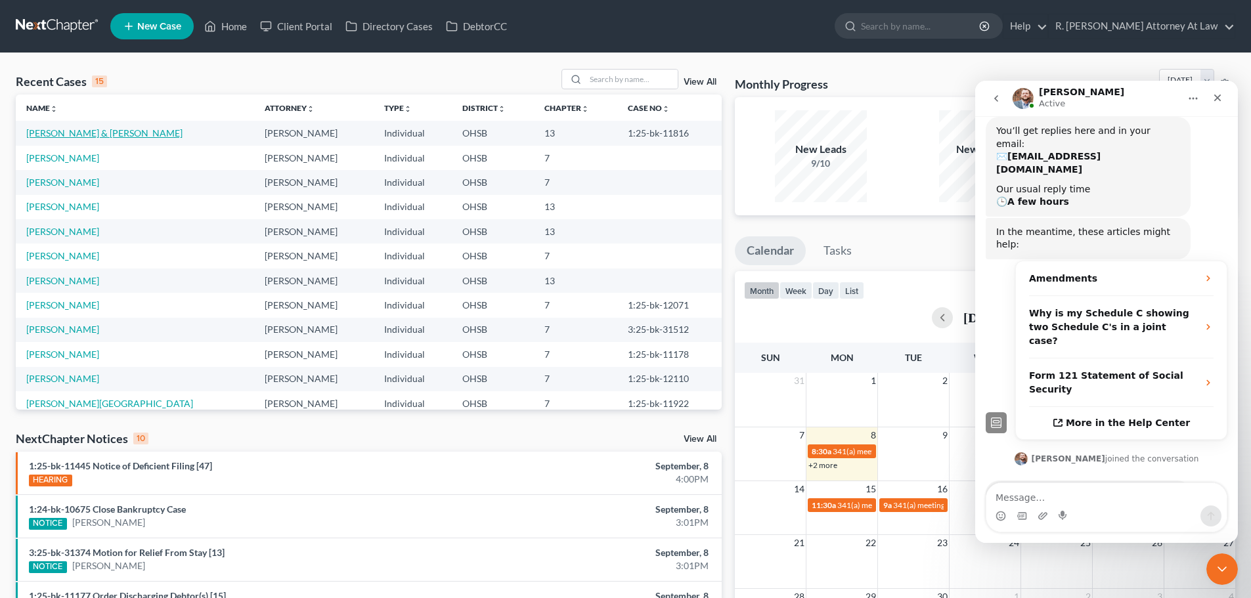
drag, startPoint x: 74, startPoint y: 129, endPoint x: 81, endPoint y: 127, distance: 7.5
click at [74, 129] on link "Brown, Jerry & Kyndra" at bounding box center [104, 132] width 156 height 11
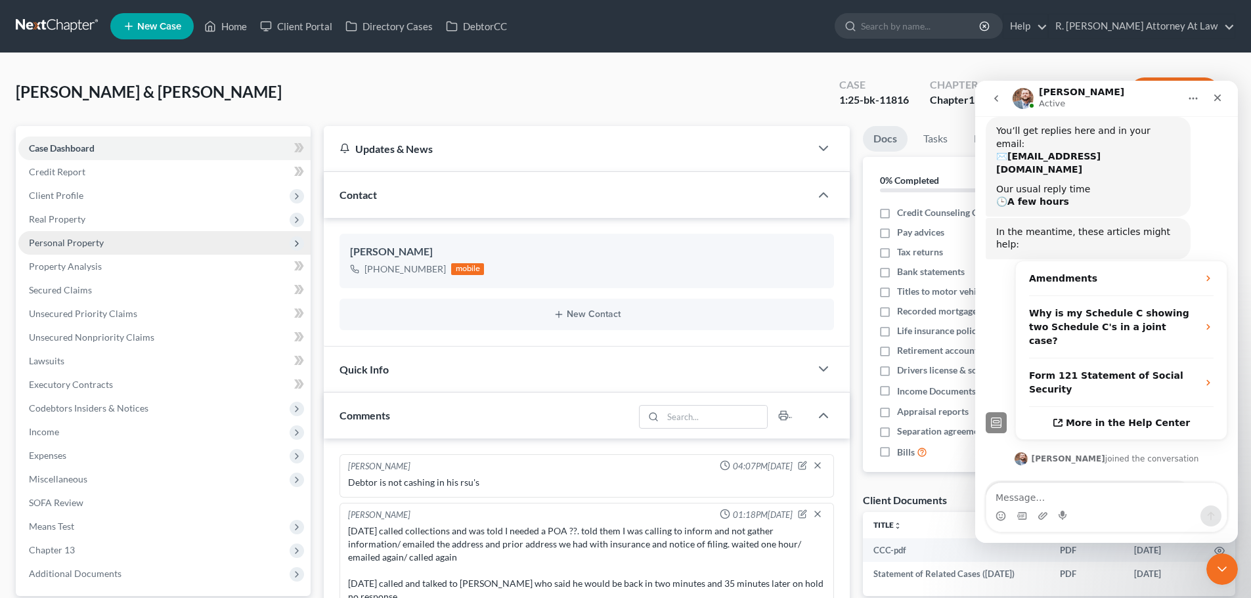
click at [68, 247] on span "Personal Property" at bounding box center [66, 242] width 75 height 11
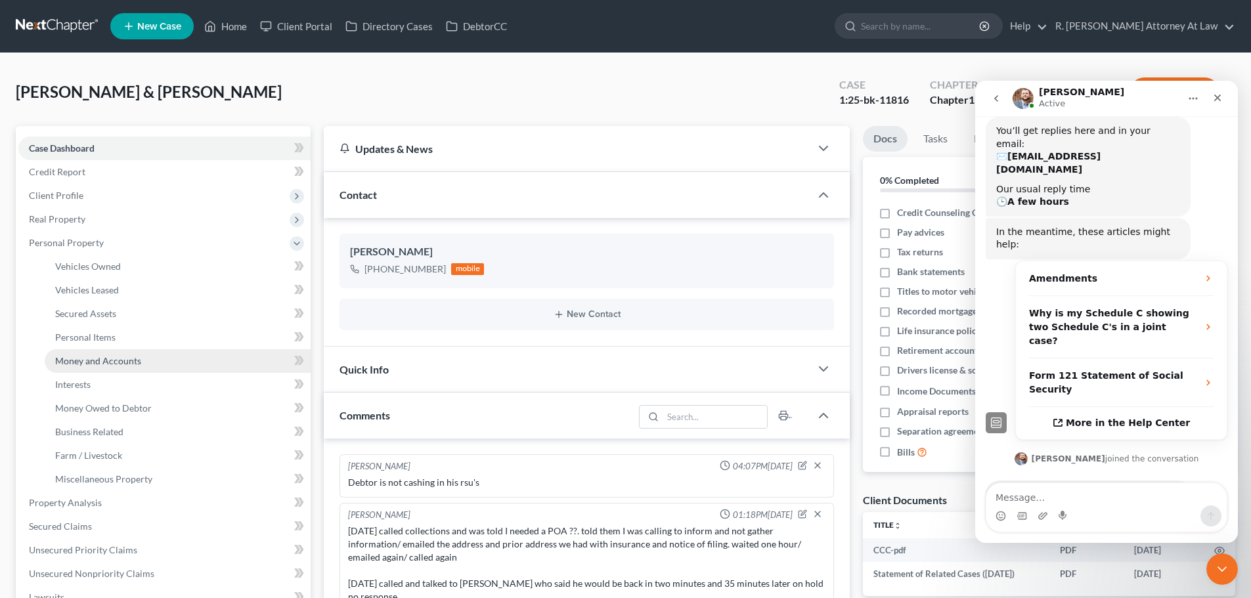
click at [110, 368] on link "Money and Accounts" at bounding box center [178, 361] width 266 height 24
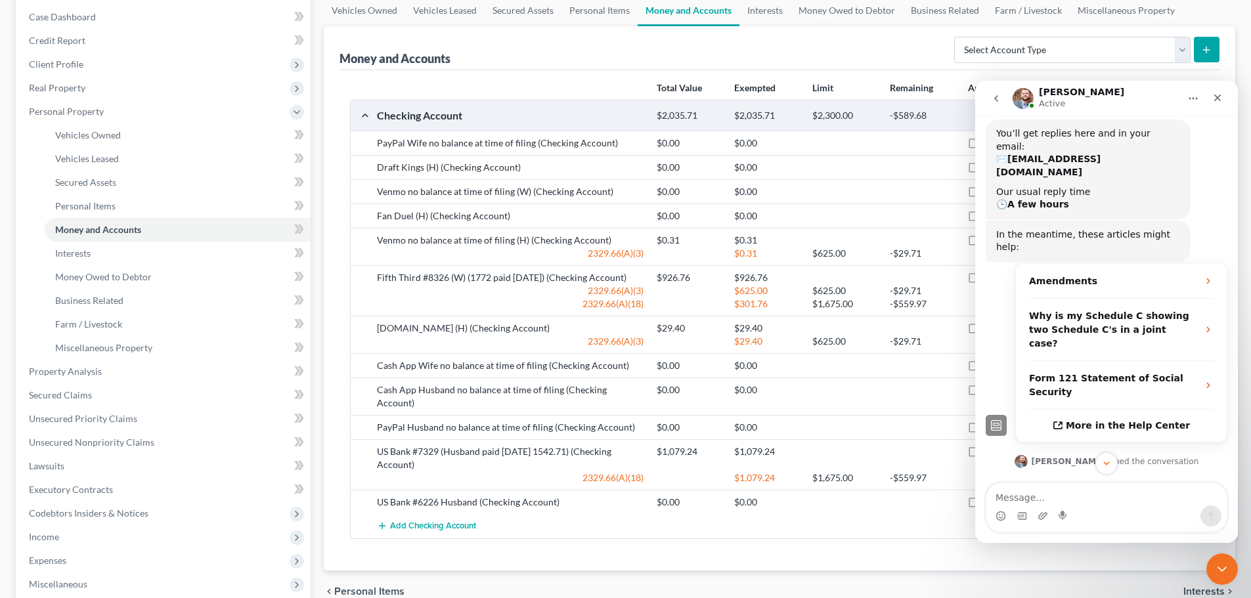
scroll to position [183, 0]
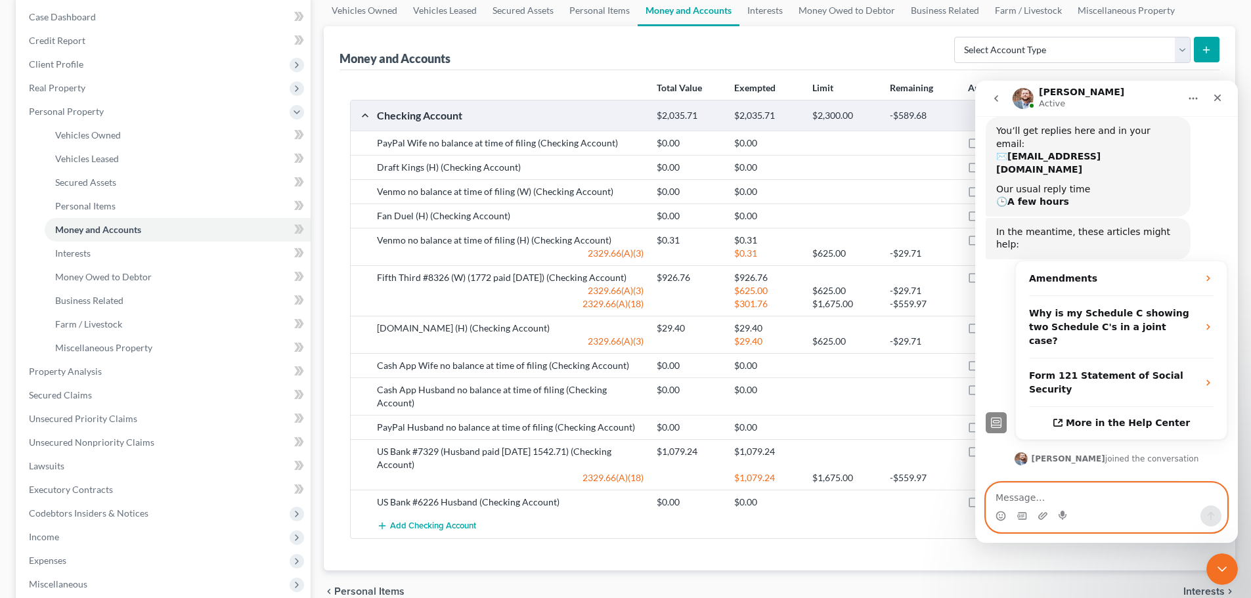
click at [1050, 496] on textarea "Message…" at bounding box center [1107, 494] width 240 height 22
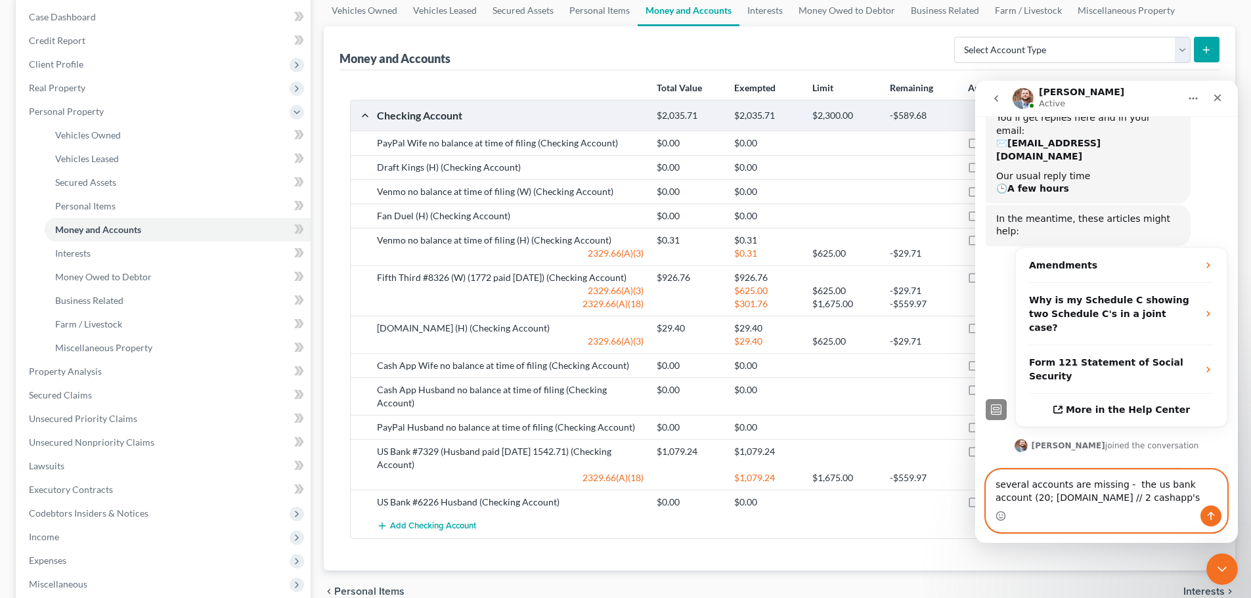
type textarea "several accounts are missing - the us bank account (20; [DOMAIN_NAME] // 2 cash…"
click at [1209, 514] on icon "Send a message…" at bounding box center [1211, 516] width 11 height 11
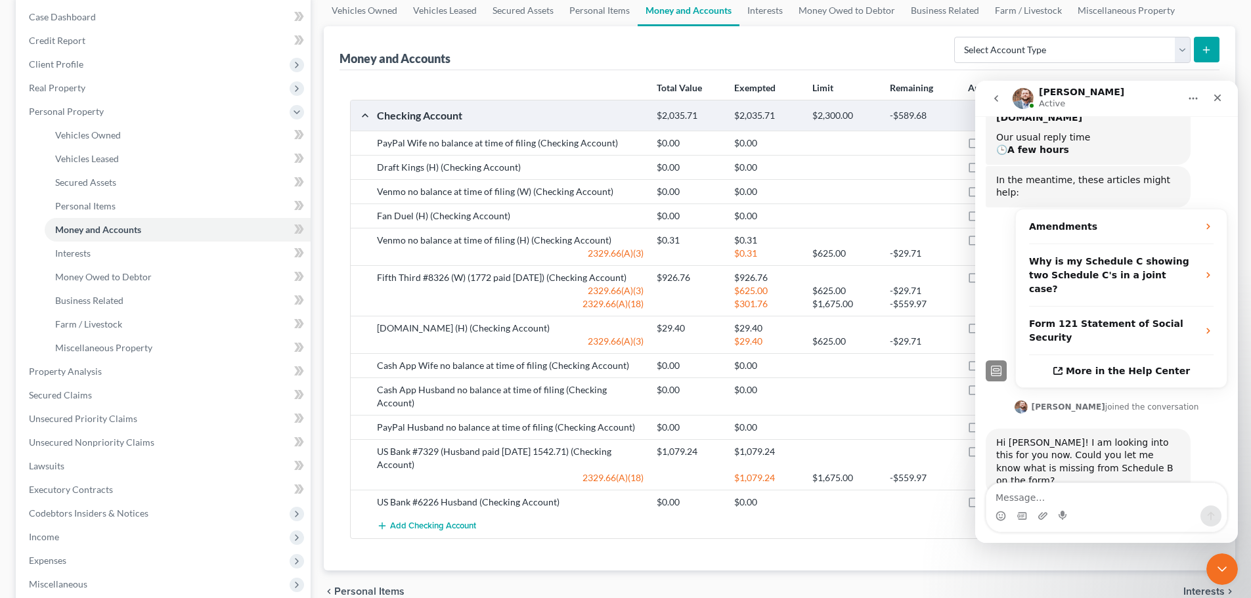
click at [883, 51] on div "Money and Accounts Select Account Type Brokerage Cash on Hand Certificates of D…" at bounding box center [780, 48] width 880 height 44
click at [1214, 97] on icon "Close" at bounding box center [1217, 98] width 11 height 11
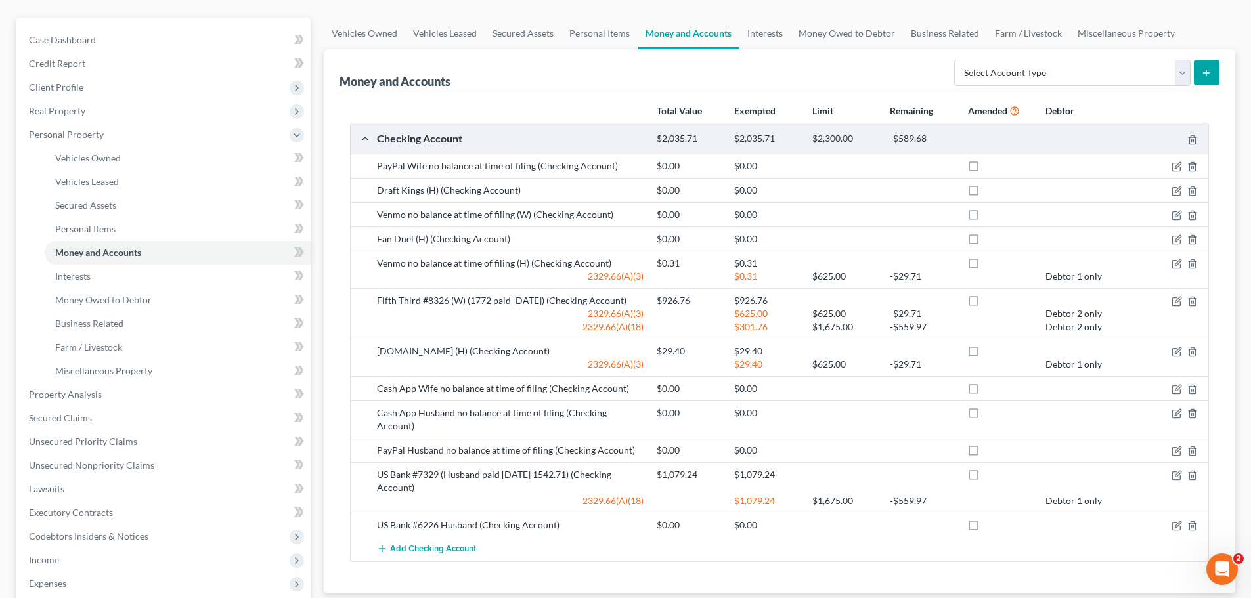
scroll to position [131, 0]
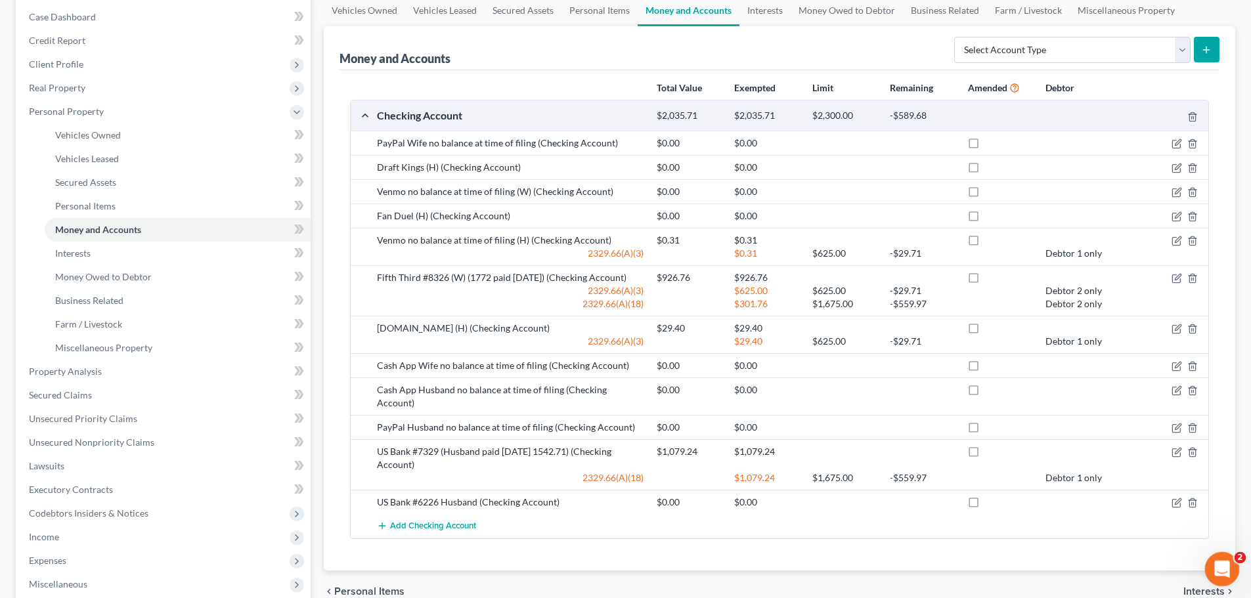
click at [1218, 558] on icon "Open Intercom Messenger" at bounding box center [1221, 568] width 22 height 22
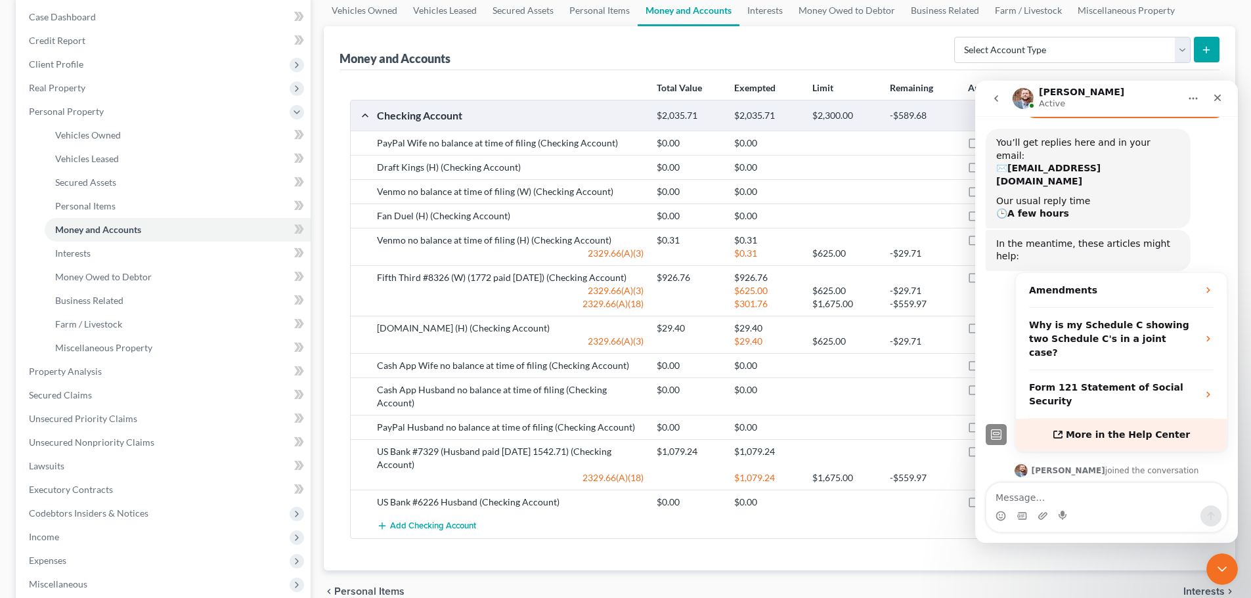
scroll to position [235, 0]
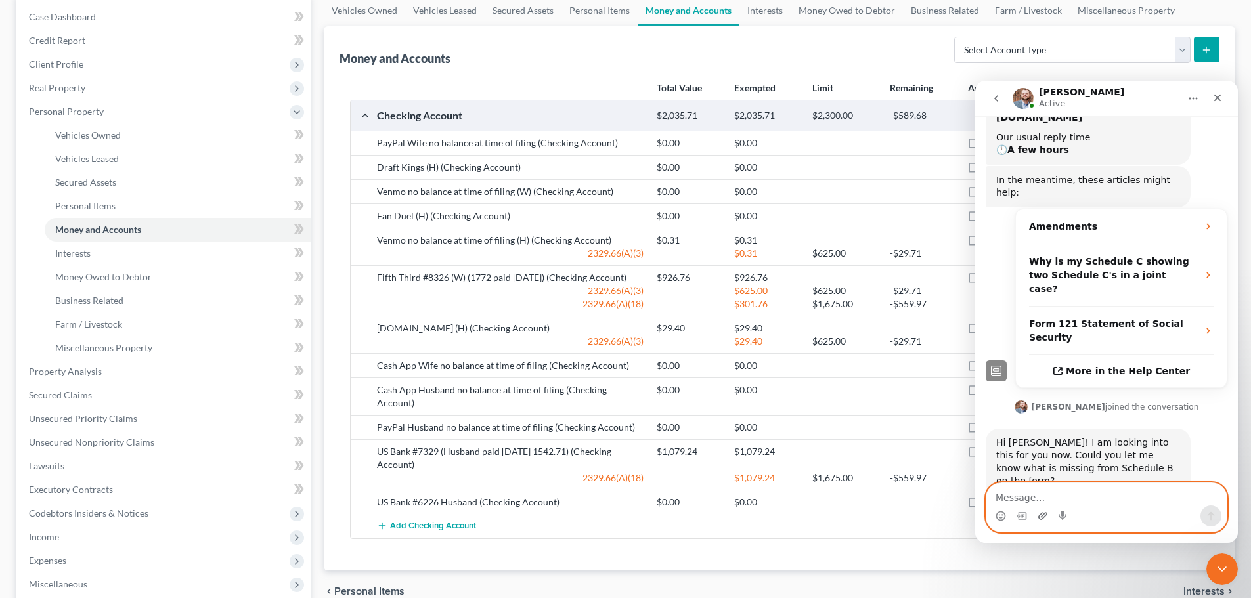
click at [1042, 514] on icon "Upload attachment" at bounding box center [1042, 515] width 9 height 7
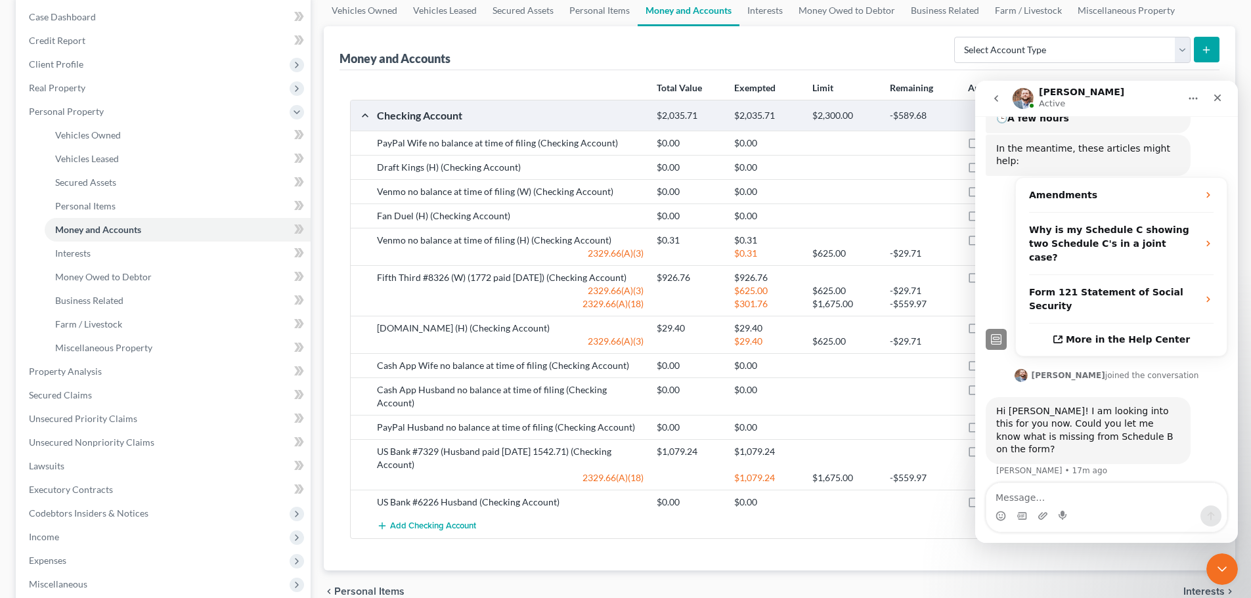
drag, startPoint x: 838, startPoint y: 47, endPoint x: 839, endPoint y: 39, distance: 8.6
click at [836, 43] on div "Money and Accounts Select Account Type Brokerage Cash on Hand Certificates of D…" at bounding box center [780, 48] width 880 height 44
click at [1222, 94] on icon "Close" at bounding box center [1217, 98] width 11 height 11
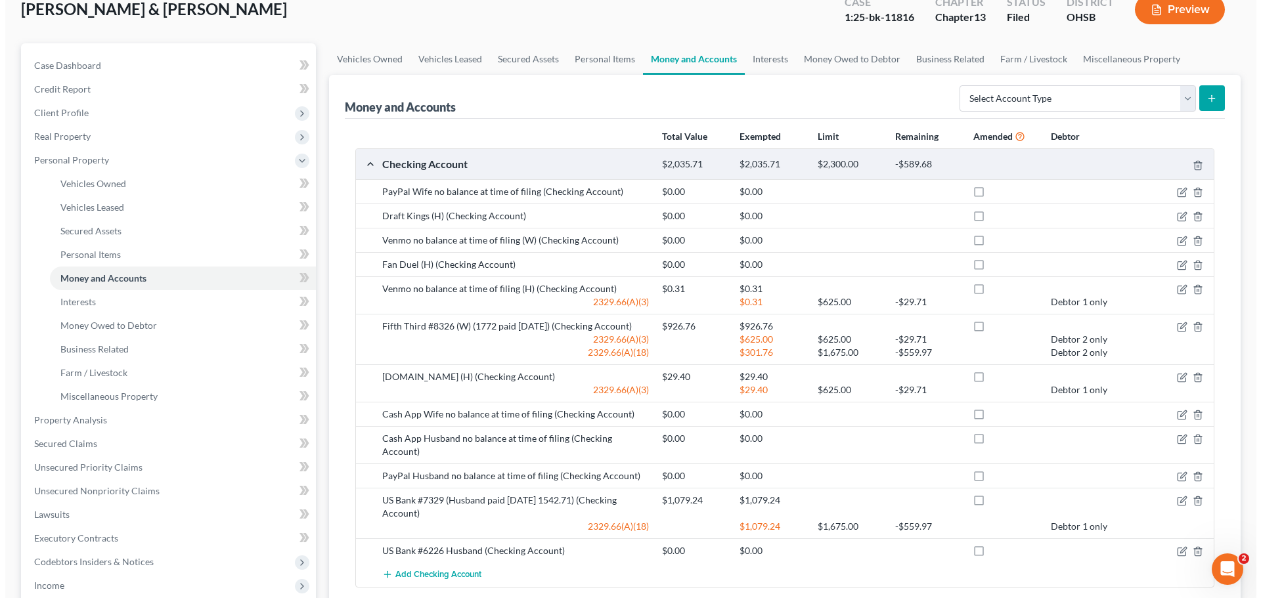
scroll to position [0, 0]
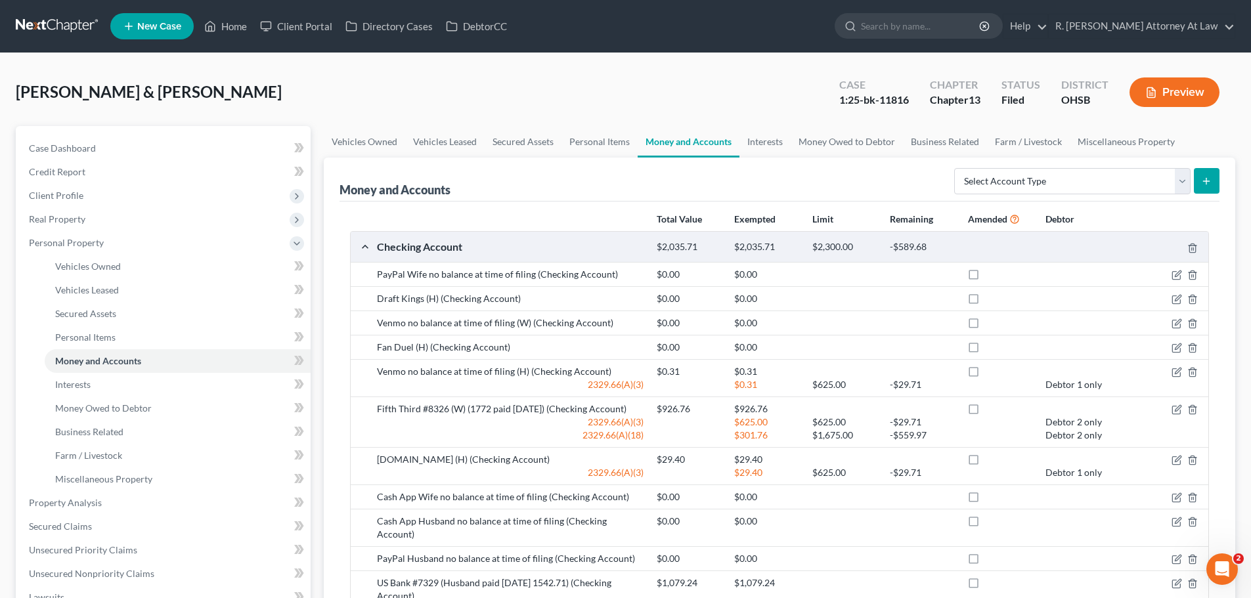
click at [1166, 86] on button "Preview" at bounding box center [1175, 93] width 90 height 30
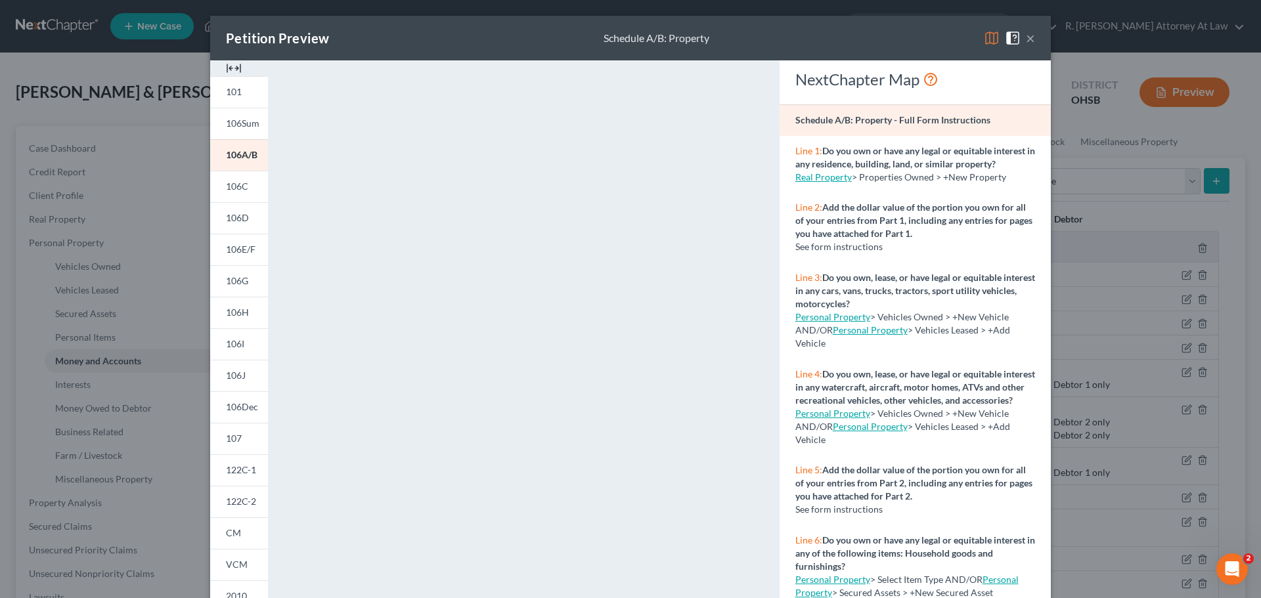
scroll to position [66, 0]
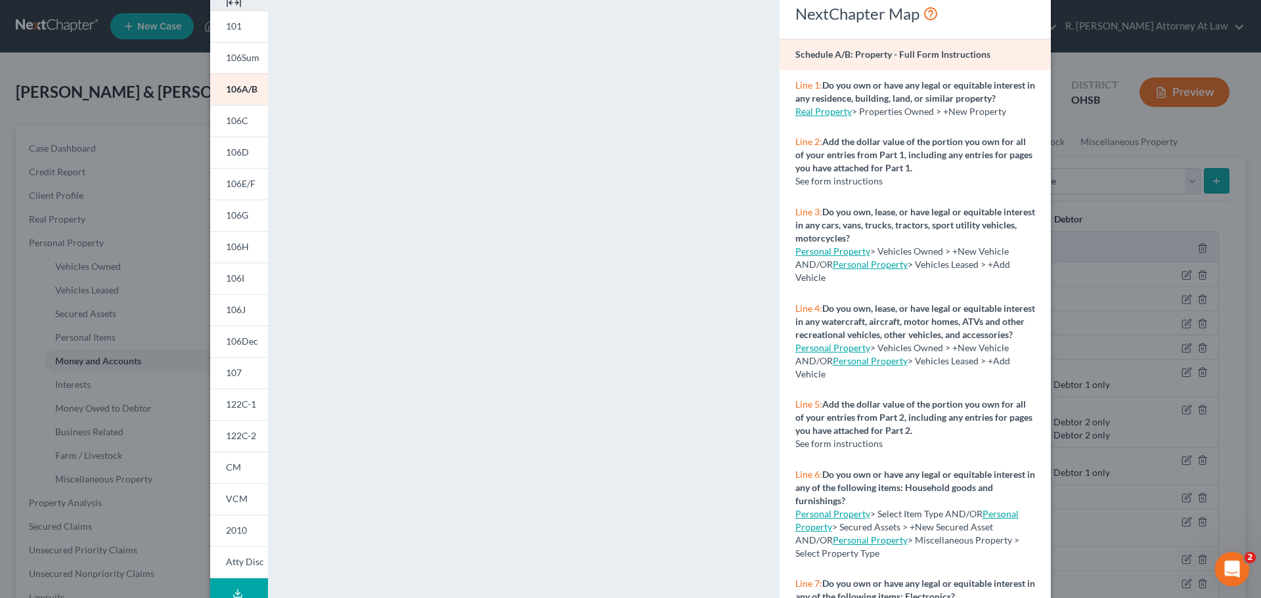
click at [1224, 560] on div "Open Intercom Messenger" at bounding box center [1230, 567] width 43 height 43
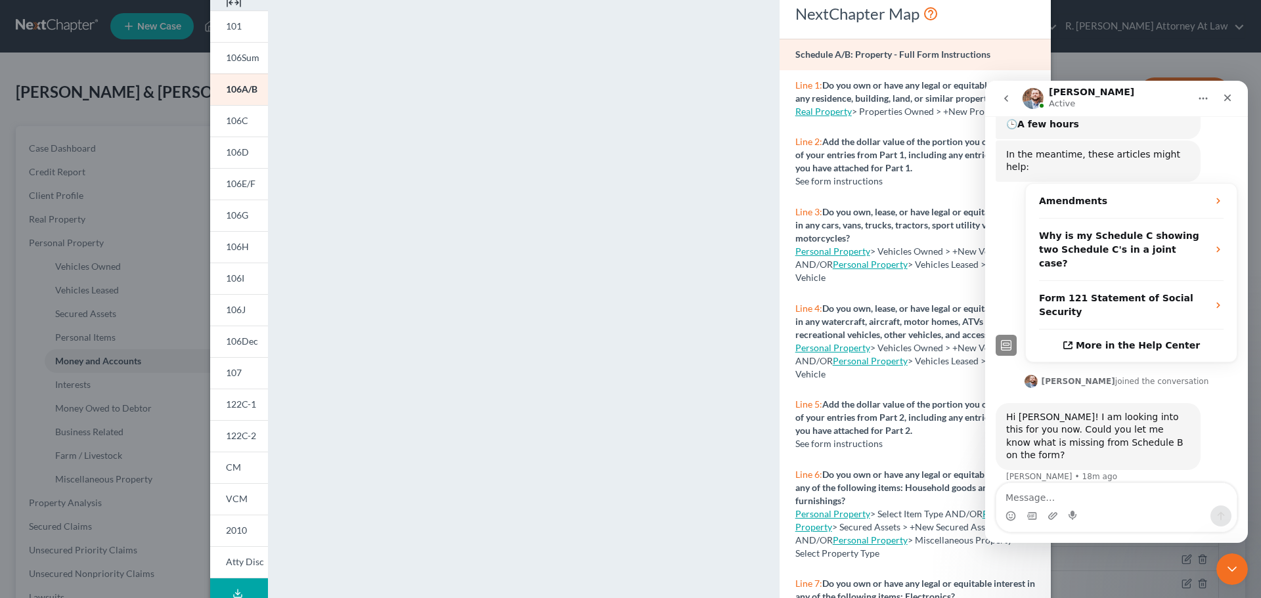
scroll to position [267, 0]
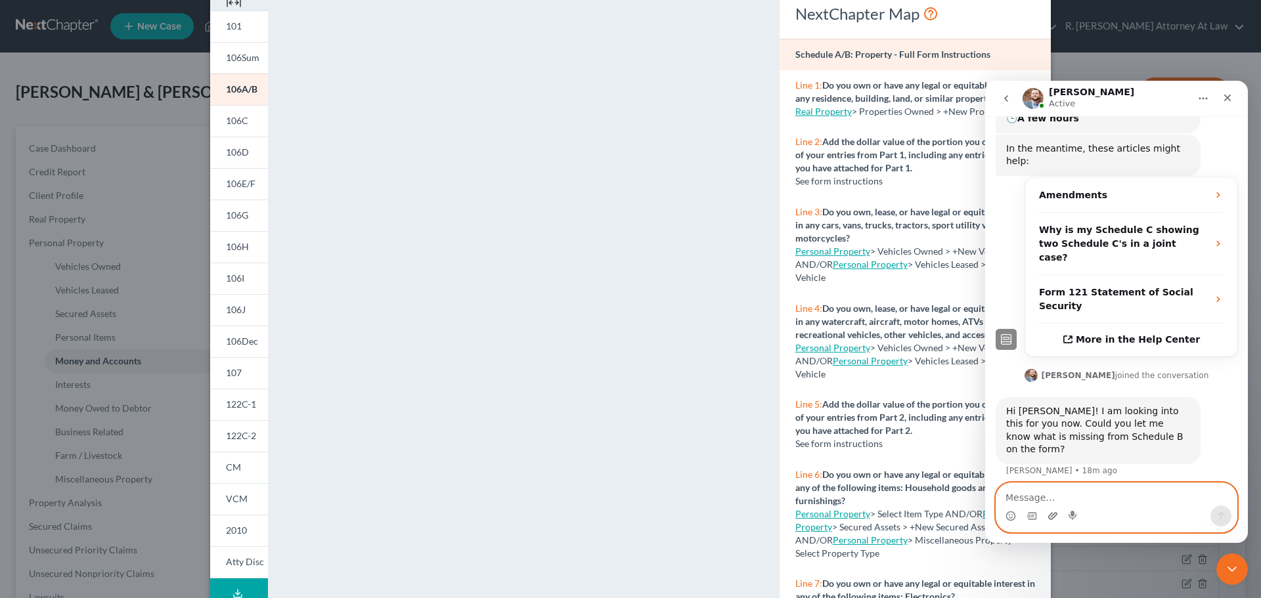
click at [1055, 516] on icon "Upload attachment" at bounding box center [1052, 515] width 9 height 7
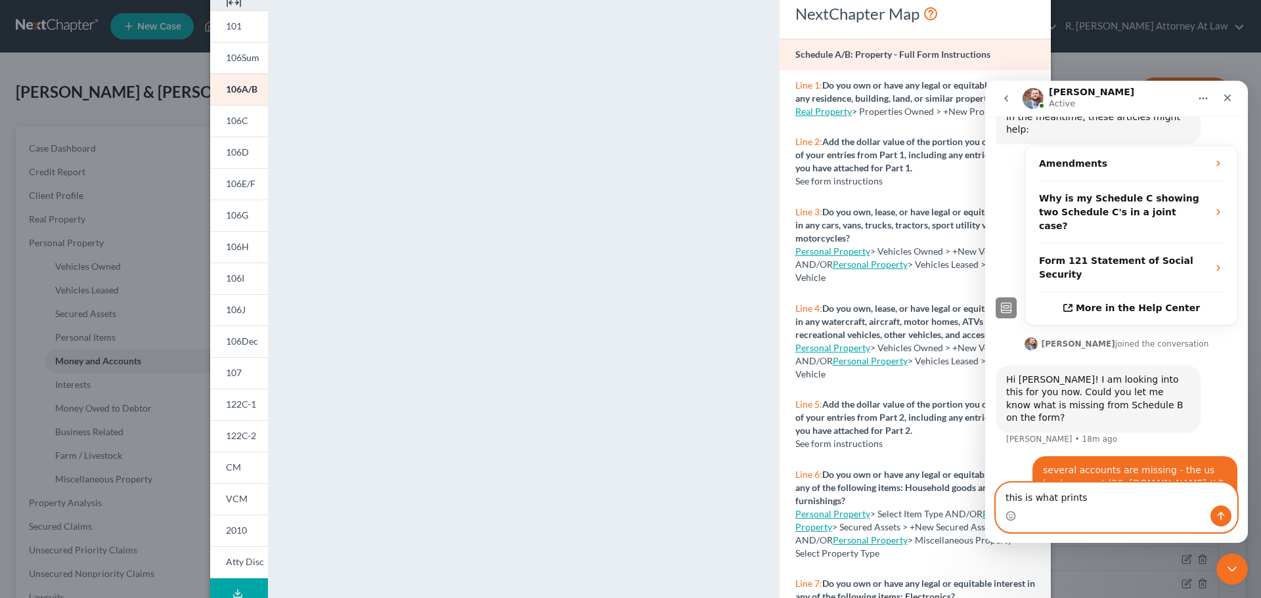
type textarea "this is what prints"
click at [1221, 512] on icon "Send a message…" at bounding box center [1221, 516] width 7 height 9
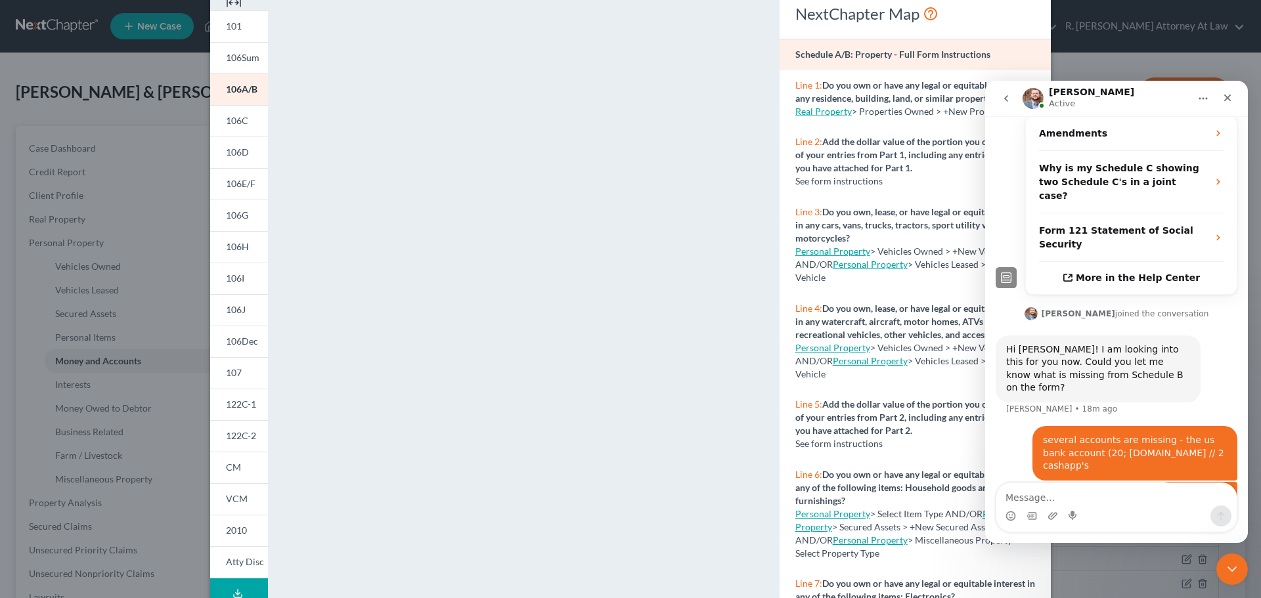
click at [1186, 490] on div "print.b.pdf" at bounding box center [1203, 497] width 48 height 14
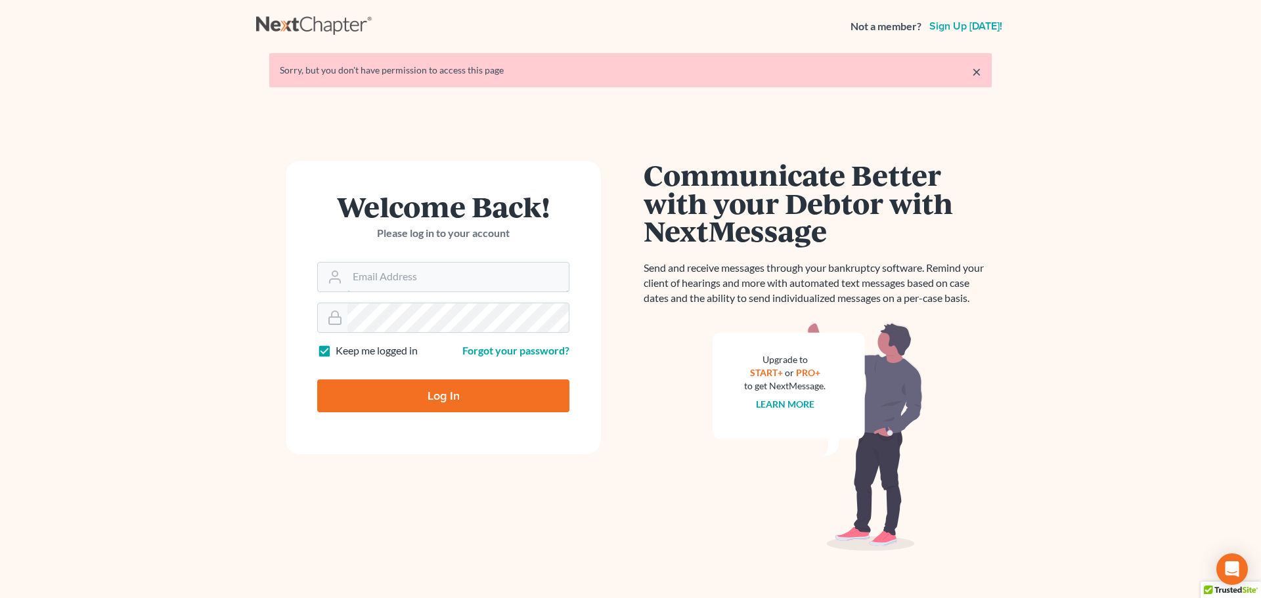
type input "[EMAIL_ADDRESS][DOMAIN_NAME]"
drag, startPoint x: 441, startPoint y: 400, endPoint x: 426, endPoint y: 370, distance: 32.9
click at [441, 400] on input "Log In" at bounding box center [443, 396] width 252 height 33
type input "Thinking..."
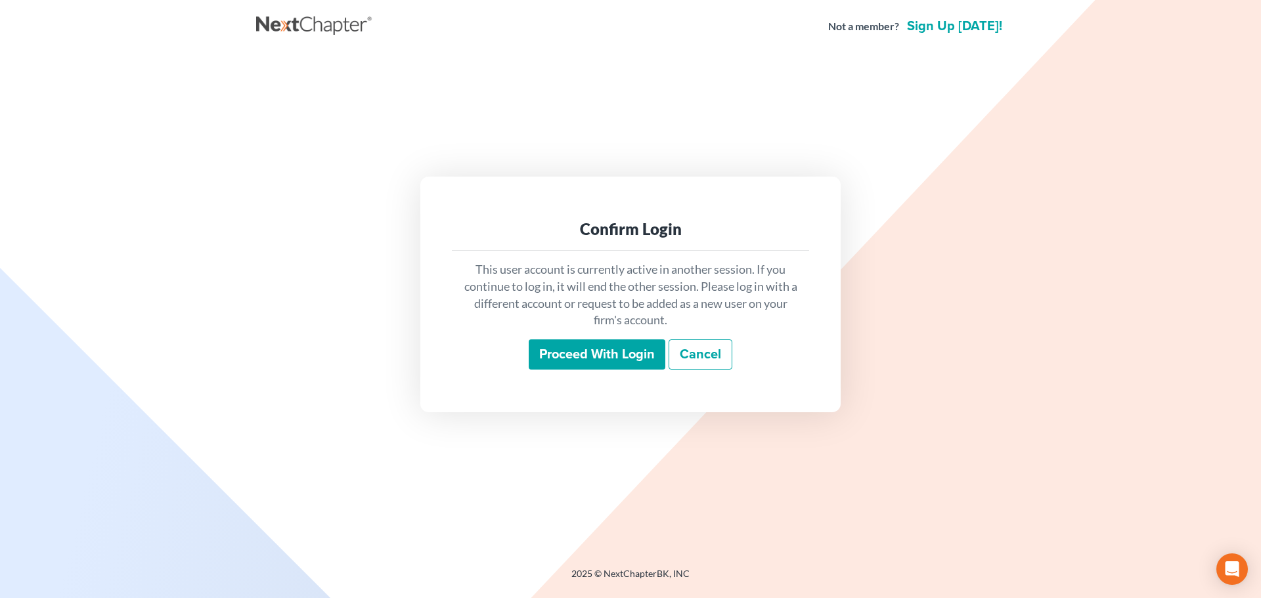
click at [594, 355] on input "Proceed with login" at bounding box center [597, 355] width 137 height 30
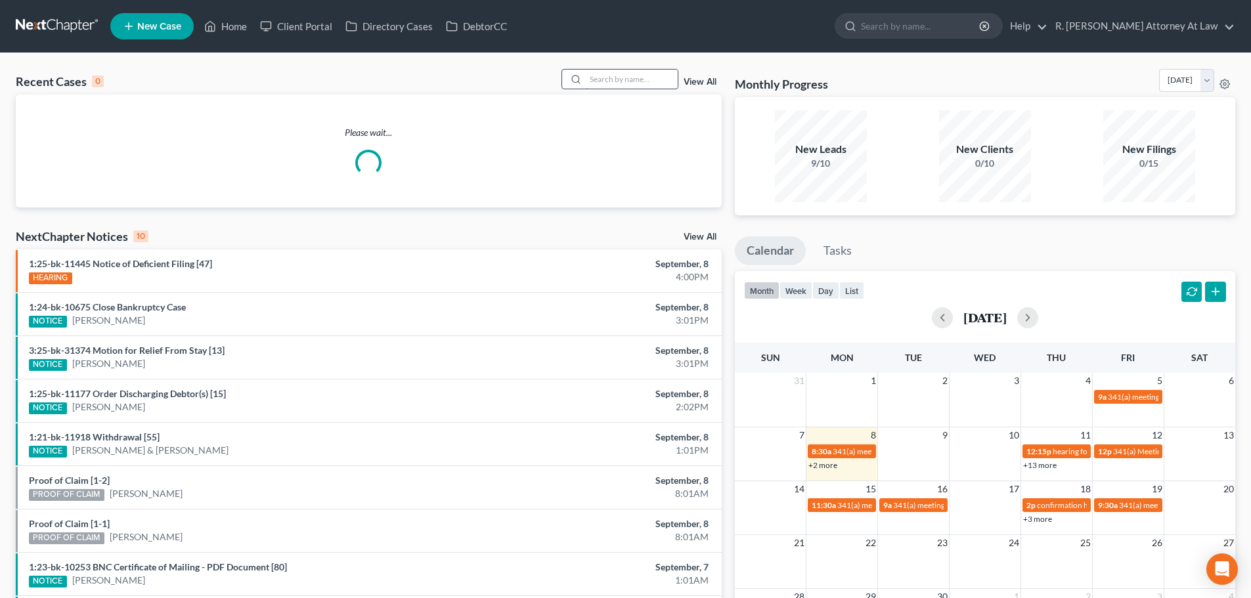
click at [615, 80] on input "search" at bounding box center [632, 79] width 92 height 19
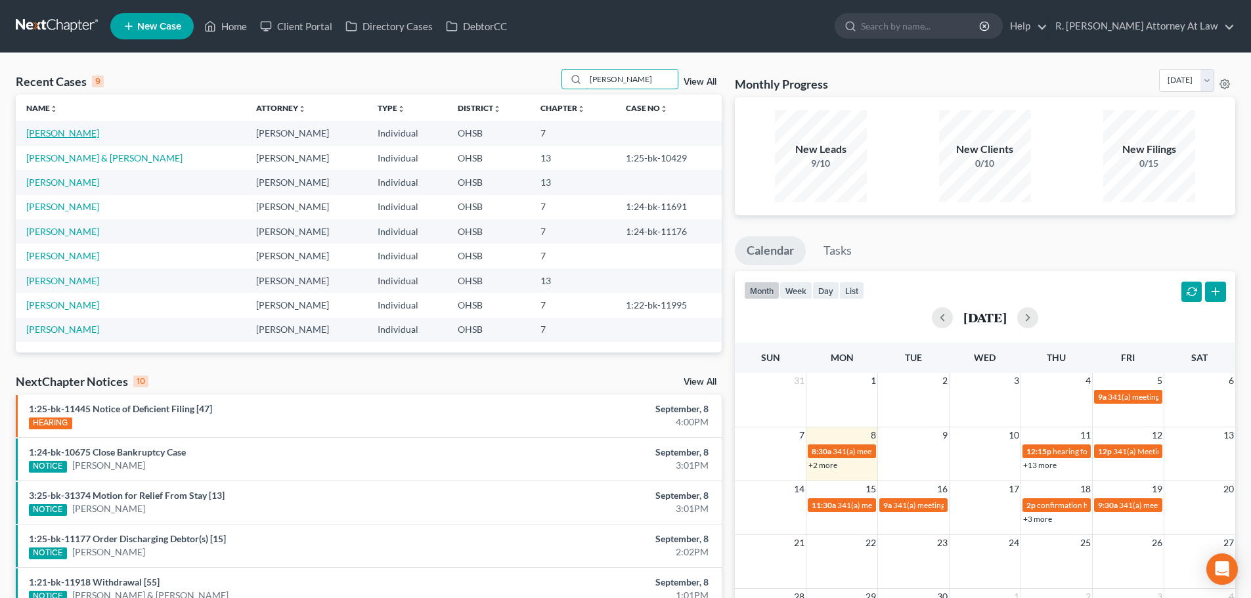
type input "[PERSON_NAME]"
click at [67, 132] on link "[PERSON_NAME]" at bounding box center [62, 132] width 73 height 11
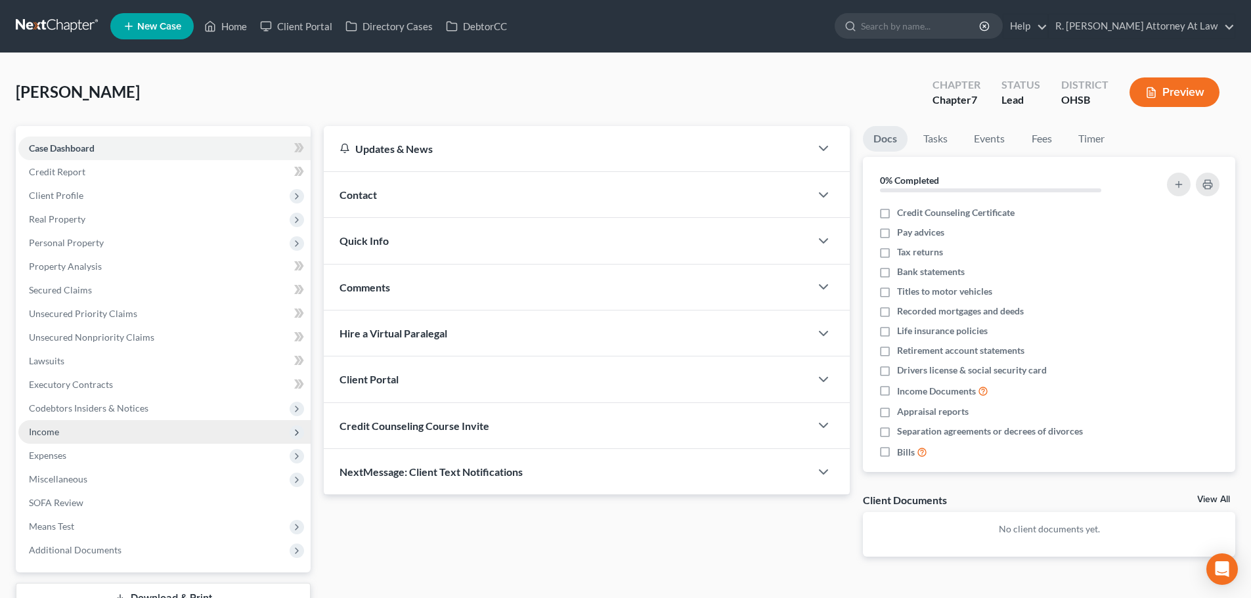
click at [43, 434] on span "Income" at bounding box center [44, 431] width 30 height 11
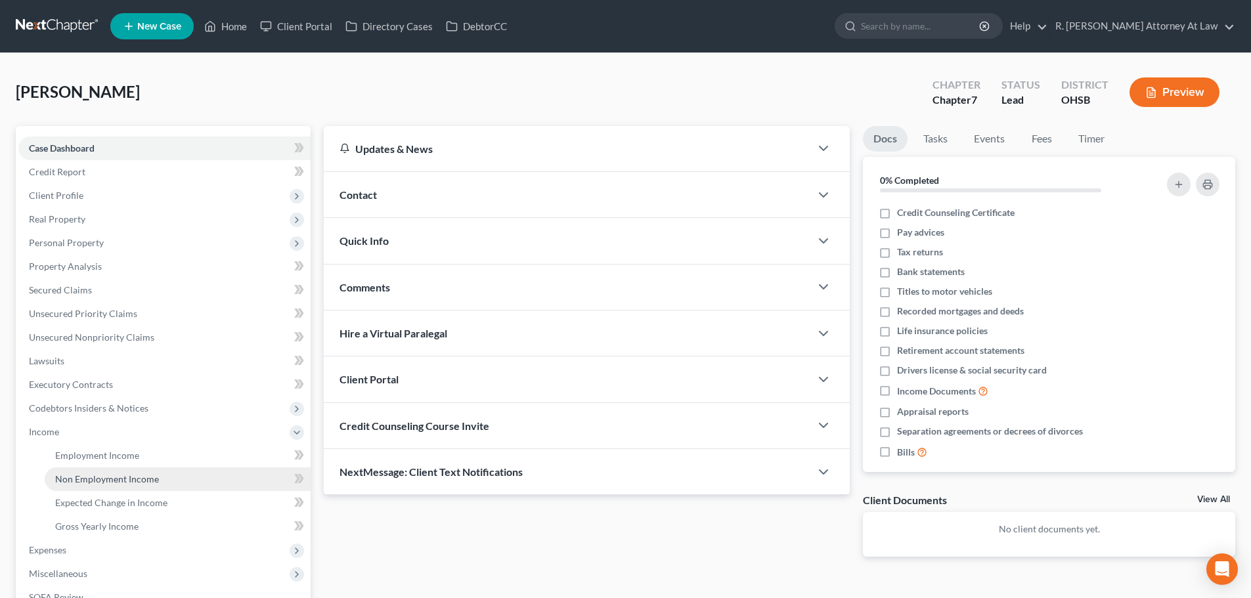
click at [63, 477] on span "Non Employment Income" at bounding box center [107, 479] width 104 height 11
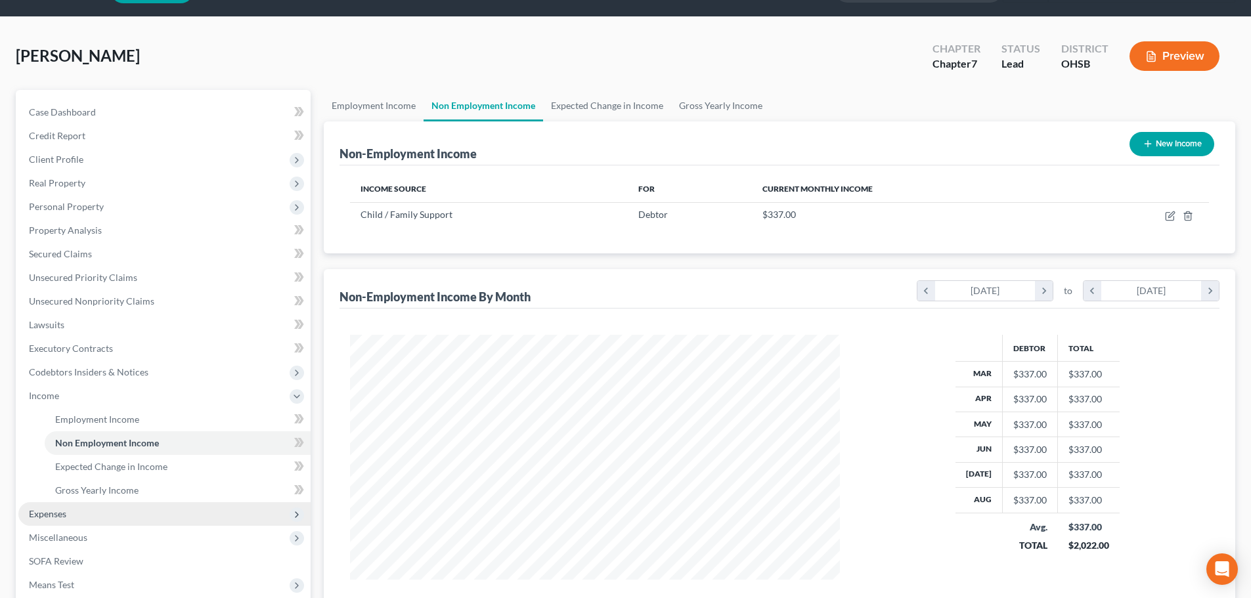
scroll to position [66, 0]
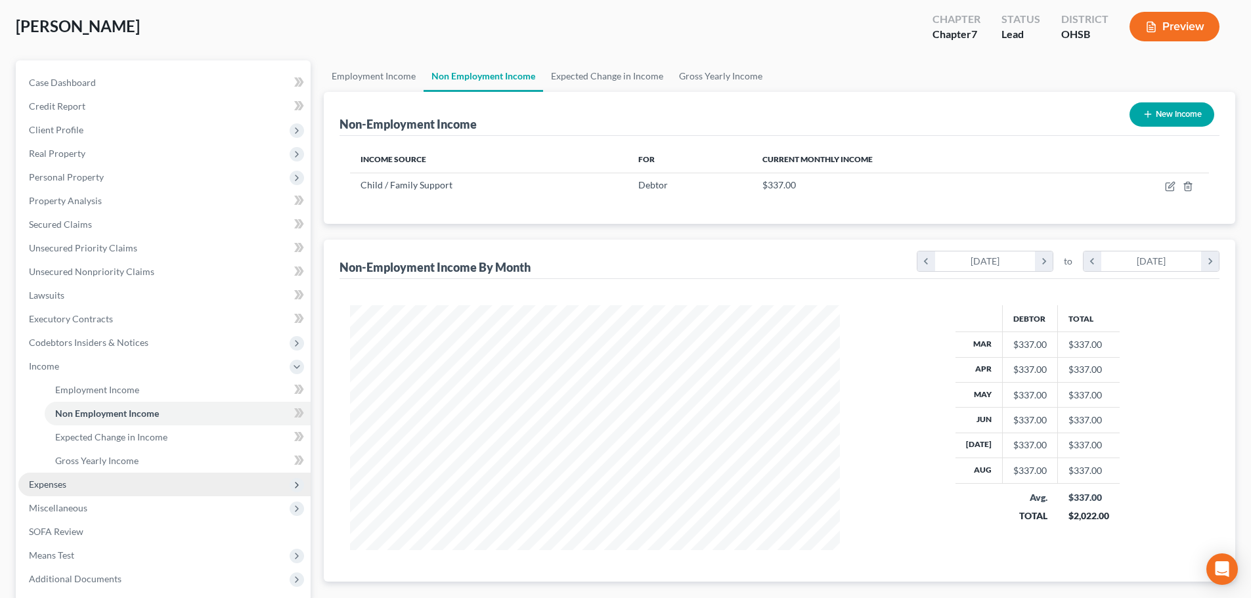
click at [28, 481] on span "Expenses" at bounding box center [164, 485] width 292 height 24
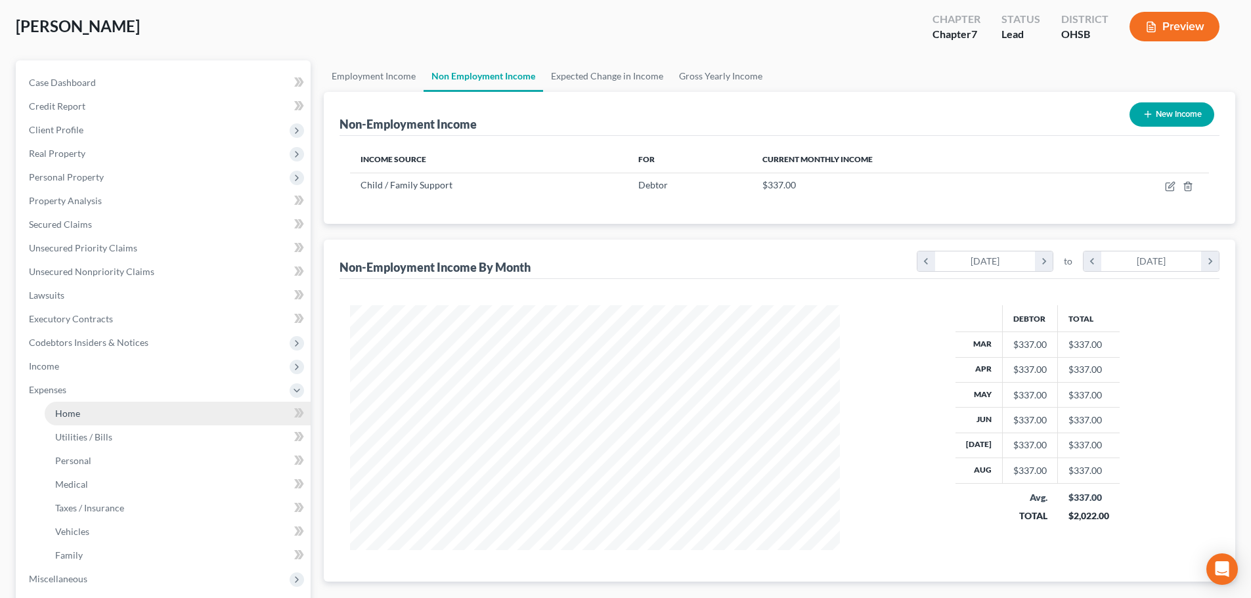
click at [60, 418] on span "Home" at bounding box center [67, 413] width 25 height 11
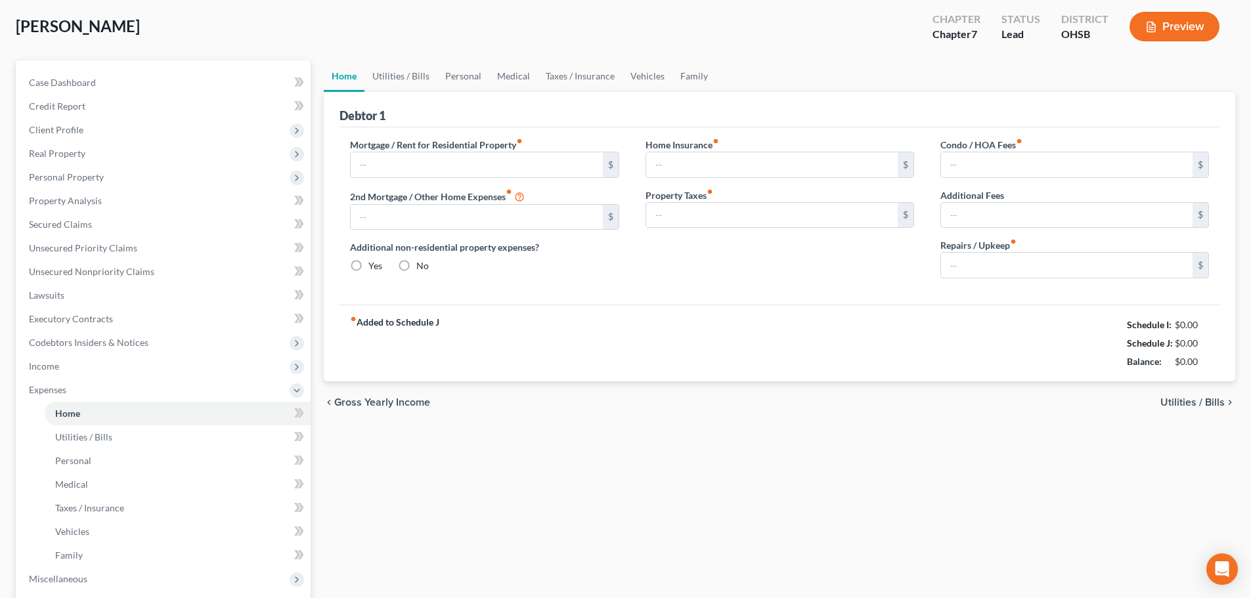
scroll to position [3, 0]
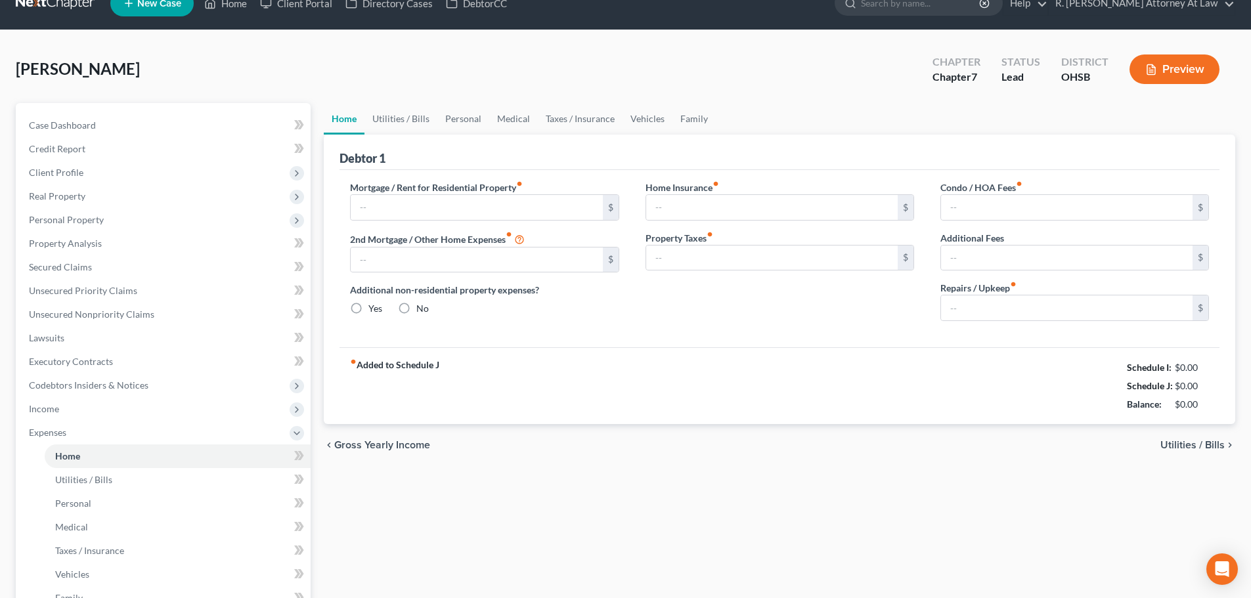
type input "0.00"
radio input "true"
type input "0.00"
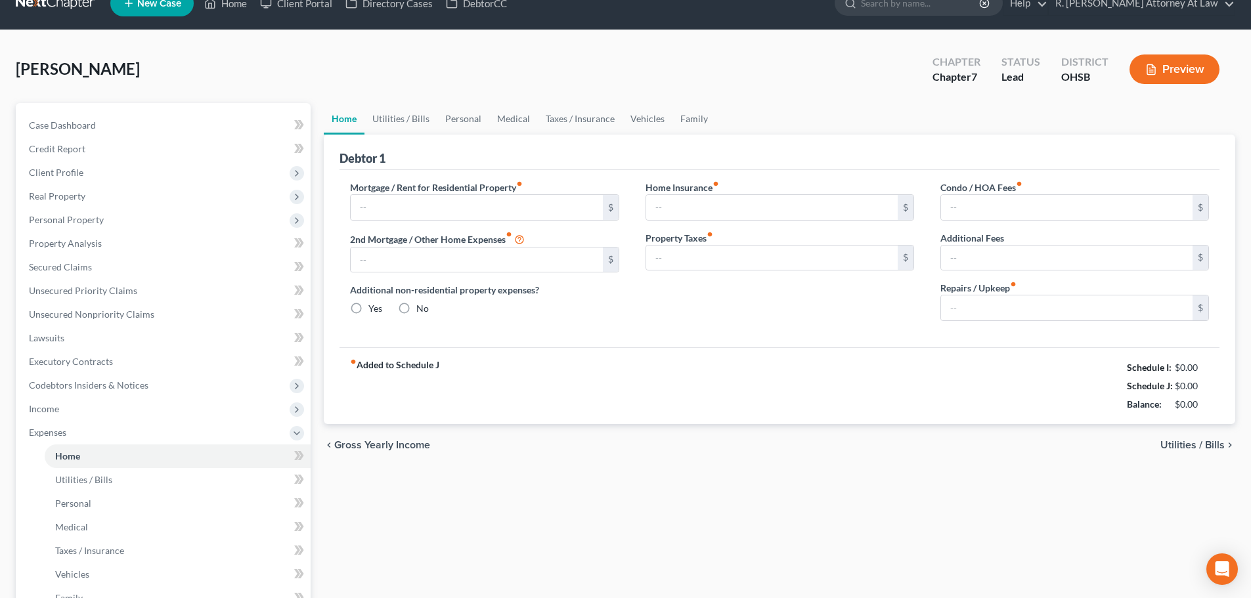
type input "0.00"
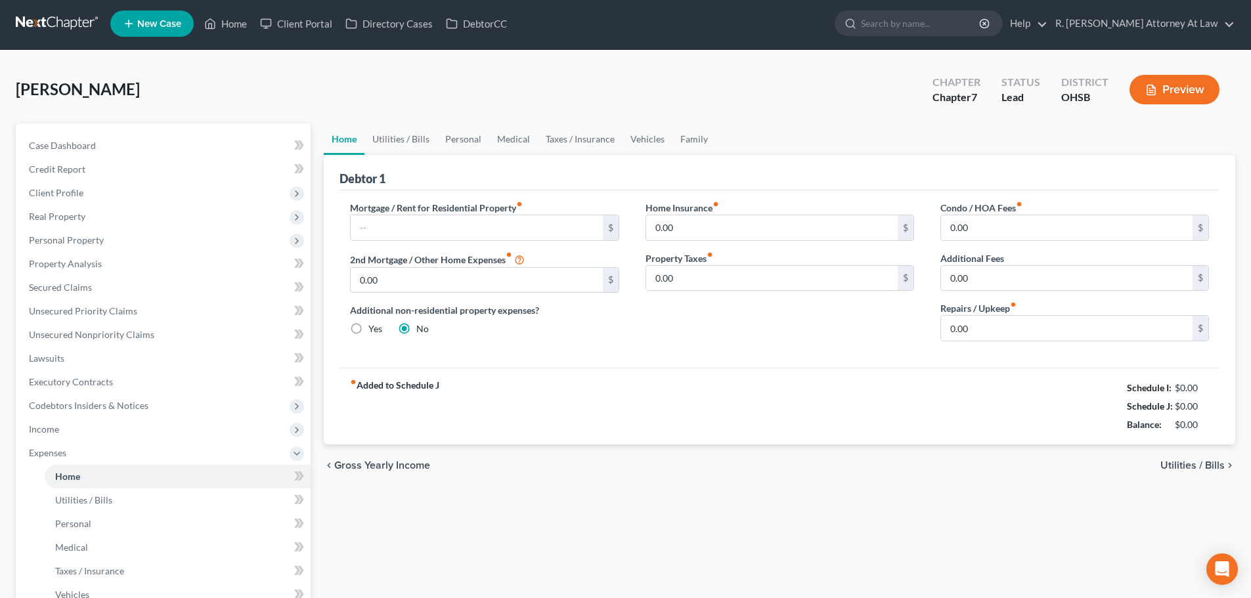
scroll to position [0, 0]
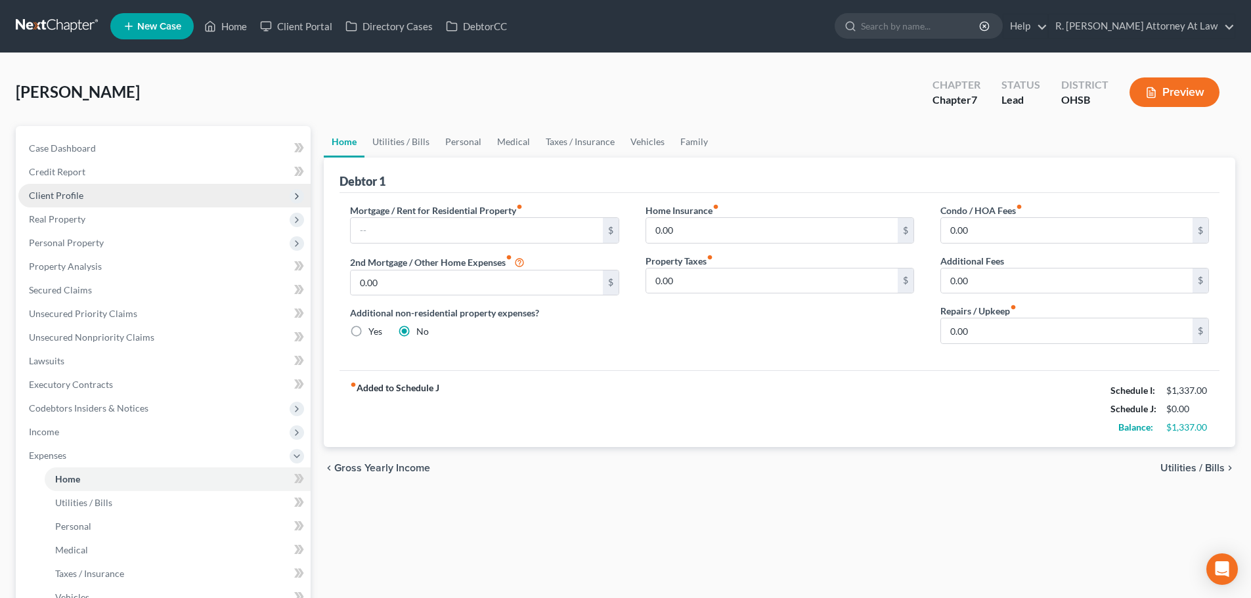
click at [78, 200] on span "Client Profile" at bounding box center [56, 195] width 55 height 11
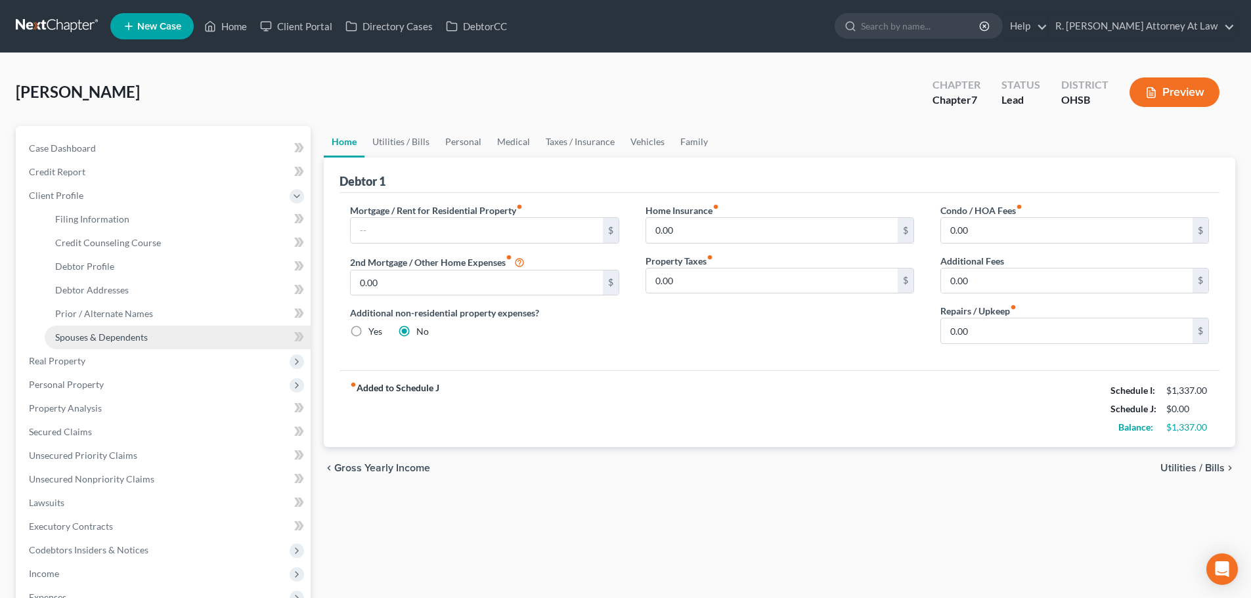
click at [111, 334] on span "Spouses & Dependents" at bounding box center [101, 337] width 93 height 11
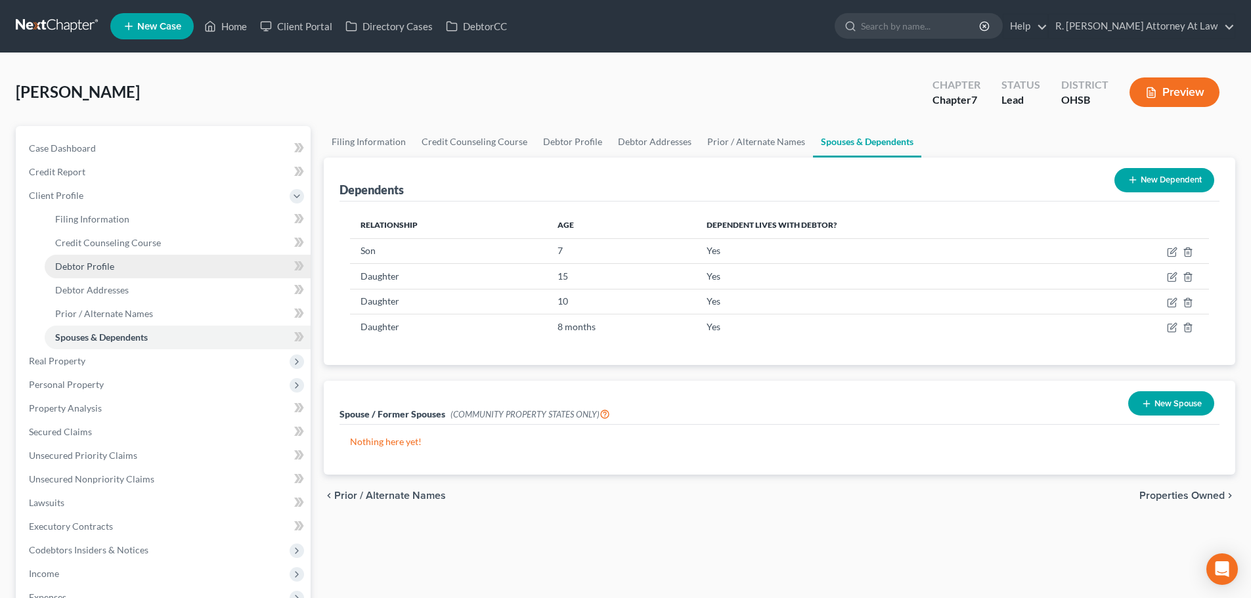
click at [95, 264] on span "Debtor Profile" at bounding box center [84, 266] width 59 height 11
select select "0"
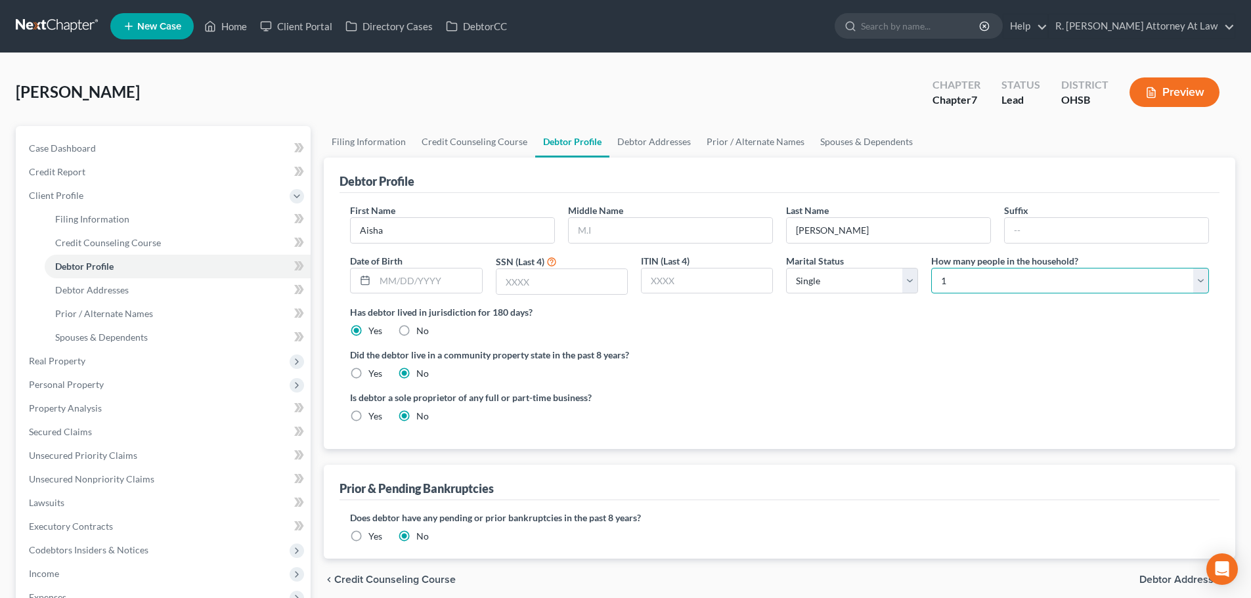
click at [1013, 282] on select "Select 1 2 3 4 5 6 7 8 9 10 11 12 13 14 15 16 17 18 19 20" at bounding box center [1070, 281] width 278 height 26
select select "4"
click at [931, 268] on select "Select 1 2 3 4 5 6 7 8 9 10 11 12 13 14 15 16 17 18 19 20" at bounding box center [1070, 281] width 278 height 26
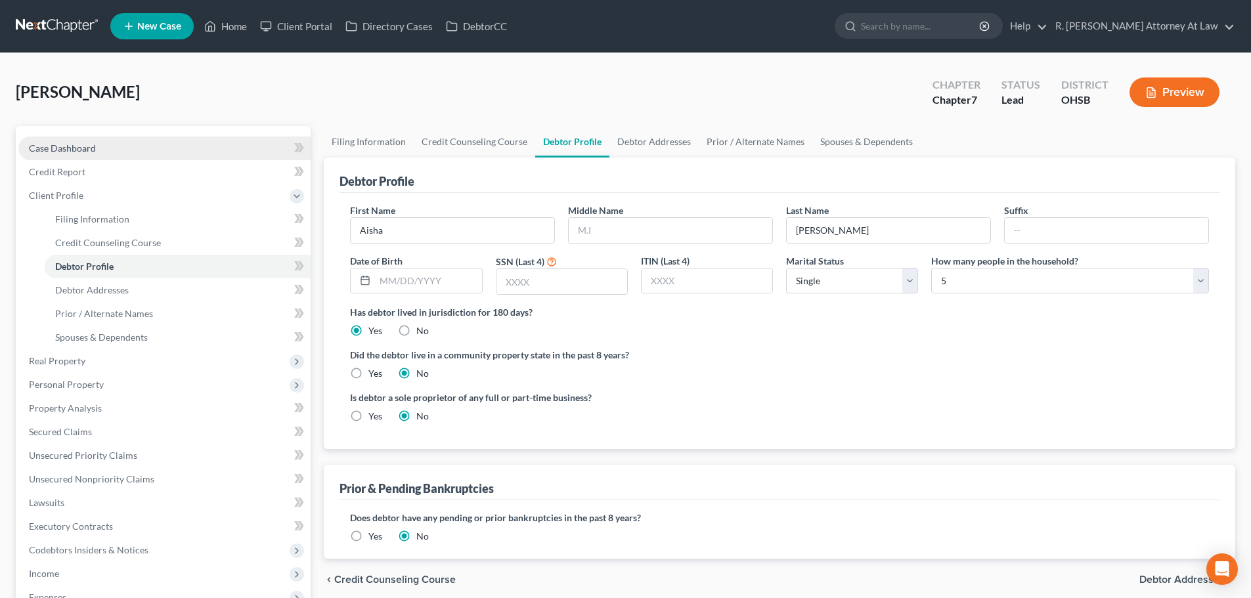
click at [62, 150] on span "Case Dashboard" at bounding box center [62, 148] width 67 height 11
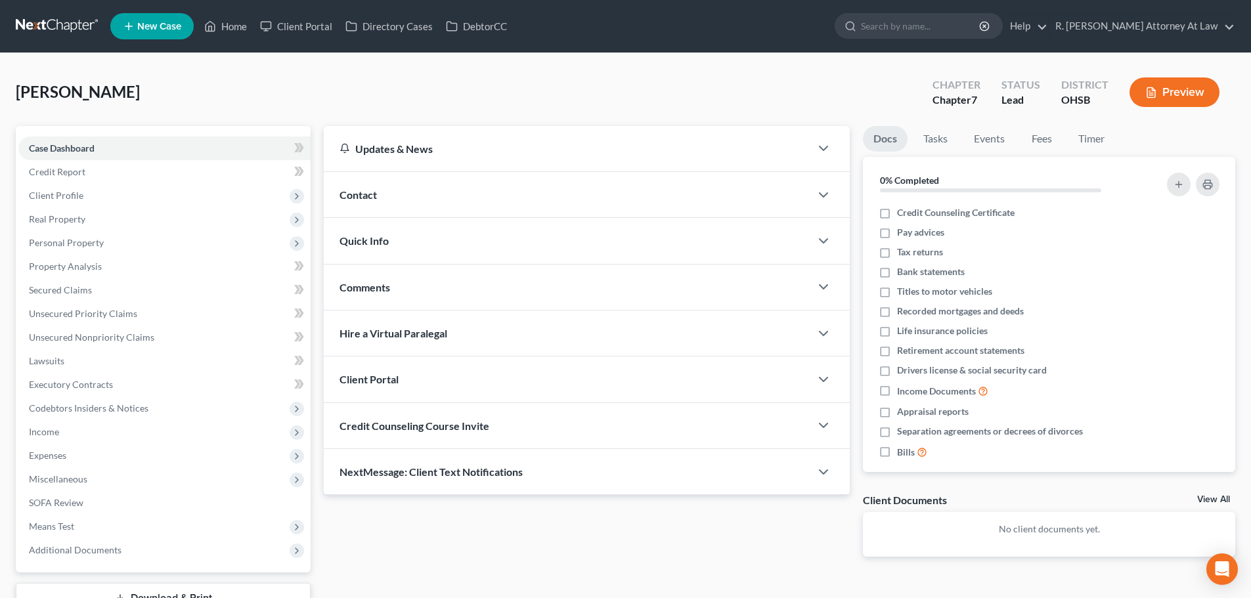
click at [361, 290] on span "Comments" at bounding box center [365, 287] width 51 height 12
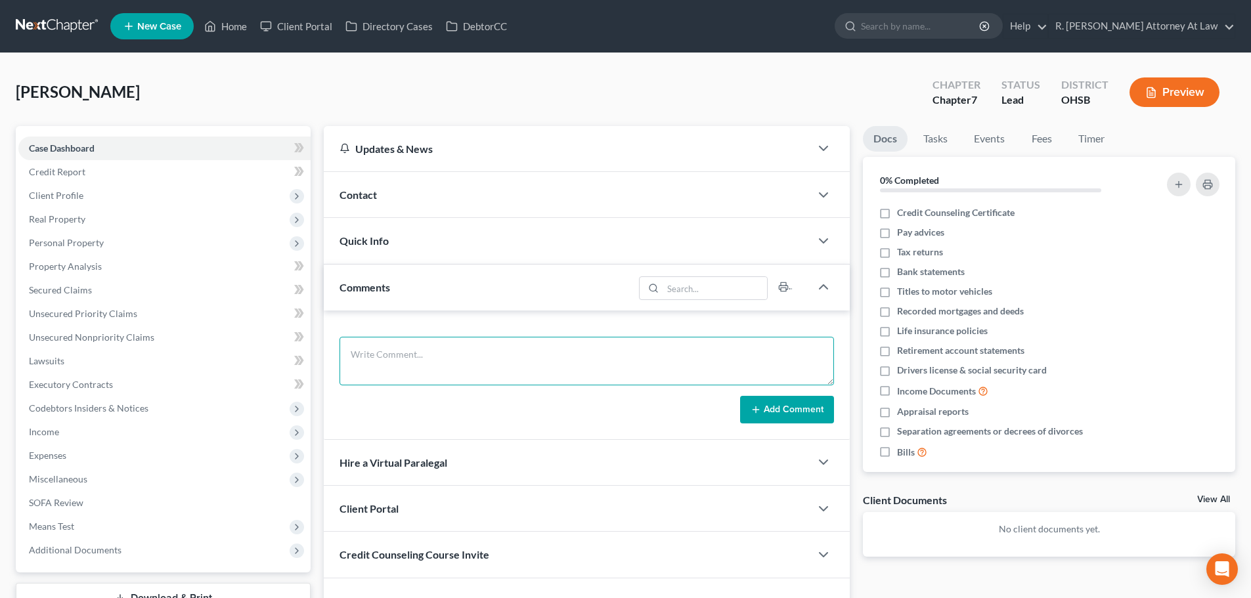
click at [395, 367] on textarea at bounding box center [587, 361] width 495 height 49
drag, startPoint x: 409, startPoint y: 353, endPoint x: 351, endPoint y: 345, distance: 58.3
click at [351, 345] on textarea "274-88-1280" at bounding box center [587, 361] width 495 height 49
type textarea "274-88-1280"
click at [788, 414] on button "Add Comment" at bounding box center [787, 410] width 94 height 28
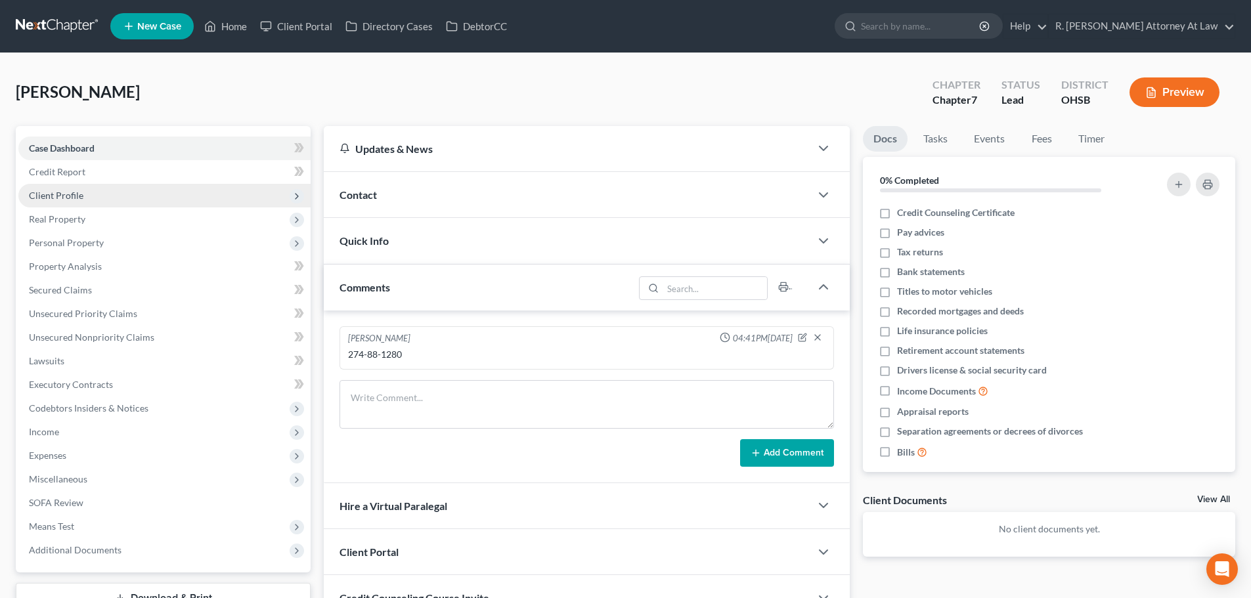
click at [59, 187] on span "Client Profile" at bounding box center [164, 196] width 292 height 24
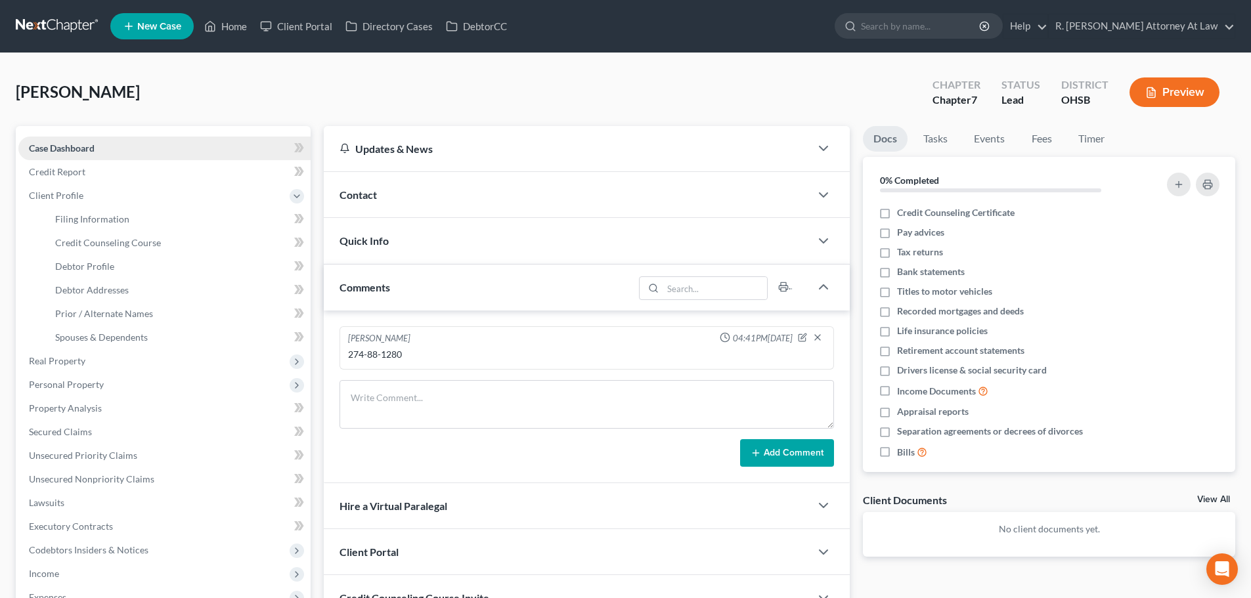
click at [68, 147] on span "Case Dashboard" at bounding box center [62, 148] width 66 height 11
click at [72, 221] on span "Filing Information" at bounding box center [92, 218] width 74 height 11
select select "1"
select select "0"
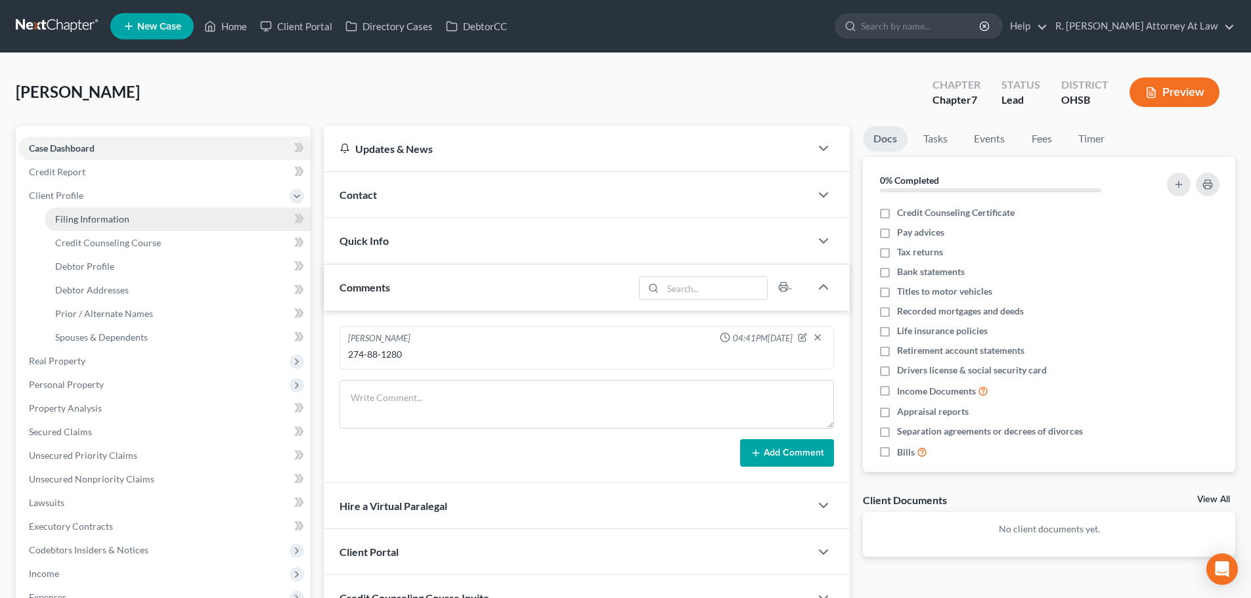
select select "36"
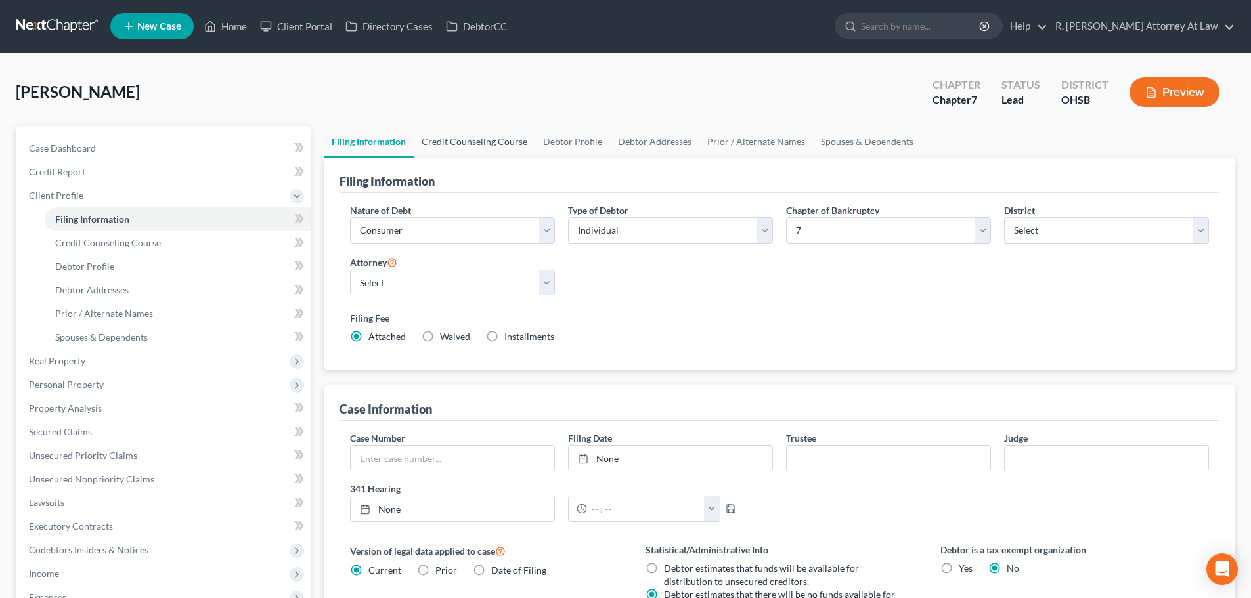
click at [466, 144] on link "Credit Counseling Course" at bounding box center [475, 142] width 122 height 32
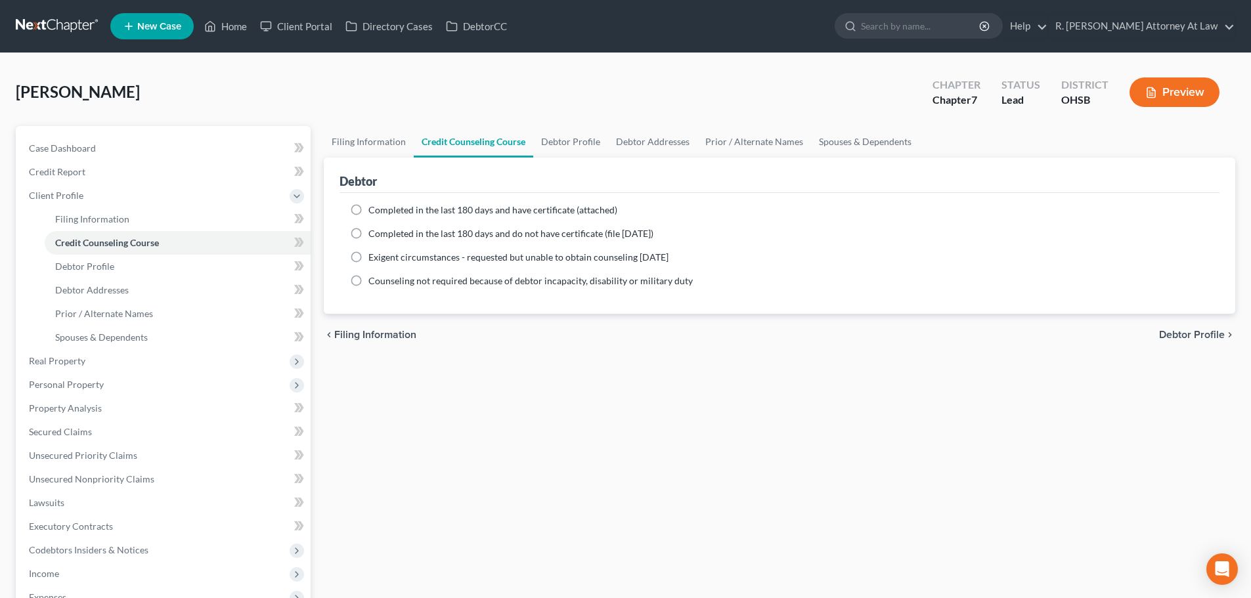
click at [368, 209] on label "Completed in the last 180 days and have certificate (attached)" at bounding box center [492, 210] width 249 height 13
click at [374, 209] on input "Completed in the last 180 days and have certificate (attached)" at bounding box center [378, 208] width 9 height 9
radio input "true"
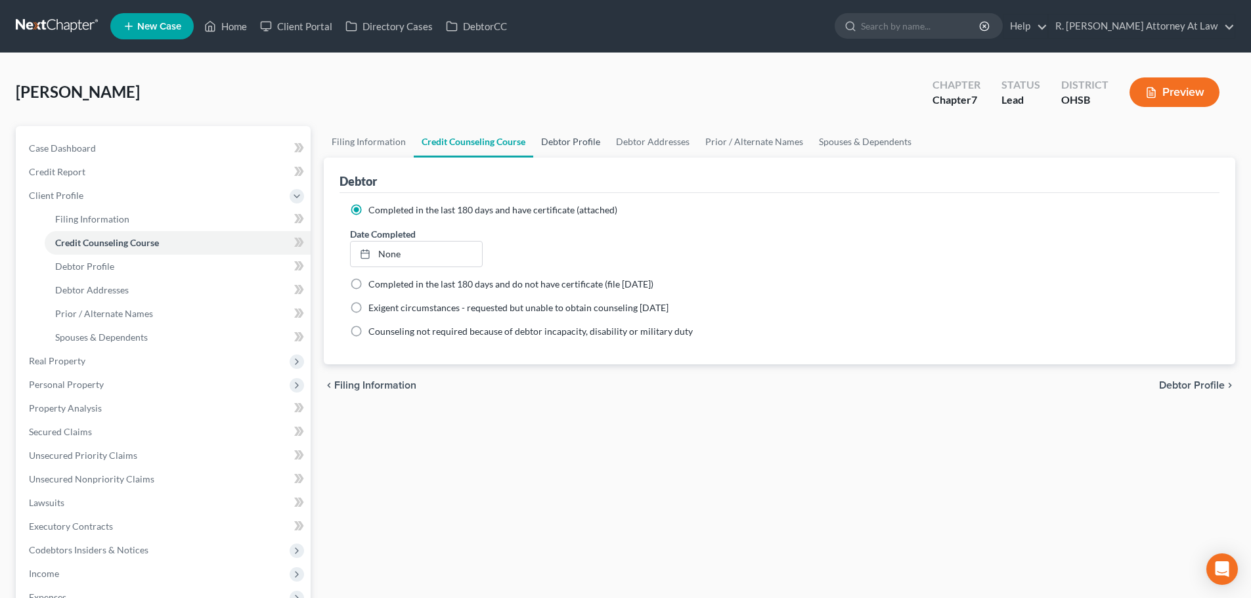
click at [570, 143] on link "Debtor Profile" at bounding box center [570, 142] width 75 height 32
select select "0"
select select "4"
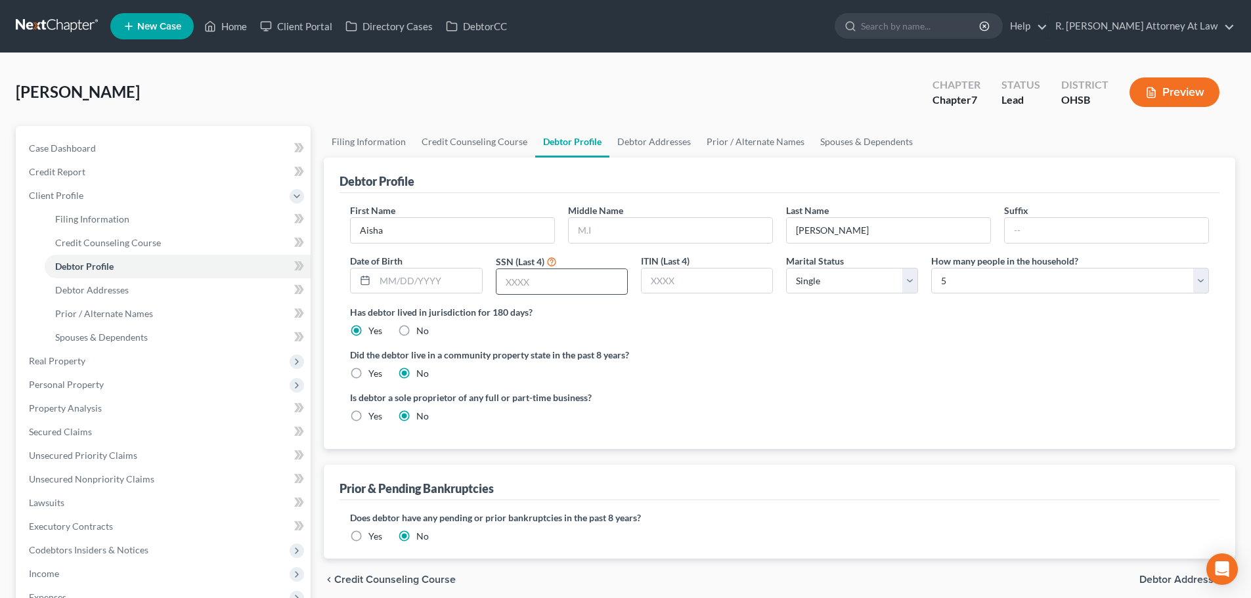
drag, startPoint x: 525, startPoint y: 275, endPoint x: 516, endPoint y: 271, distance: 9.4
click at [518, 273] on input "text" at bounding box center [562, 281] width 131 height 25
type input "1280"
click at [674, 141] on link "Debtor Addresses" at bounding box center [654, 142] width 89 height 32
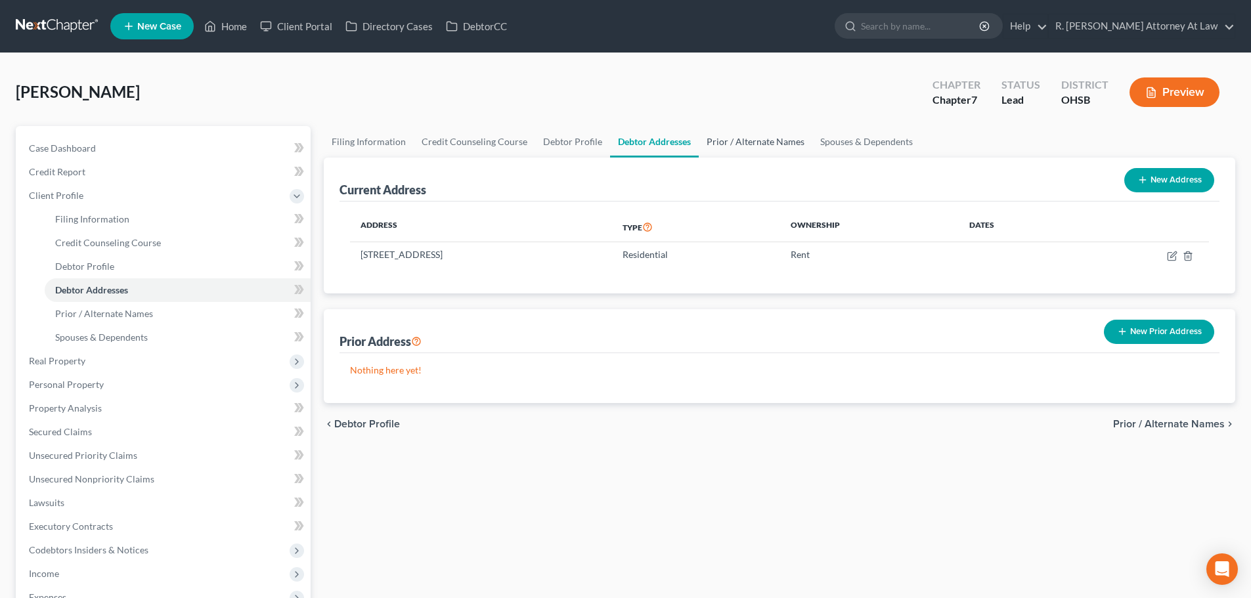
click at [759, 131] on link "Prior / Alternate Names" at bounding box center [756, 142] width 114 height 32
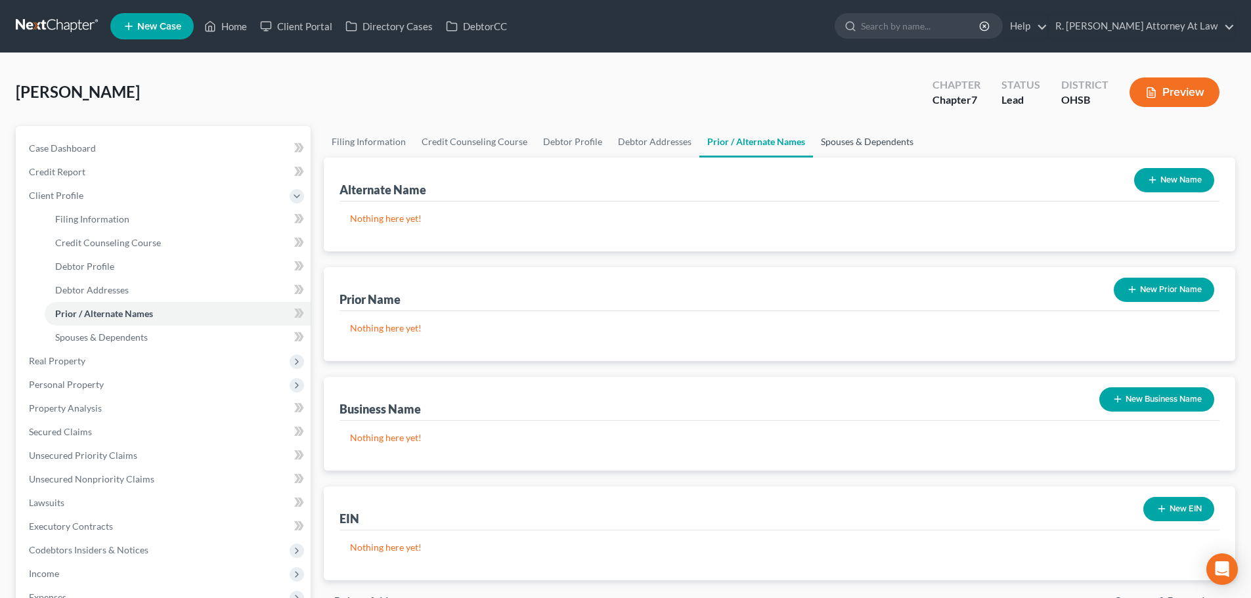
click at [851, 138] on link "Spouses & Dependents" at bounding box center [867, 142] width 108 height 32
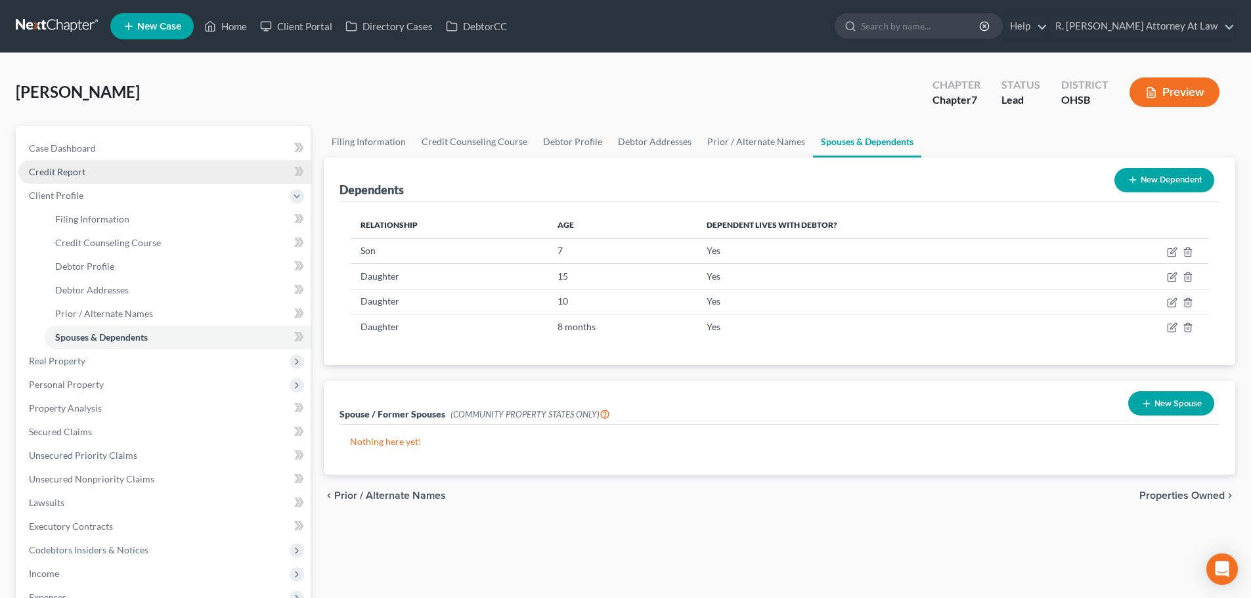
click at [50, 173] on span "Credit Report" at bounding box center [57, 171] width 56 height 11
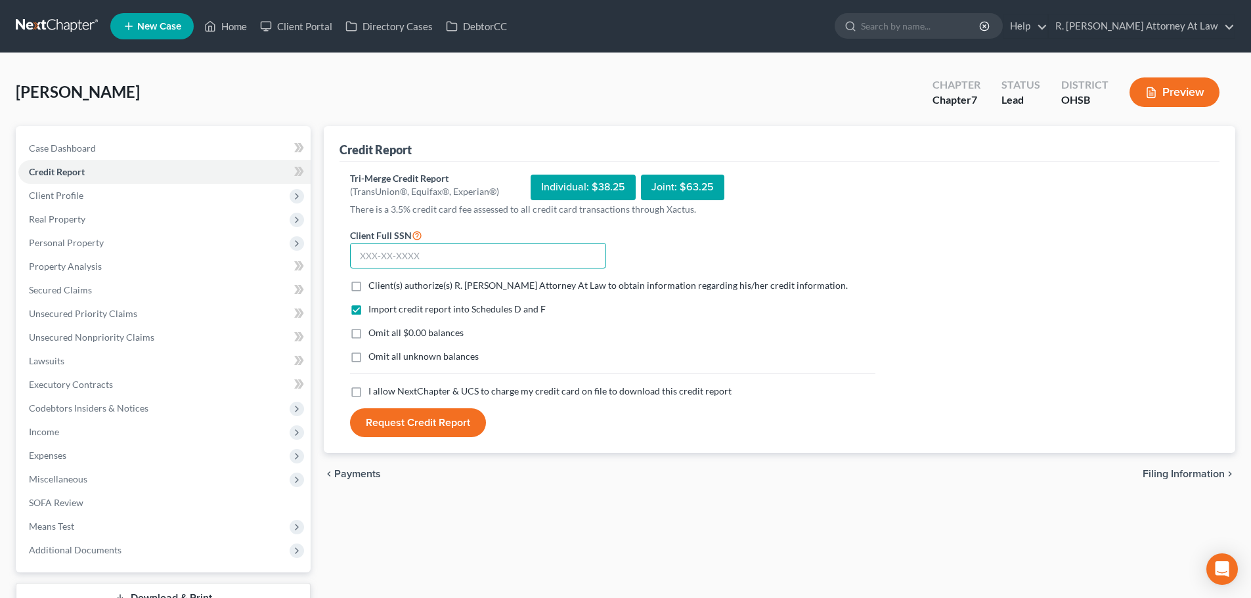
paste input "274-88-1280"
type input "274-88-1280"
click at [368, 285] on label "Client(s) authorize(s) R. [PERSON_NAME] Attorney At Law to obtain information r…" at bounding box center [607, 285] width 479 height 13
click at [374, 285] on input "Client(s) authorize(s) R. [PERSON_NAME] Attorney At Law to obtain information r…" at bounding box center [378, 283] width 9 height 9
checkbox input "true"
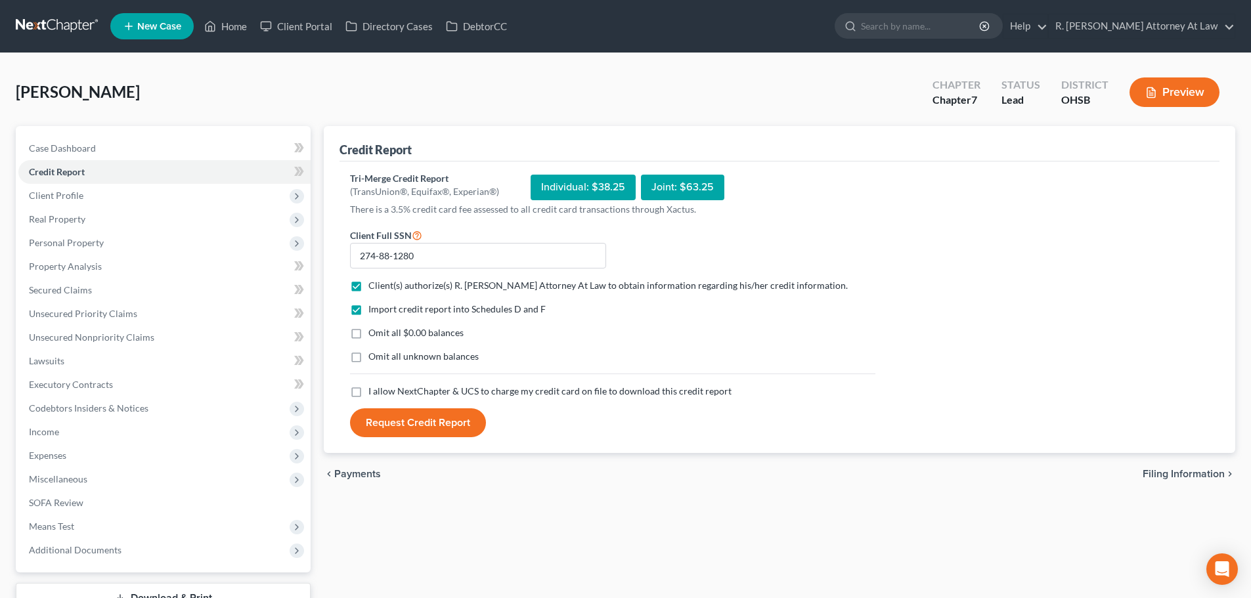
click at [368, 391] on label "I allow NextChapter & UCS to charge my credit card on file to download this cre…" at bounding box center [549, 391] width 363 height 13
click at [374, 391] on input "I allow NextChapter & UCS to charge my credit card on file to download this cre…" at bounding box center [378, 389] width 9 height 9
checkbox input "true"
click at [390, 420] on button "Request Credit Report" at bounding box center [418, 423] width 136 height 29
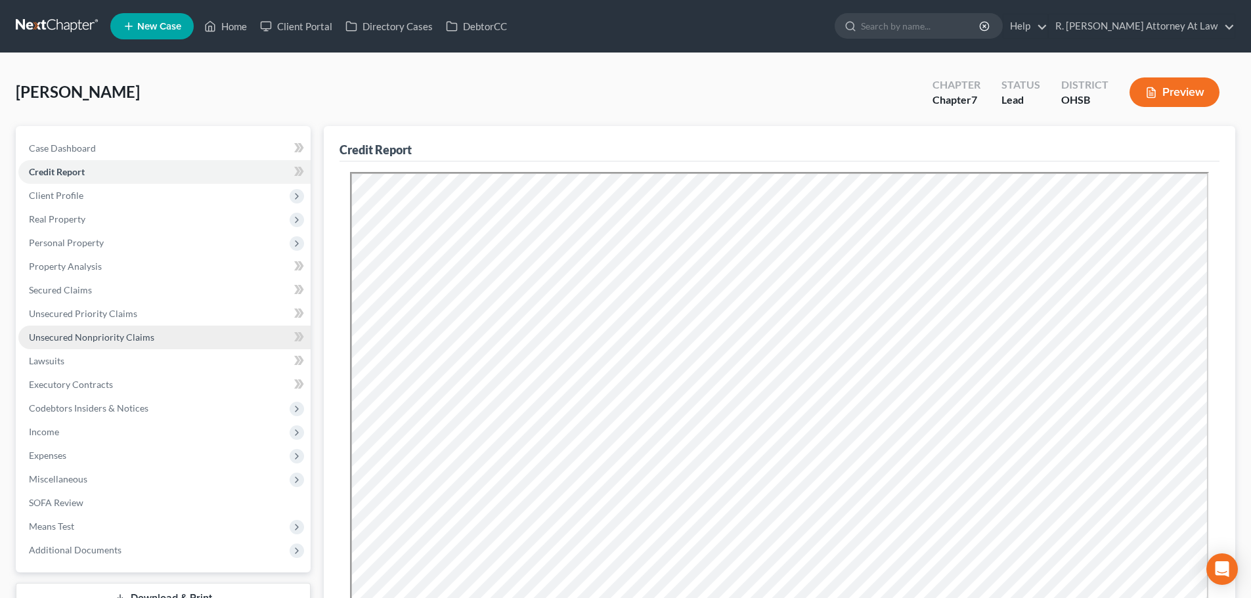
click at [49, 340] on span "Unsecured Nonpriority Claims" at bounding box center [91, 337] width 125 height 11
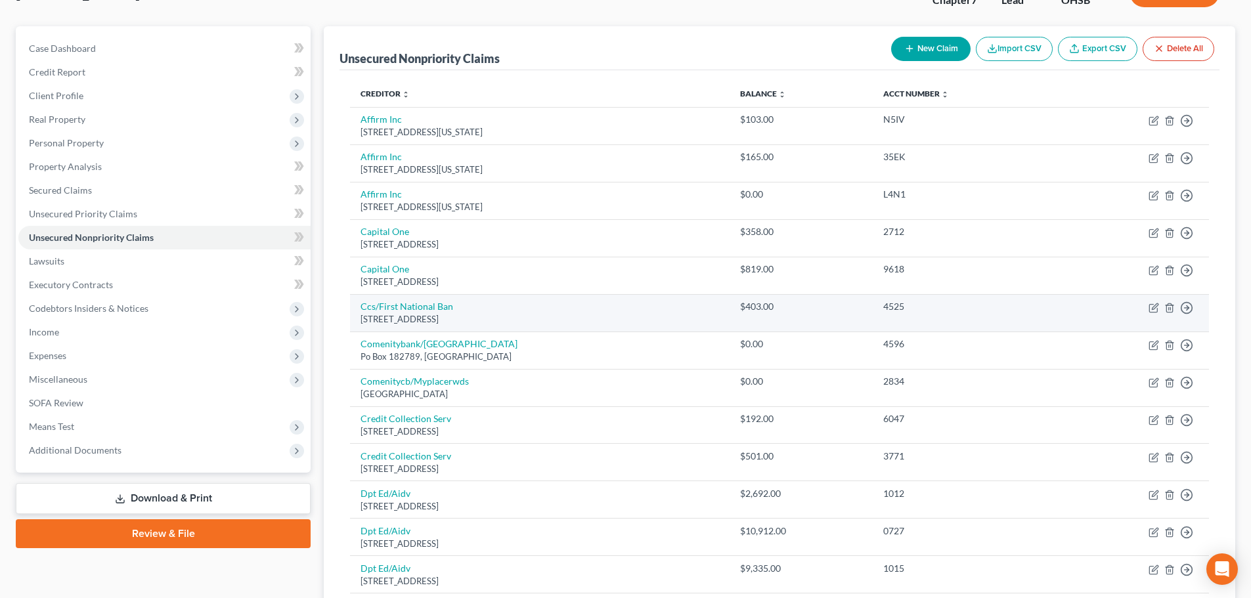
scroll to position [131, 0]
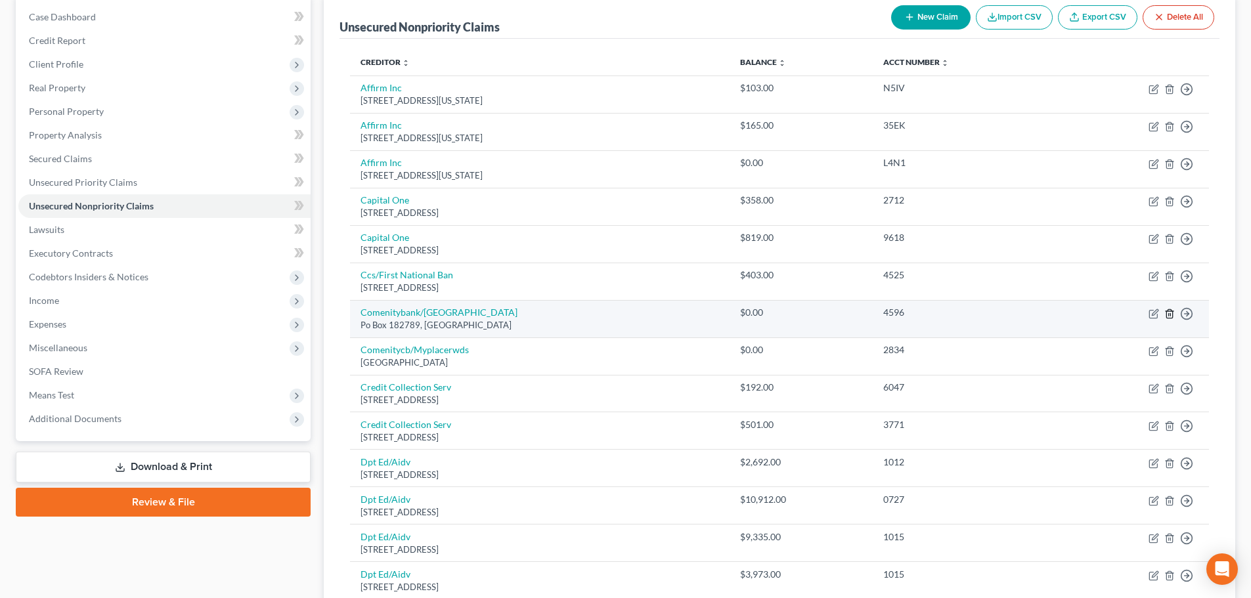
click at [1170, 309] on icon "button" at bounding box center [1170, 314] width 11 height 11
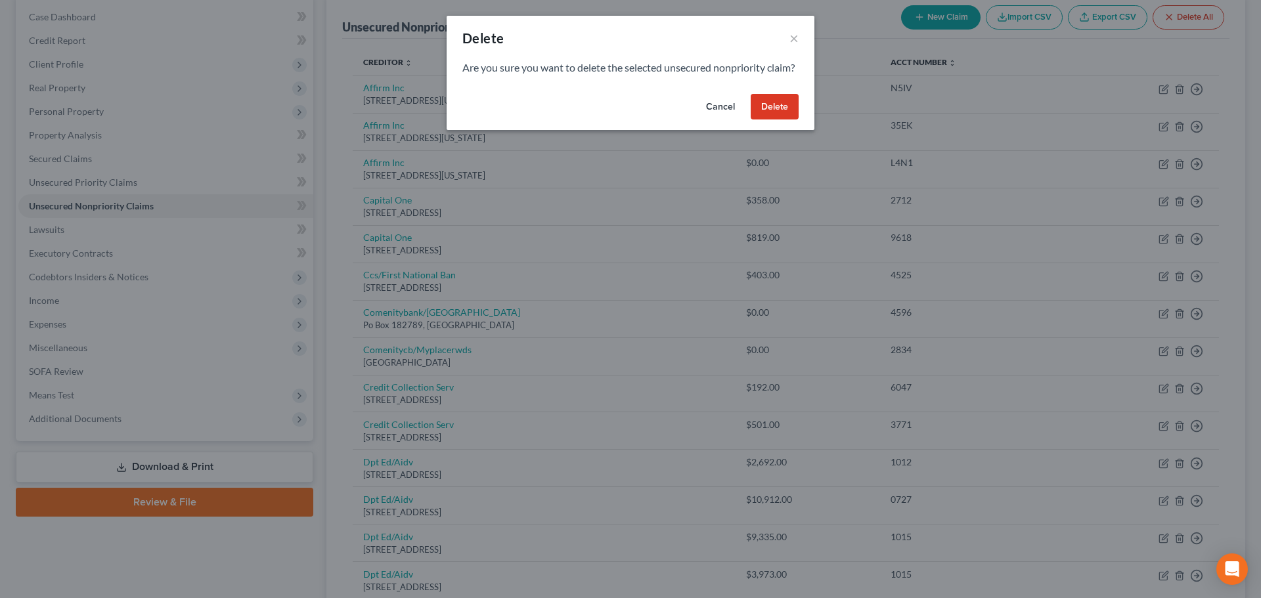
click at [771, 120] on button "Delete" at bounding box center [775, 107] width 48 height 26
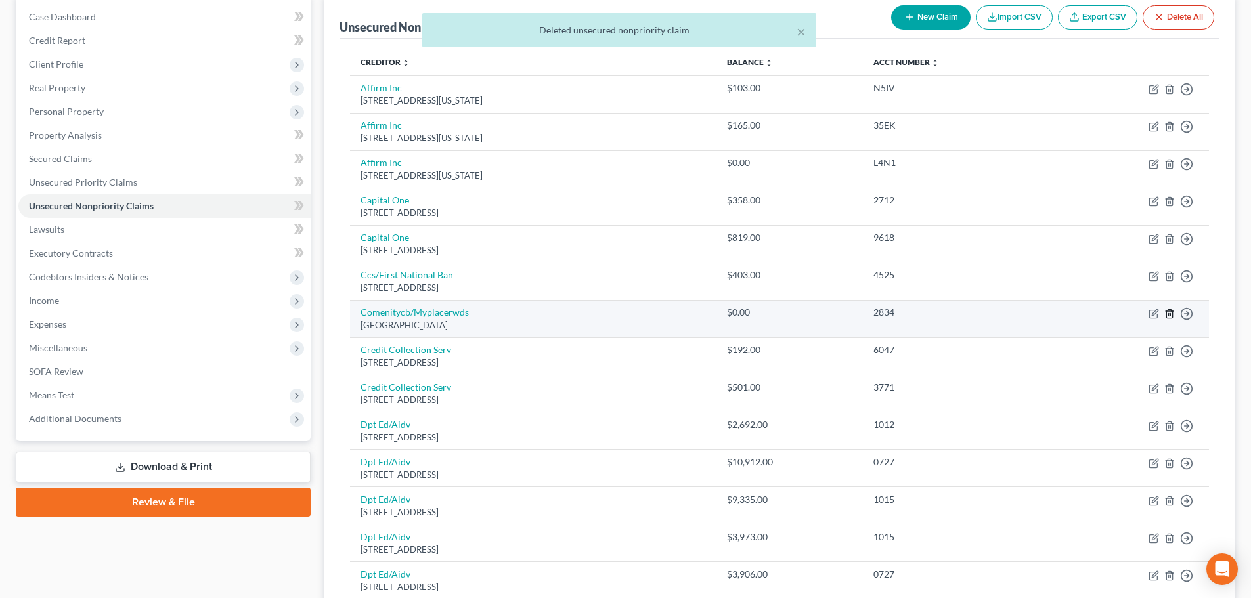
click at [1168, 312] on icon "button" at bounding box center [1170, 314] width 11 height 11
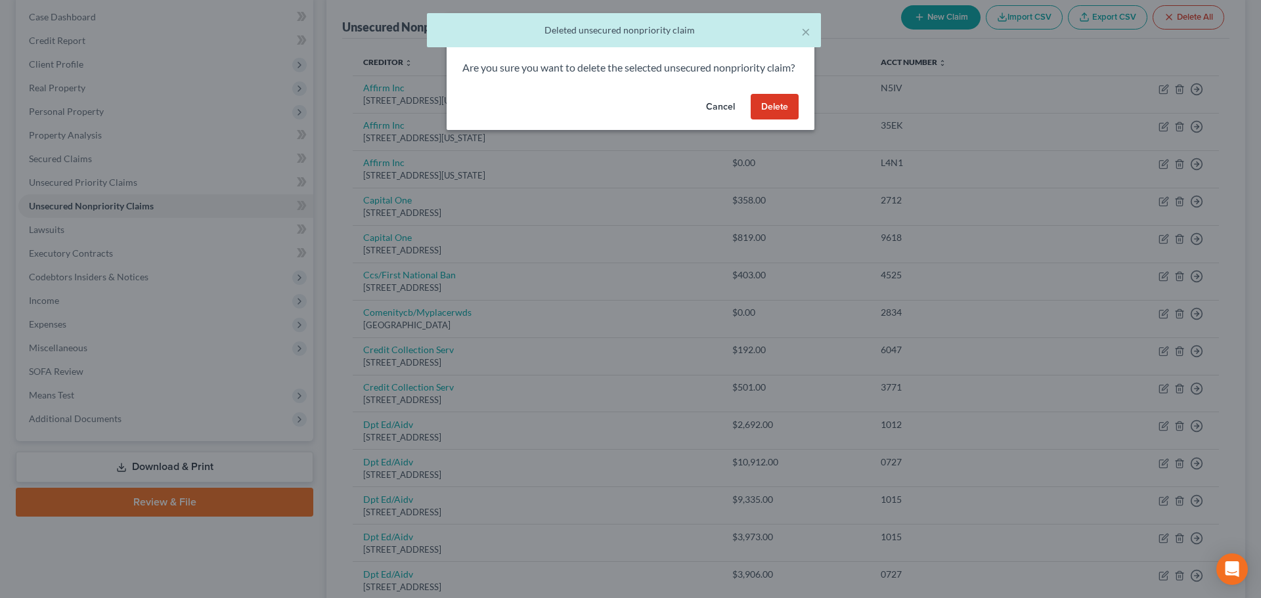
click at [774, 120] on button "Delete" at bounding box center [775, 107] width 48 height 26
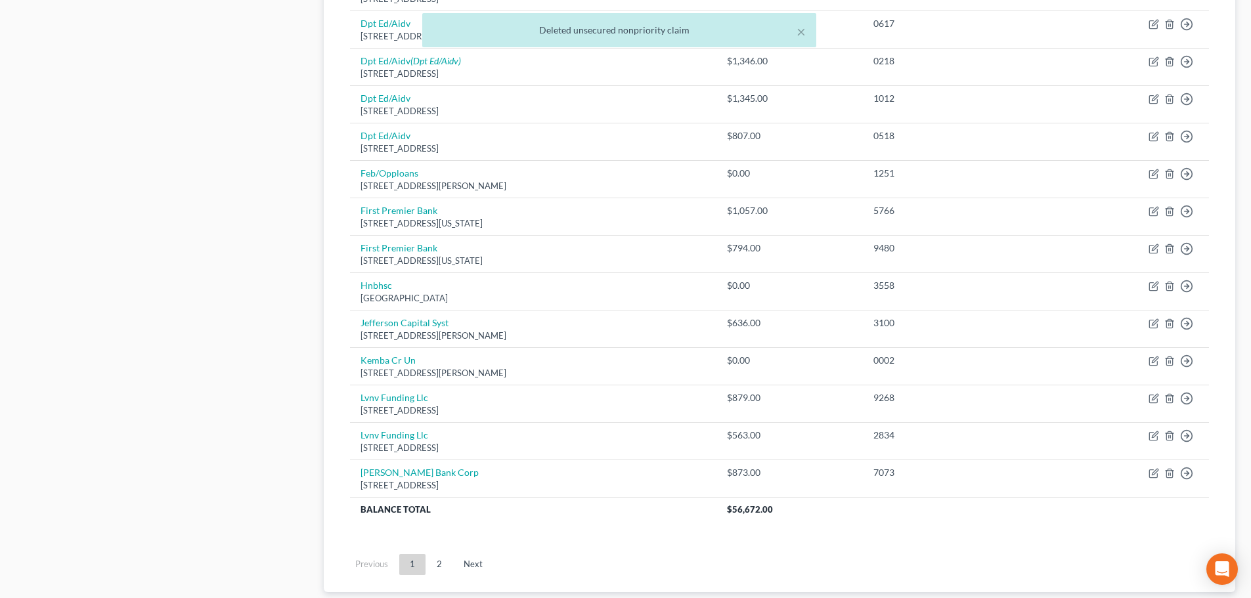
scroll to position [788, 0]
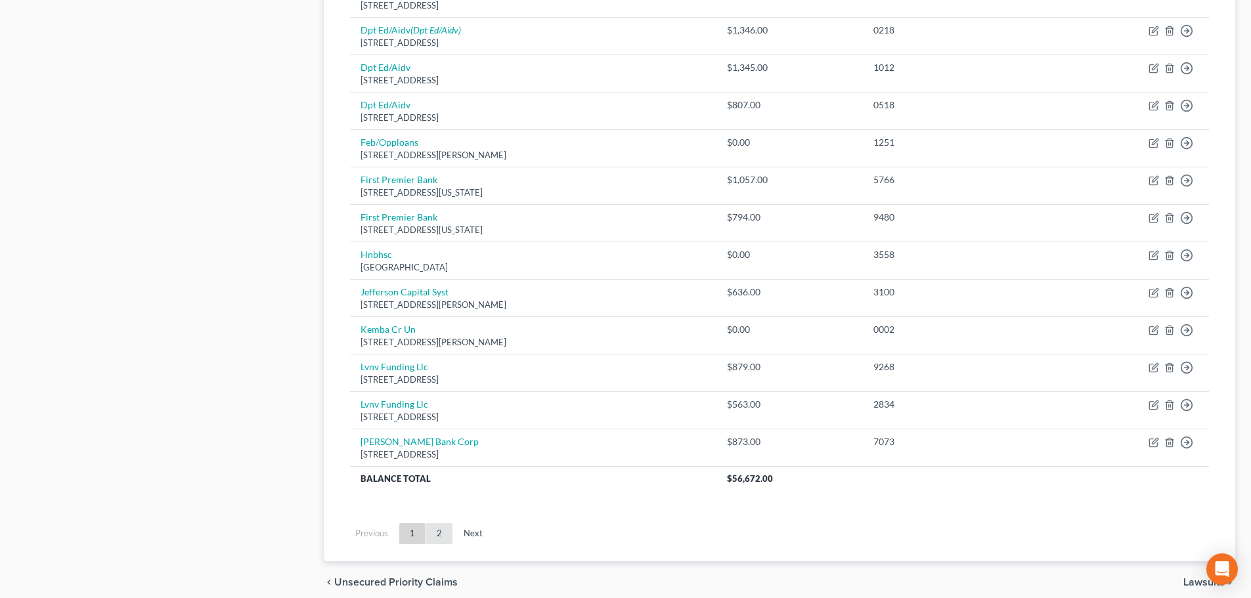
drag, startPoint x: 418, startPoint y: 522, endPoint x: 431, endPoint y: 528, distance: 14.1
click at [424, 526] on ul "Previous 1 2 Next" at bounding box center [780, 534] width 880 height 34
click at [435, 533] on link "2" at bounding box center [439, 533] width 26 height 21
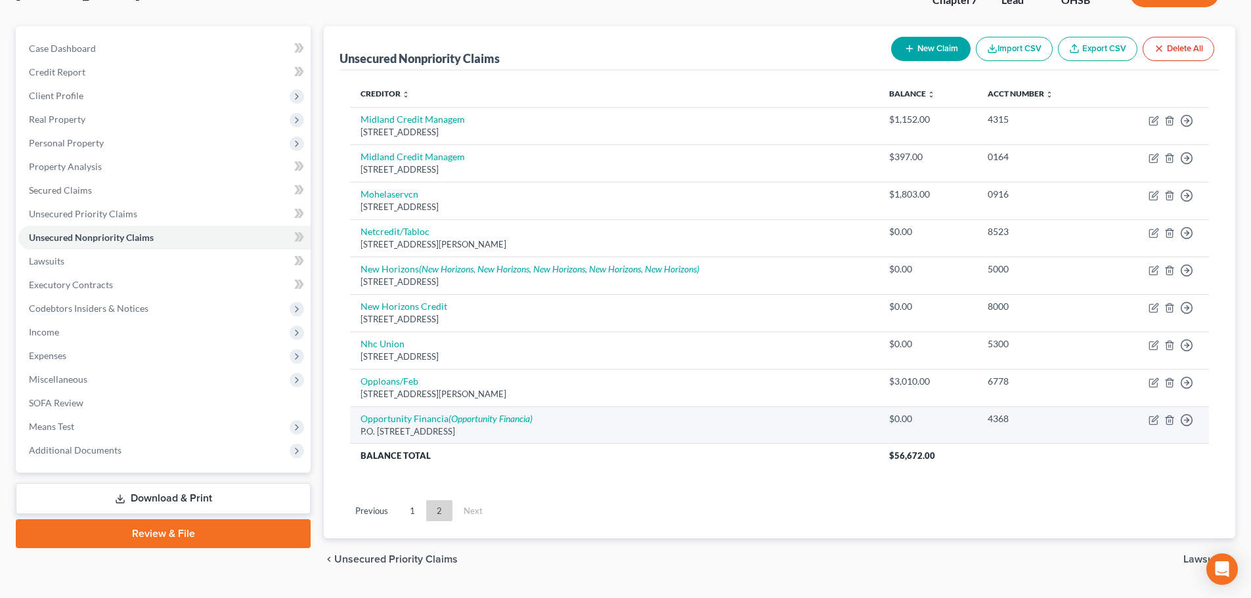
scroll to position [132, 0]
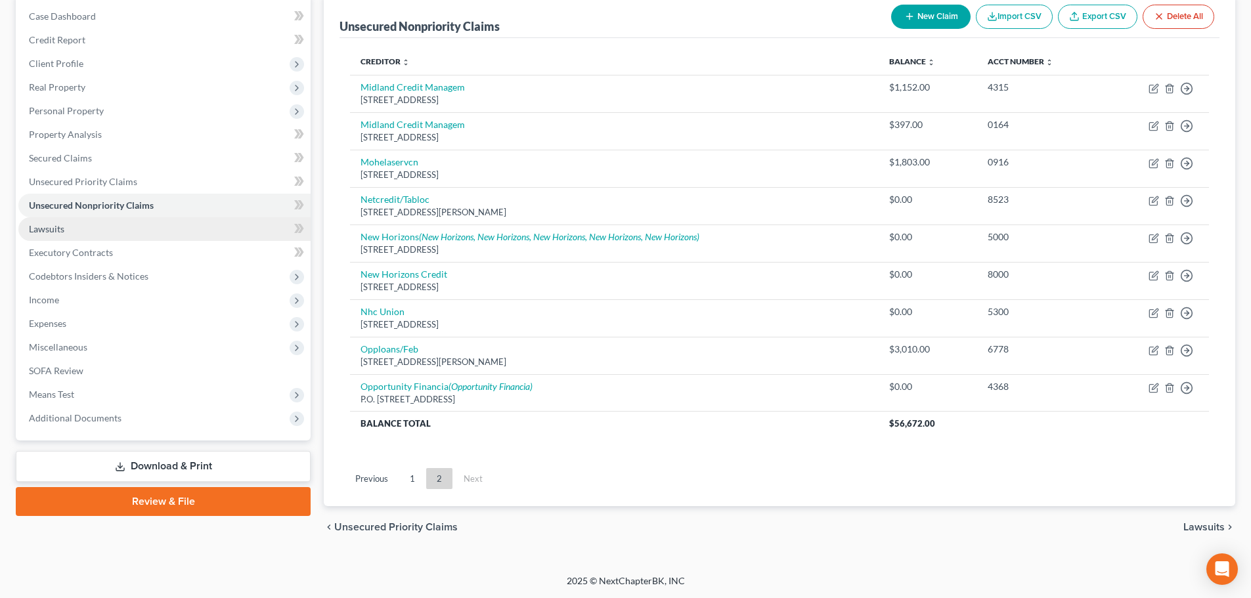
click at [42, 223] on span "Lawsuits" at bounding box center [46, 228] width 35 height 11
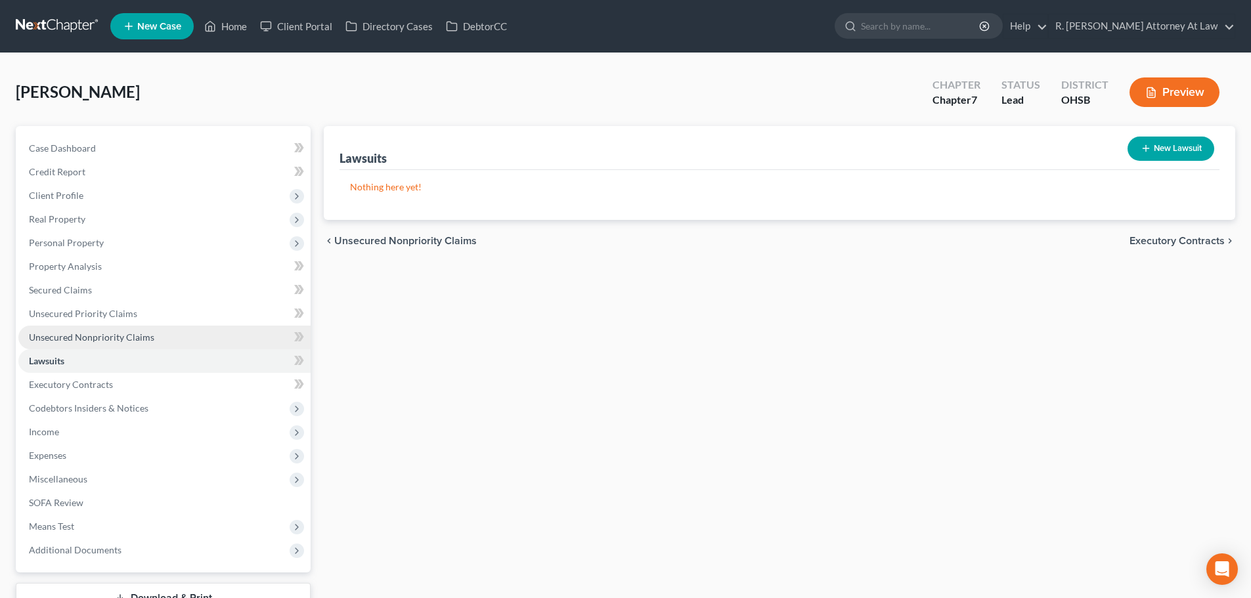
click at [56, 337] on span "Unsecured Nonpriority Claims" at bounding box center [91, 337] width 125 height 11
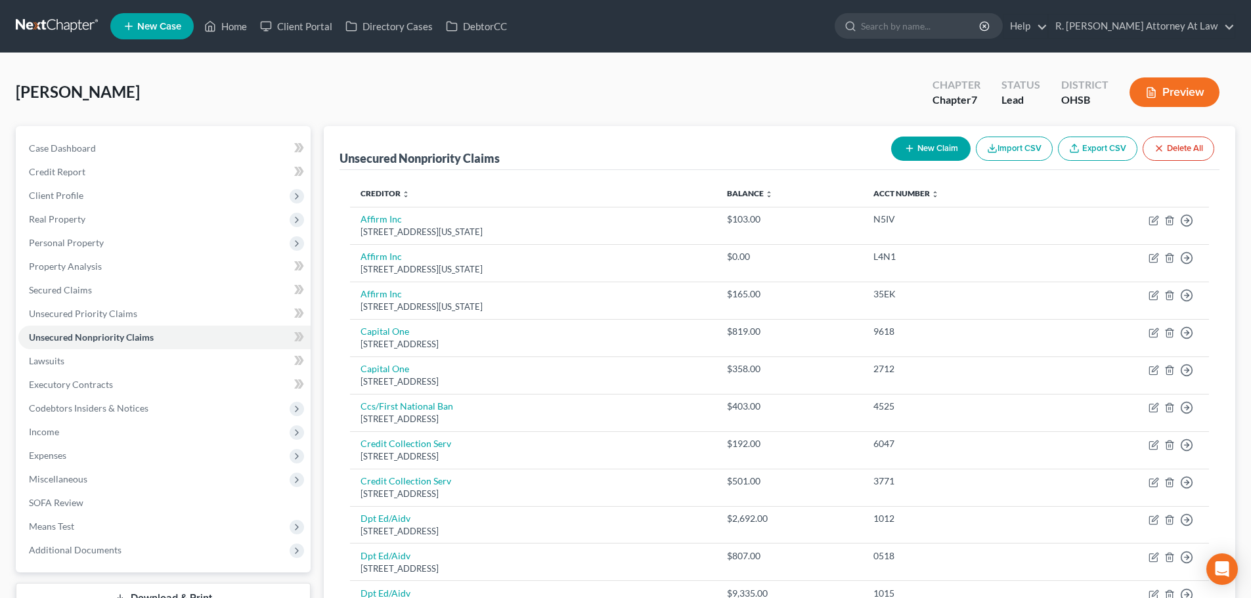
click at [904, 140] on button "New Claim" at bounding box center [930, 149] width 79 height 24
select select "0"
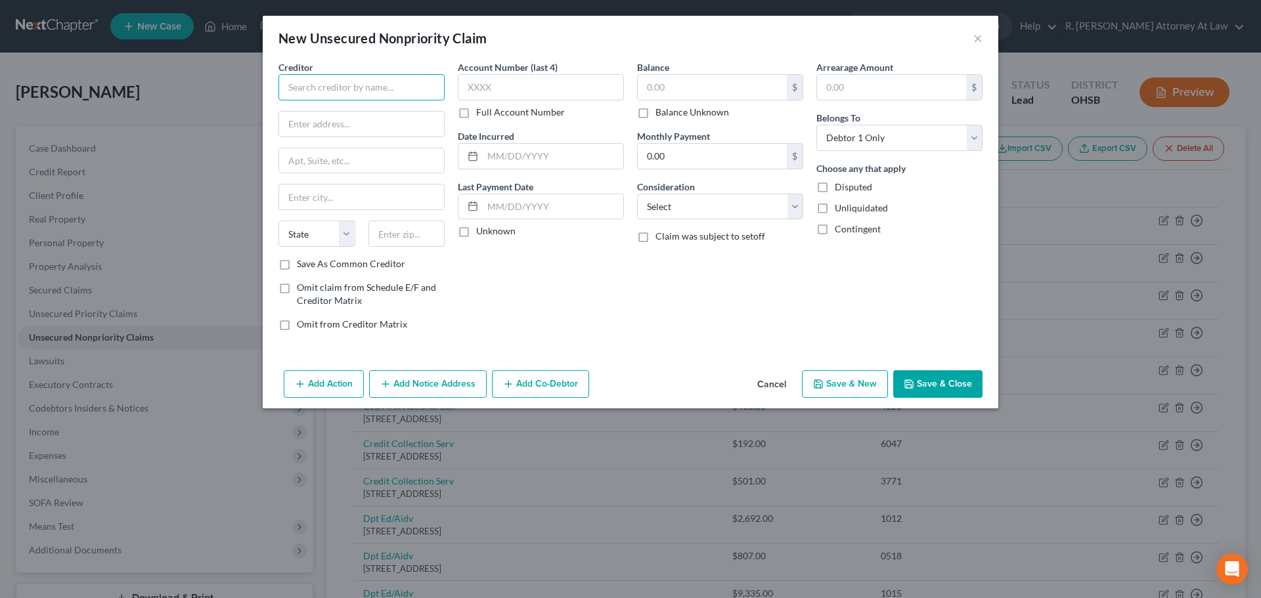
click at [330, 89] on input "text" at bounding box center [361, 87] width 166 height 26
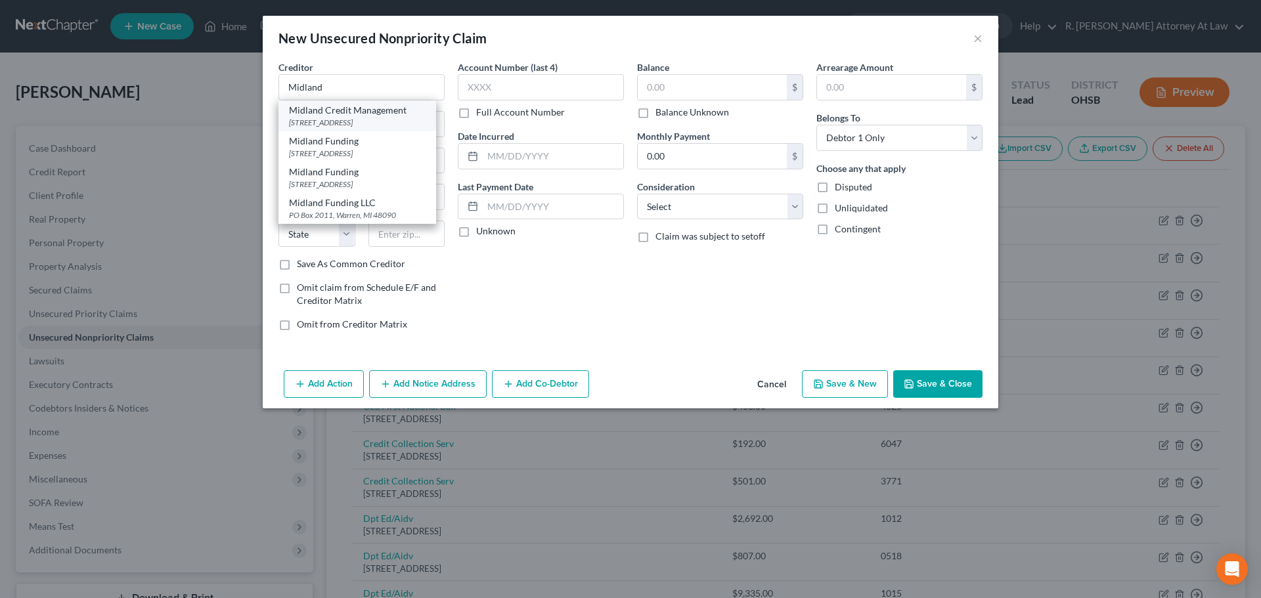
click at [311, 128] on div "[STREET_ADDRESS]" at bounding box center [357, 122] width 137 height 11
type input "Midland Credit Management"
type input "350 Camino De La Reina"
type input "Suite 300"
type input "[GEOGRAPHIC_DATA]"
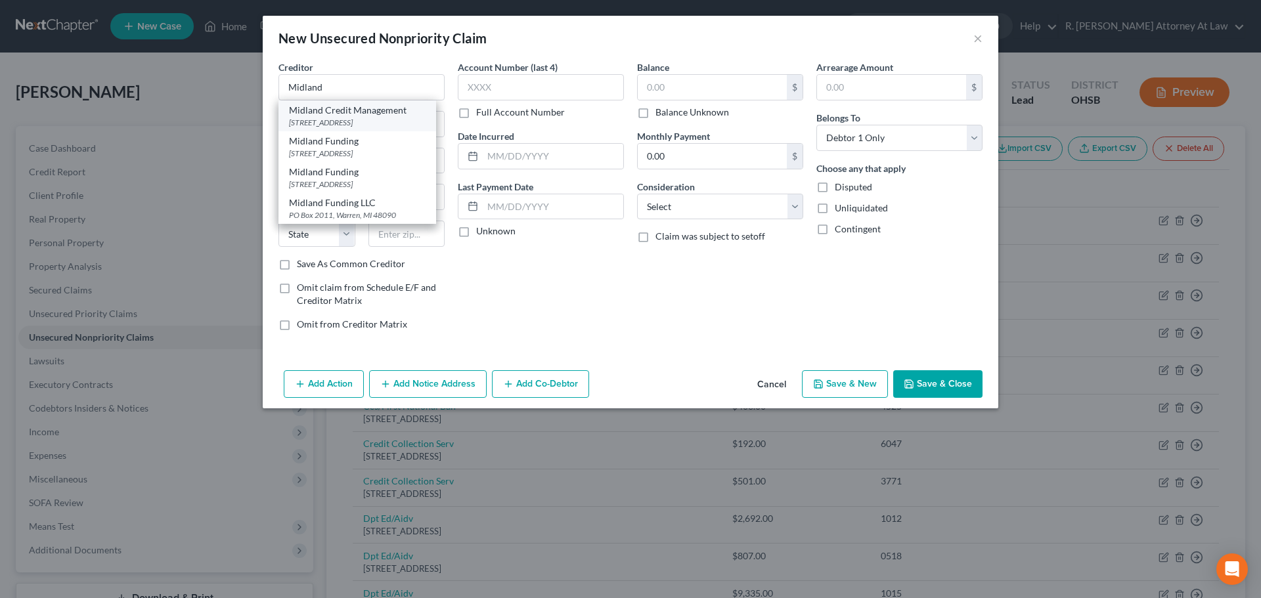
select select "4"
type input "92108"
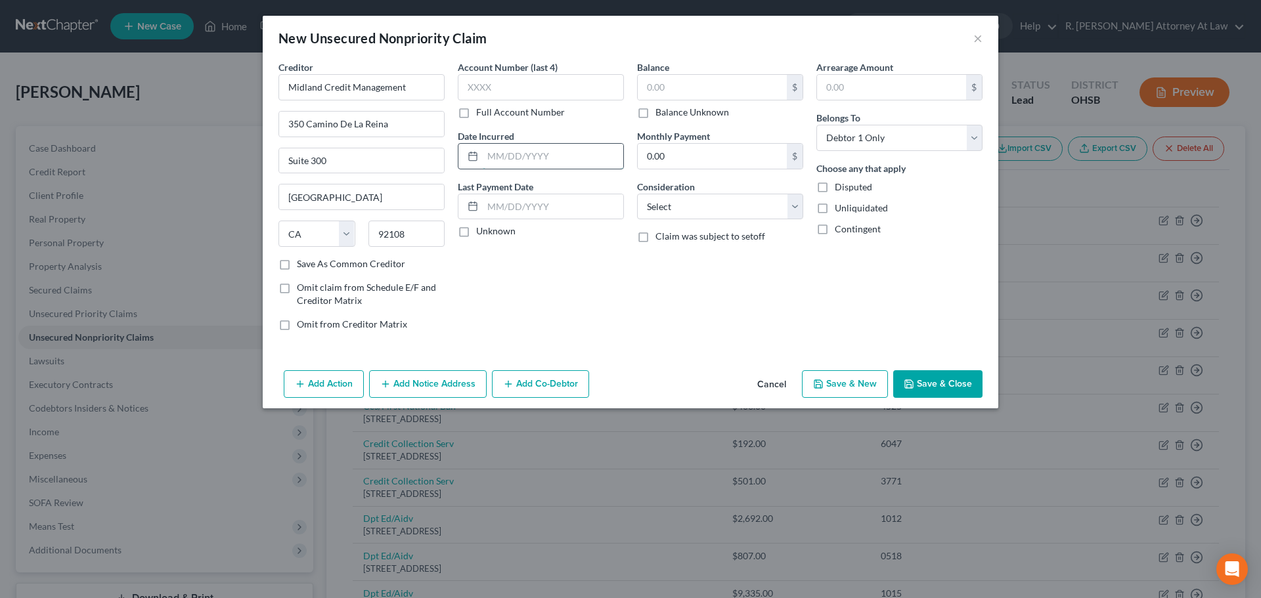
click at [495, 152] on input "text" at bounding box center [553, 156] width 141 height 25
type input "2"
type input "2020"
click at [659, 201] on select "Select Cable / Satellite Services Collection Agency Credit Card Debt Debt Couns…" at bounding box center [720, 207] width 166 height 26
click at [637, 194] on select "Select Cable / Satellite Services Collection Agency Credit Card Debt Debt Couns…" at bounding box center [720, 207] width 166 height 26
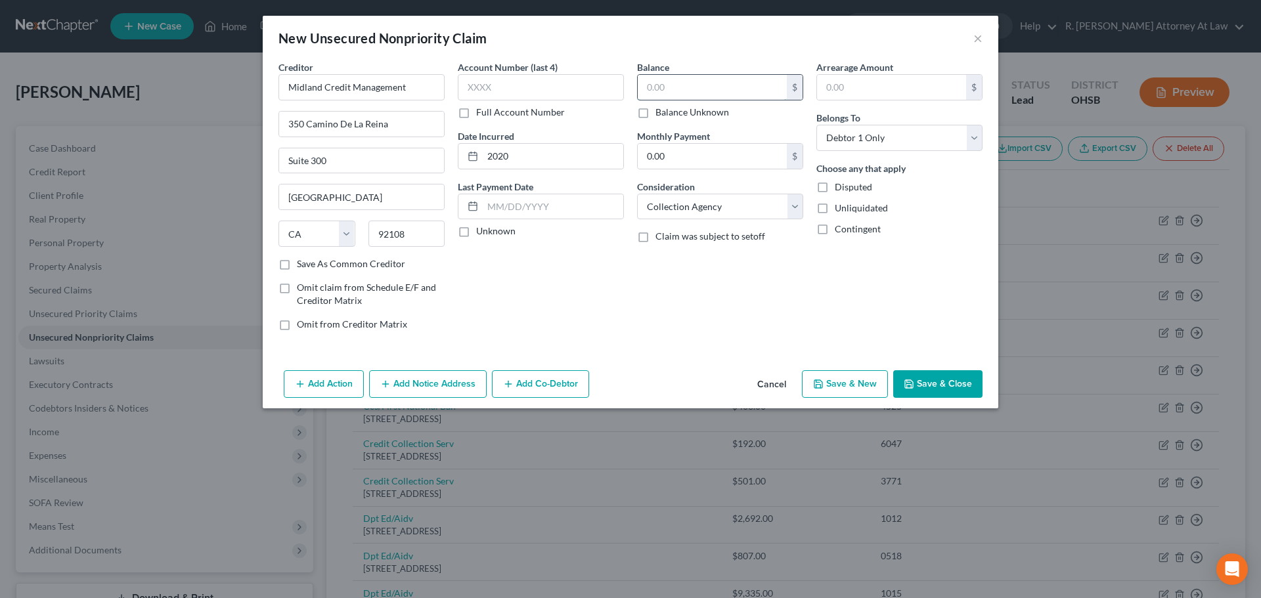
click at [652, 85] on input "text" at bounding box center [712, 87] width 149 height 25
click at [690, 202] on select "Select Cable / Satellite Services Collection Agency Credit Card Debt Debt Couns…" at bounding box center [720, 207] width 166 height 26
select select "14"
click at [637, 194] on select "Select Cable / Satellite Services Collection Agency Credit Card Debt Debt Couns…" at bounding box center [720, 207] width 166 height 26
click at [647, 264] on input "text" at bounding box center [720, 256] width 165 height 25
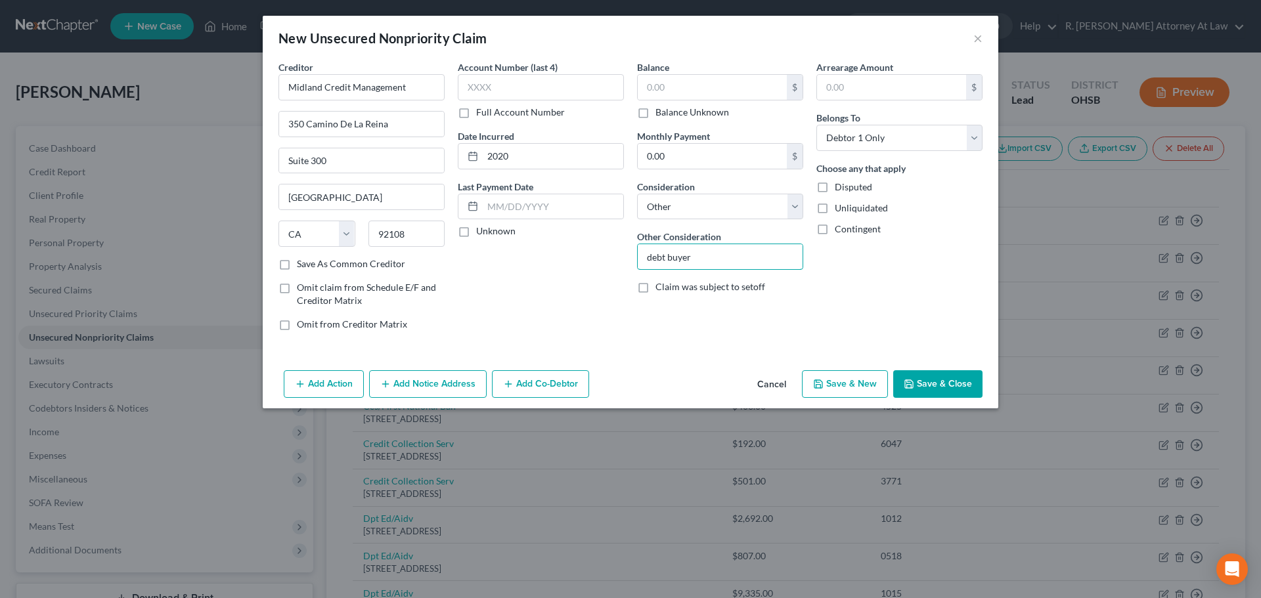
type input "debt buyer"
click at [661, 89] on input "text" at bounding box center [712, 87] width 149 height 25
type input "500"
click at [936, 382] on button "Save & Close" at bounding box center [937, 384] width 89 height 28
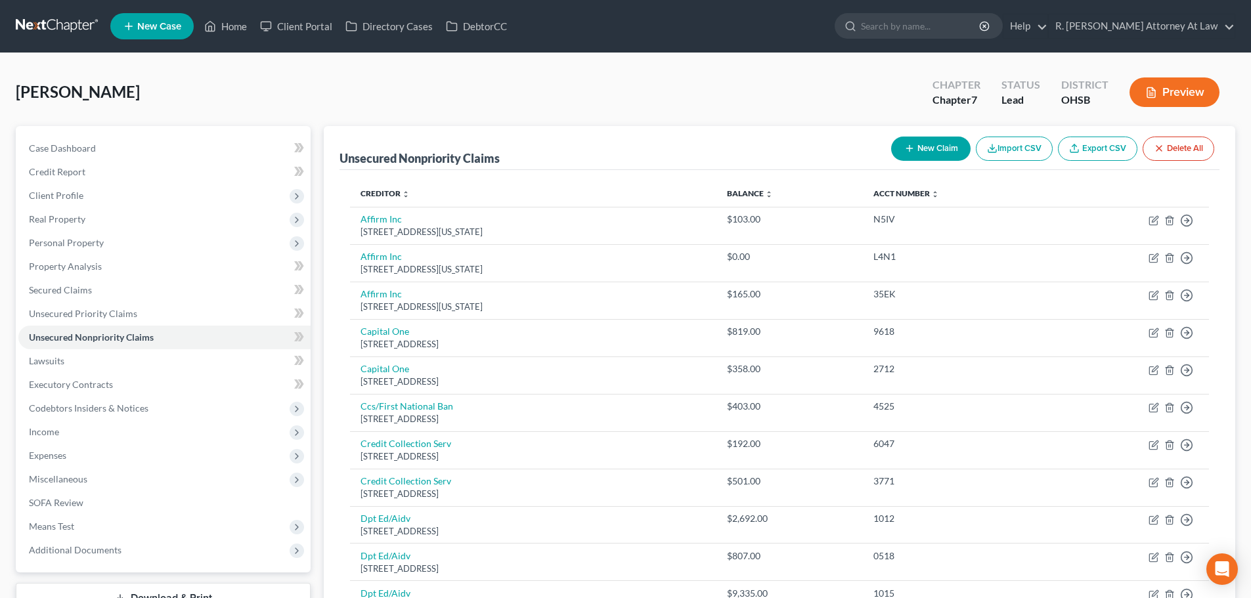
click at [935, 152] on button "New Claim" at bounding box center [930, 149] width 79 height 24
select select "0"
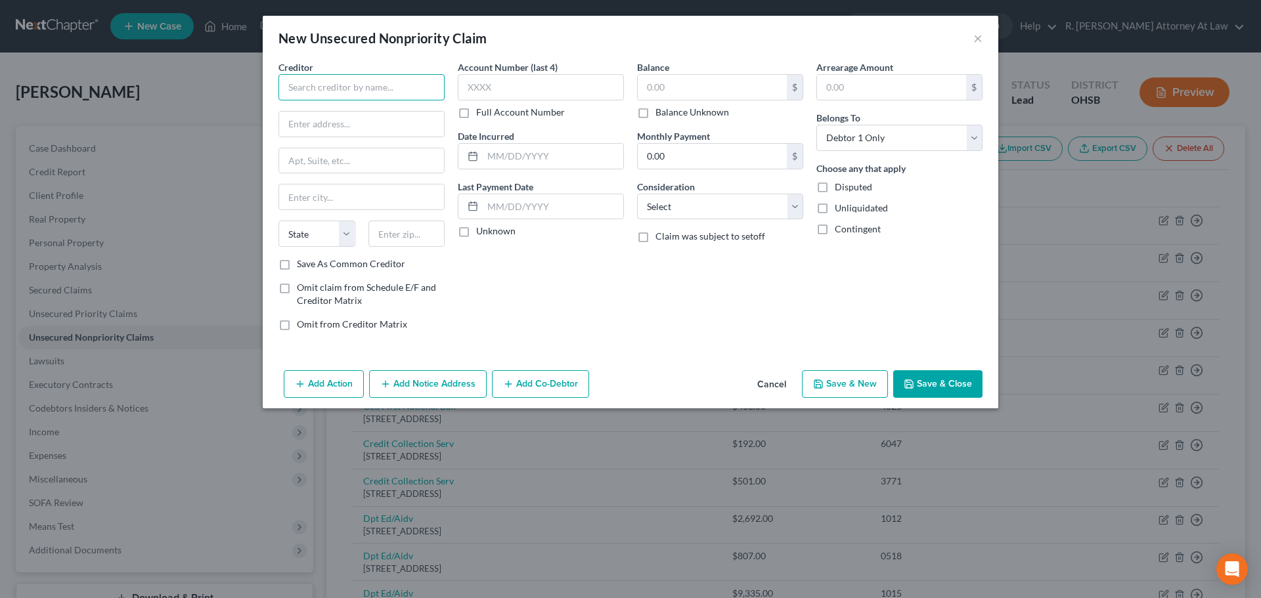
click at [322, 86] on input "text" at bounding box center [361, 87] width 166 height 26
type input "Midland Credit Management"
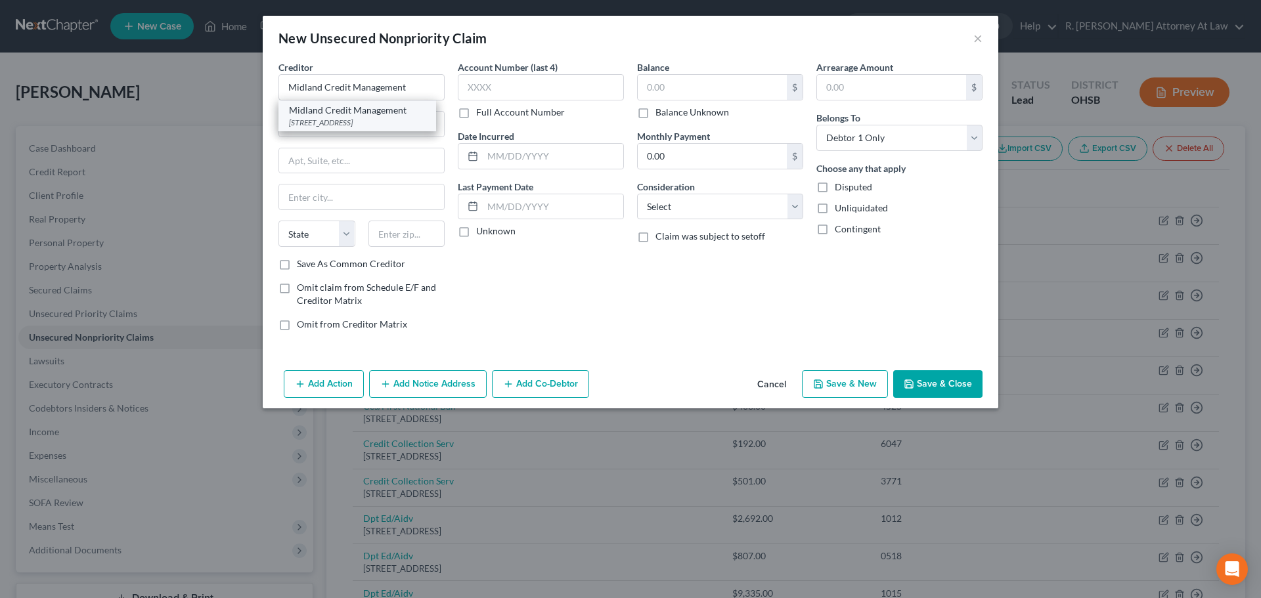
click at [336, 113] on div "Midland Credit Management" at bounding box center [357, 110] width 137 height 13
type input "350 Camino De La Reina"
type input "Suite 300"
type input "[GEOGRAPHIC_DATA]"
select select "4"
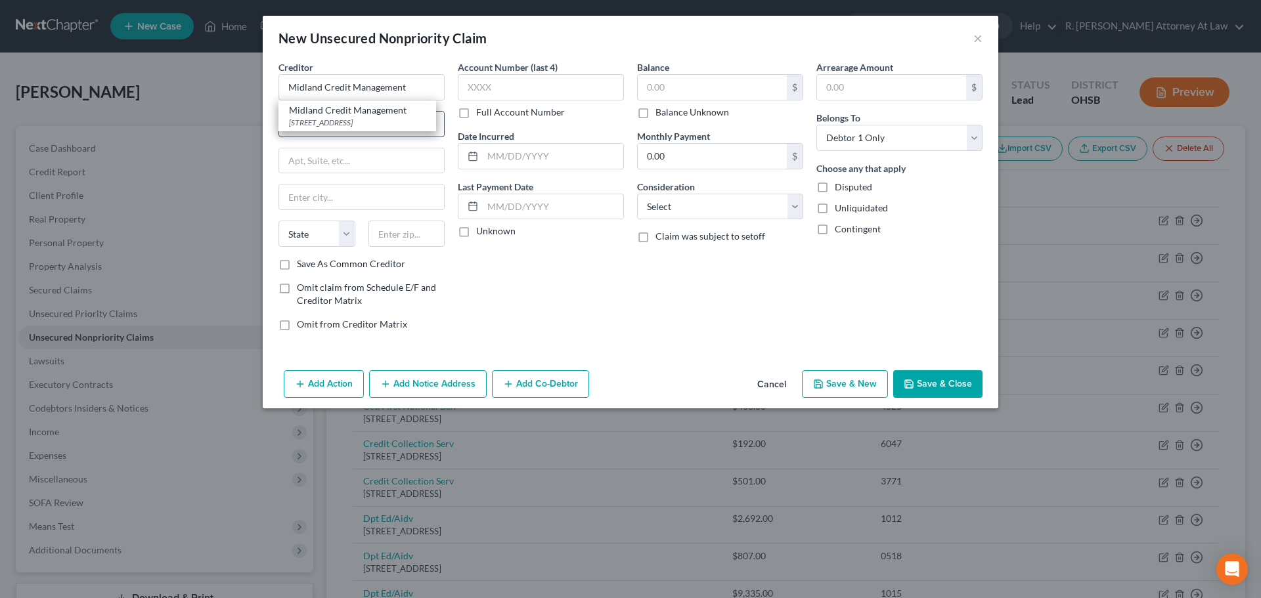
type input "92108"
click at [507, 157] on input "text" at bounding box center [553, 156] width 141 height 25
drag, startPoint x: 921, startPoint y: 380, endPoint x: 920, endPoint y: 373, distance: 6.9
click at [921, 378] on button "Save & Close" at bounding box center [937, 384] width 89 height 28
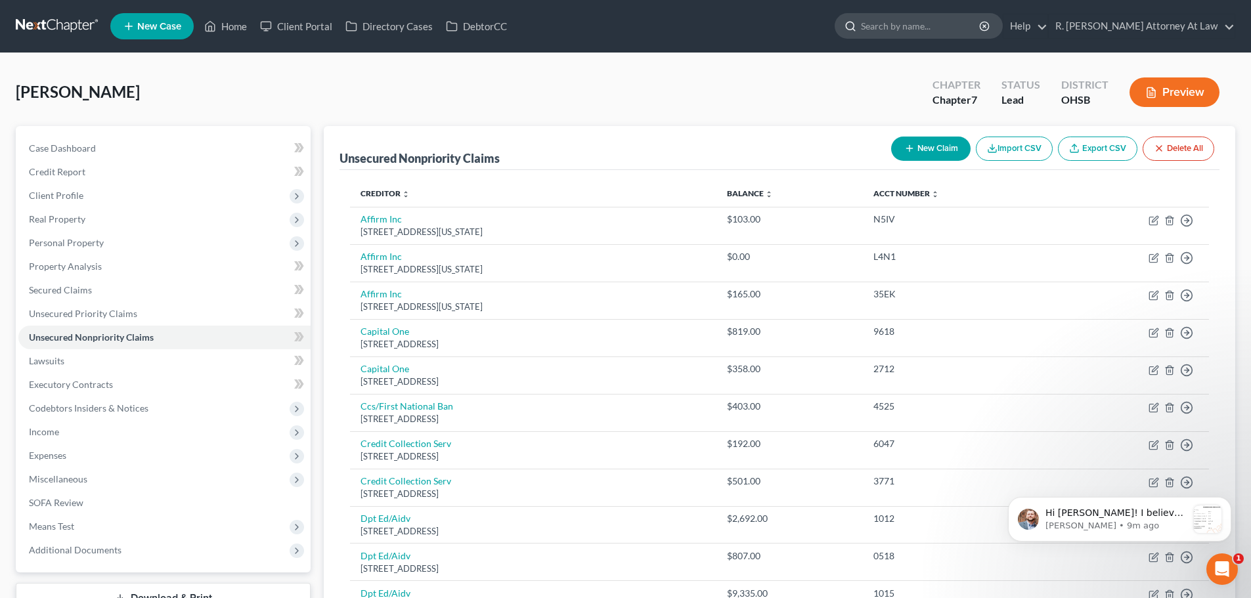
click at [896, 26] on input "search" at bounding box center [921, 26] width 120 height 24
type input "[PERSON_NAME]"
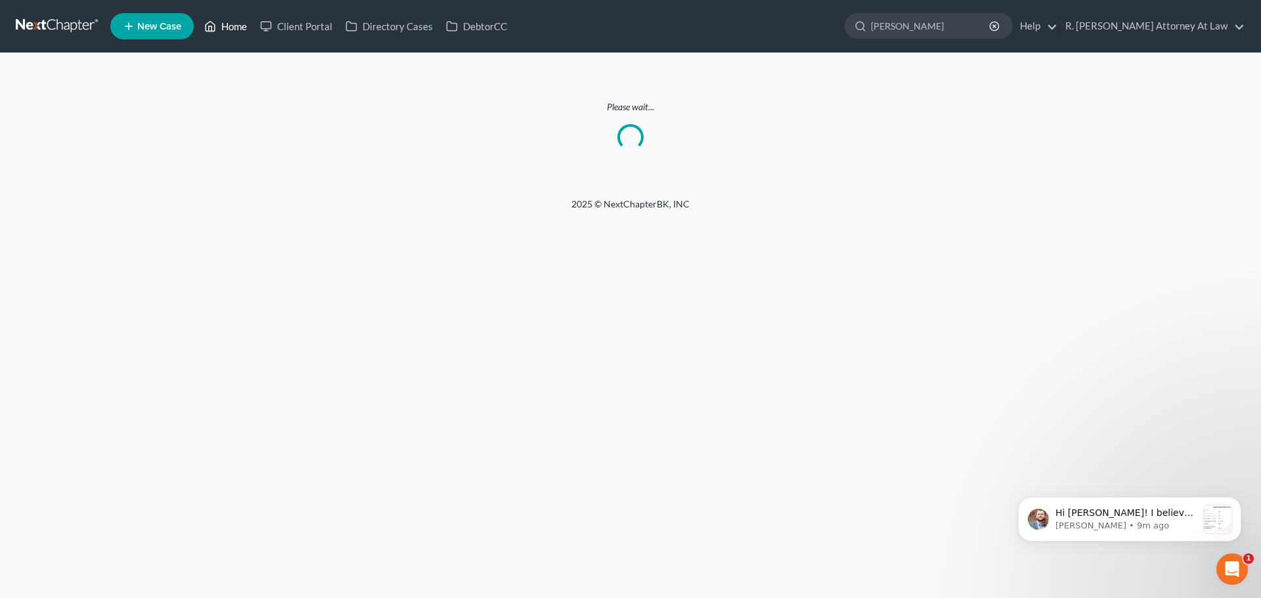
click at [236, 30] on link "Home" at bounding box center [226, 26] width 56 height 24
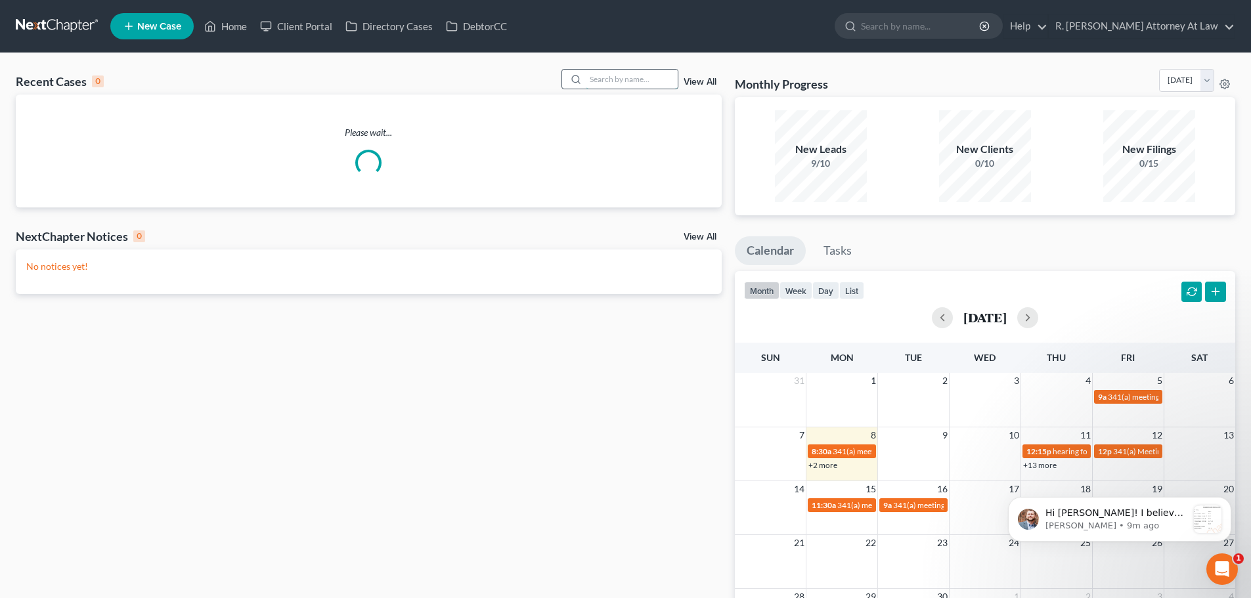
click at [610, 78] on input "search" at bounding box center [632, 79] width 92 height 19
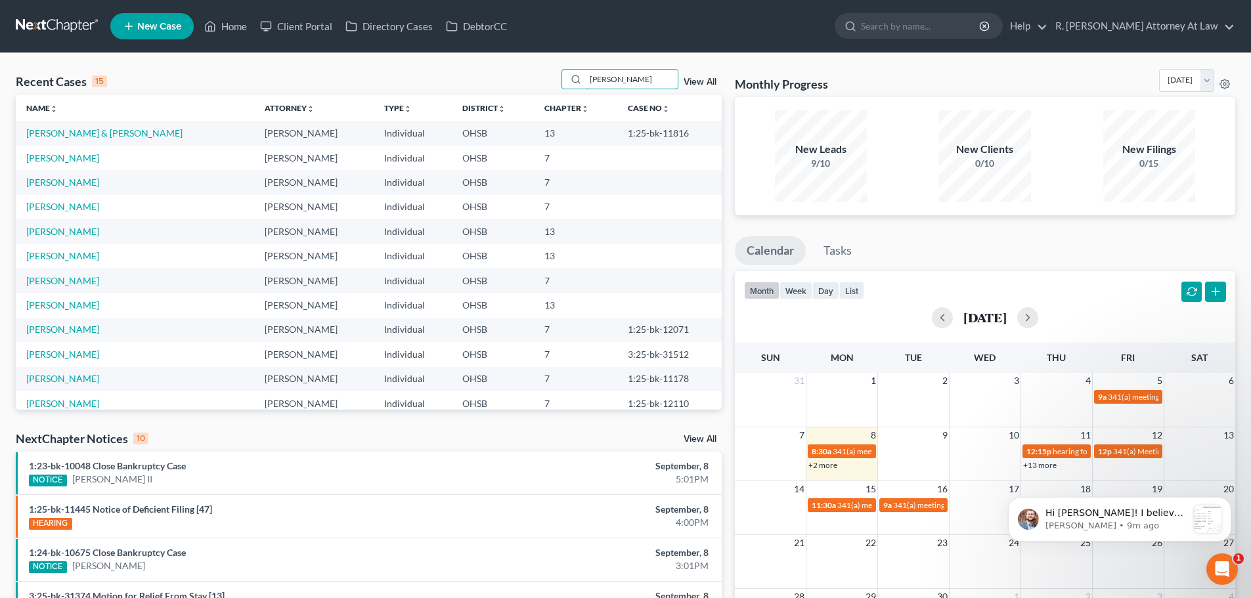
type input "[PERSON_NAME]"
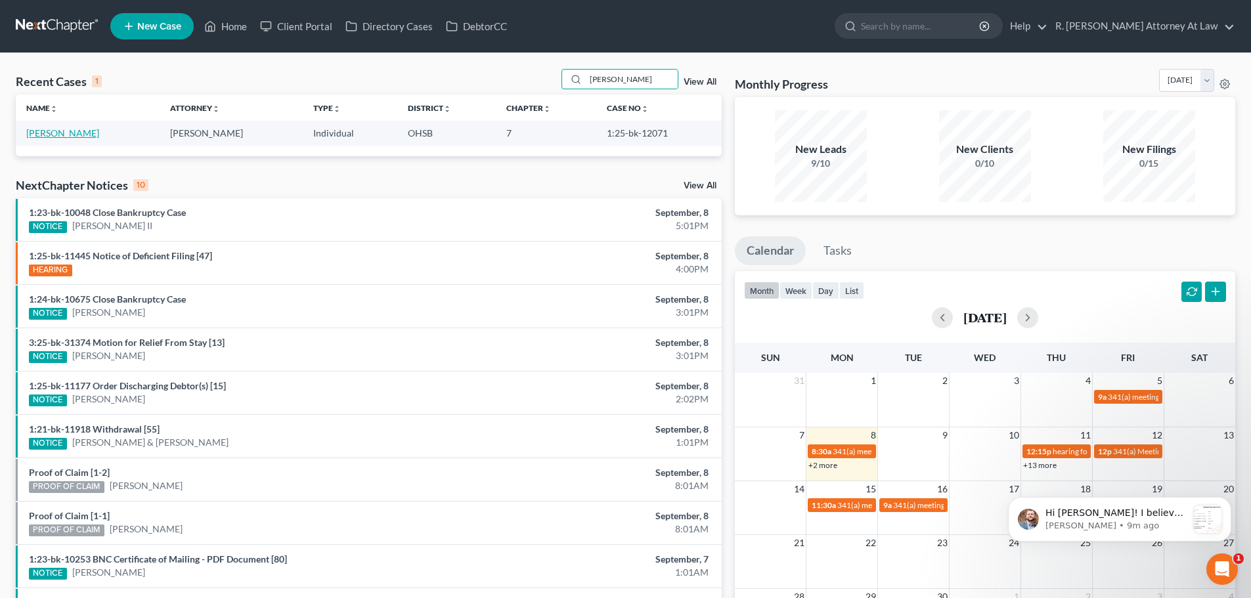
click at [72, 135] on link "[PERSON_NAME]" at bounding box center [62, 132] width 73 height 11
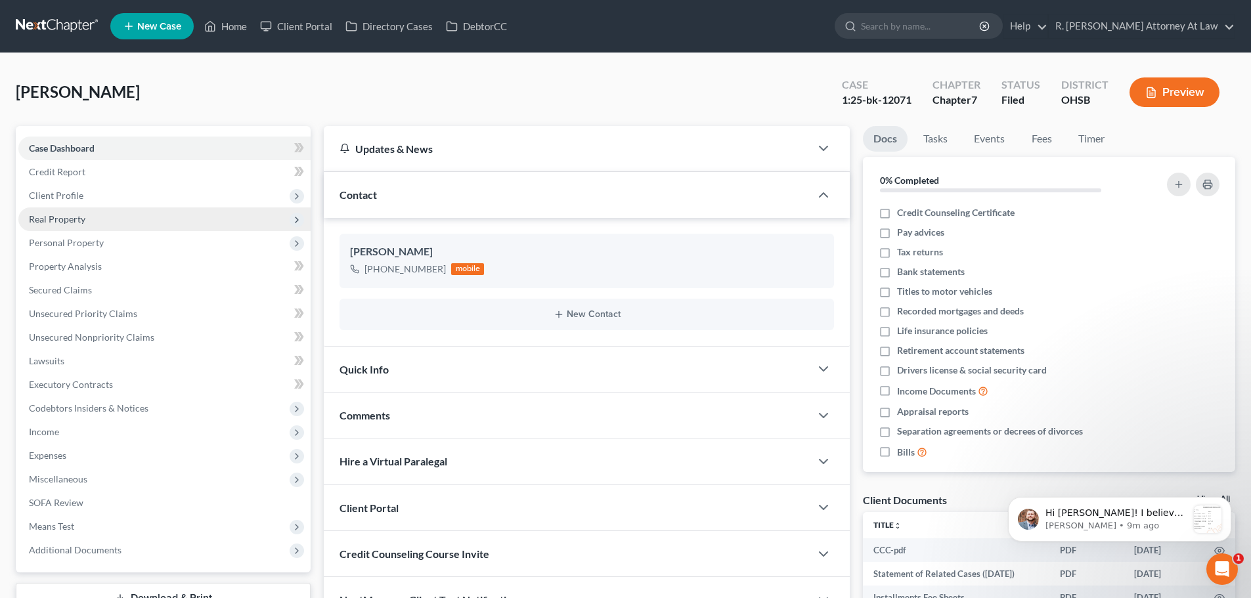
click at [49, 217] on span "Real Property" at bounding box center [57, 218] width 56 height 11
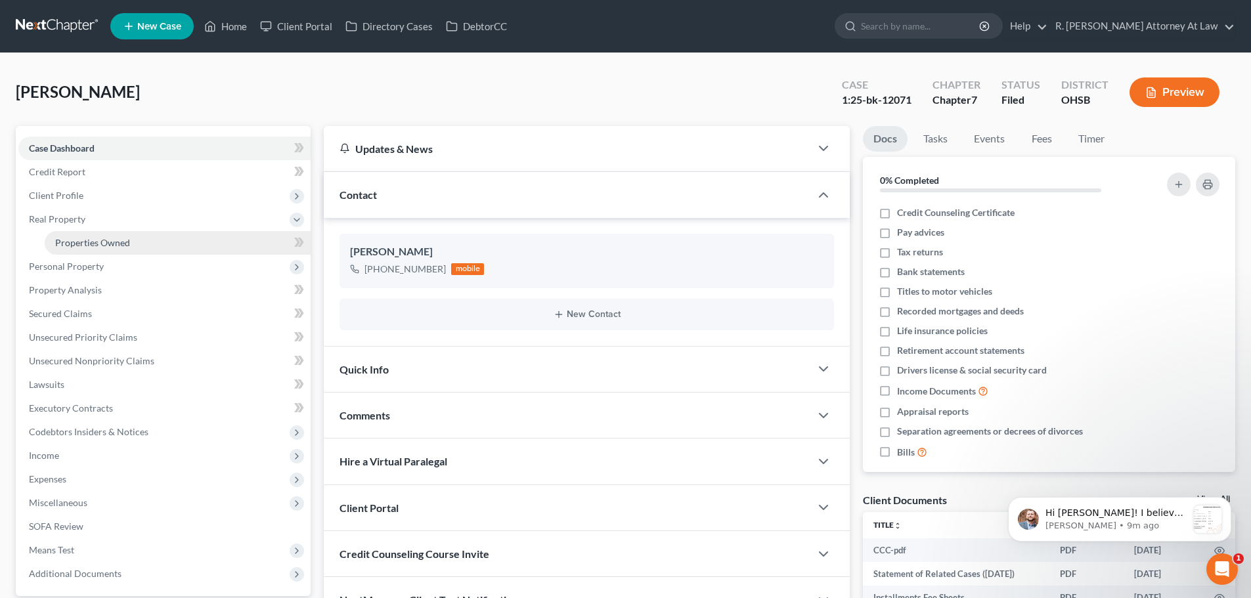
click at [68, 241] on span "Properties Owned" at bounding box center [92, 242] width 75 height 11
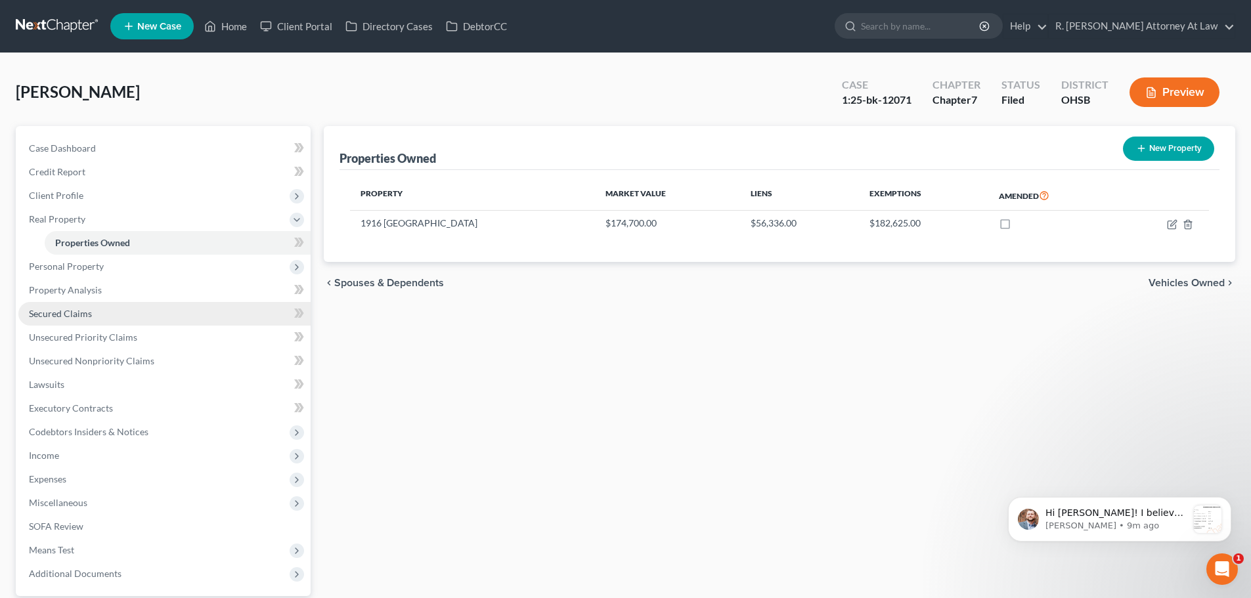
click at [55, 311] on span "Secured Claims" at bounding box center [60, 313] width 63 height 11
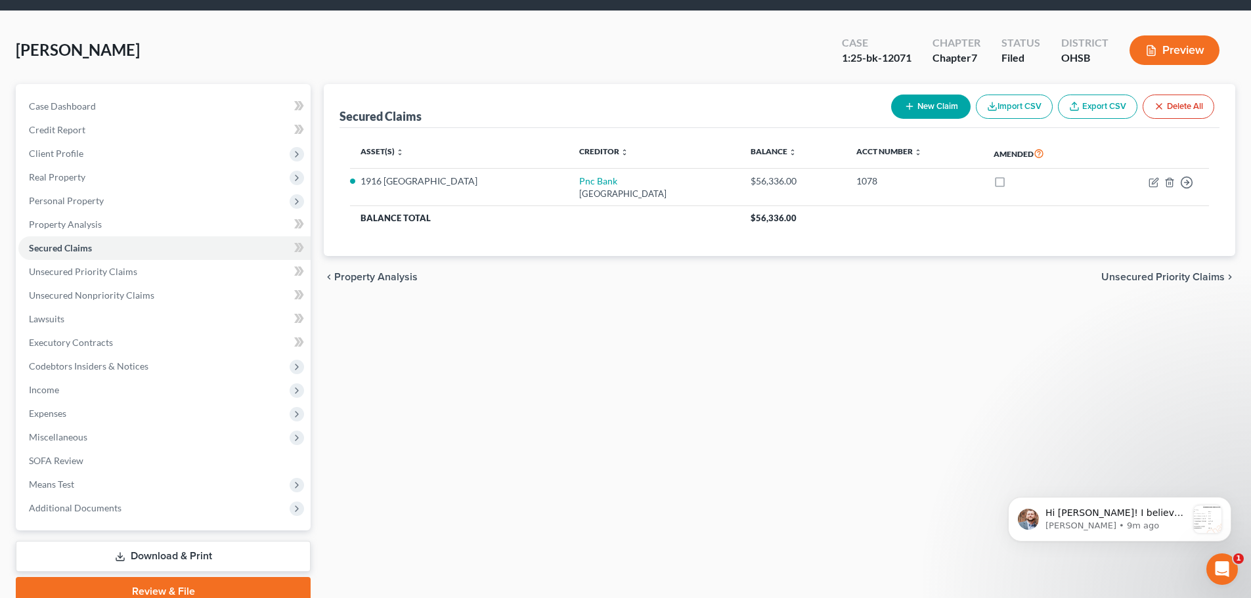
scroll to position [66, 0]
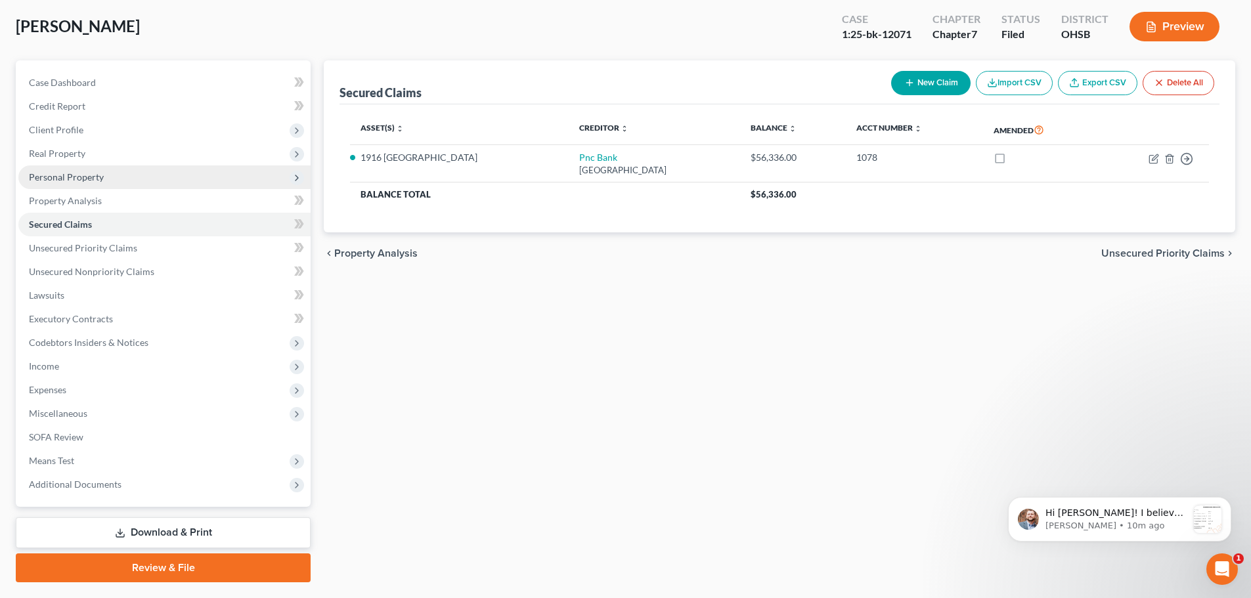
click at [58, 173] on span "Personal Property" at bounding box center [66, 176] width 75 height 11
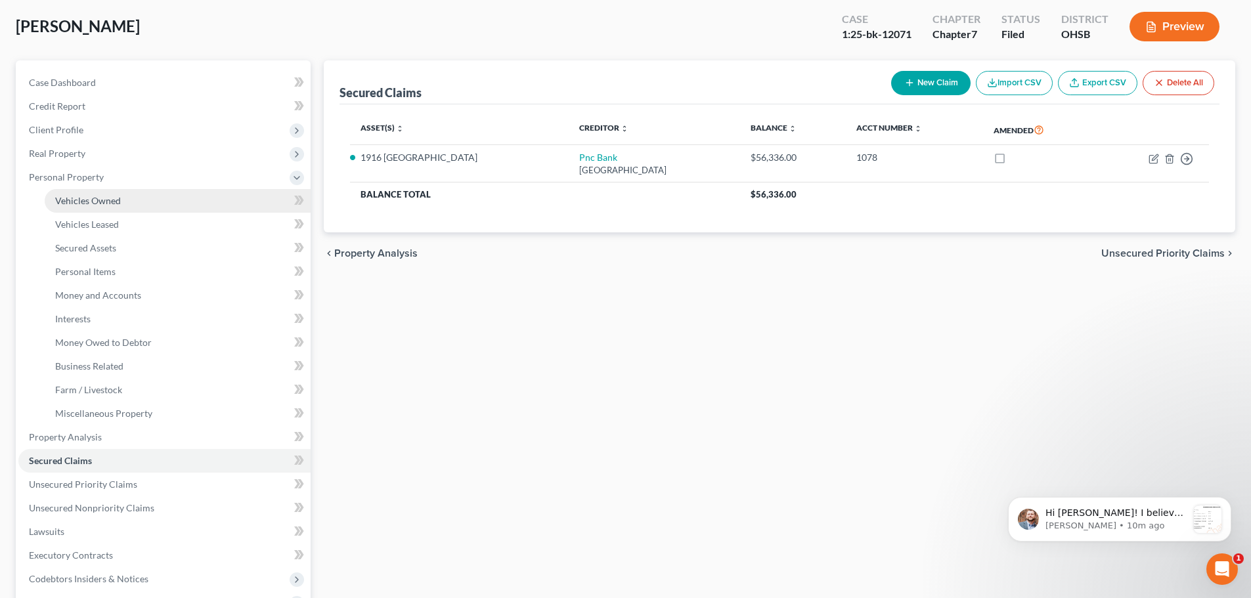
click at [76, 196] on span "Vehicles Owned" at bounding box center [88, 200] width 66 height 11
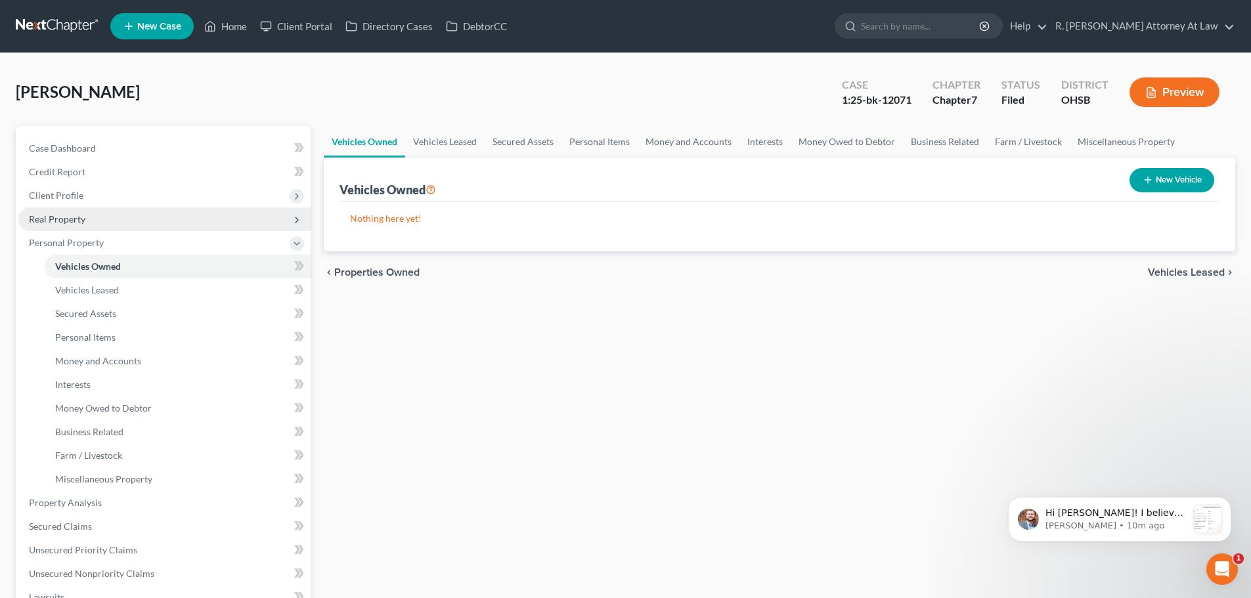
click at [77, 219] on span "Real Property" at bounding box center [57, 218] width 56 height 11
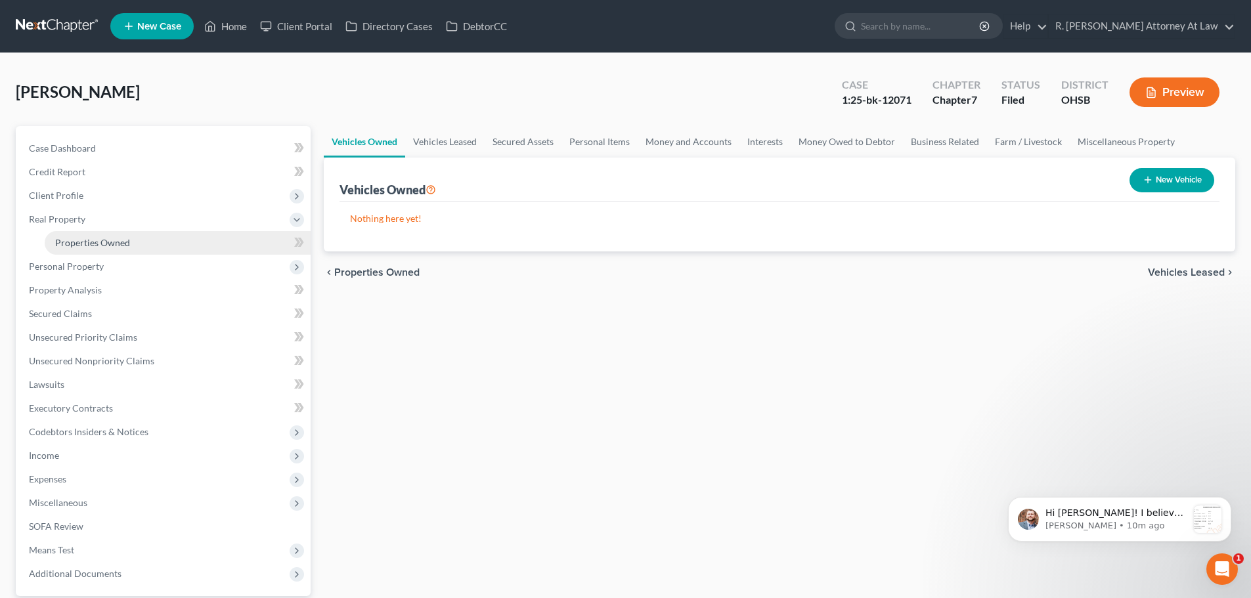
click at [87, 239] on span "Properties Owned" at bounding box center [92, 242] width 75 height 11
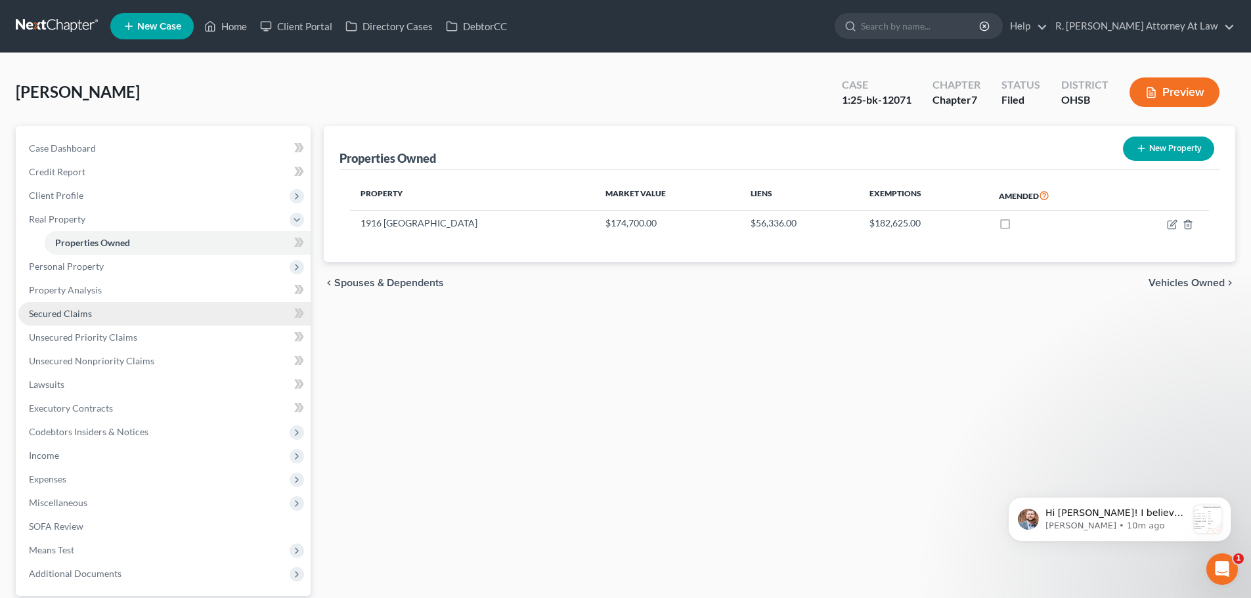
click at [60, 313] on span "Secured Claims" at bounding box center [60, 313] width 63 height 11
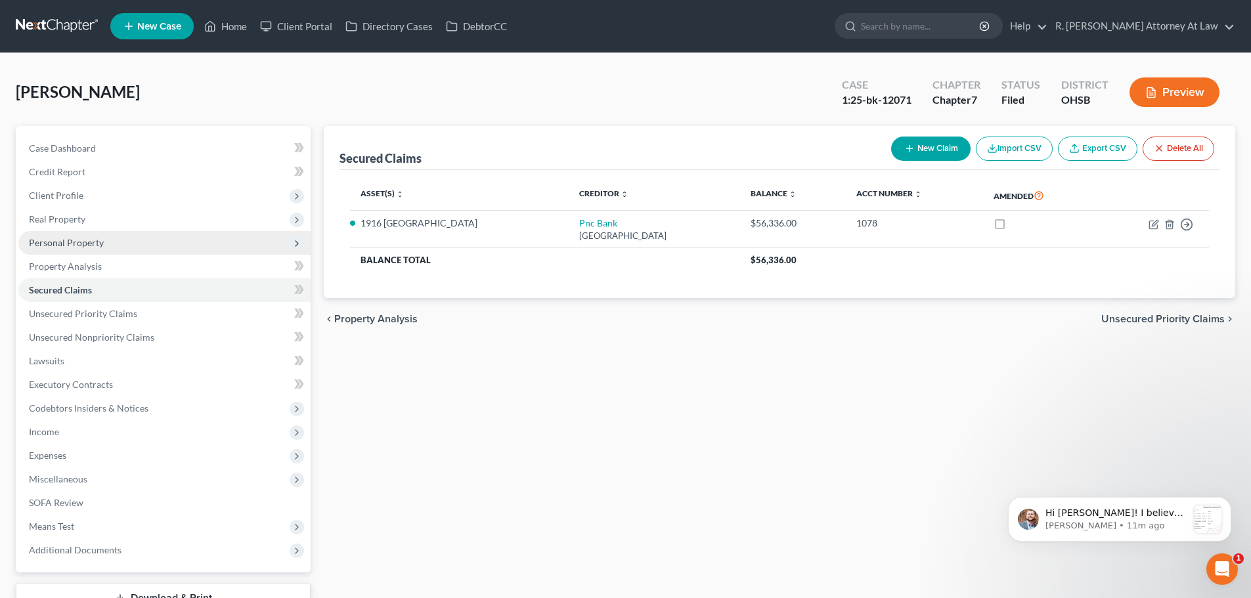
click at [40, 239] on span "Personal Property" at bounding box center [66, 242] width 75 height 11
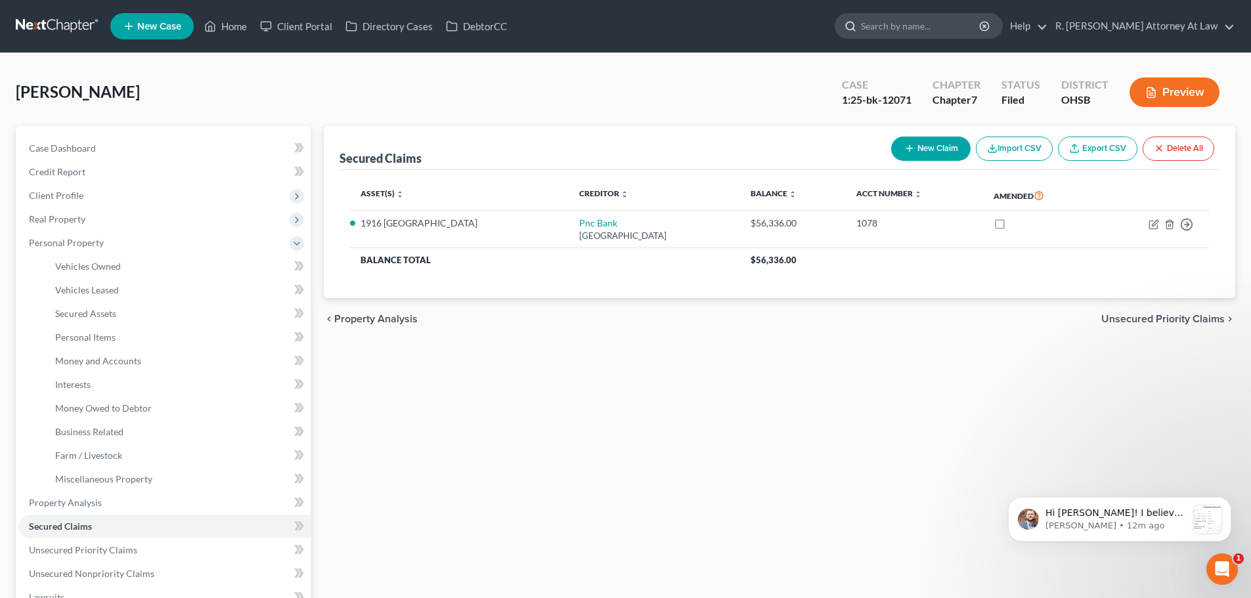
click at [906, 31] on input "search" at bounding box center [921, 26] width 120 height 24
click at [224, 23] on link "Home" at bounding box center [226, 26] width 56 height 24
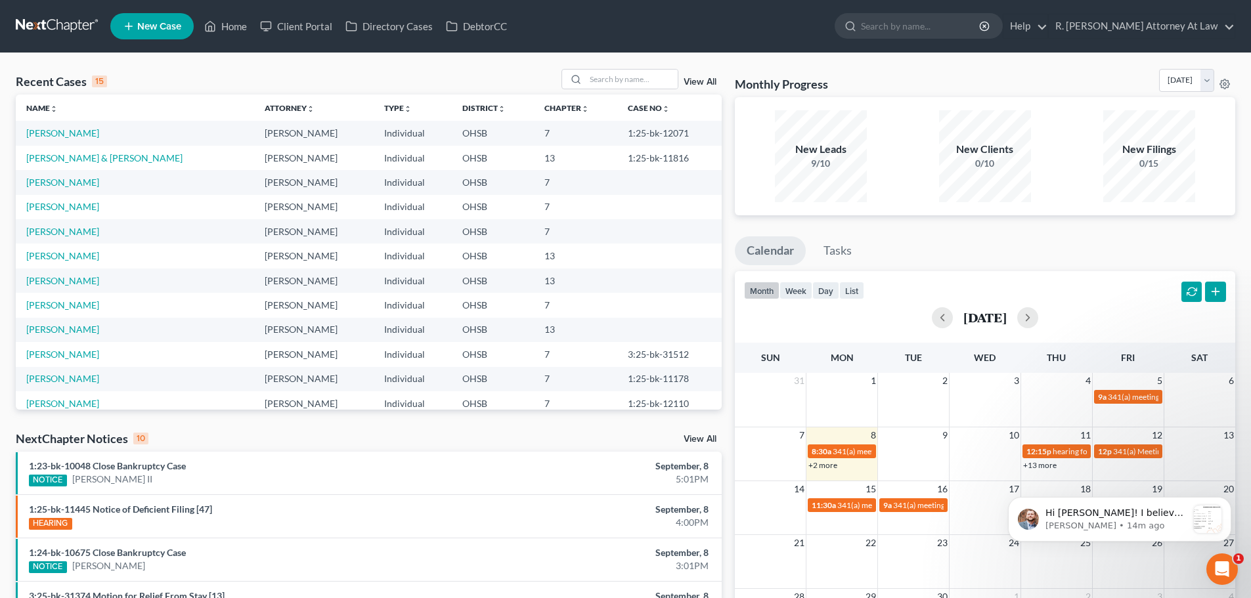
click at [46, 173] on td "[PERSON_NAME]" at bounding box center [135, 182] width 238 height 24
click at [47, 180] on link "[PERSON_NAME]" at bounding box center [62, 182] width 73 height 11
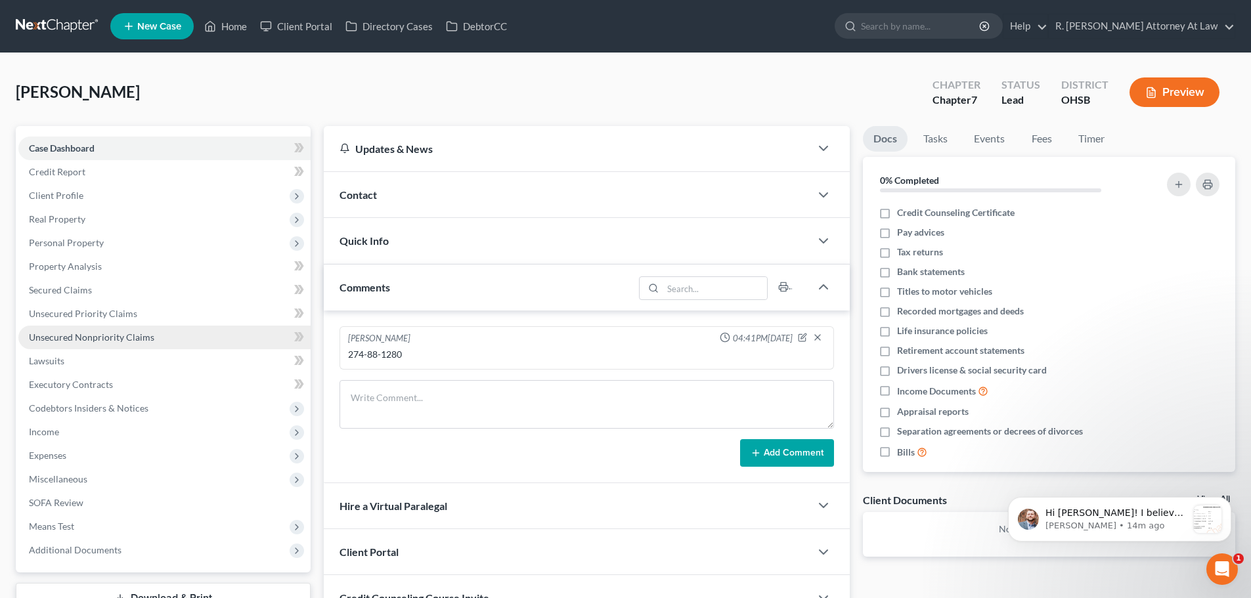
click at [44, 338] on span "Unsecured Nonpriority Claims" at bounding box center [91, 337] width 125 height 11
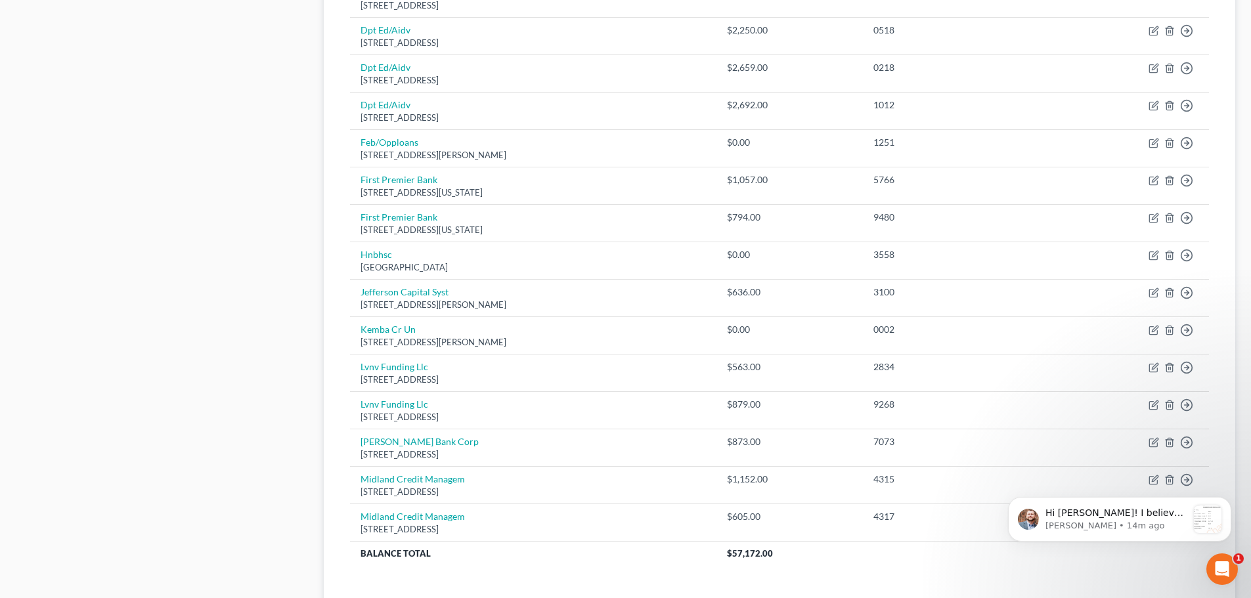
scroll to position [918, 0]
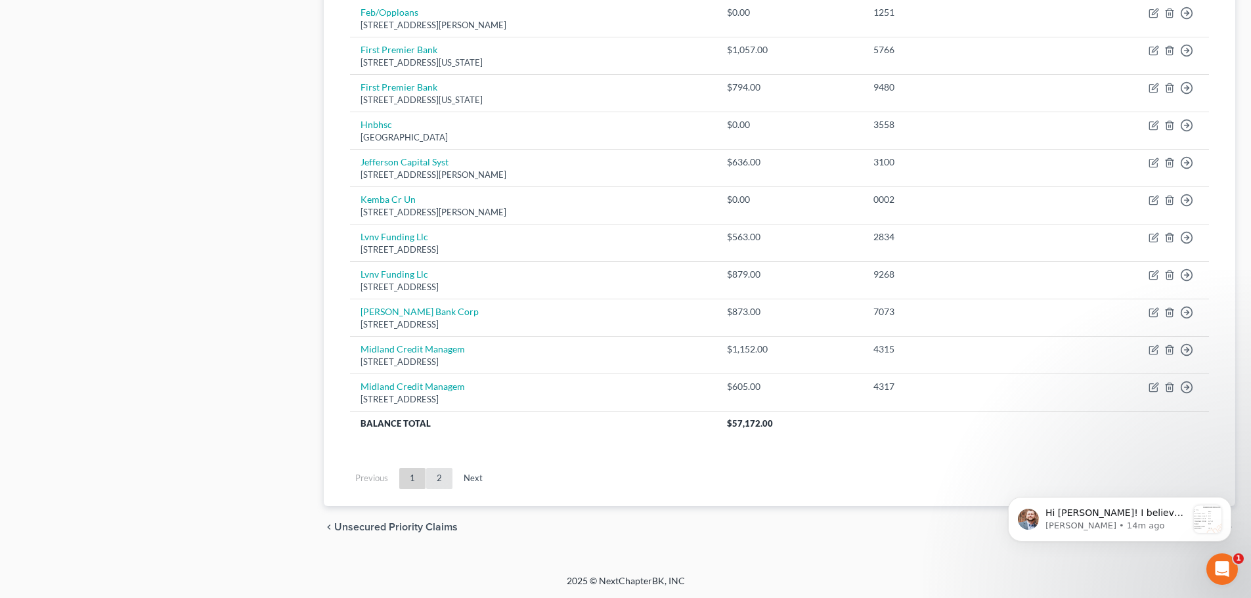
click at [438, 481] on link "2" at bounding box center [439, 478] width 26 height 21
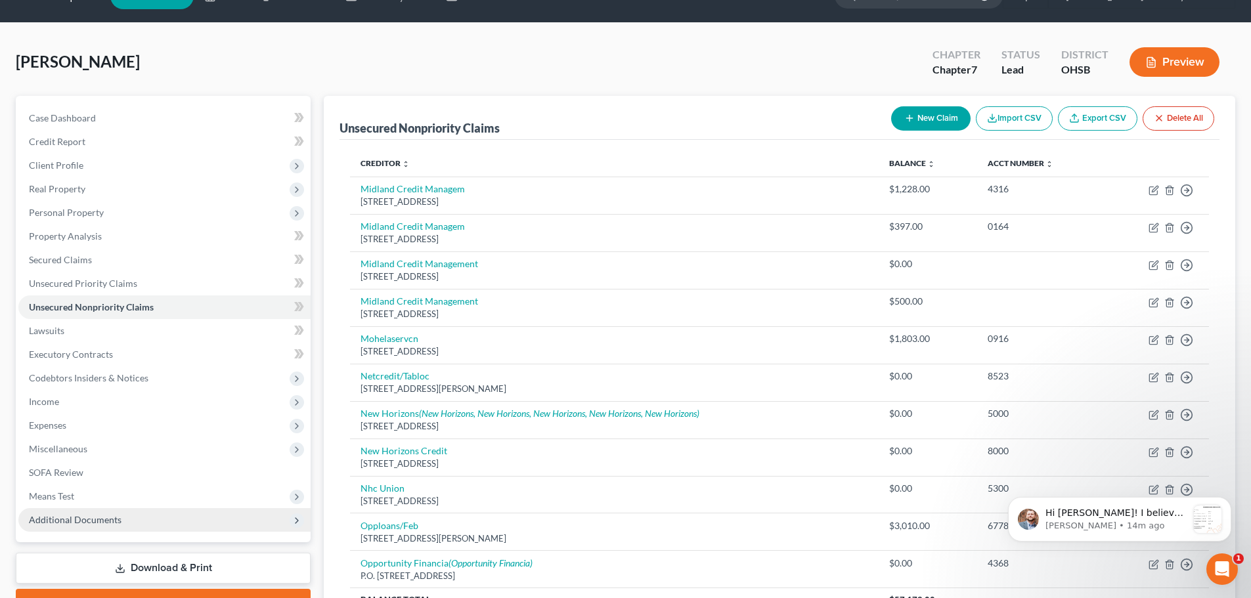
scroll to position [0, 0]
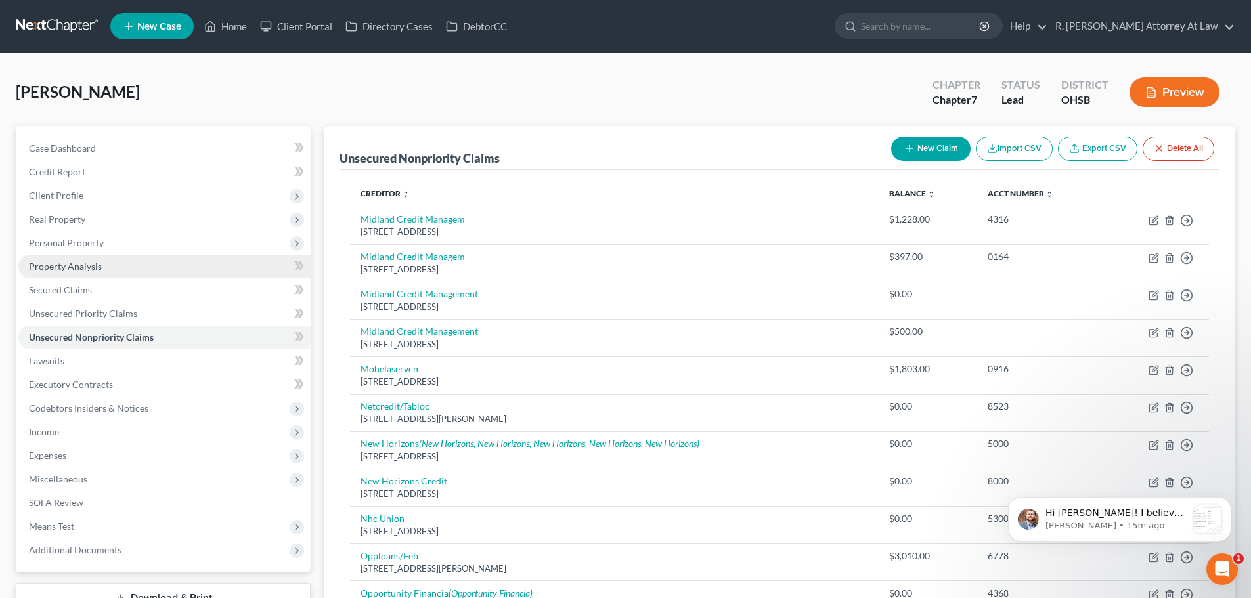
click at [55, 265] on span "Property Analysis" at bounding box center [65, 266] width 73 height 11
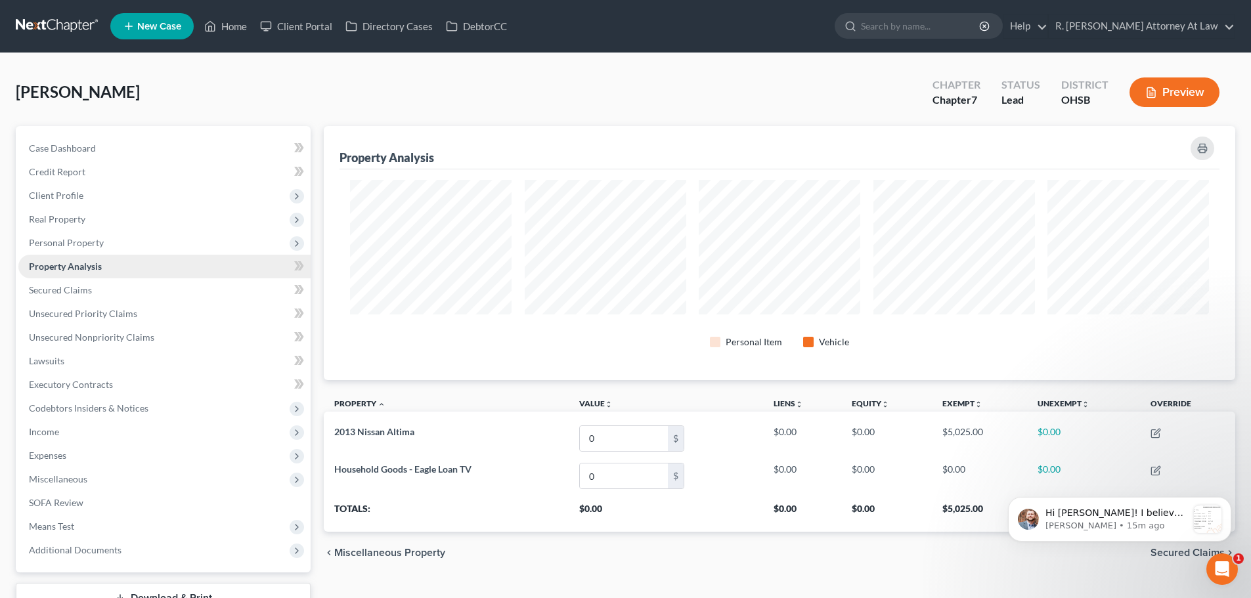
scroll to position [254, 912]
click at [85, 339] on span "Unsecured Nonpriority Claims" at bounding box center [91, 337] width 125 height 11
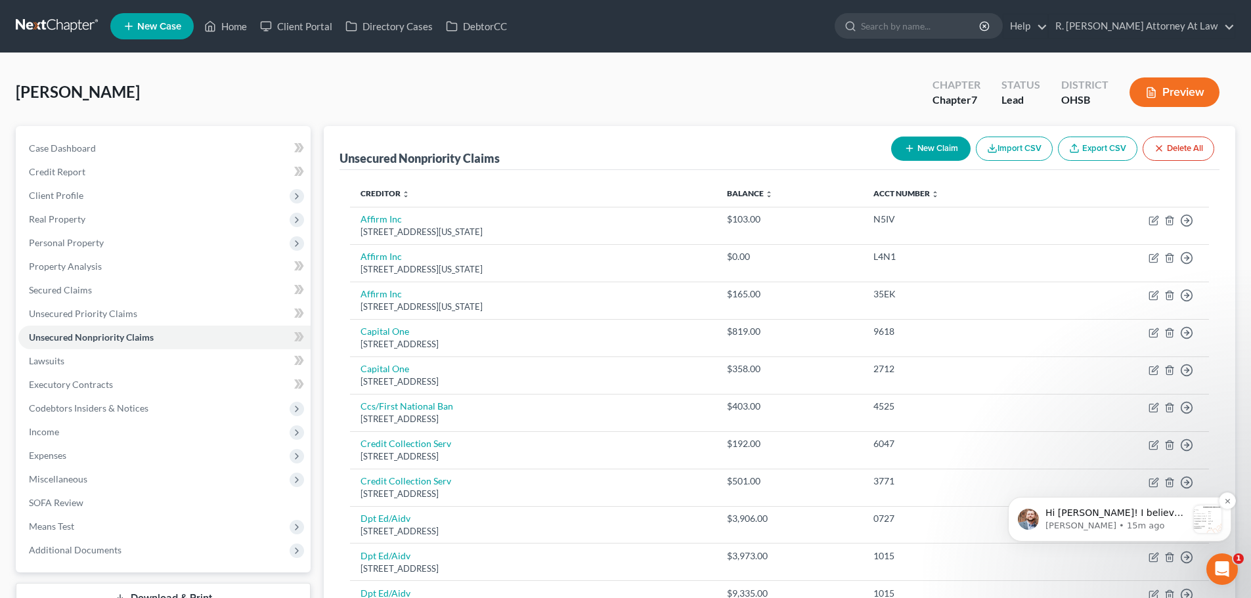
click at [1214, 513] on div "message notification from James, 15m ago. Hi Richard! I believe these are popul…" at bounding box center [1208, 520] width 28 height 28
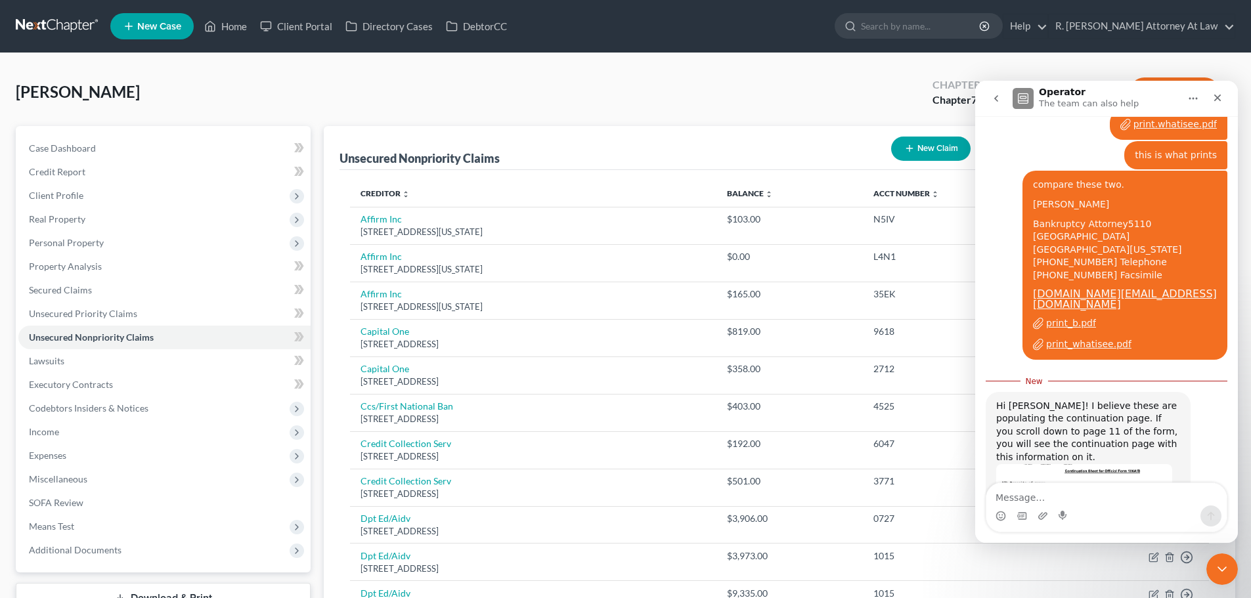
scroll to position [720, 0]
type textarea "S"
type textarea "R"
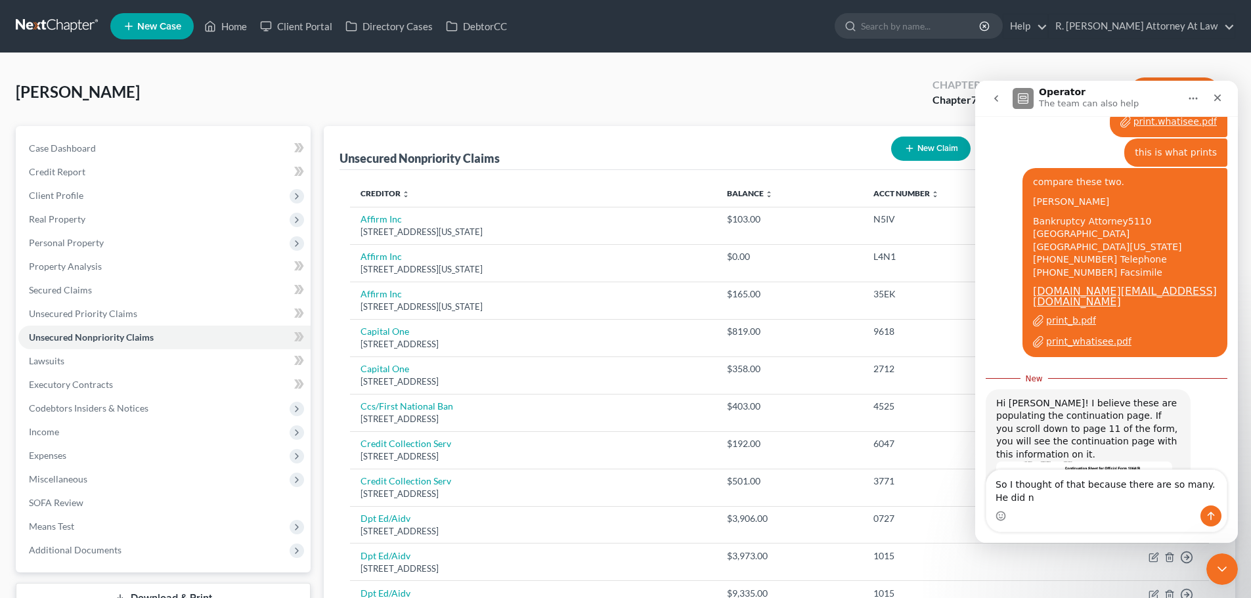
scroll to position [733, 0]
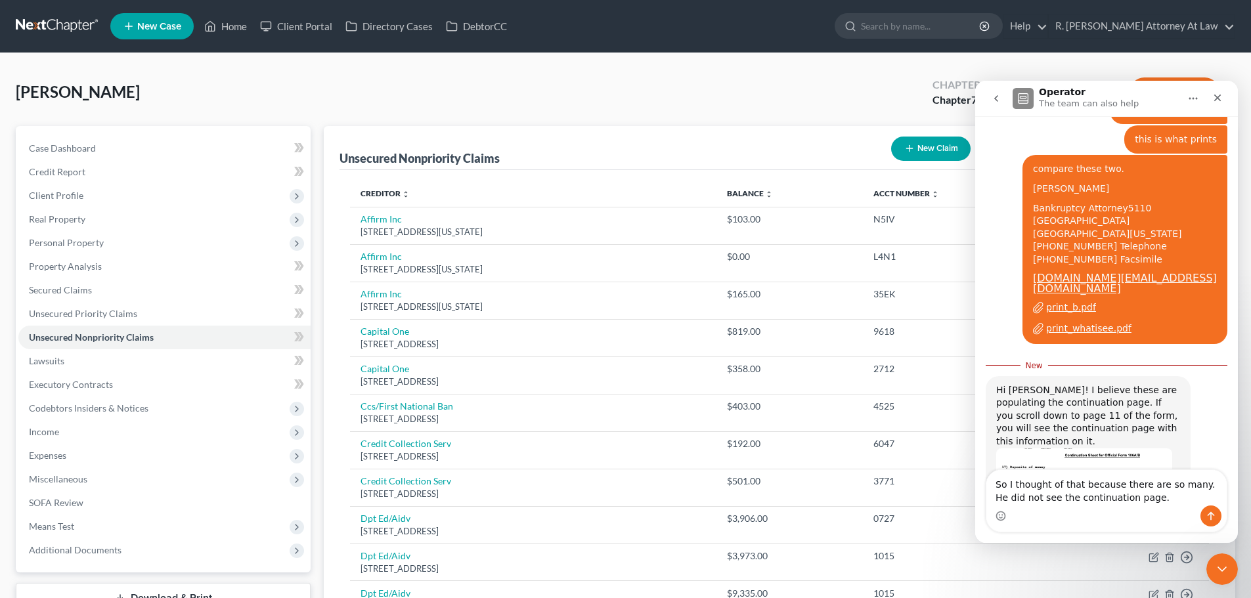
type textarea "So I thought of that because there are so many. He did not see the continuation…"
click at [1210, 508] on button "Send a message…" at bounding box center [1211, 516] width 21 height 21
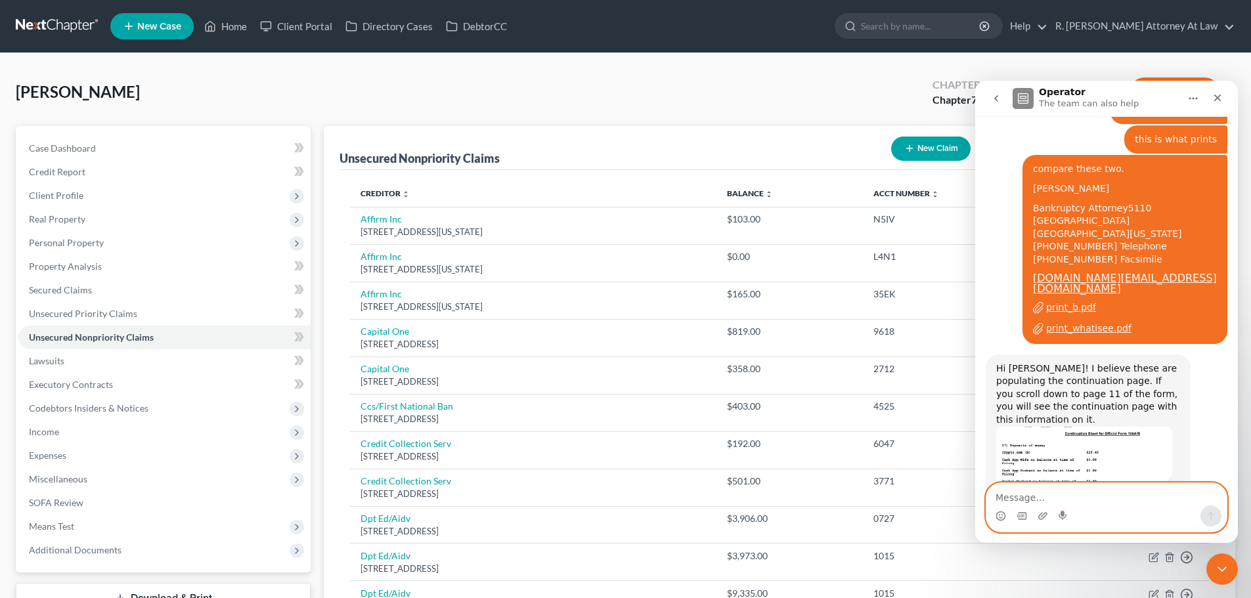
scroll to position [750, 0]
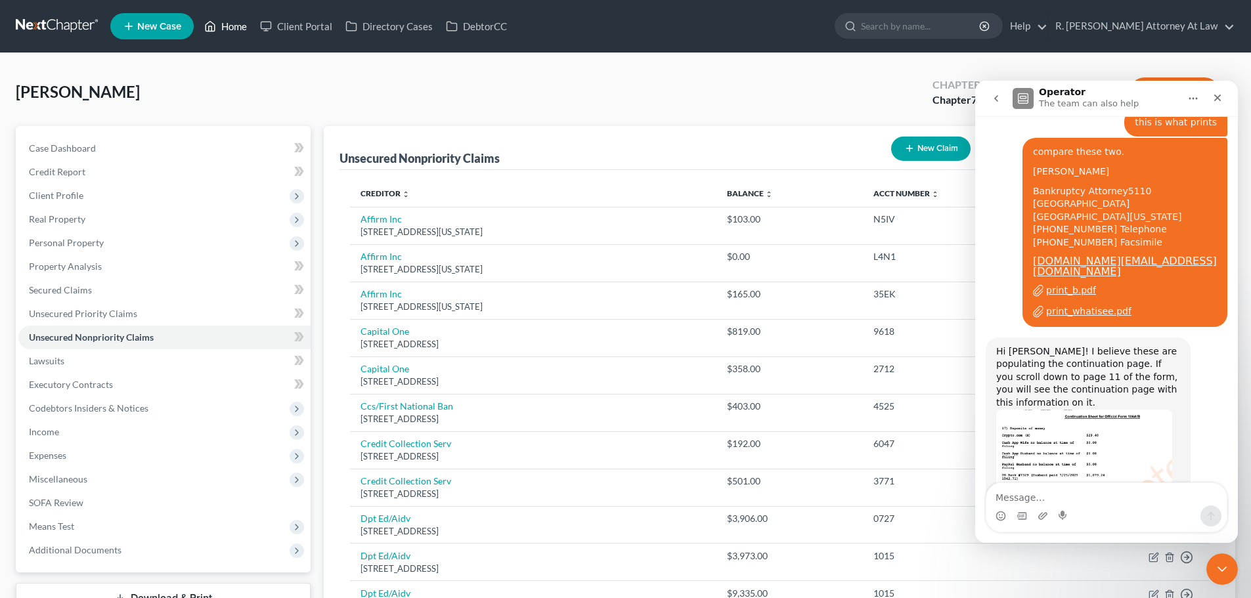
click at [215, 26] on icon at bounding box center [210, 27] width 9 height 10
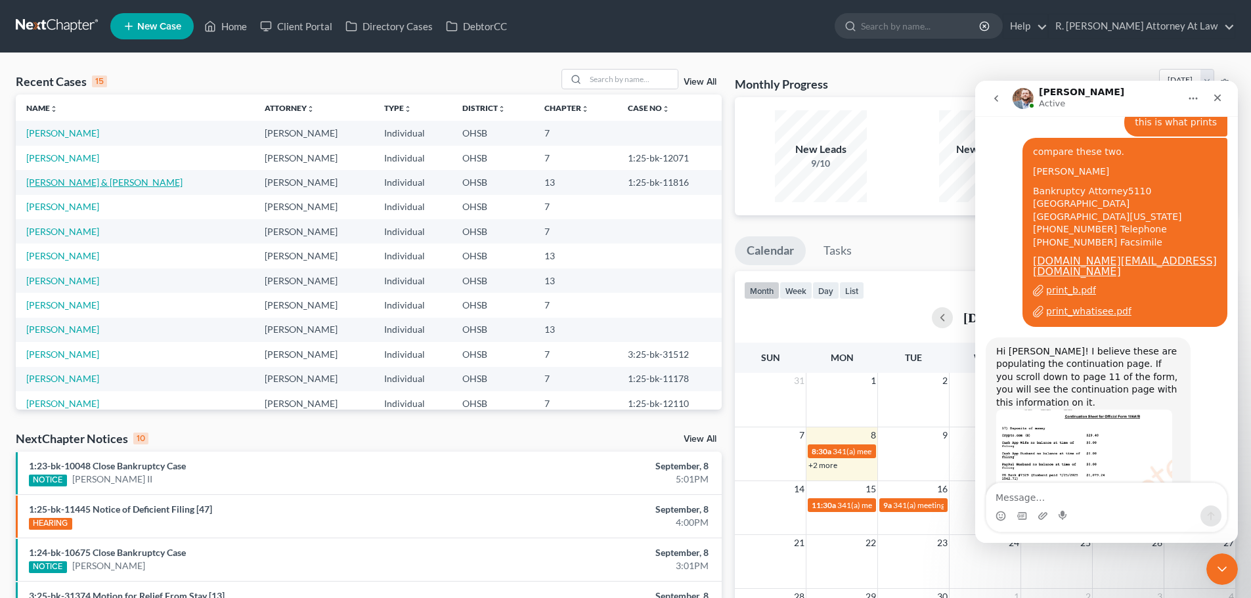
click at [60, 181] on link "[PERSON_NAME] & [PERSON_NAME]" at bounding box center [104, 182] width 156 height 11
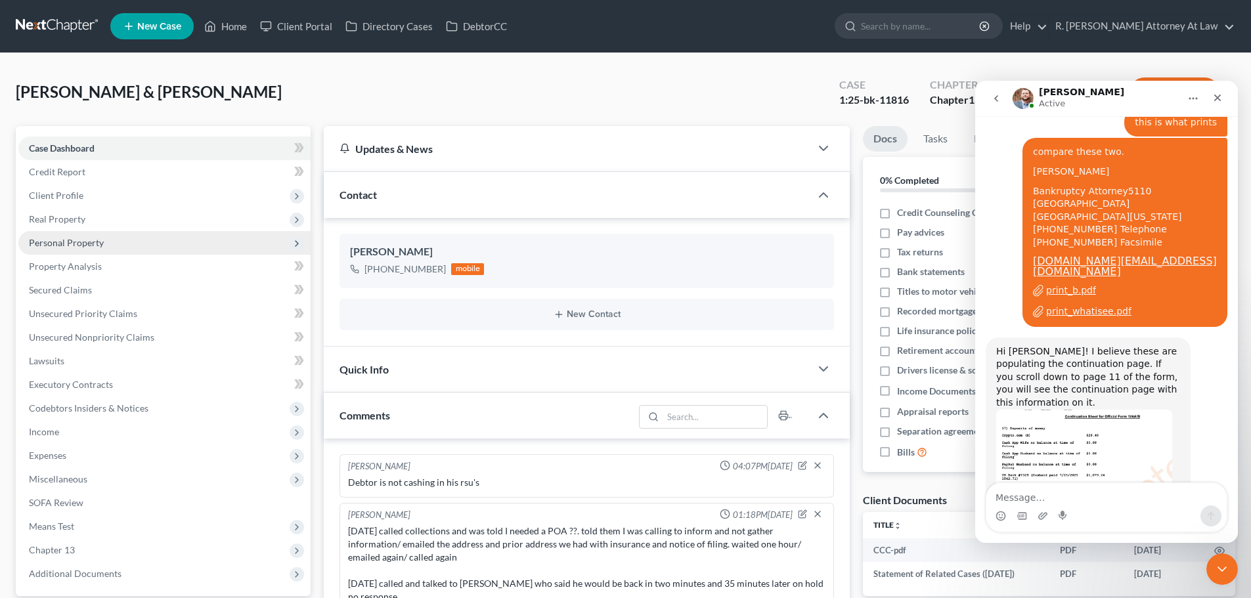
click at [55, 244] on span "Personal Property" at bounding box center [66, 242] width 75 height 11
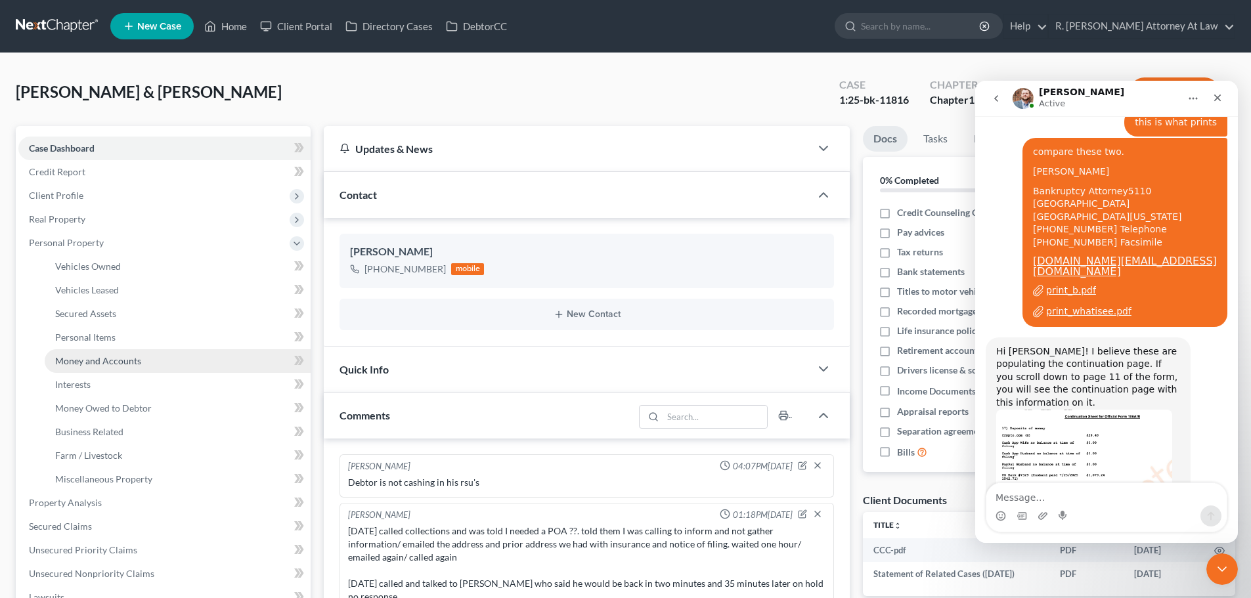
click at [76, 355] on span "Money and Accounts" at bounding box center [98, 360] width 86 height 11
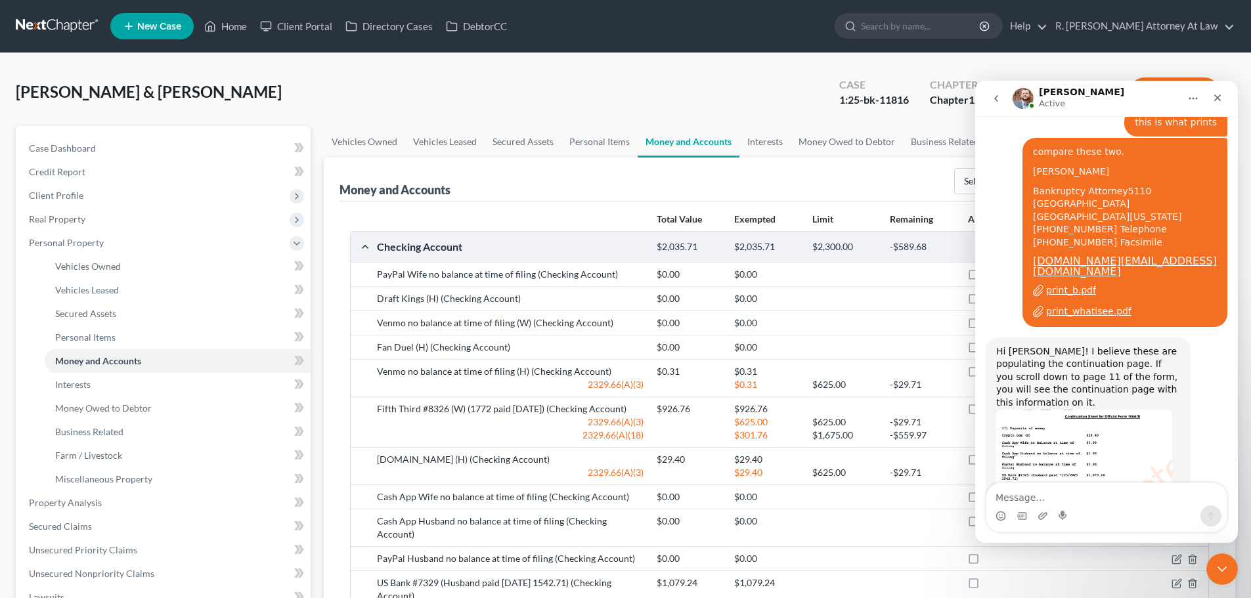
click at [766, 80] on div "[PERSON_NAME] & [PERSON_NAME] Upgraded Case 1:25-bk-11816 Chapter Chapter 13 St…" at bounding box center [626, 97] width 1220 height 57
click at [1218, 96] on icon "Close" at bounding box center [1217, 98] width 11 height 11
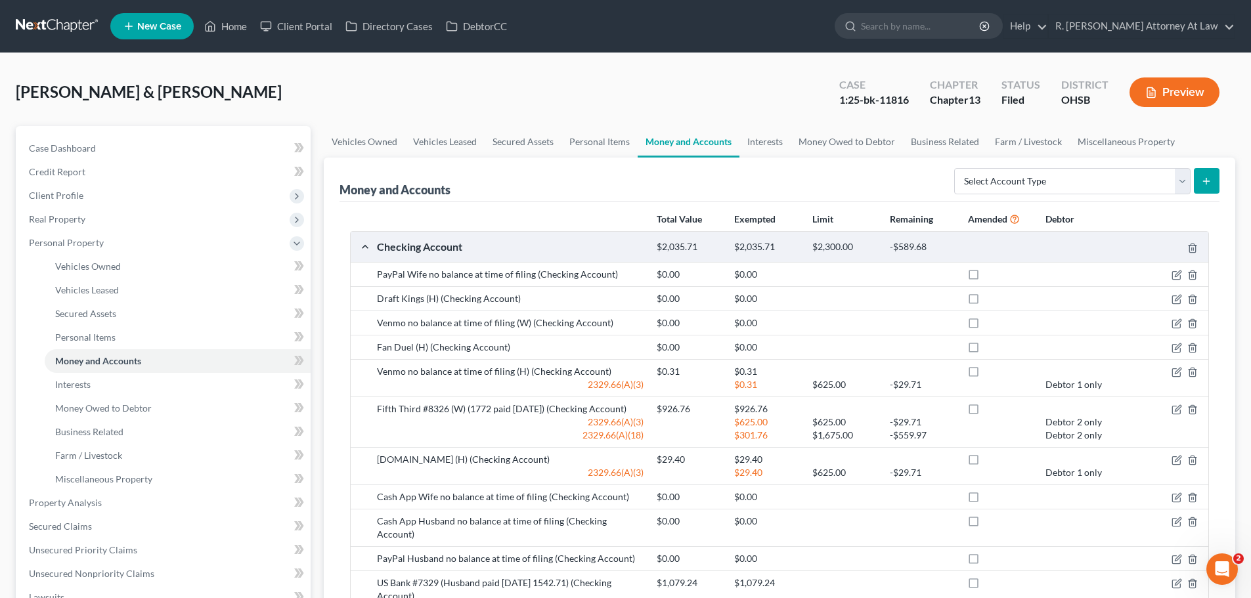
click at [1176, 92] on button "Preview" at bounding box center [1175, 93] width 90 height 30
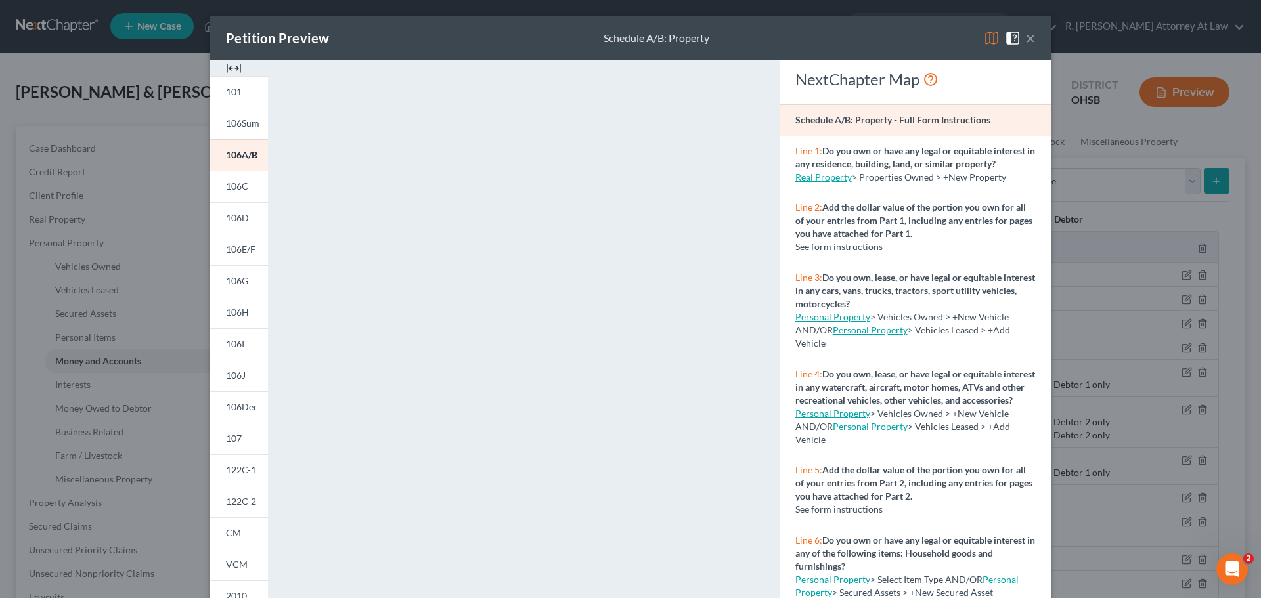
click at [1027, 35] on button "×" at bounding box center [1030, 38] width 9 height 16
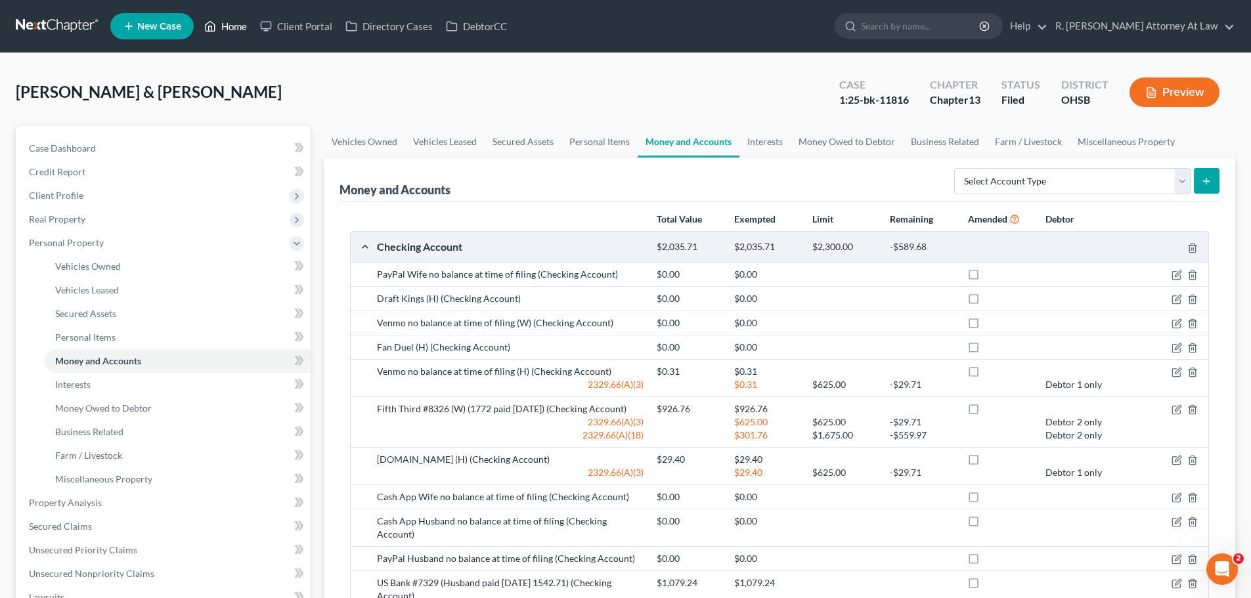
click at [233, 25] on link "Home" at bounding box center [226, 26] width 56 height 24
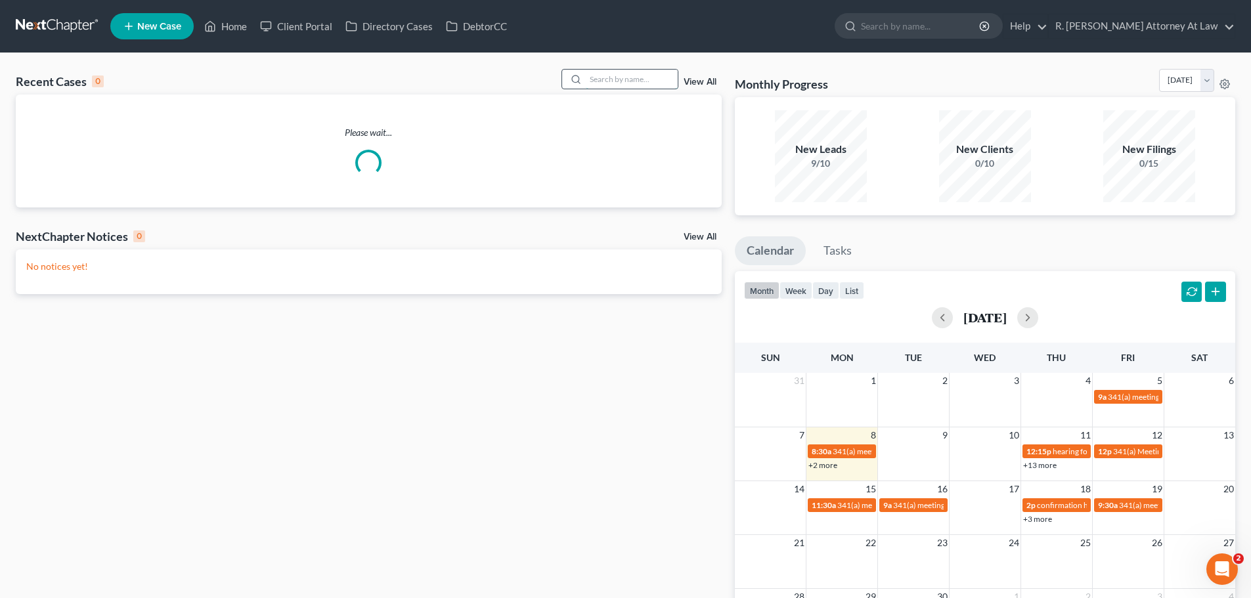
click at [635, 76] on input "search" at bounding box center [632, 79] width 92 height 19
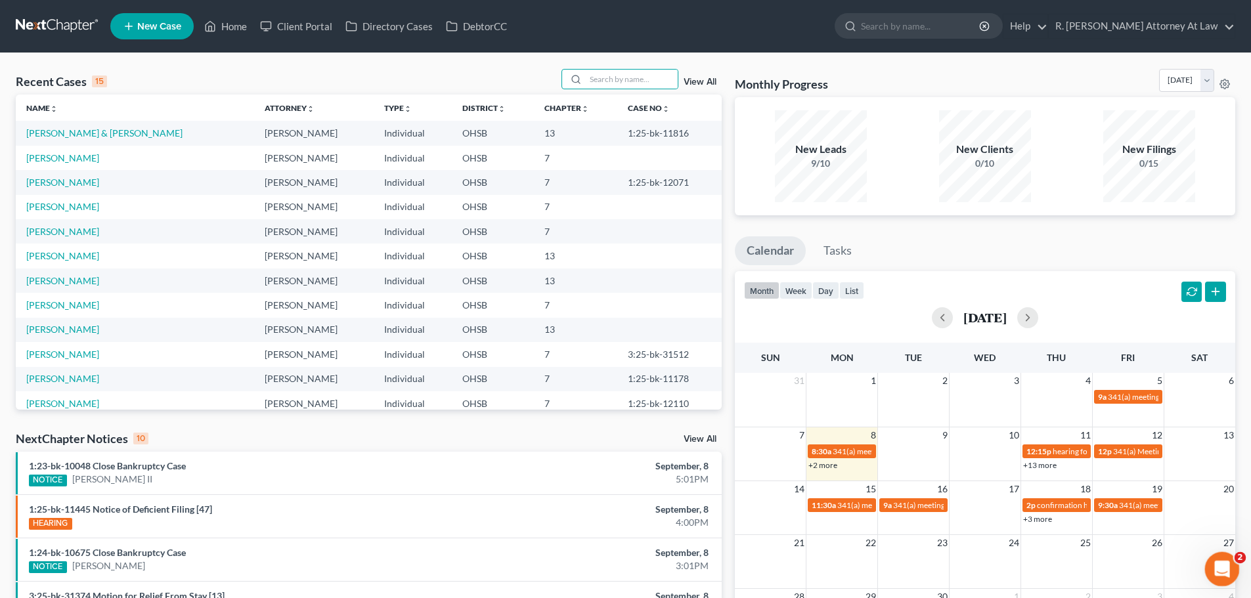
click at [1226, 567] on icon "Open Intercom Messenger" at bounding box center [1221, 568] width 22 height 22
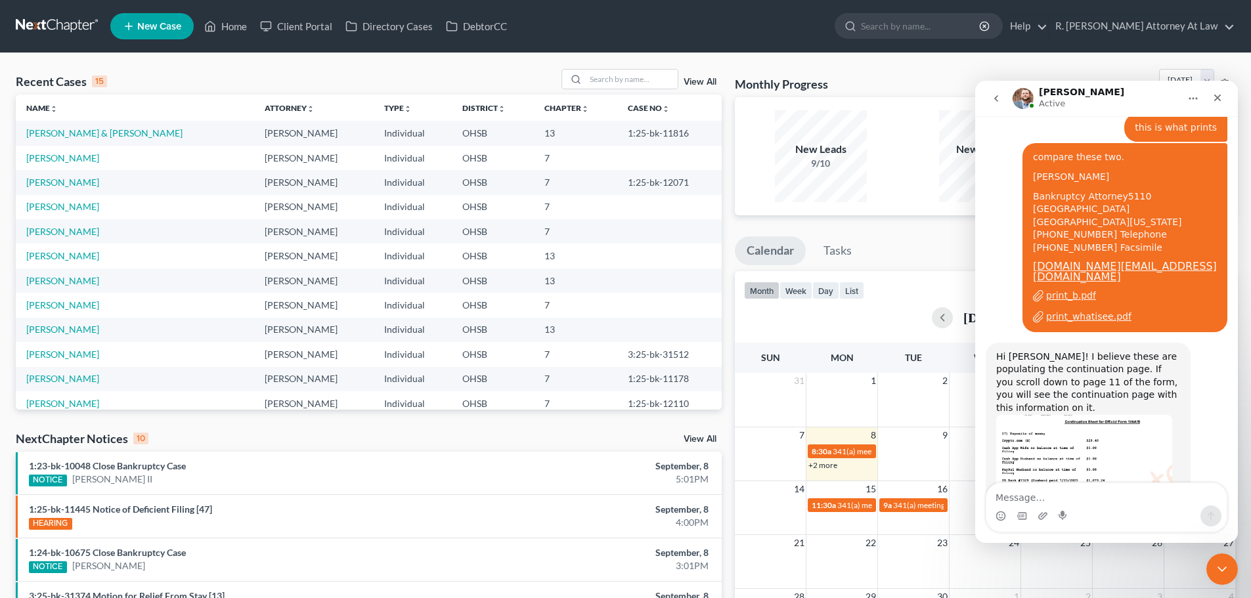
scroll to position [750, 0]
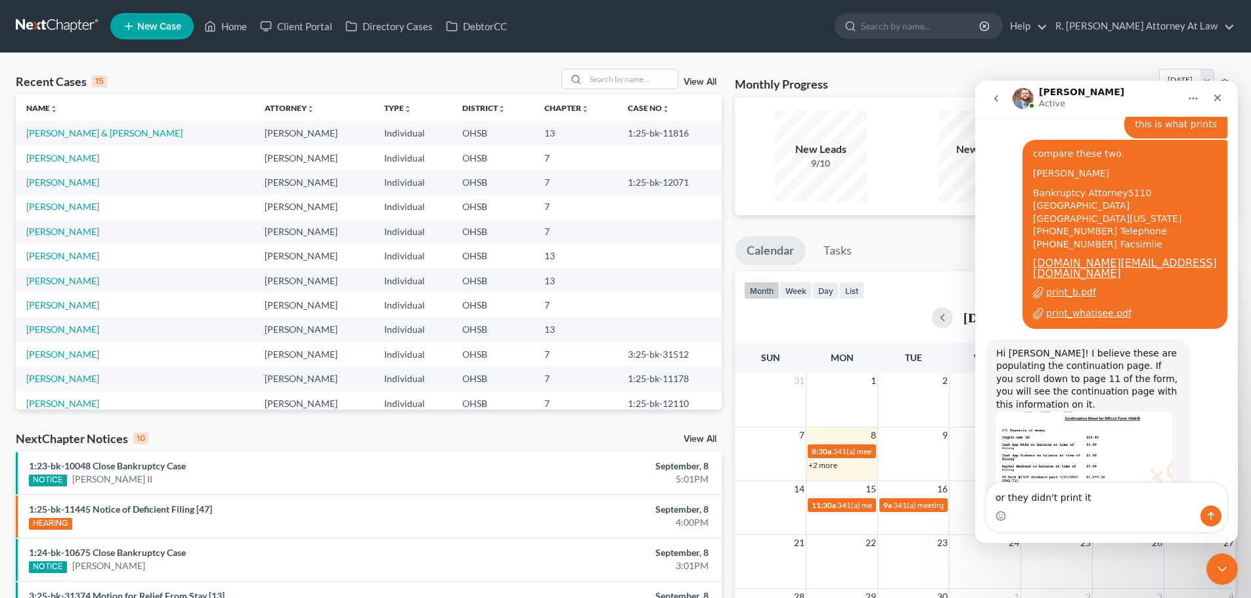
type textarea "or they didn't print it."
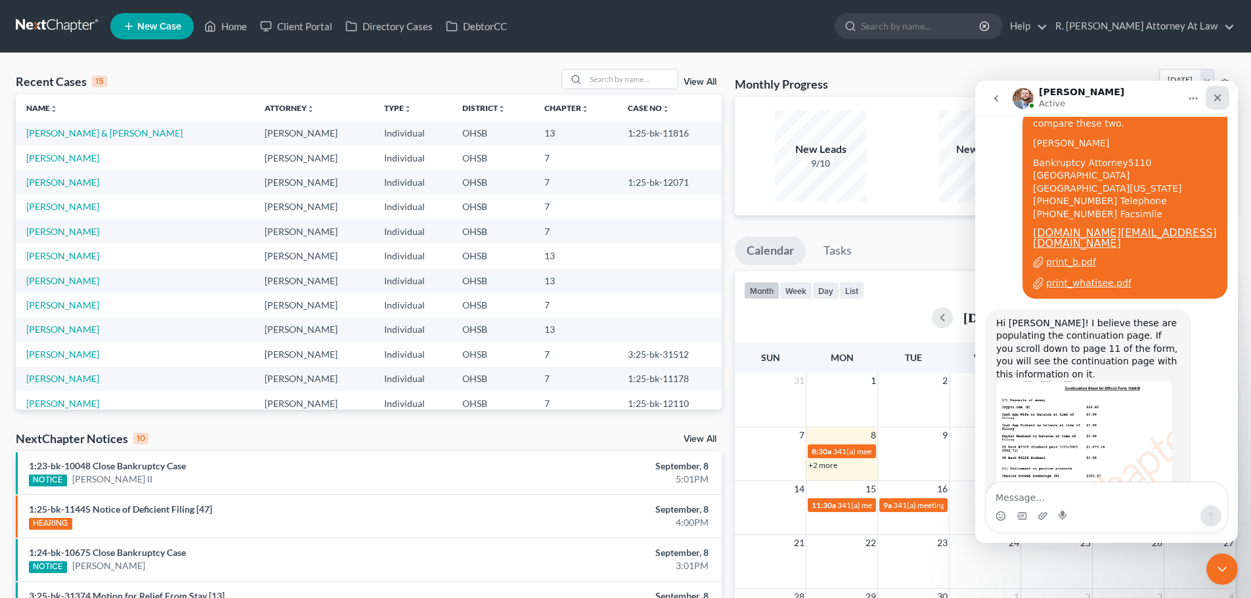
click at [1216, 95] on icon "Close" at bounding box center [1217, 98] width 11 height 11
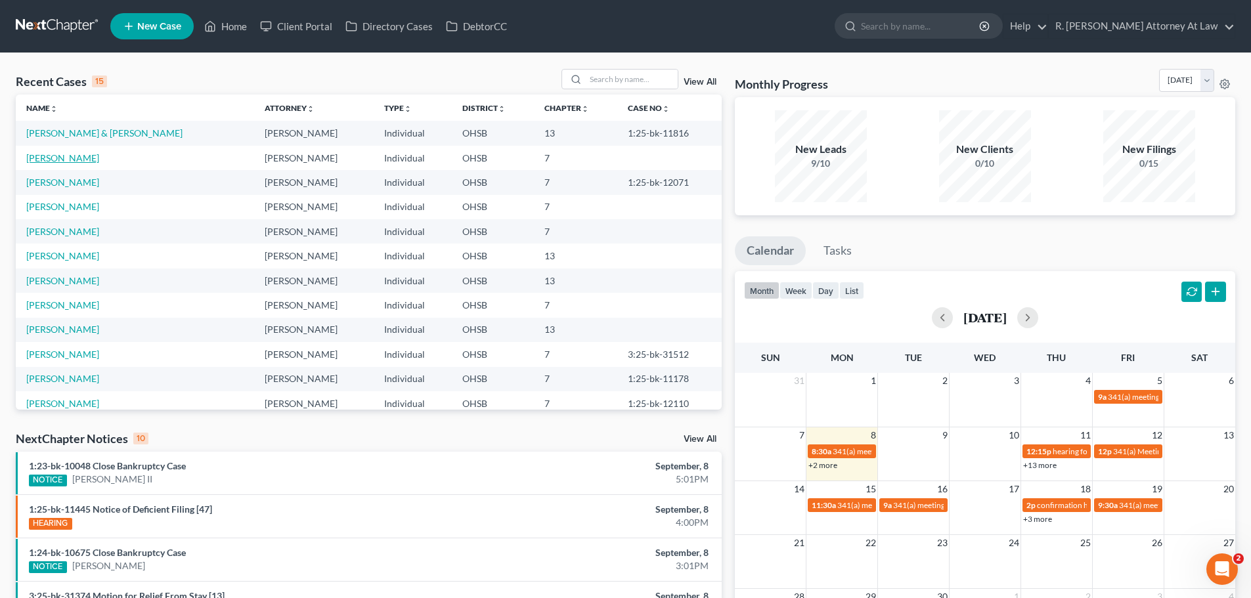
click at [52, 160] on link "[PERSON_NAME]" at bounding box center [62, 157] width 73 height 11
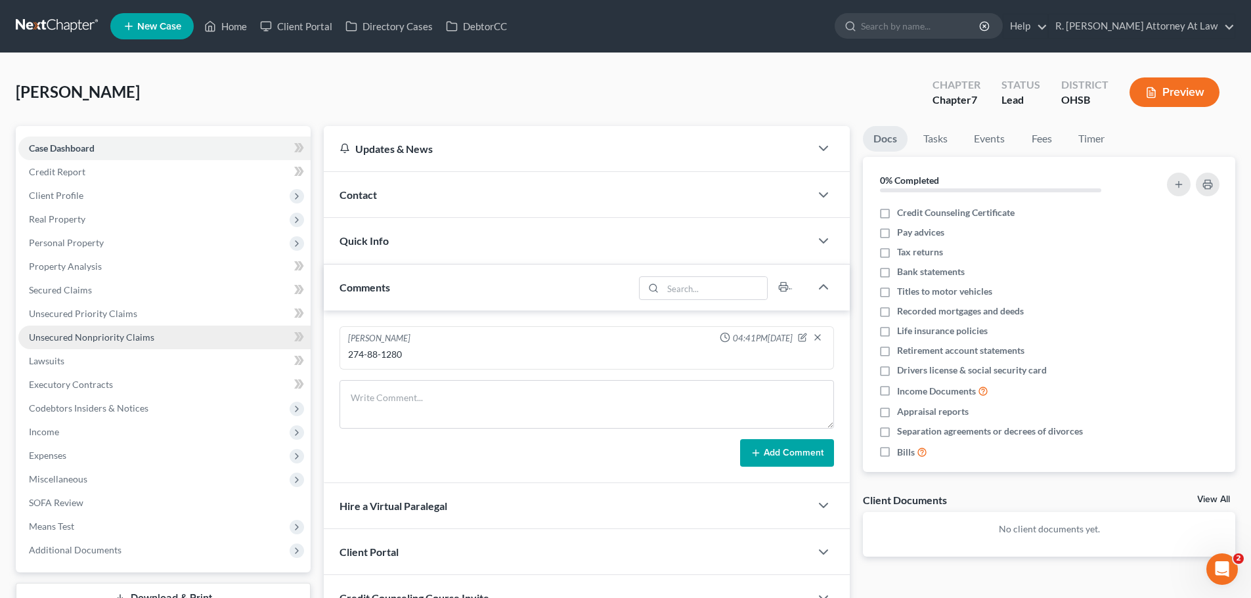
drag, startPoint x: 90, startPoint y: 332, endPoint x: 104, endPoint y: 332, distance: 13.8
click at [89, 332] on span "Unsecured Nonpriority Claims" at bounding box center [91, 337] width 125 height 11
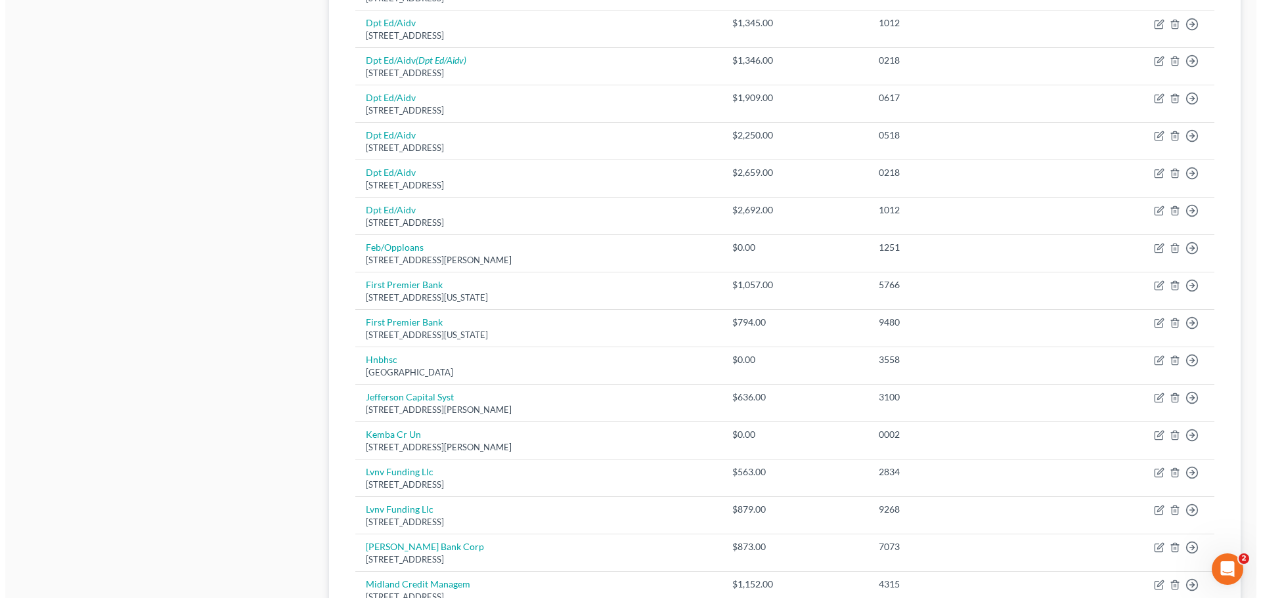
scroll to position [918, 0]
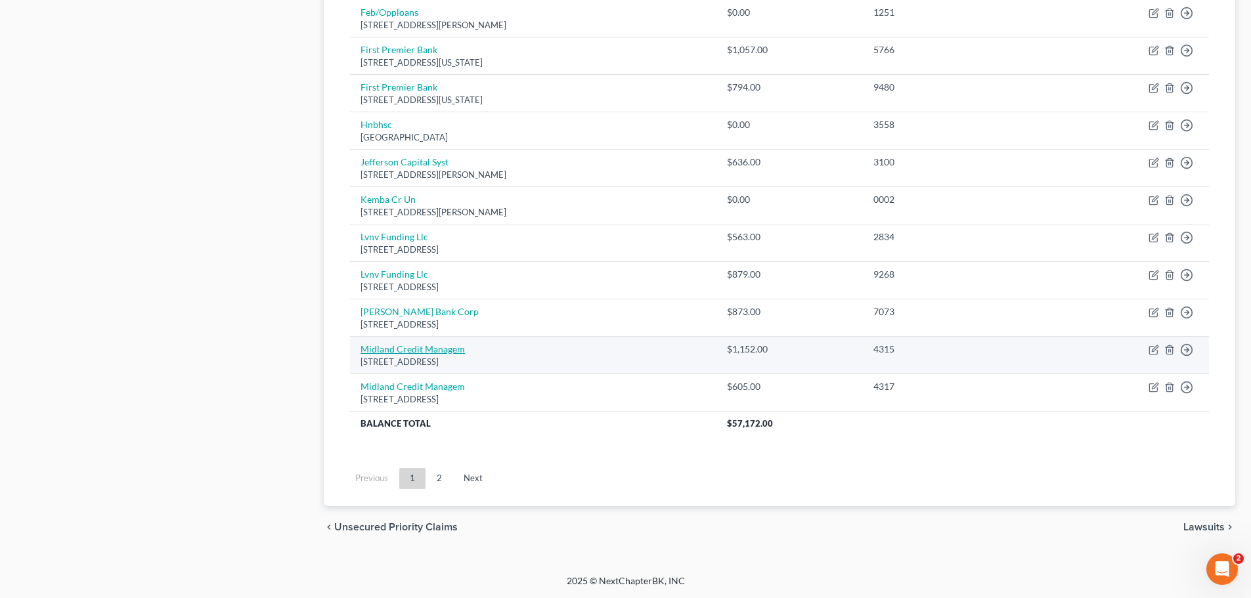
click at [388, 348] on link "Midland Credit Managem" at bounding box center [413, 349] width 104 height 11
select select "23"
select select "0"
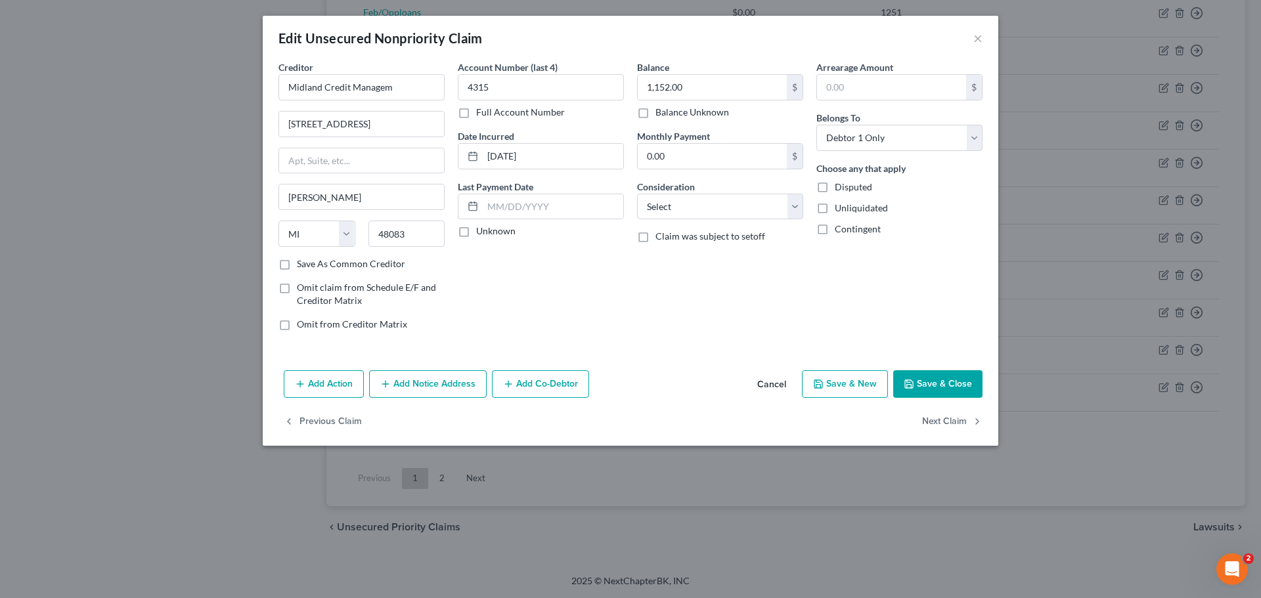
click at [397, 381] on button "Add Notice Address" at bounding box center [428, 384] width 118 height 28
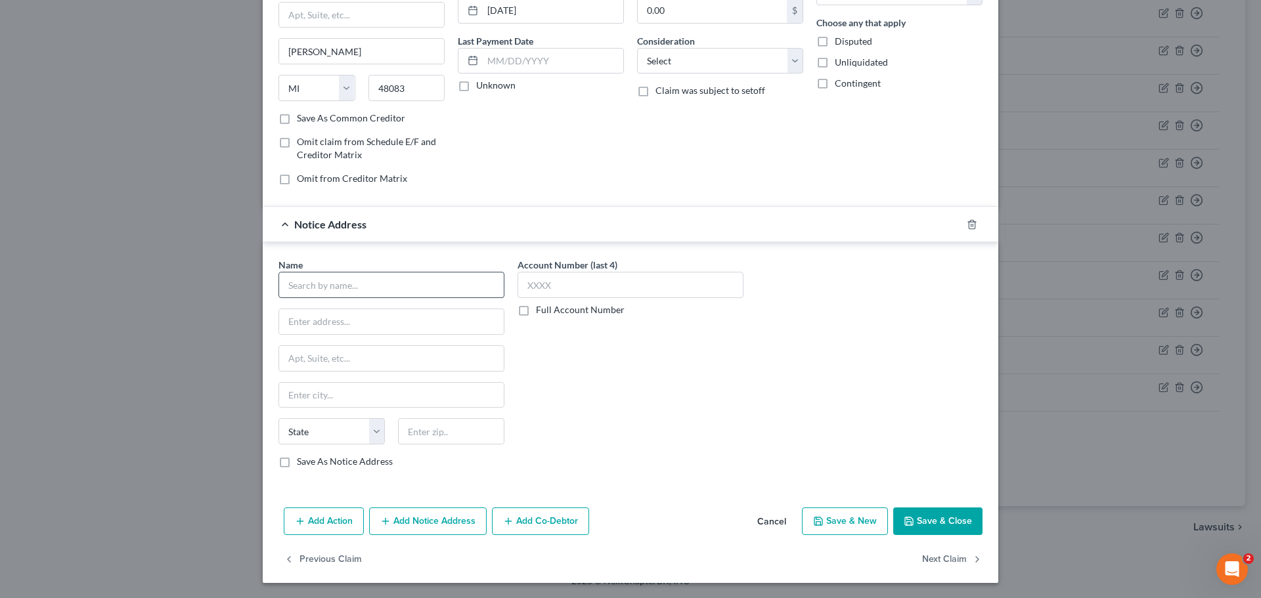
scroll to position [146, 0]
click at [336, 275] on input "text" at bounding box center [391, 284] width 226 height 26
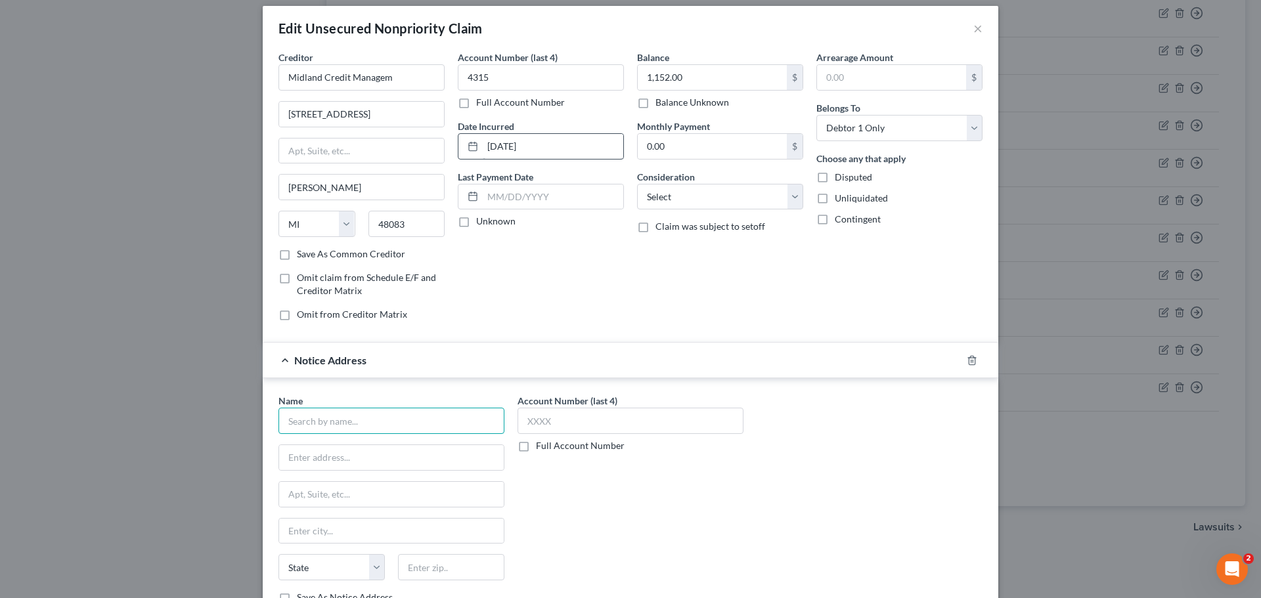
scroll to position [0, 0]
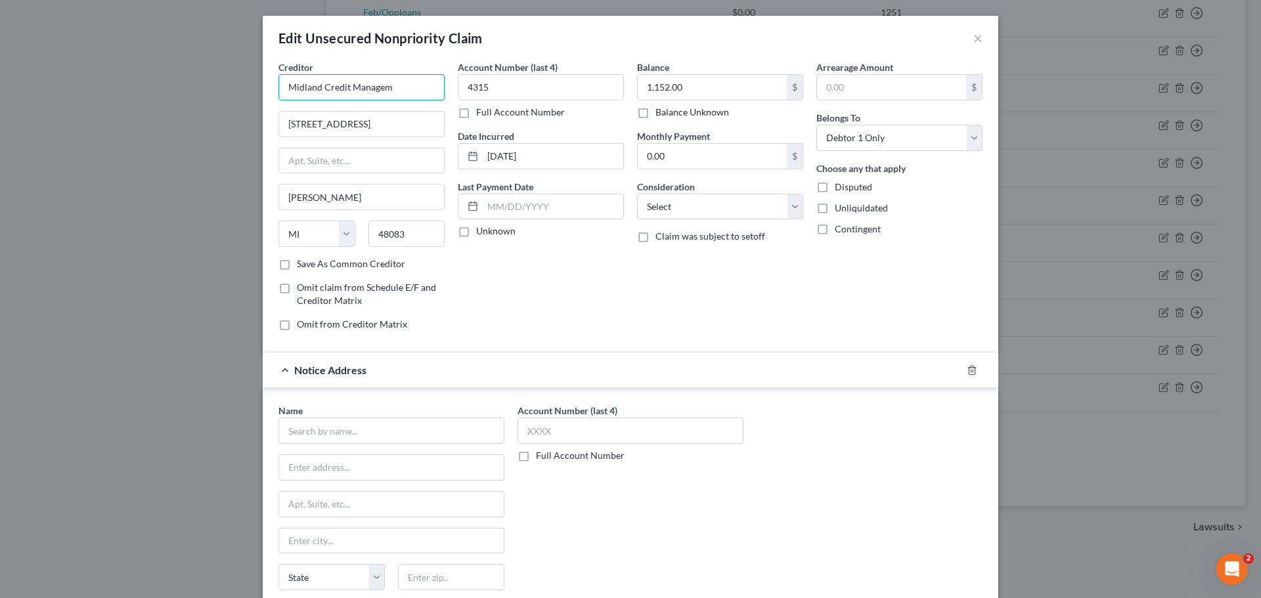
click at [394, 89] on input "Midland Credit Managem" at bounding box center [361, 87] width 166 height 26
type input "Midland Credit Management"
click at [324, 122] on div "[STREET_ADDRESS]" at bounding box center [357, 122] width 137 height 11
type input "350 Camino De La Reina"
type input "Suite 300"
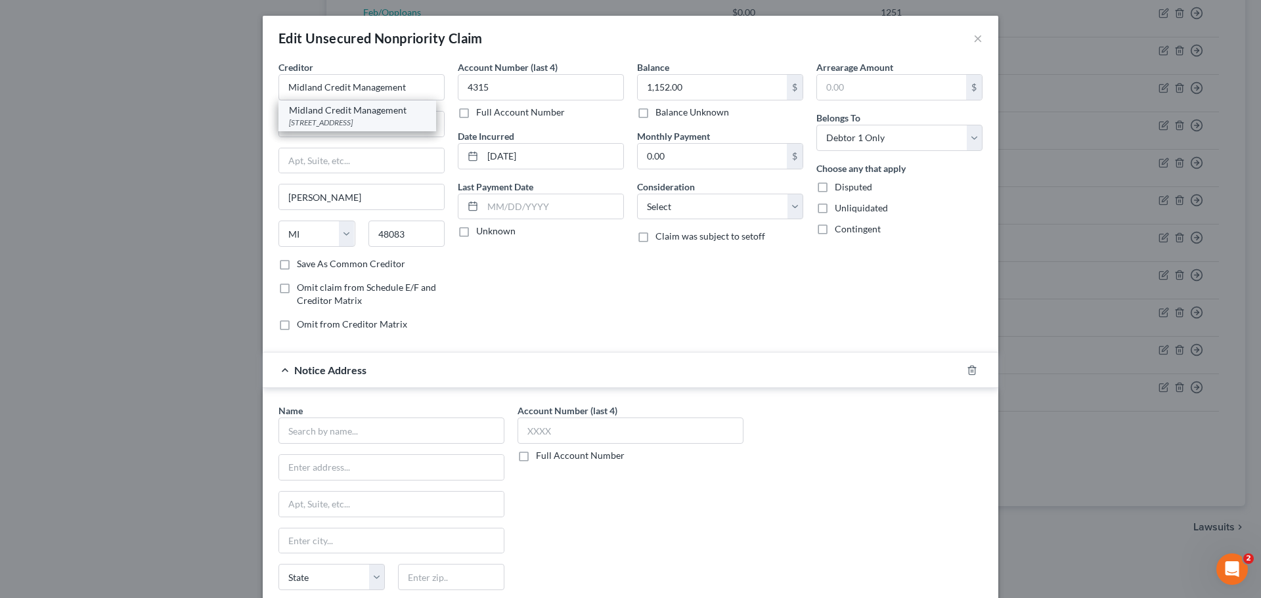
type input "[GEOGRAPHIC_DATA]"
select select "4"
type input "92108"
click at [315, 430] on input "text" at bounding box center [391, 431] width 226 height 26
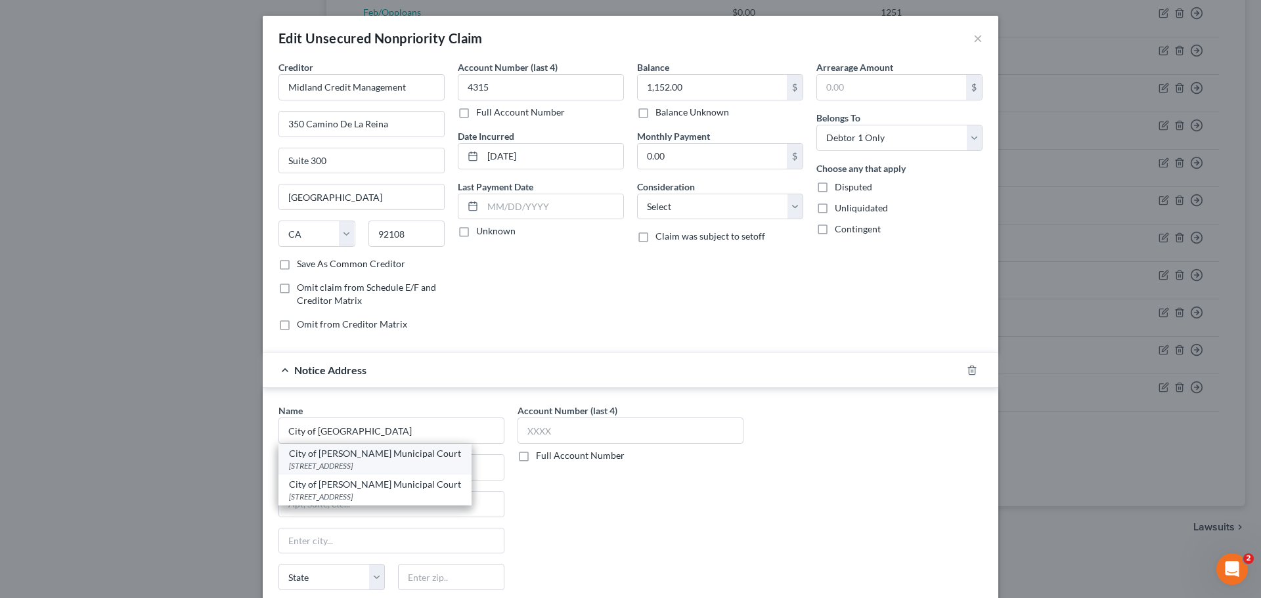
click at [334, 457] on div "City of [PERSON_NAME] Municipal Court" at bounding box center [375, 453] width 172 height 13
type input "City of [PERSON_NAME] Municipal Court"
type input "[STREET_ADDRESS]"
type input "[PERSON_NAME]"
select select "36"
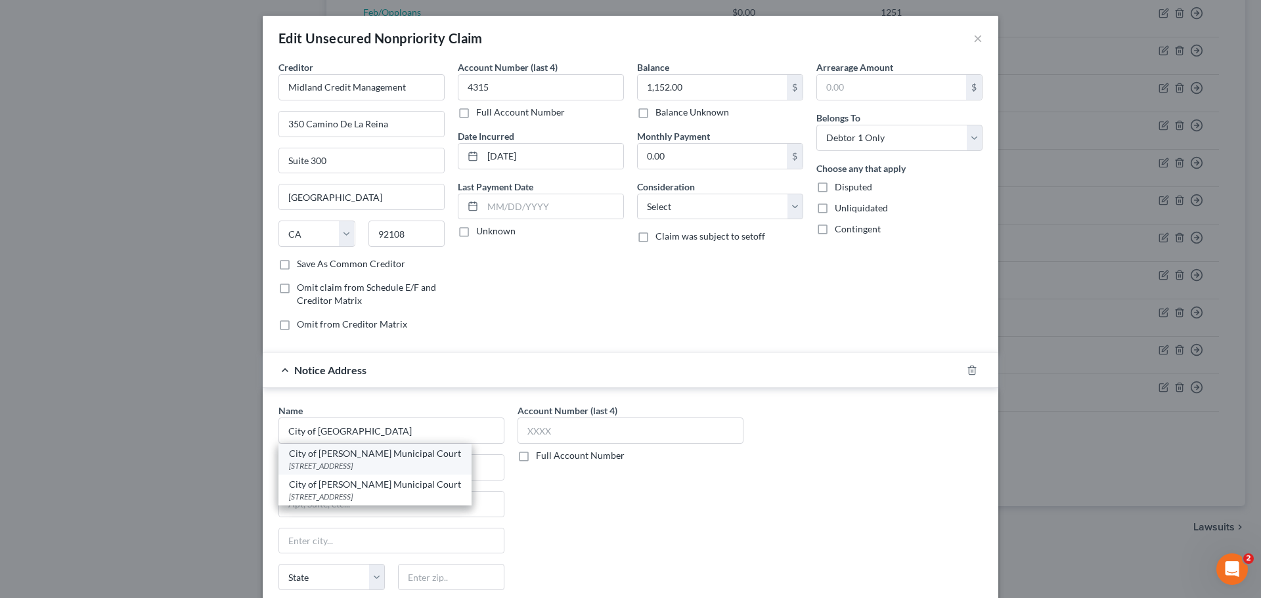
type input "45011"
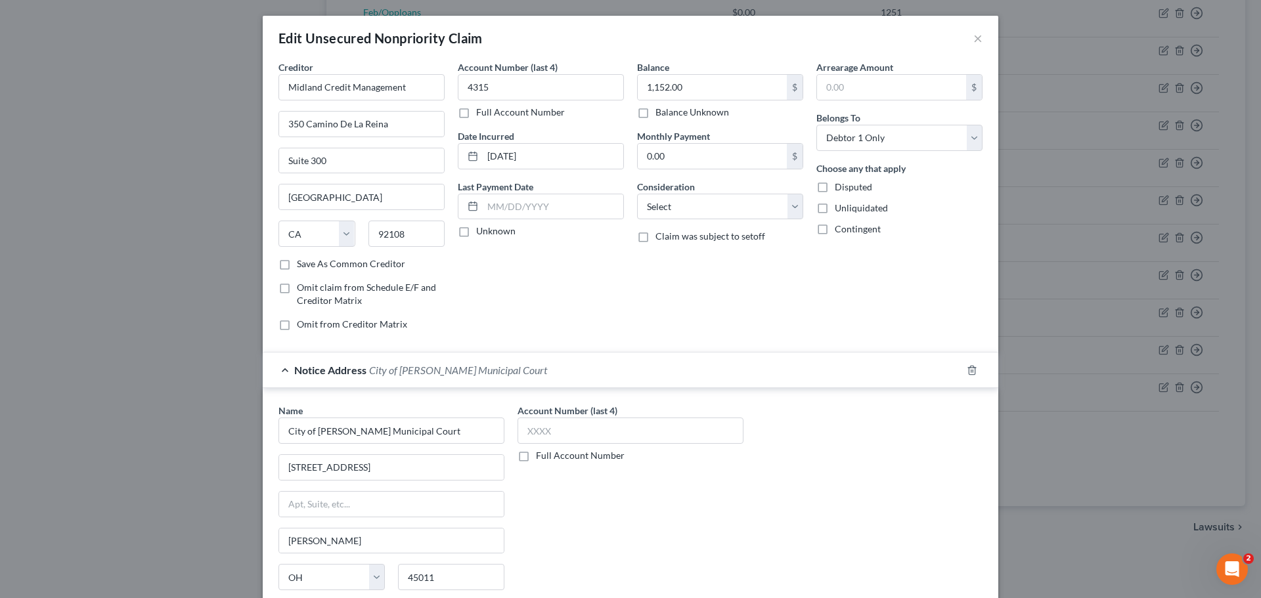
click at [536, 456] on label "Full Account Number" at bounding box center [580, 455] width 89 height 13
click at [541, 456] on input "Full Account Number" at bounding box center [545, 453] width 9 height 9
click at [529, 432] on input "text" at bounding box center [631, 431] width 226 height 26
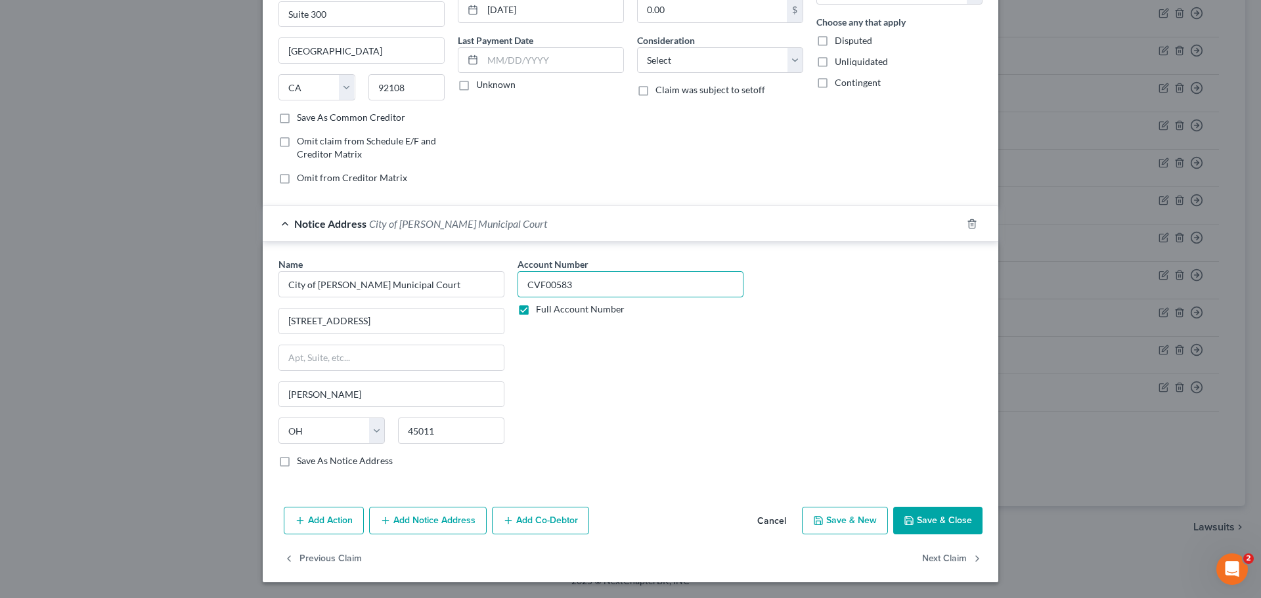
type input "CVF00583"
click at [418, 514] on button "Add Notice Address" at bounding box center [428, 521] width 118 height 28
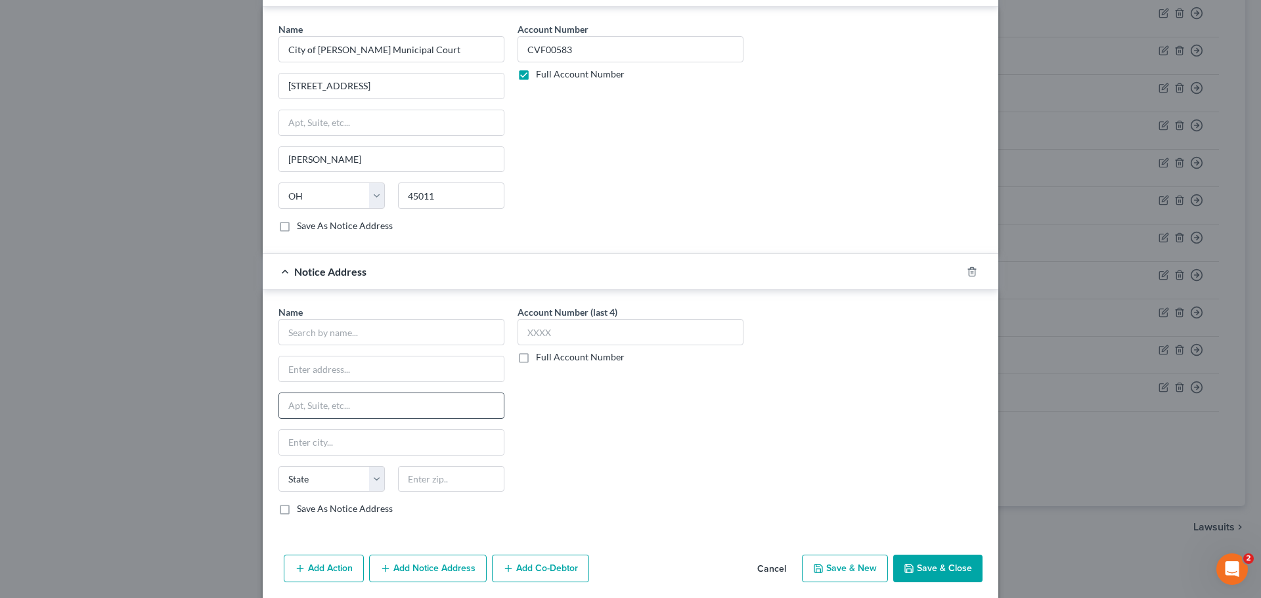
scroll to position [409, 0]
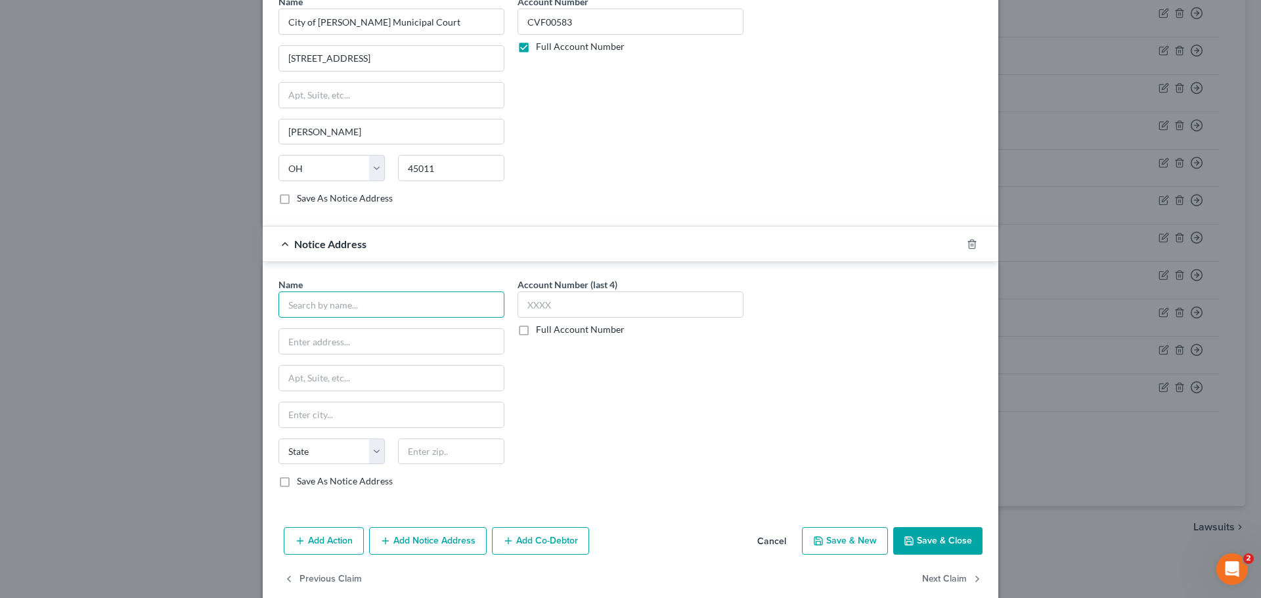
click at [323, 308] on input "text" at bounding box center [391, 305] width 226 height 26
click at [374, 309] on input "[PERSON_NAME]" at bounding box center [391, 305] width 226 height 26
type input "[PERSON_NAME]"
drag, startPoint x: 475, startPoint y: 340, endPoint x: 445, endPoint y: 340, distance: 30.2
click at [475, 340] on input "text" at bounding box center [391, 341] width 225 height 25
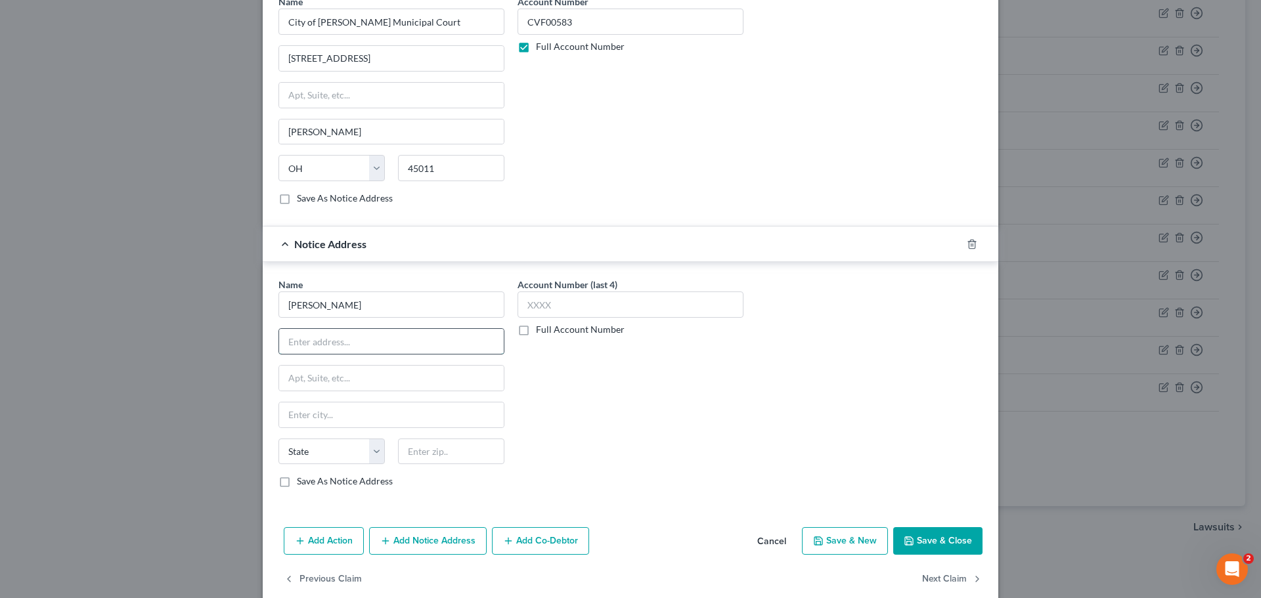
click at [300, 345] on input "text" at bounding box center [391, 341] width 225 height 25
type input "PO BOX 2121"
type input "48090"
type input "[PERSON_NAME]"
select select "23"
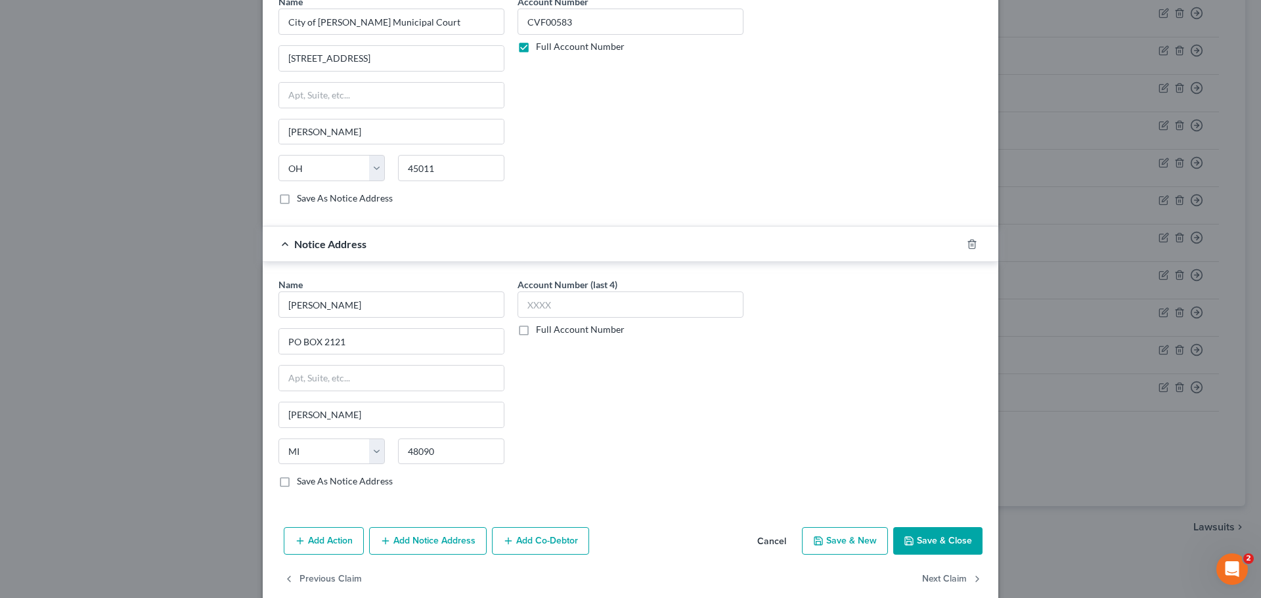
click at [536, 330] on label "Full Account Number" at bounding box center [580, 329] width 89 height 13
click at [541, 330] on input "Full Account Number" at bounding box center [545, 327] width 9 height 9
paste input "CVF2500931"
type input "CVF2500931"
click at [585, 353] on div "Account Number CVF2500931 Full Account Number" at bounding box center [630, 388] width 239 height 221
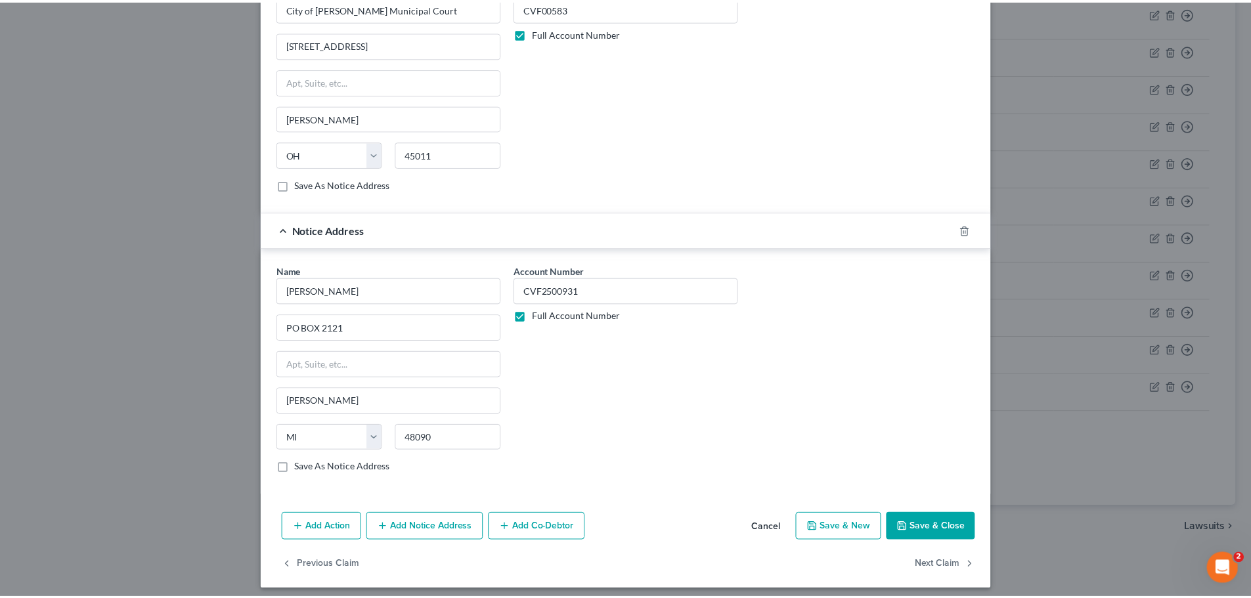
scroll to position [430, 0]
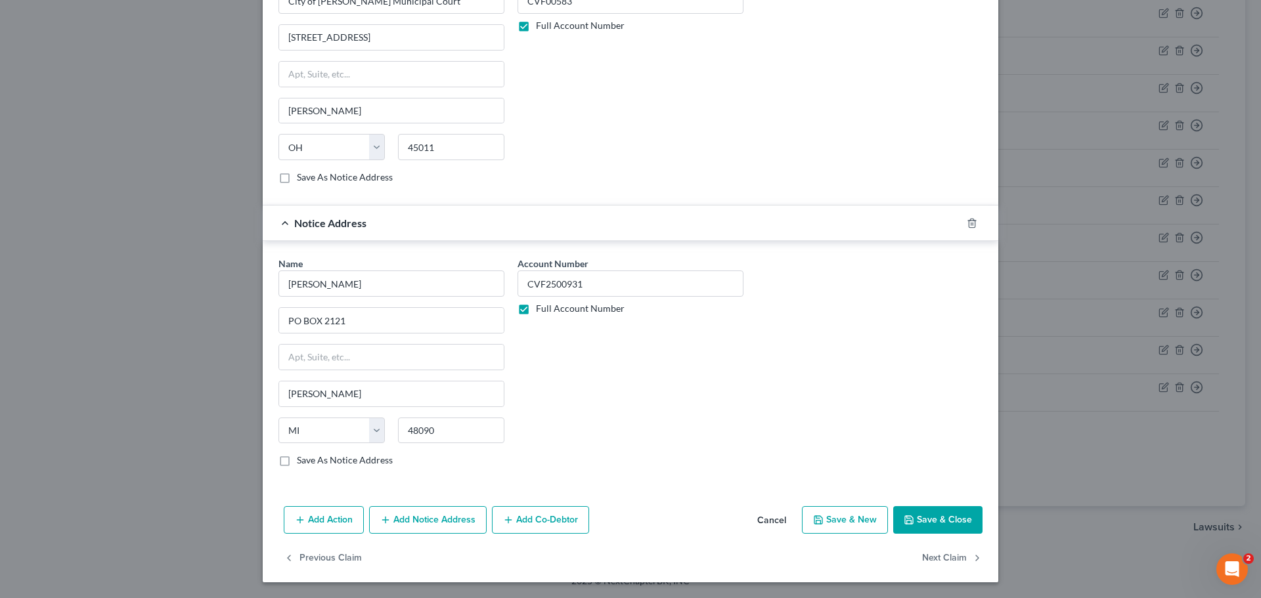
click at [918, 517] on button "Save & Close" at bounding box center [937, 520] width 89 height 28
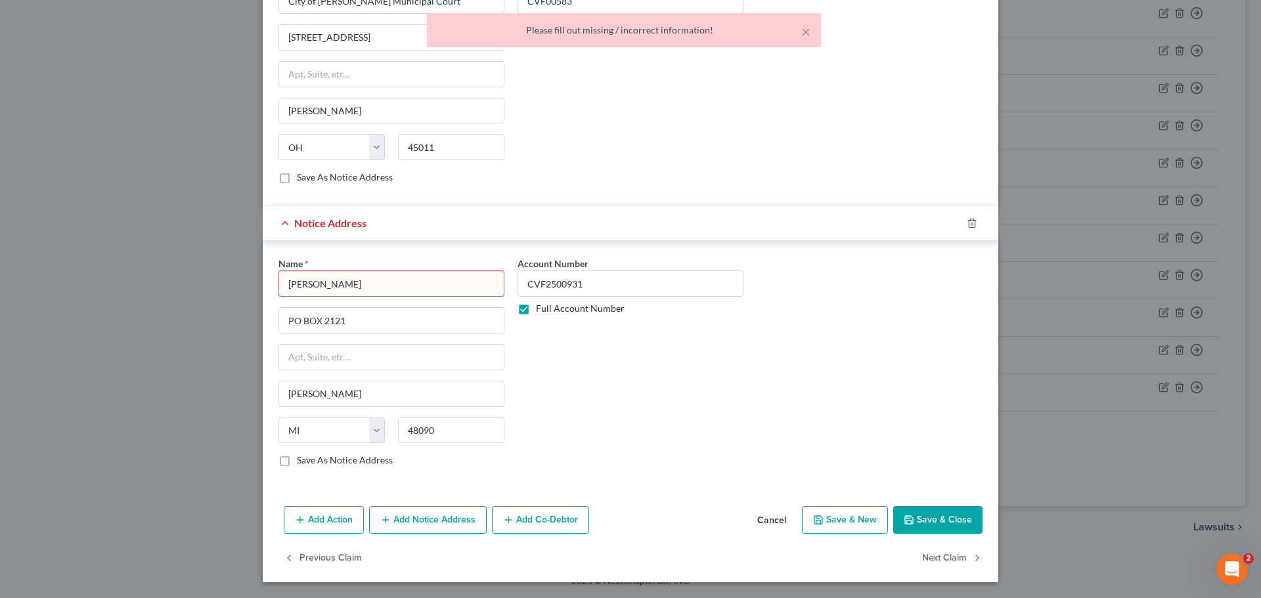
click at [378, 292] on input "[PERSON_NAME]" at bounding box center [391, 284] width 226 height 26
click at [383, 322] on input "PO BOX 2121" at bounding box center [391, 320] width 225 height 25
click at [384, 284] on input "[PERSON_NAME]" at bounding box center [391, 284] width 226 height 26
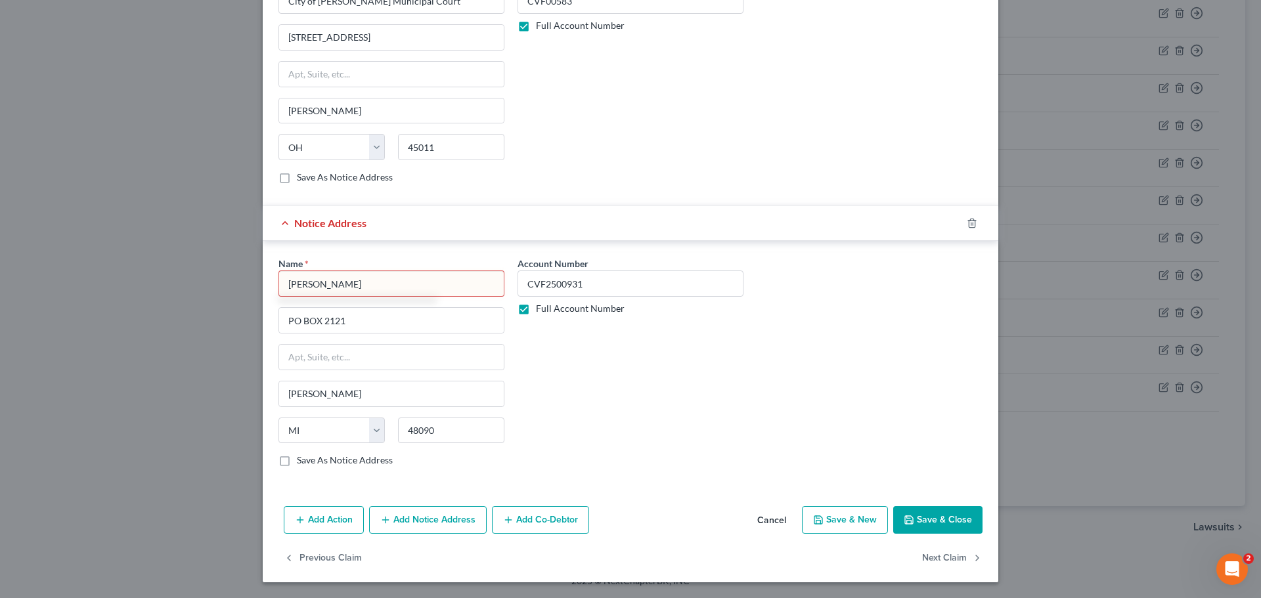
type input "[PERSON_NAME]"
drag, startPoint x: 541, startPoint y: 353, endPoint x: 548, endPoint y: 339, distance: 16.2
click at [541, 352] on div "Account Number CVF2500931 Full Account Number" at bounding box center [630, 367] width 239 height 221
click at [951, 524] on button "Save & Close" at bounding box center [937, 520] width 89 height 28
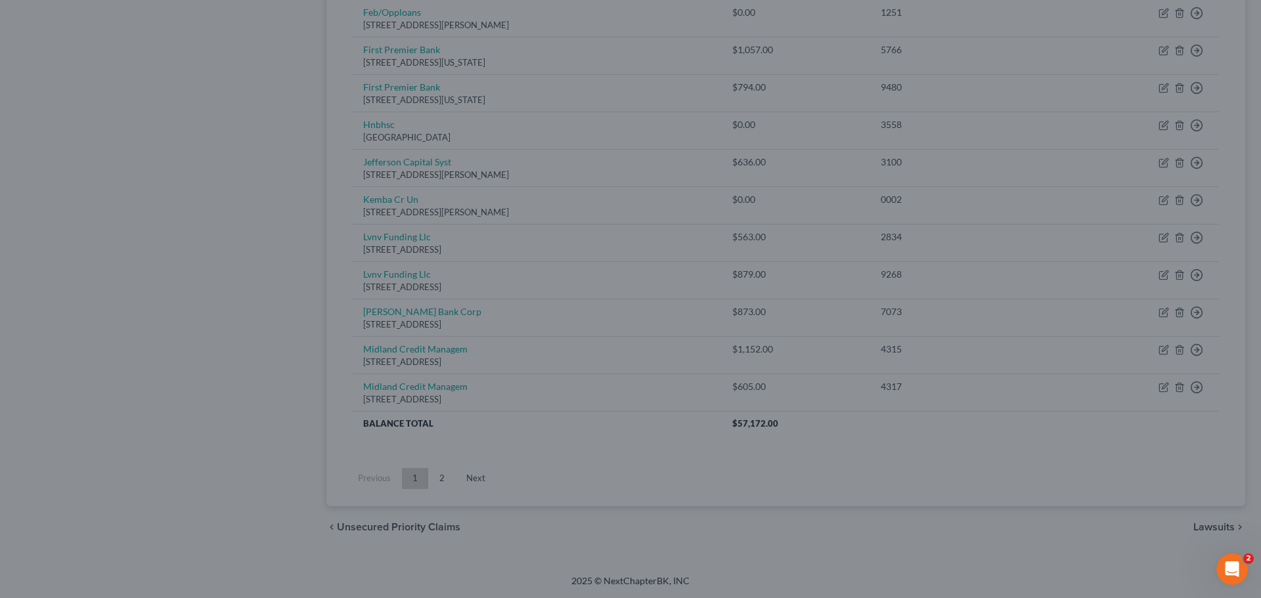
type input "0"
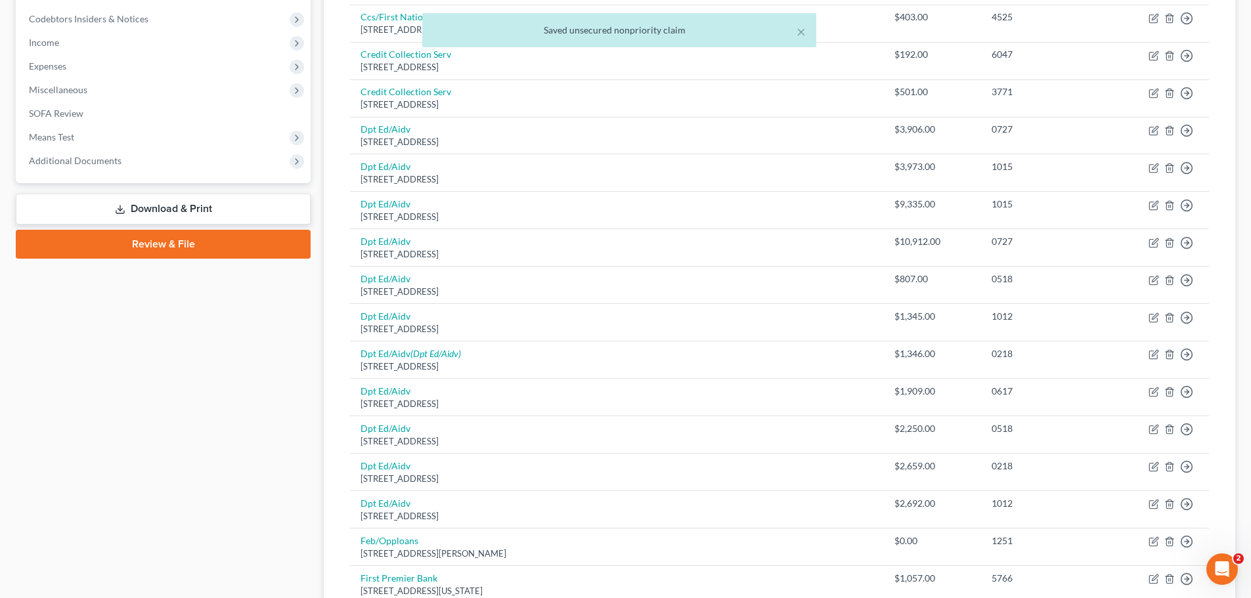
scroll to position [196, 0]
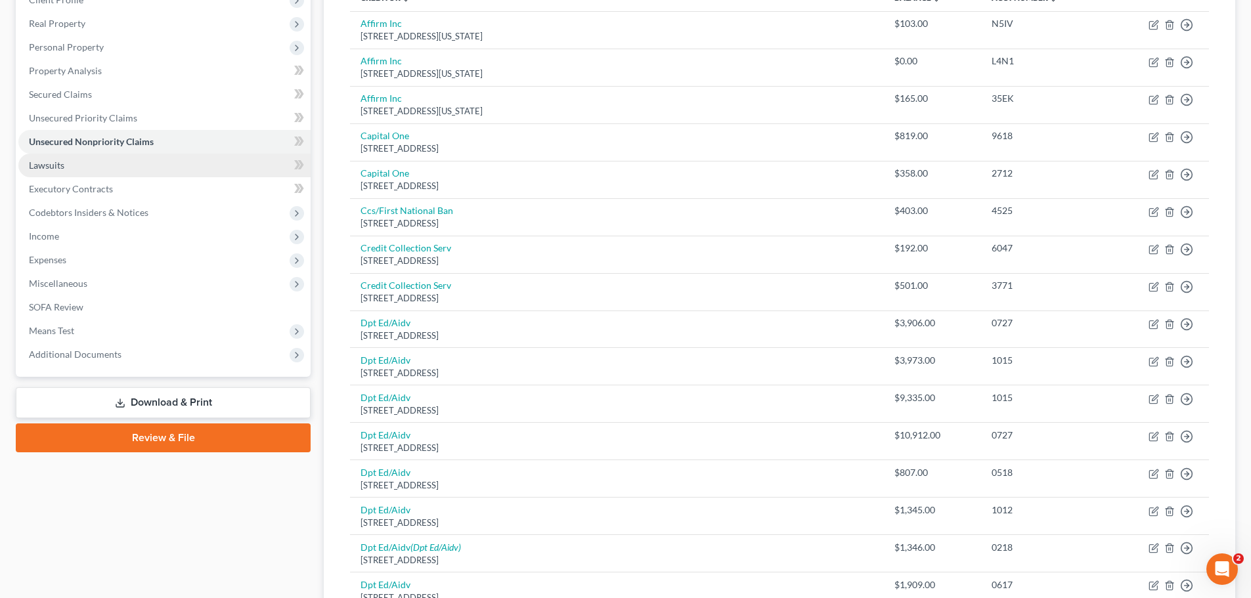
click at [52, 169] on span "Lawsuits" at bounding box center [46, 165] width 35 height 11
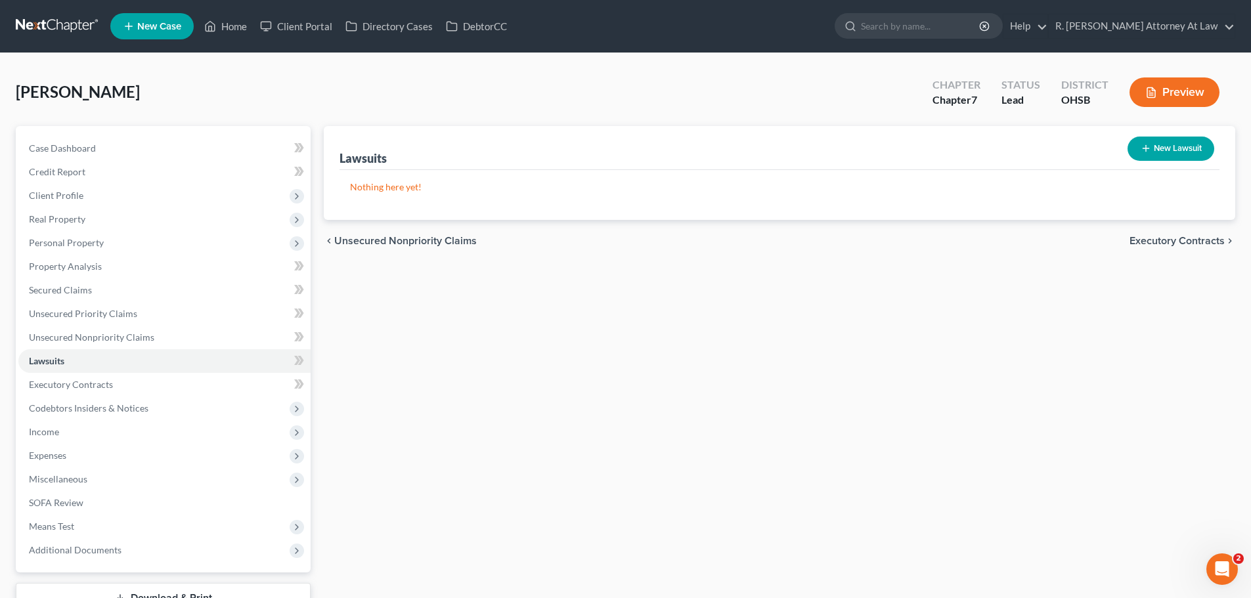
click at [1166, 151] on button "New Lawsuit" at bounding box center [1171, 149] width 87 height 24
select select "0"
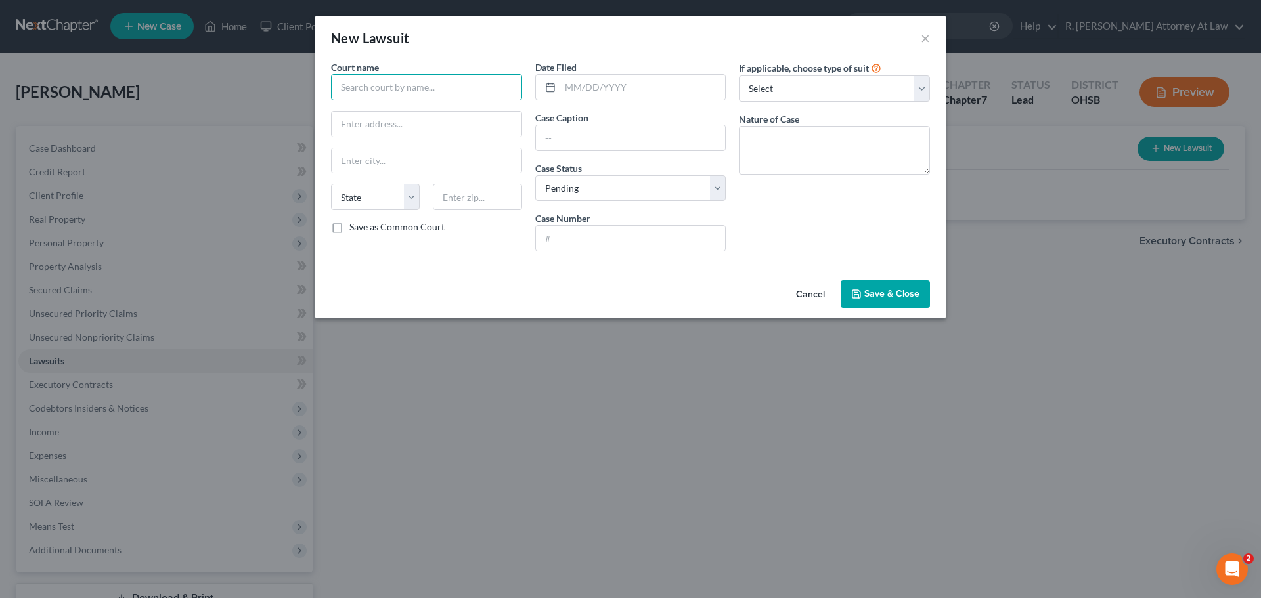
click at [353, 83] on input "text" at bounding box center [426, 87] width 191 height 26
click at [387, 110] on div "City of [PERSON_NAME] Municipal Court" at bounding box center [428, 110] width 172 height 13
type input "City of [PERSON_NAME] Municipal Court"
type input "[STREET_ADDRESS]"
type input "[PERSON_NAME]"
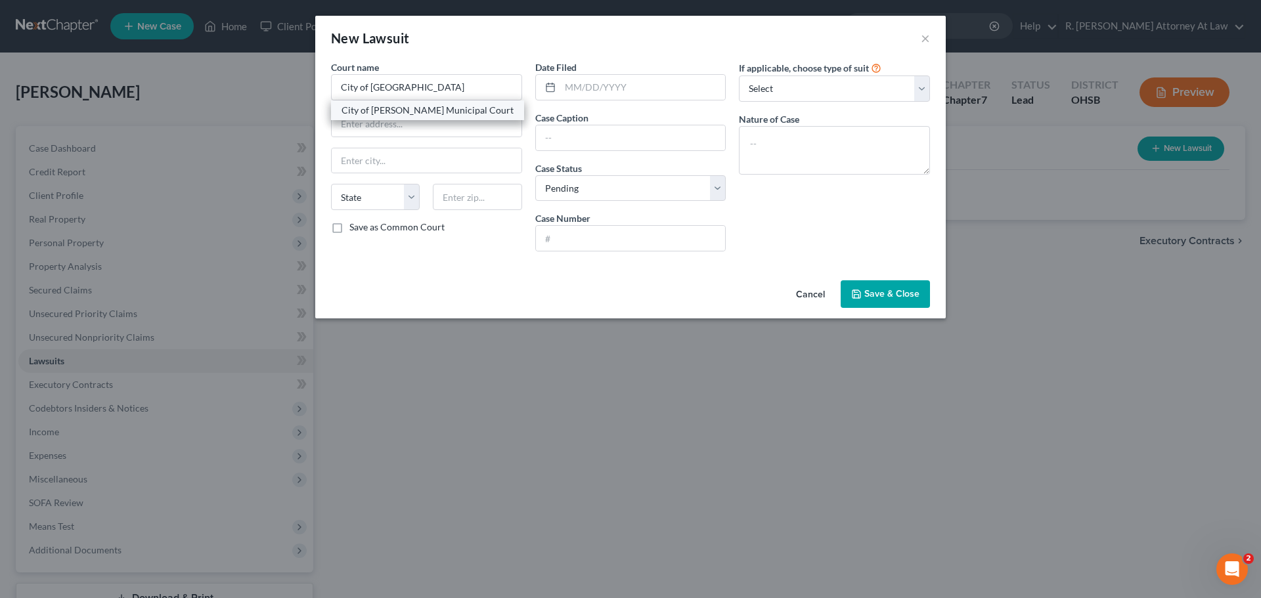
select select "36"
type input "45011"
click at [574, 87] on input "text" at bounding box center [643, 87] width 166 height 25
click at [550, 133] on input "text" at bounding box center [631, 137] width 190 height 25
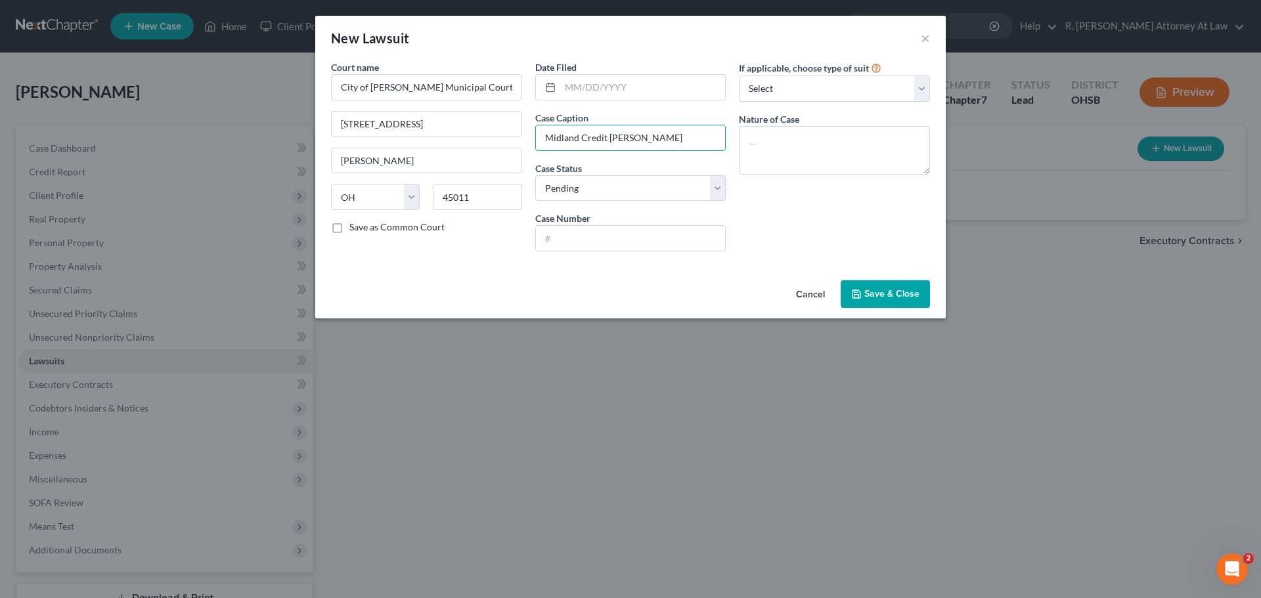
type input "Midland Credit [PERSON_NAME]"
click at [875, 287] on button "Save & Close" at bounding box center [885, 294] width 89 height 28
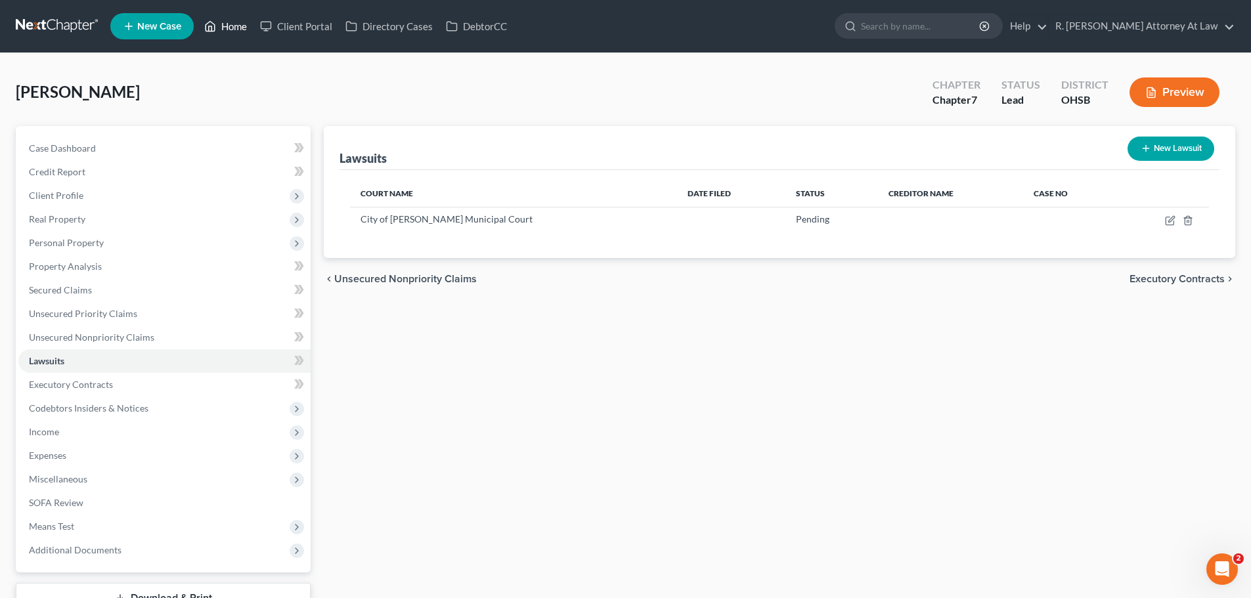
click at [232, 30] on link "Home" at bounding box center [226, 26] width 56 height 24
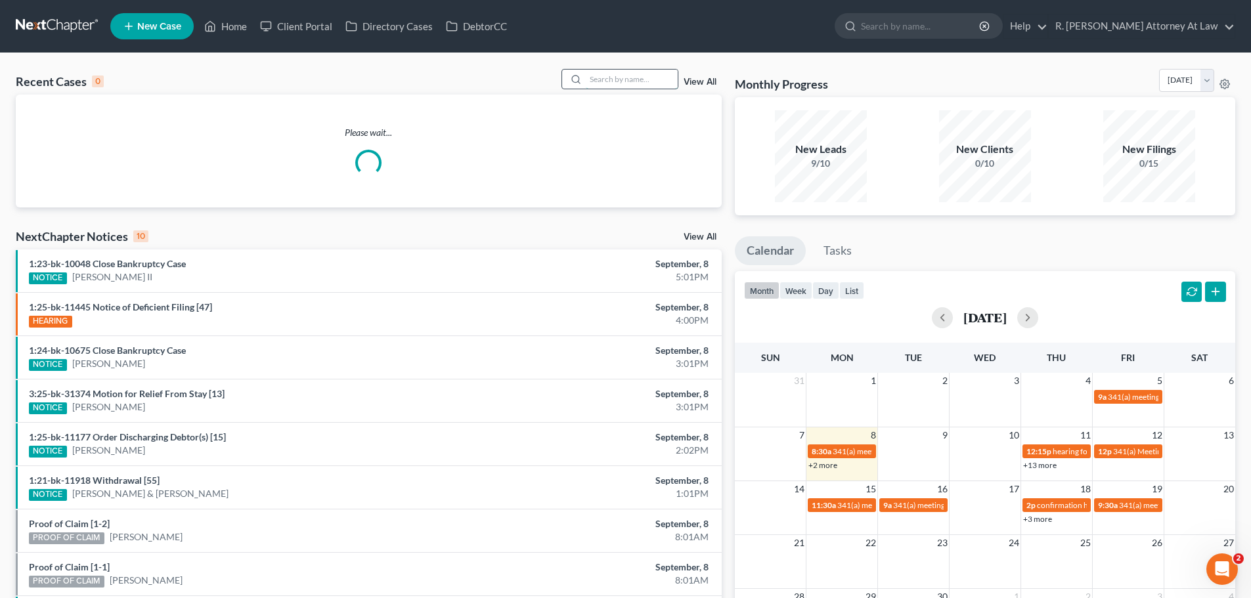
click at [614, 78] on input "search" at bounding box center [632, 79] width 92 height 19
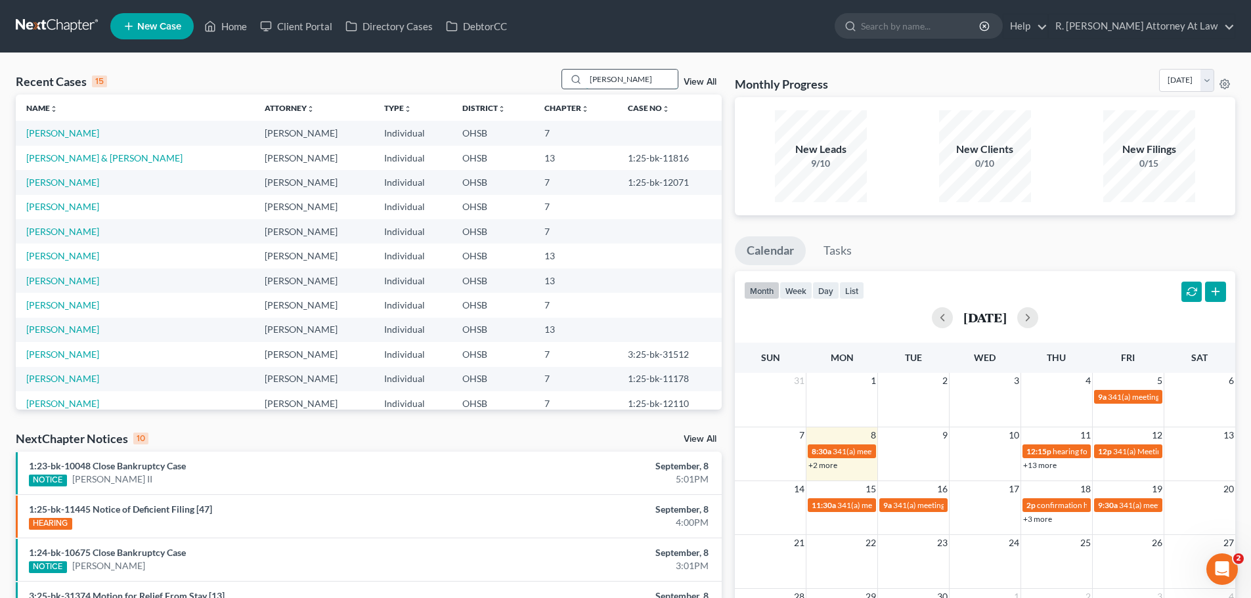
type input "[PERSON_NAME]"
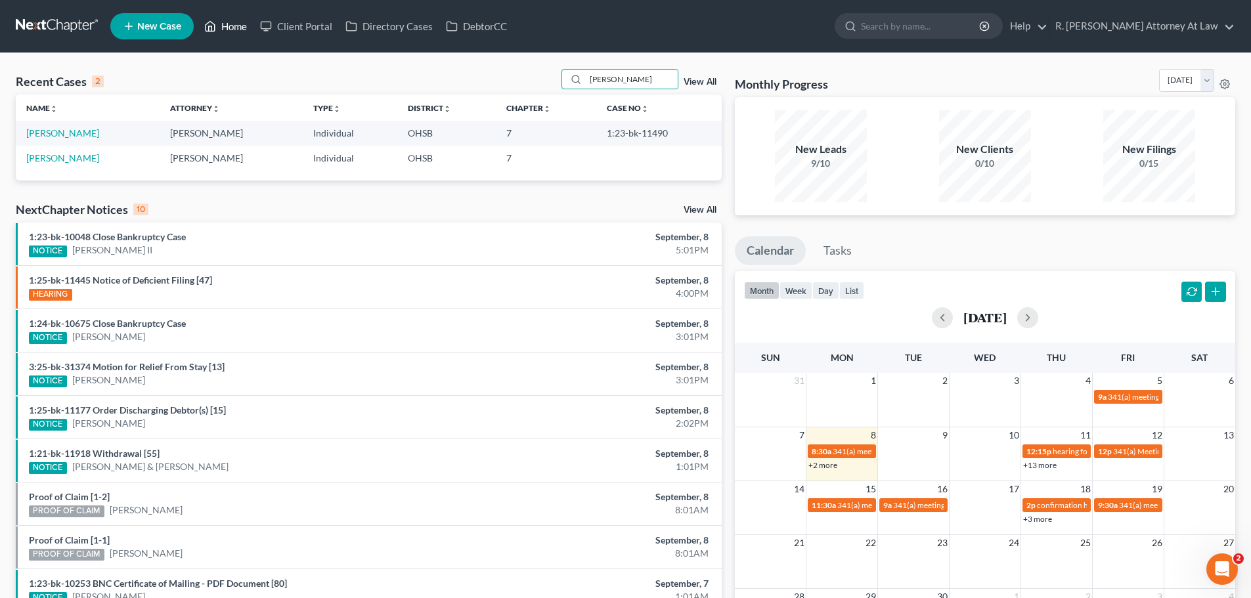
click at [230, 28] on link "Home" at bounding box center [226, 26] width 56 height 24
click at [224, 24] on link "Home" at bounding box center [226, 26] width 56 height 24
